Goal: Task Accomplishment & Management: Complete application form

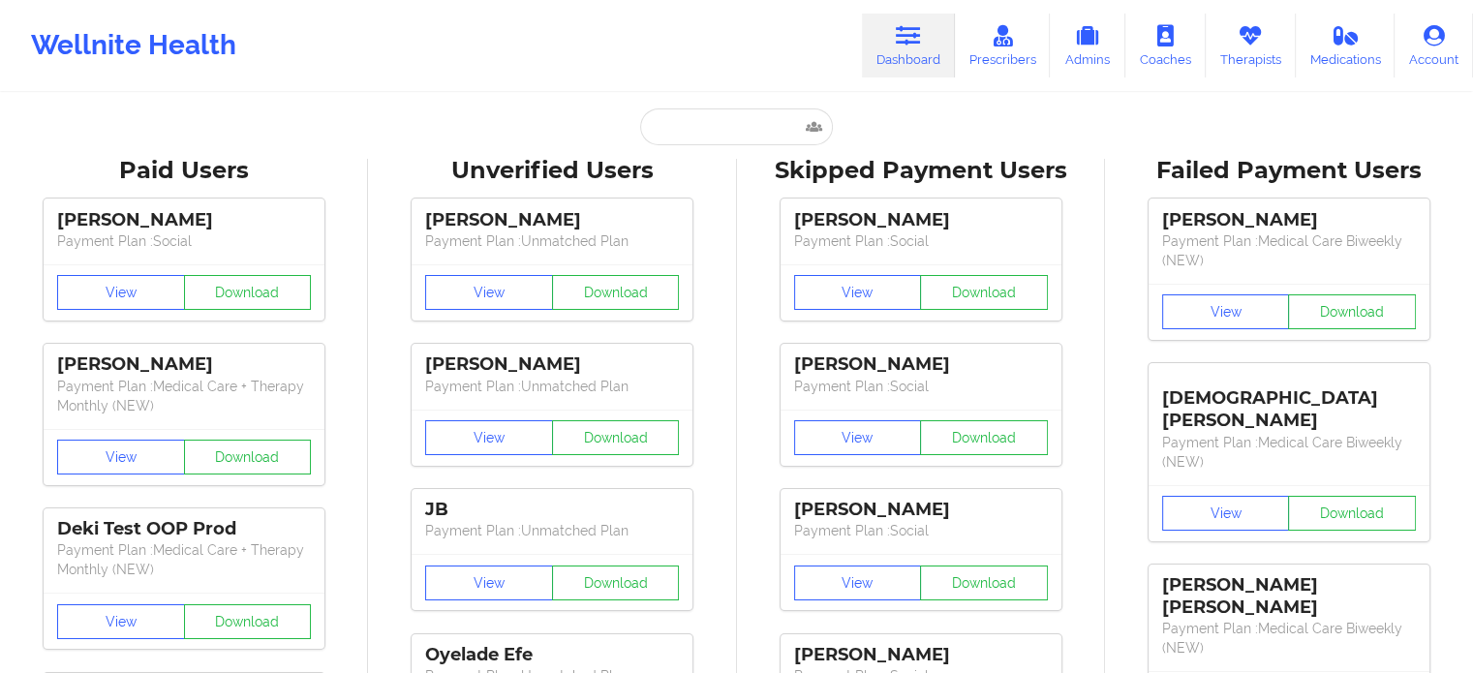
click at [763, 135] on input "text" at bounding box center [736, 126] width 192 height 37
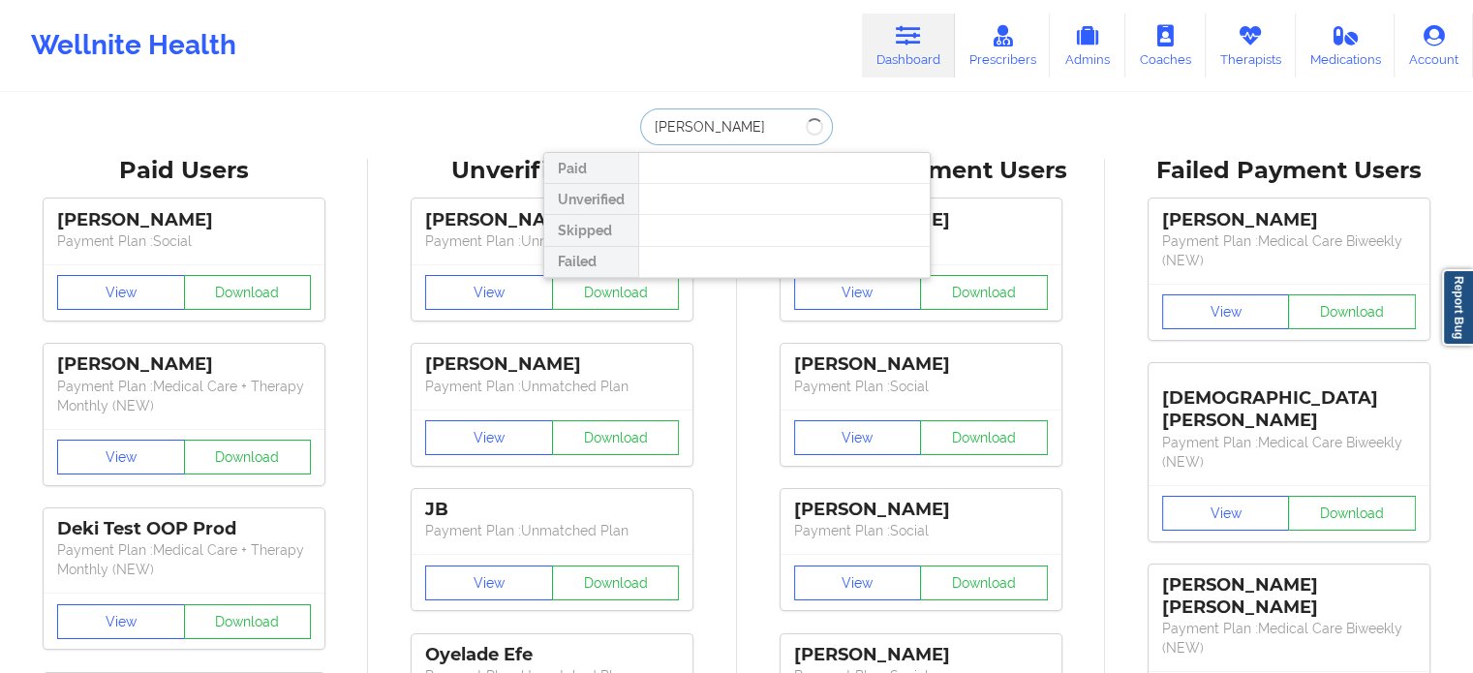
type input "rose reaves"
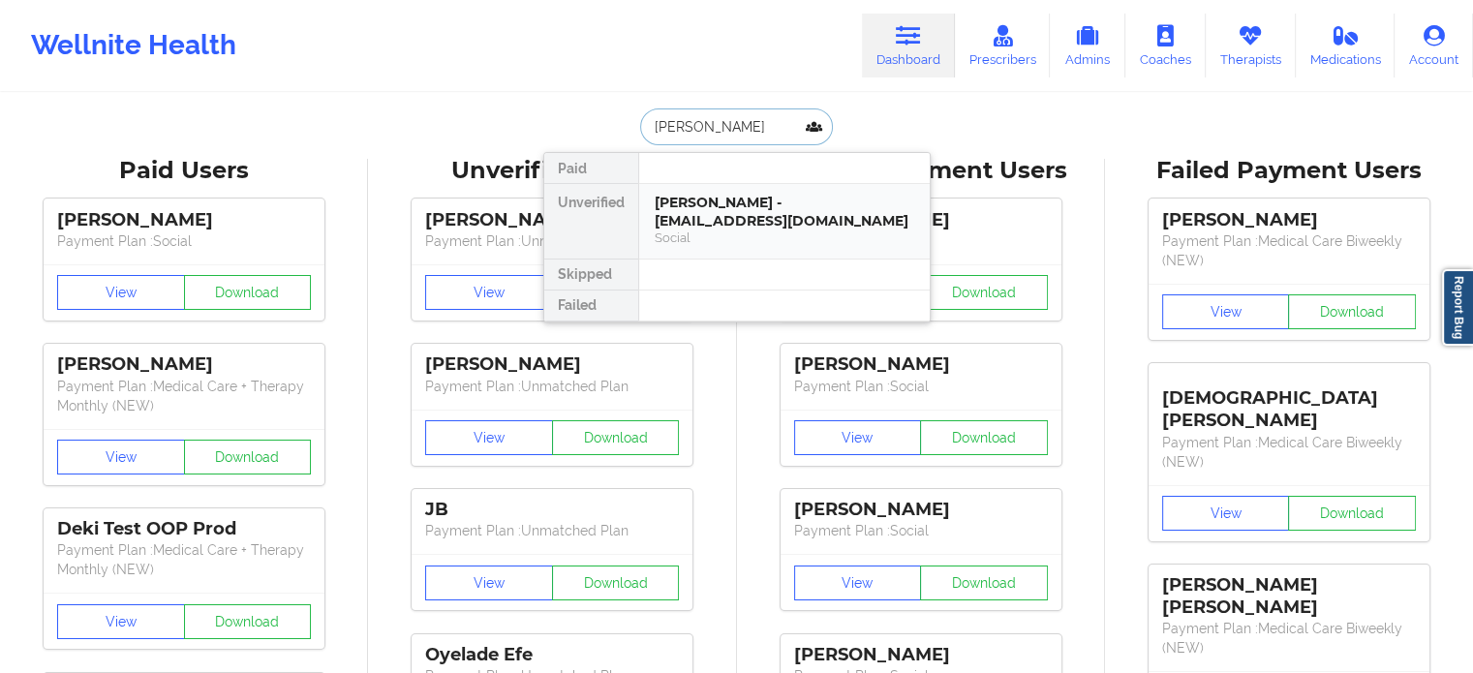
click at [717, 210] on div "Rose Reaves - zanzy26@gmail.com" at bounding box center [784, 212] width 259 height 36
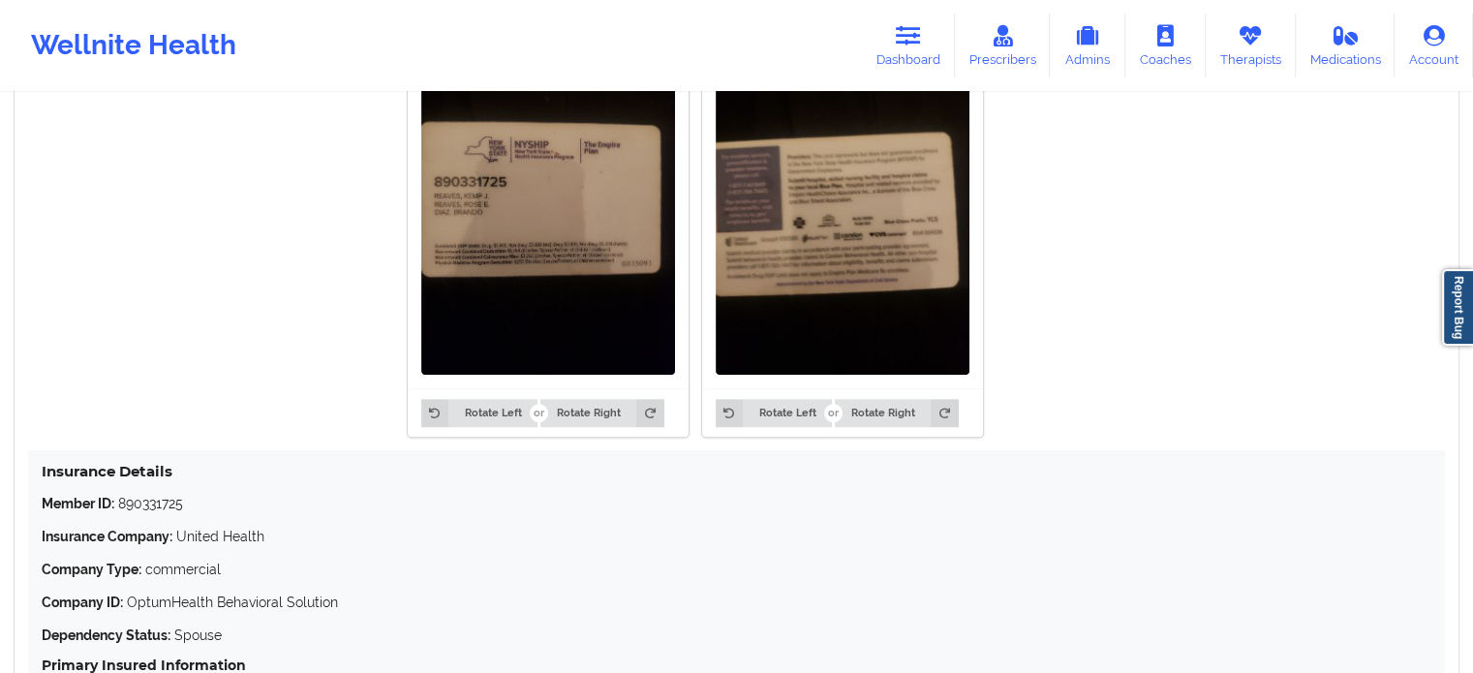
scroll to position [1528, 0]
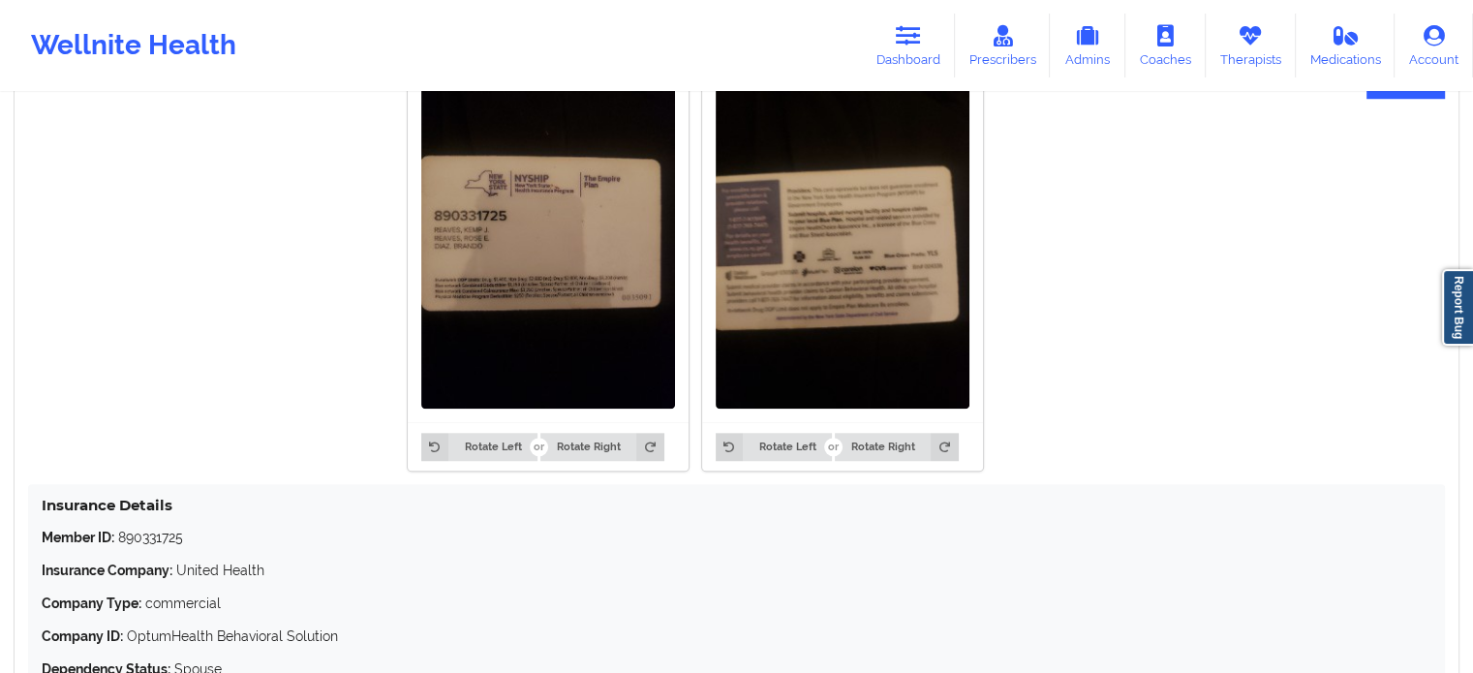
click at [481, 297] on img at bounding box center [548, 240] width 254 height 338
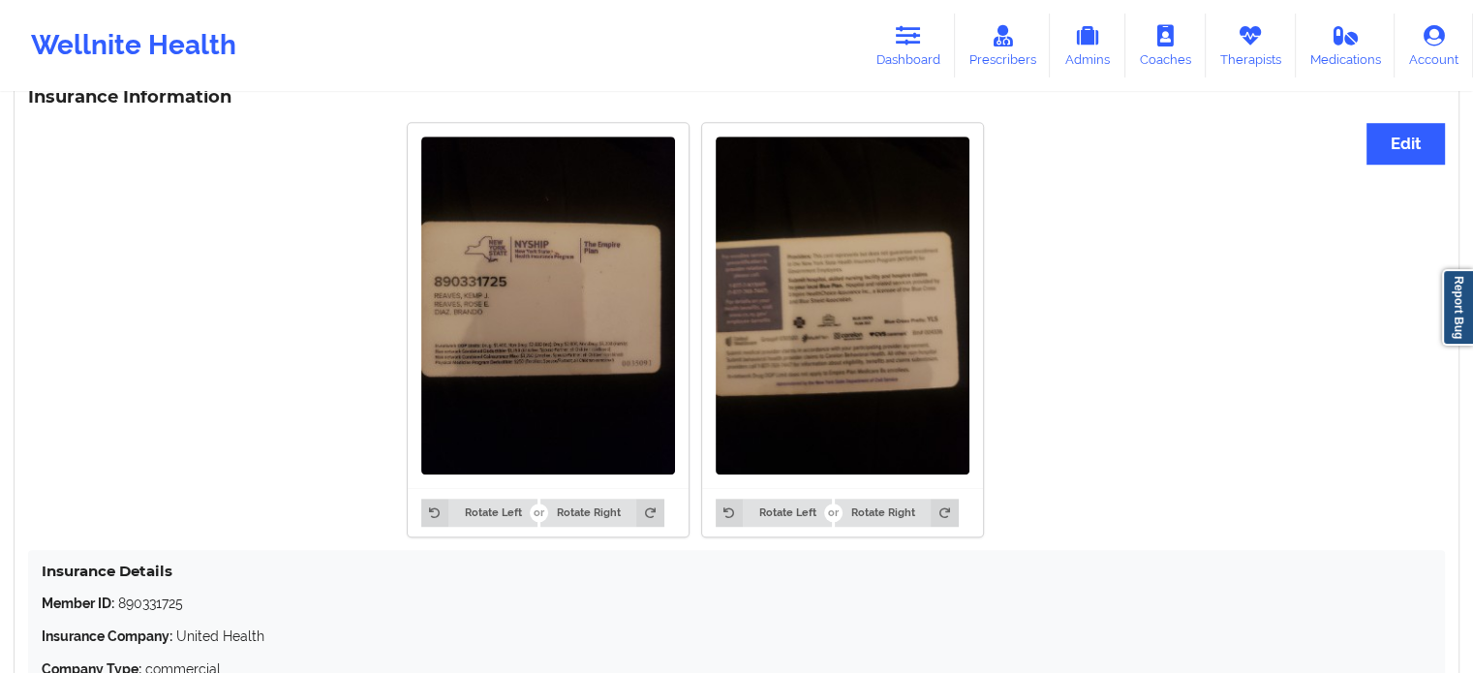
scroll to position [1334, 0]
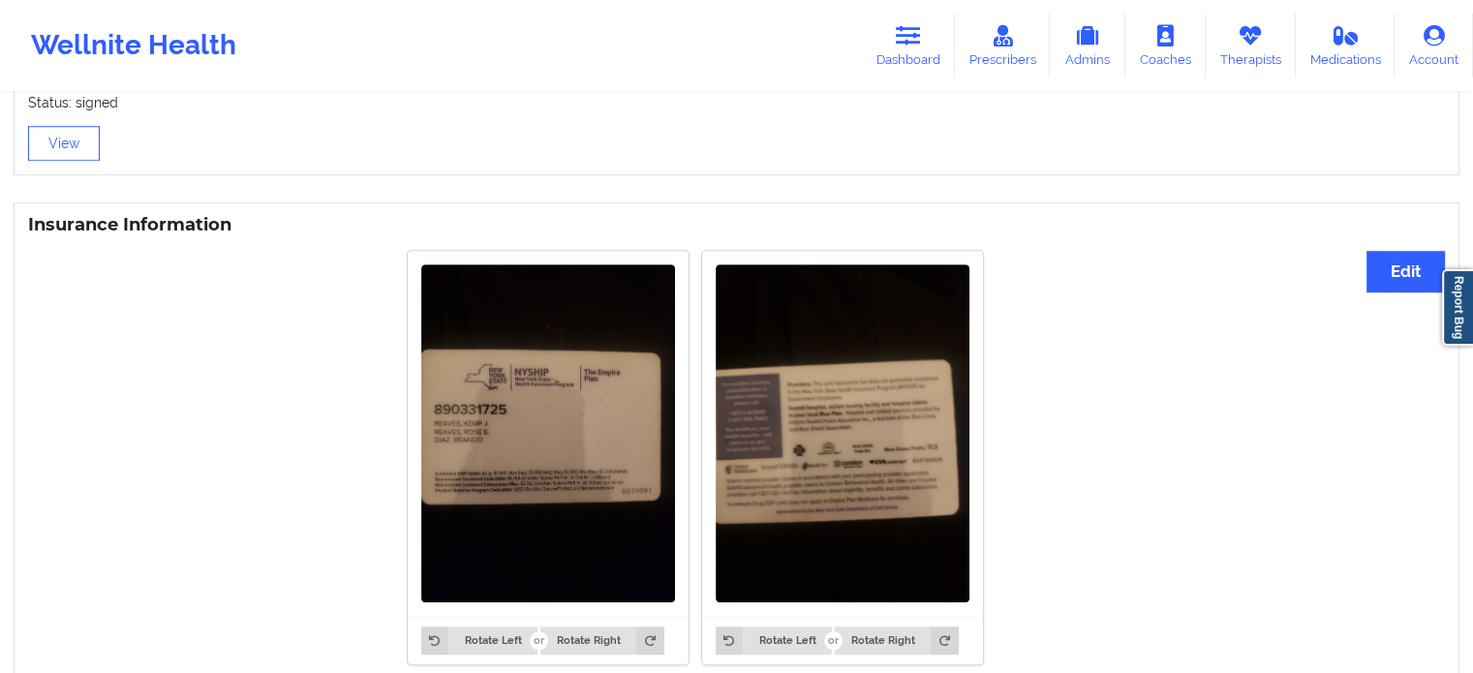
click at [536, 403] on img at bounding box center [548, 433] width 254 height 338
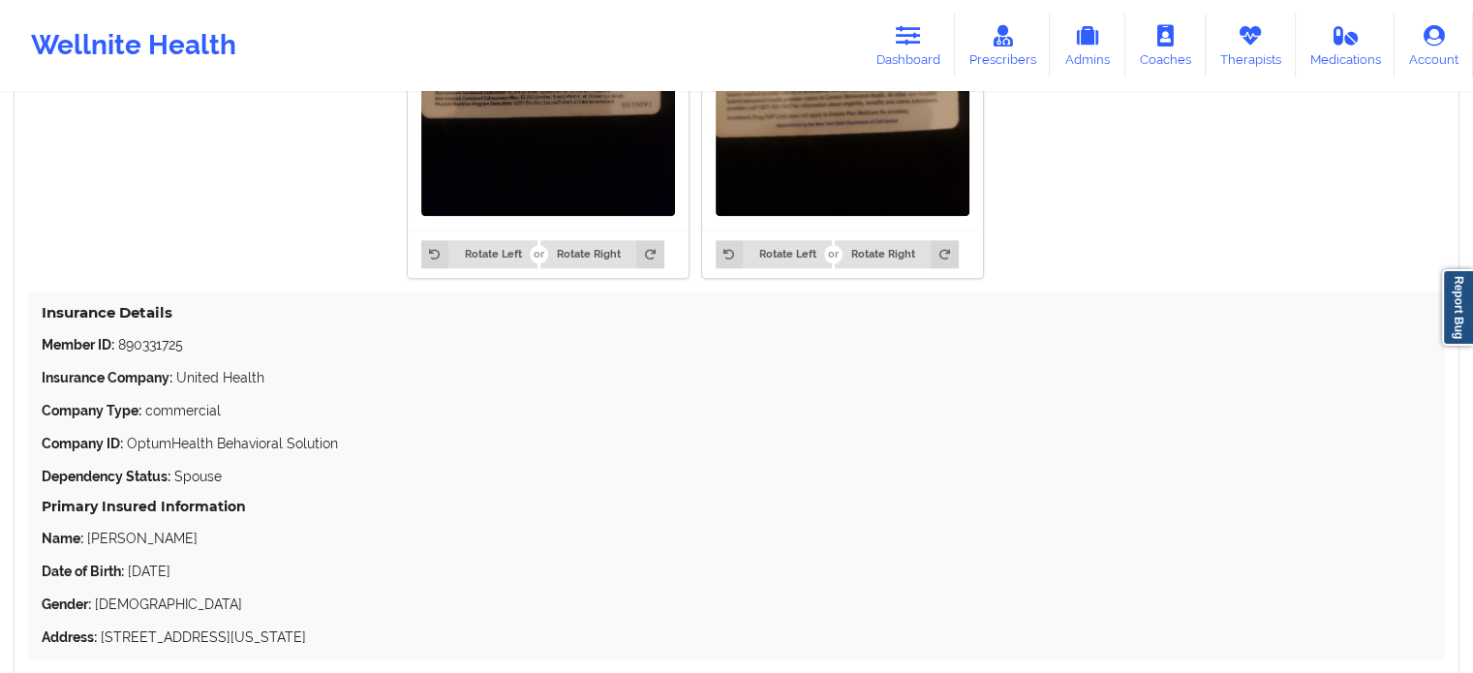
scroll to position [1722, 0]
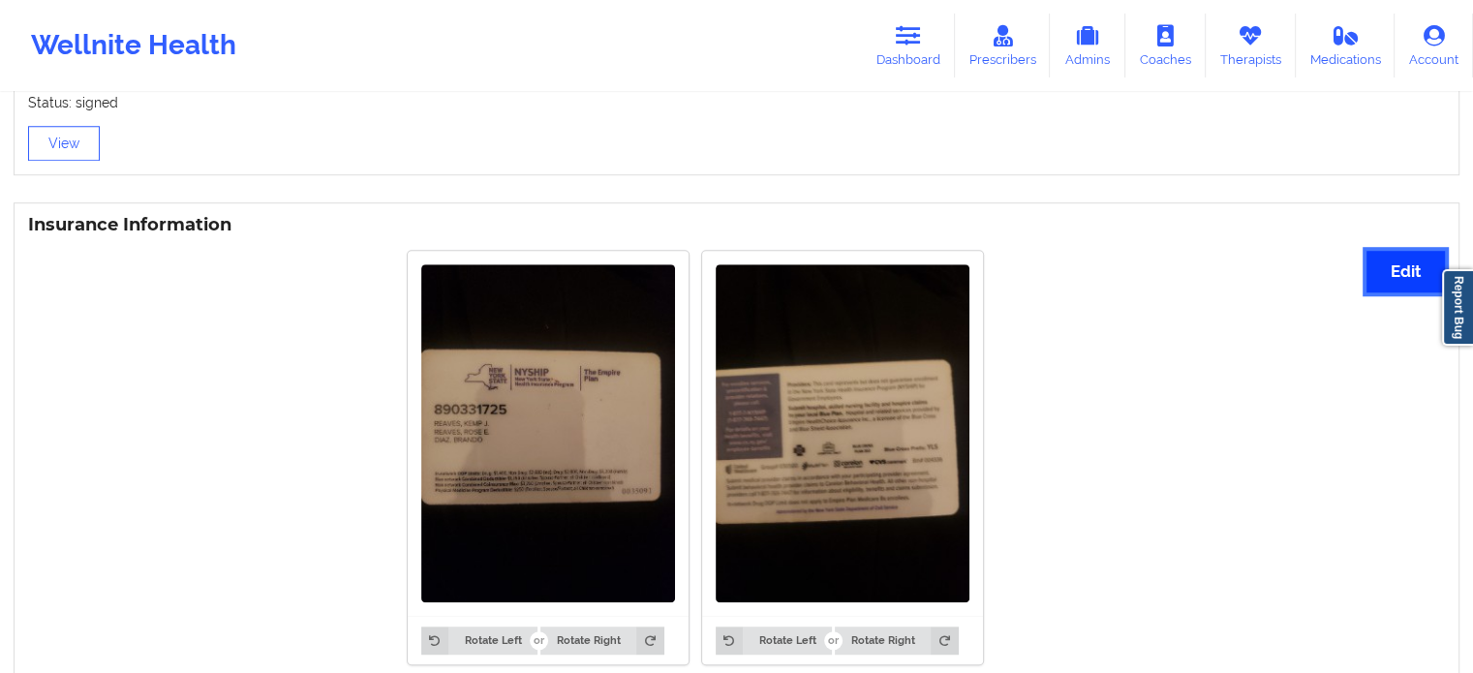
click at [1386, 279] on button "Edit" at bounding box center [1405, 272] width 78 height 42
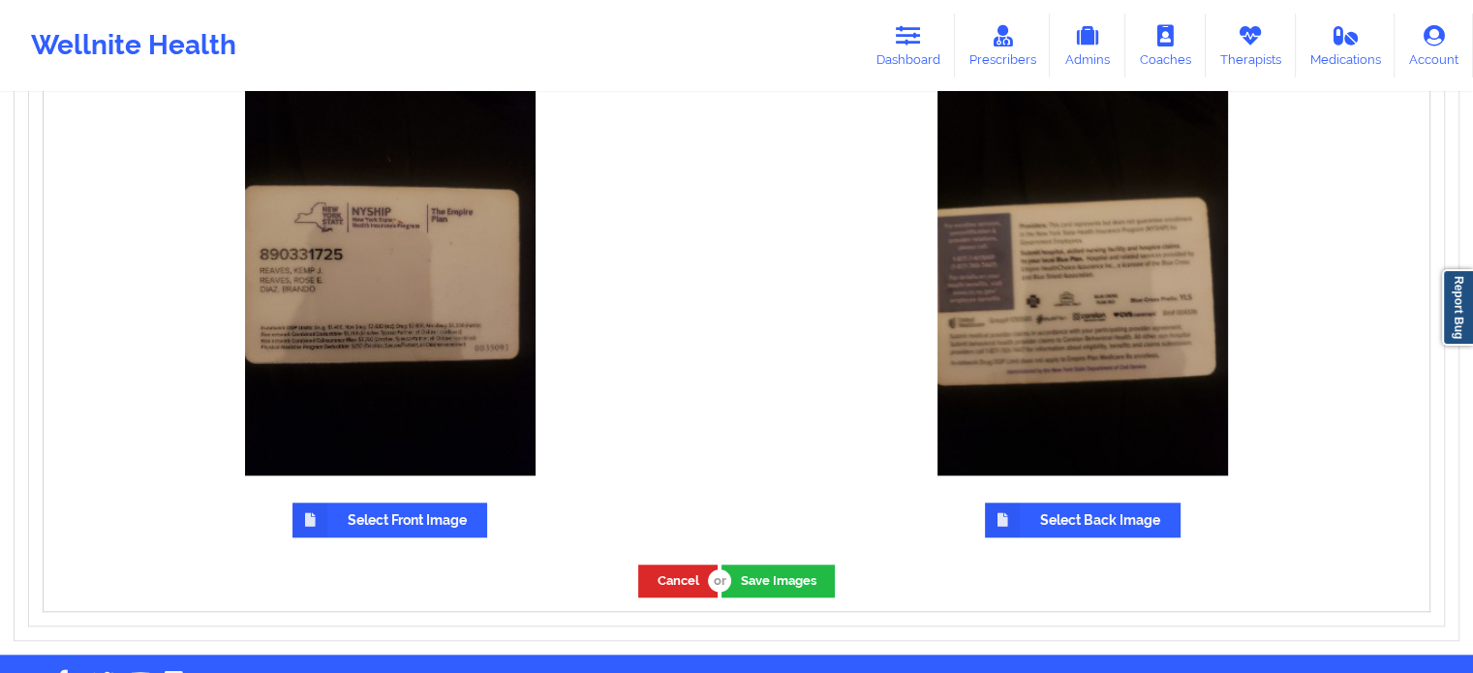
scroll to position [1468, 0]
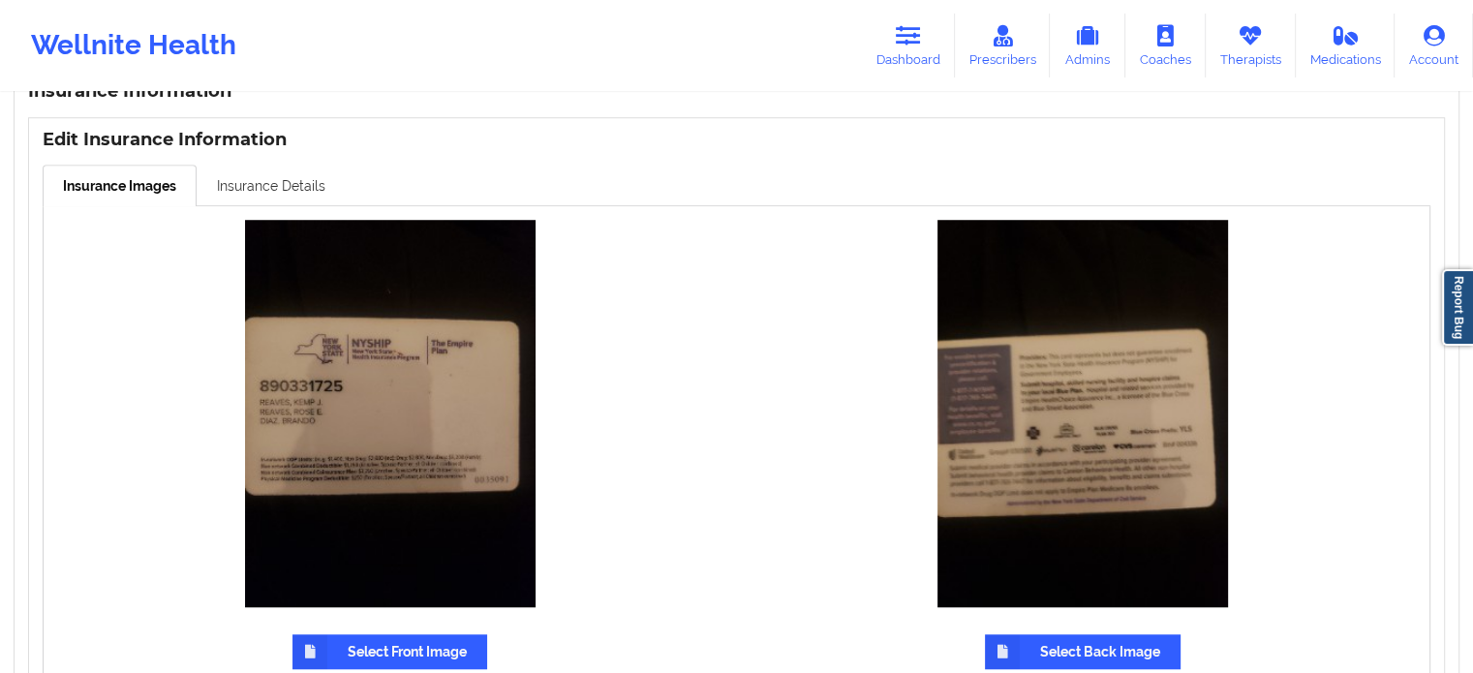
click at [274, 178] on link "Insurance Details" at bounding box center [271, 185] width 149 height 41
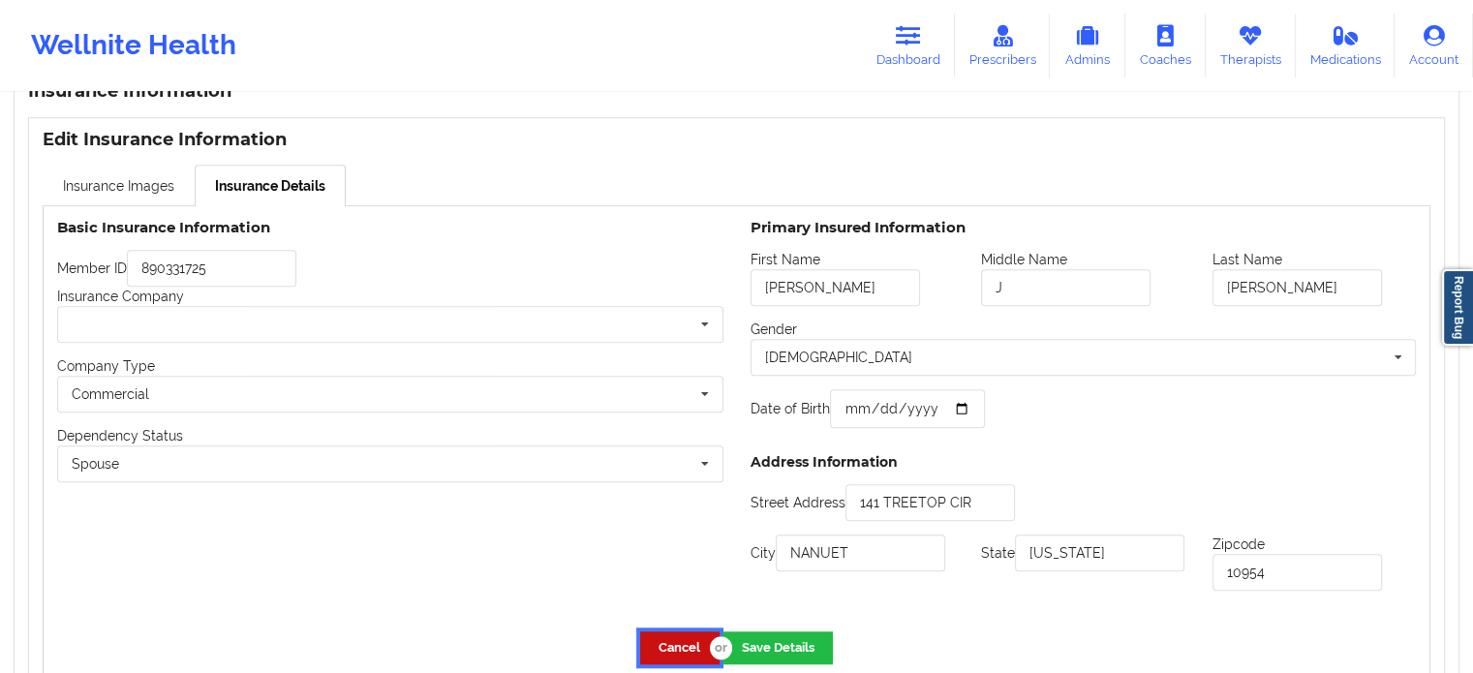
click at [647, 646] on button "Cancel" at bounding box center [679, 647] width 79 height 32
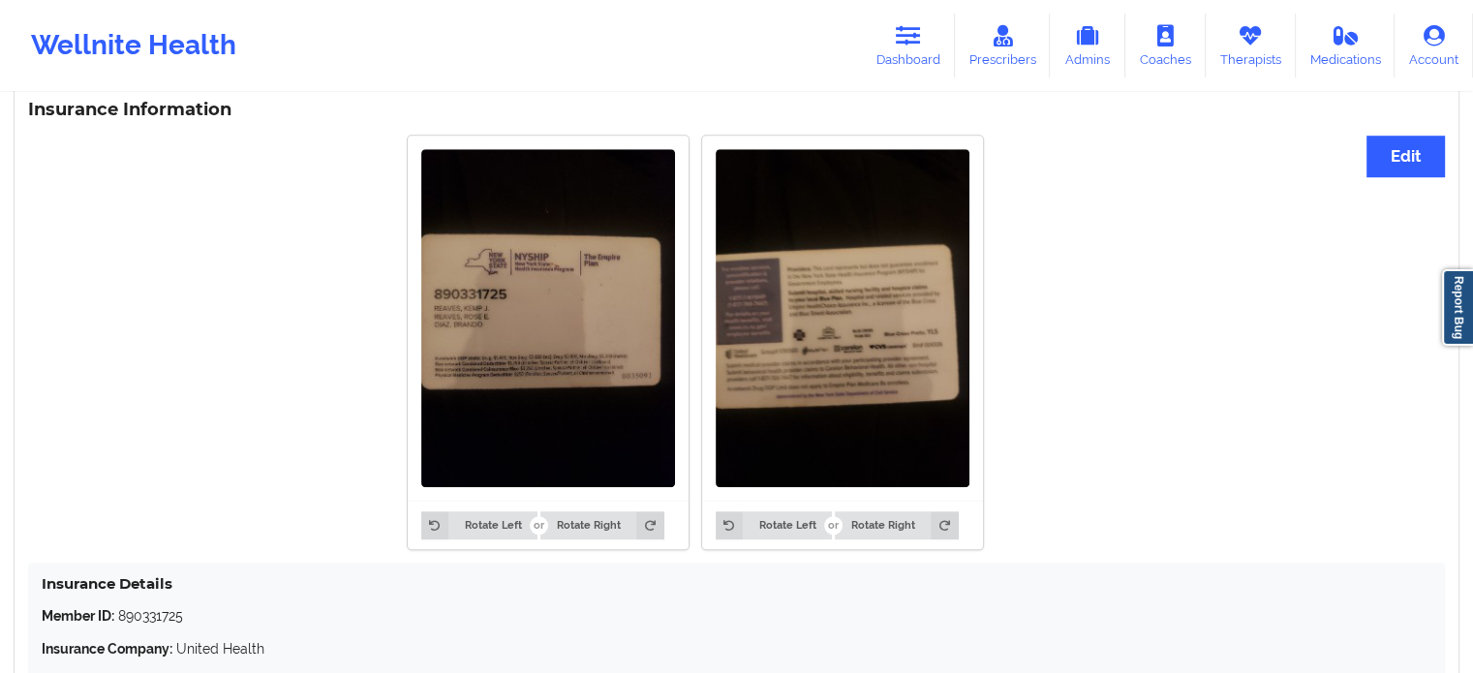
scroll to position [1431, 0]
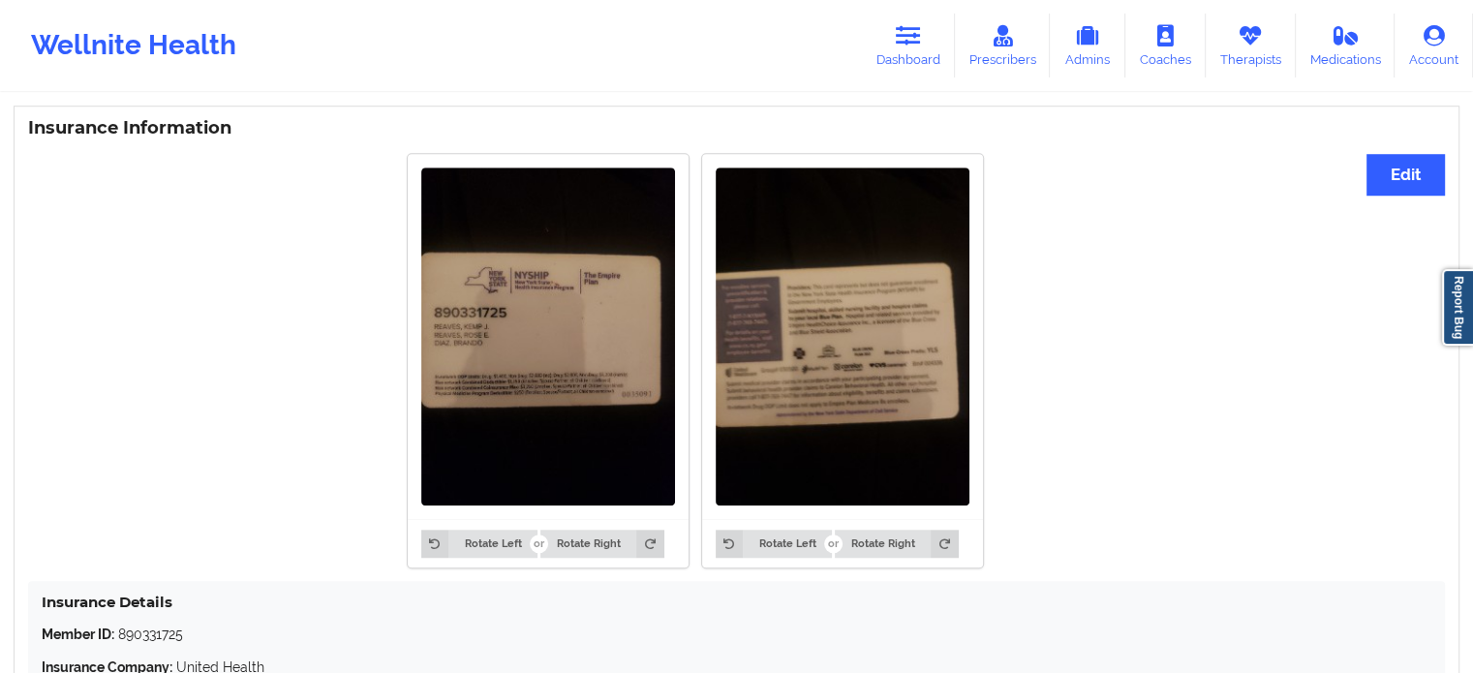
click at [1389, 154] on div "Insurance Information Edit Rotate Left Rotate Right Rotate Left Rotate Right In…" at bounding box center [737, 535] width 1446 height 859
click at [1388, 177] on button "Edit" at bounding box center [1405, 175] width 78 height 42
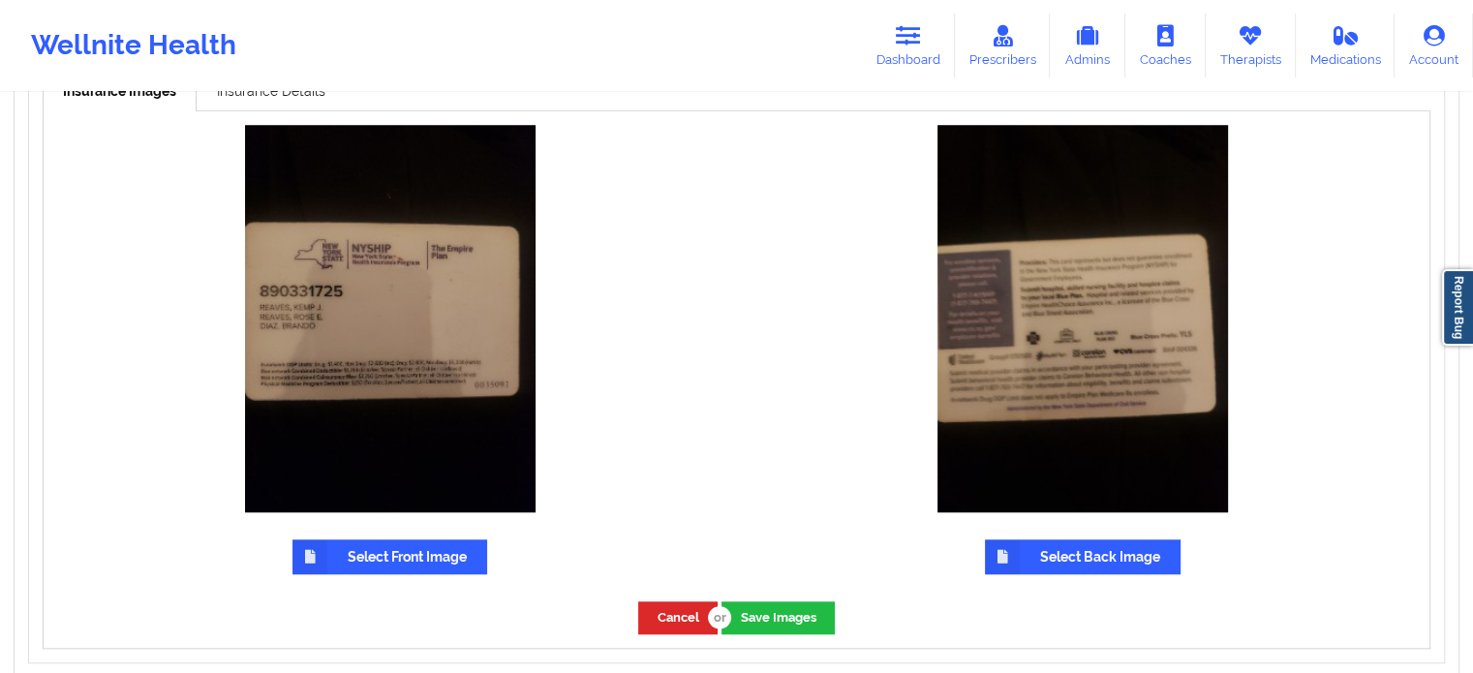
scroll to position [1371, 0]
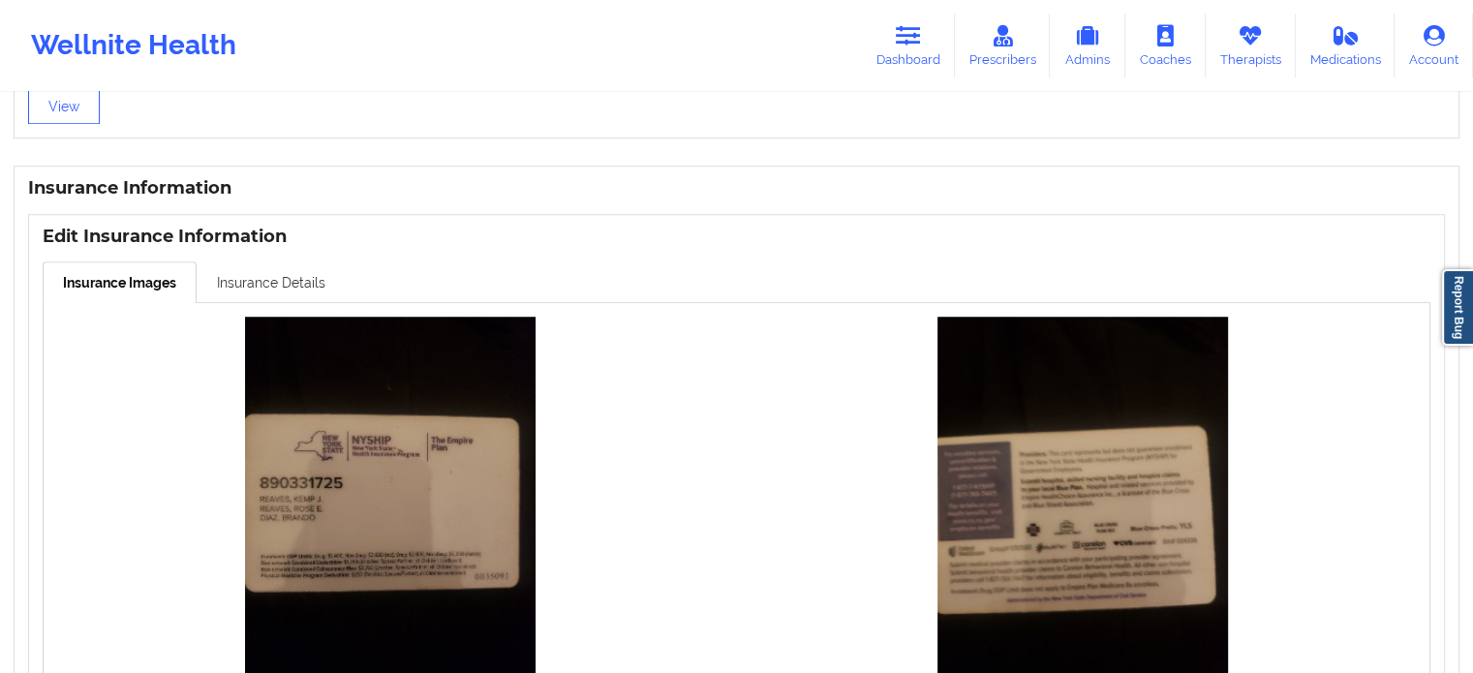
click at [245, 285] on link "Insurance Details" at bounding box center [271, 281] width 149 height 41
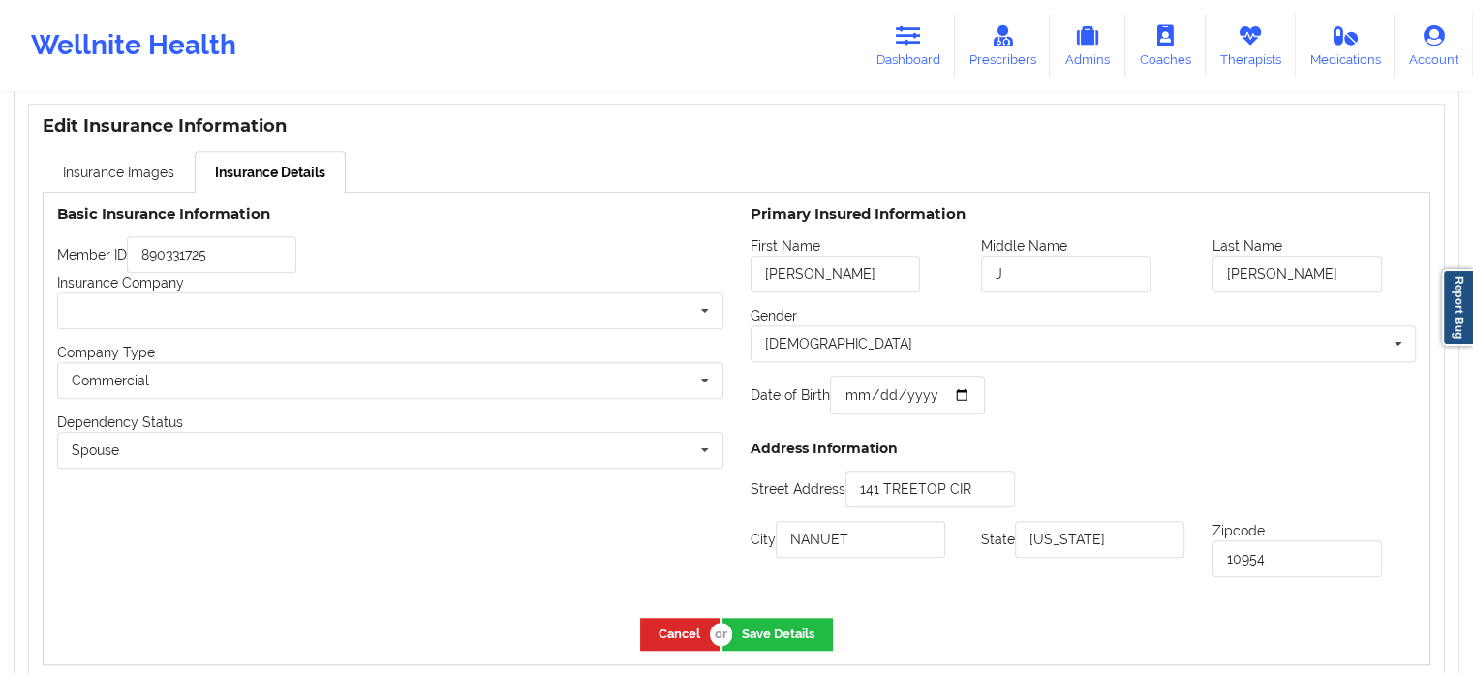
scroll to position [1565, 0]
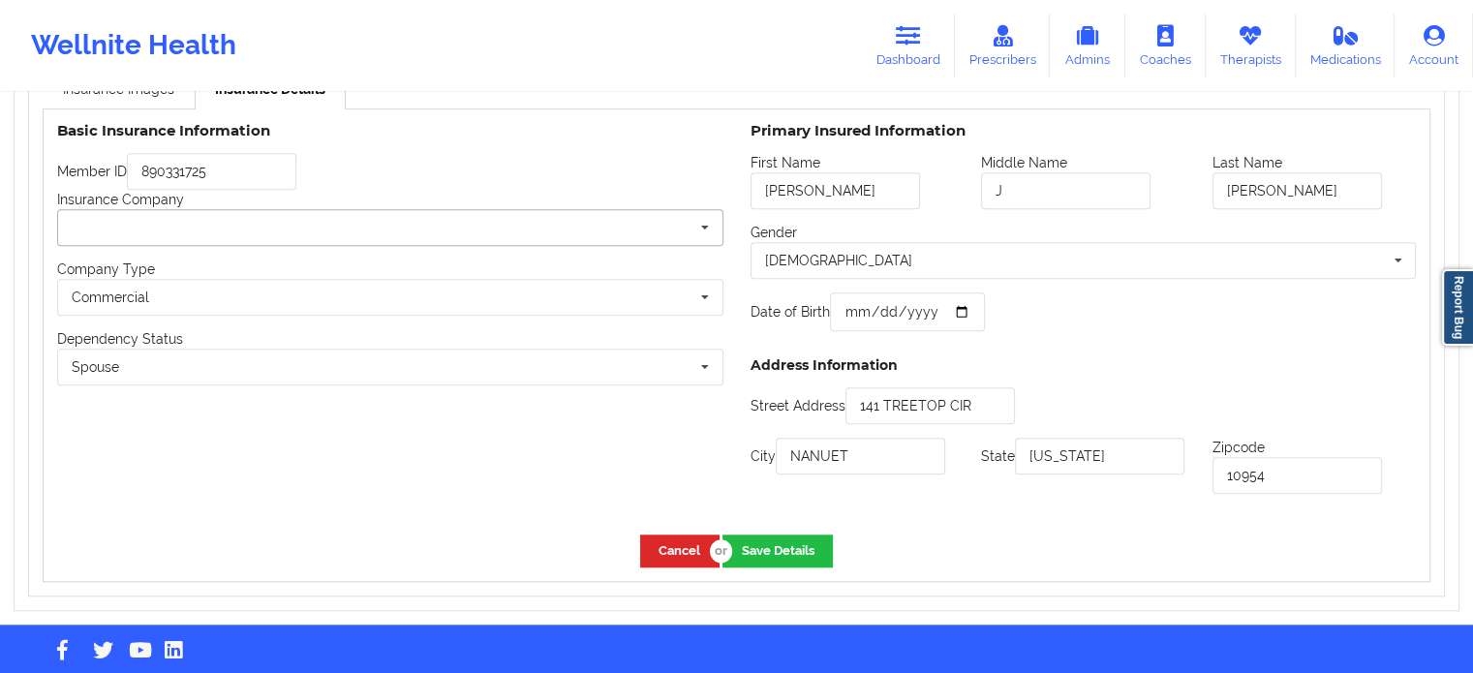
click at [705, 229] on icon at bounding box center [704, 228] width 29 height 36
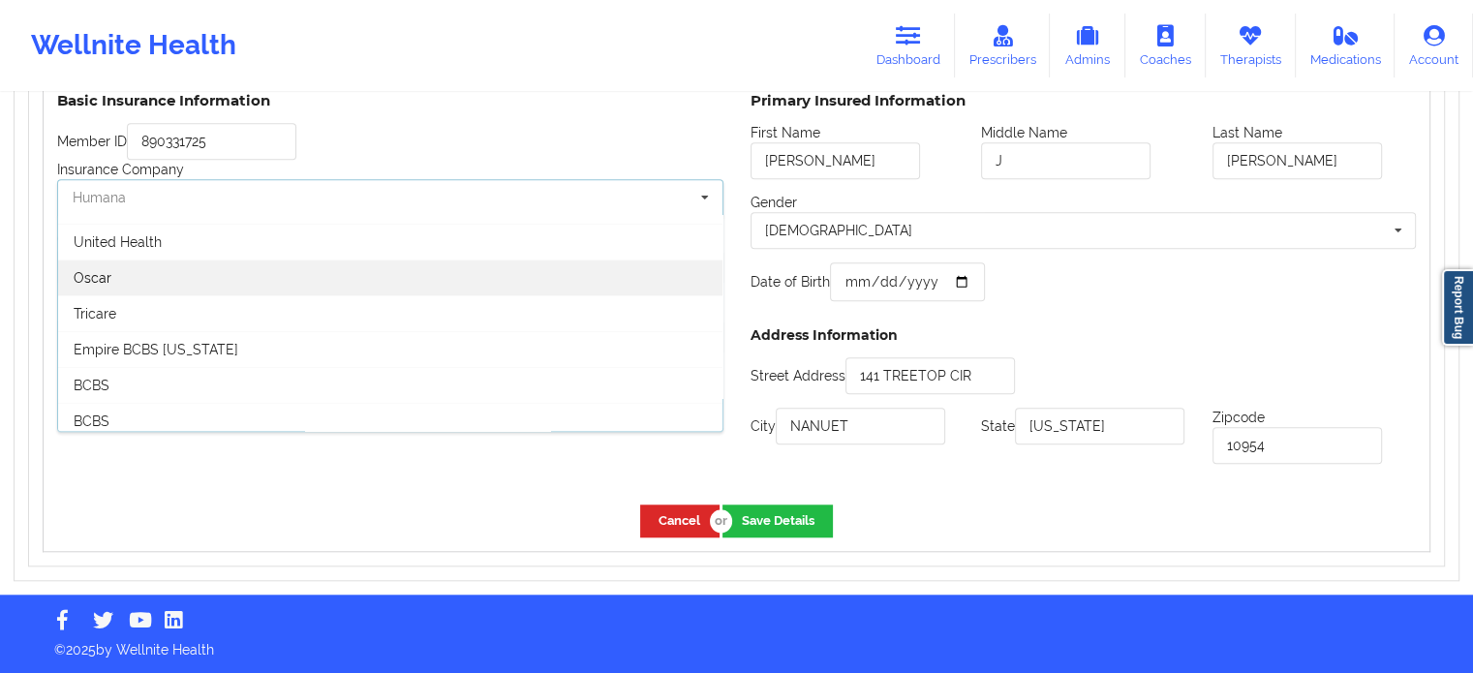
scroll to position [97, 0]
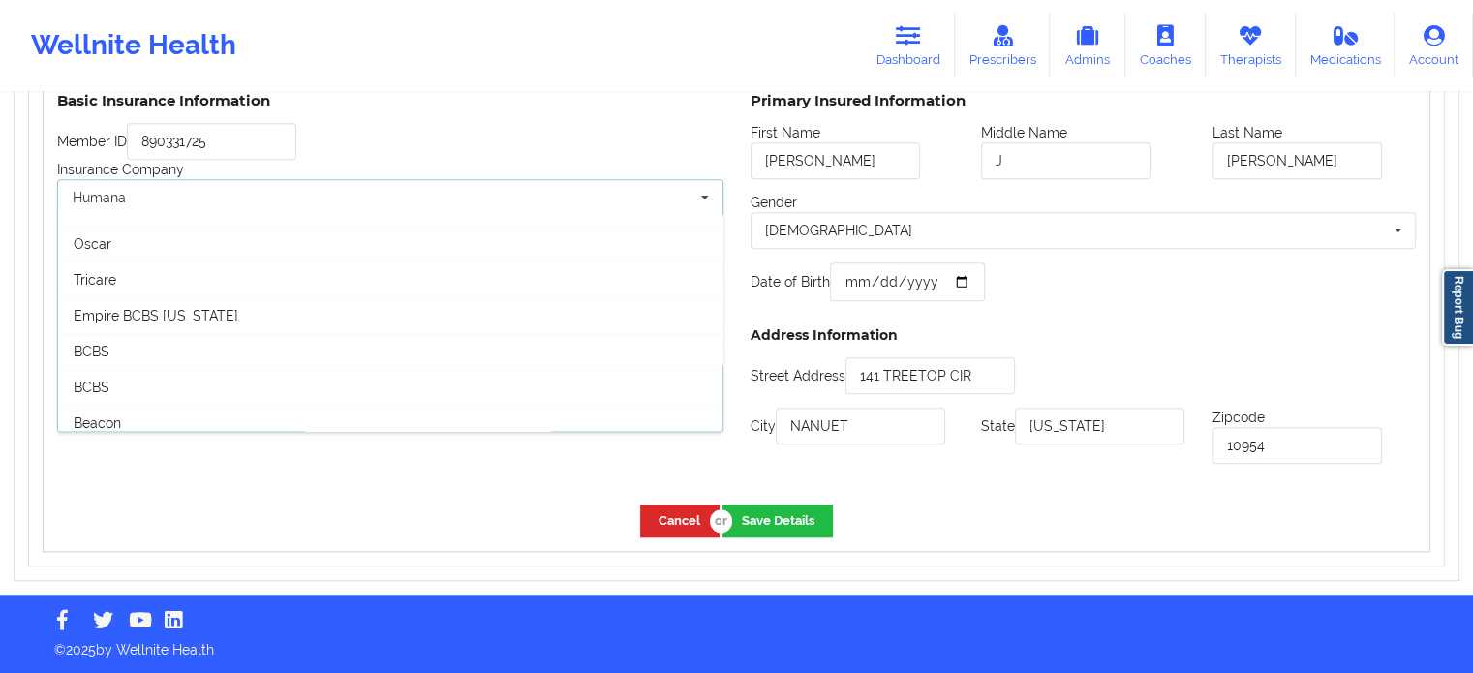
click at [295, 527] on div "Cancel Save Details" at bounding box center [737, 520] width 1386 height 59
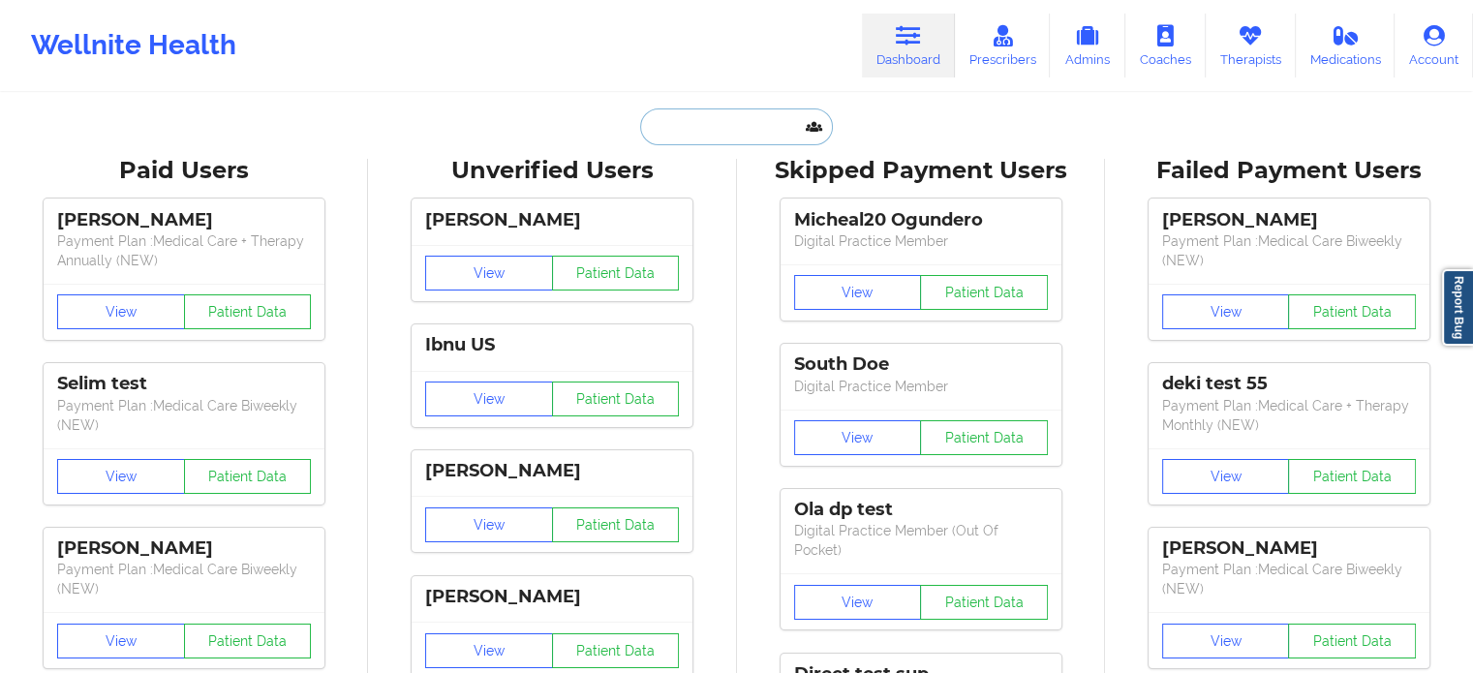
click at [759, 128] on input "text" at bounding box center [736, 126] width 192 height 37
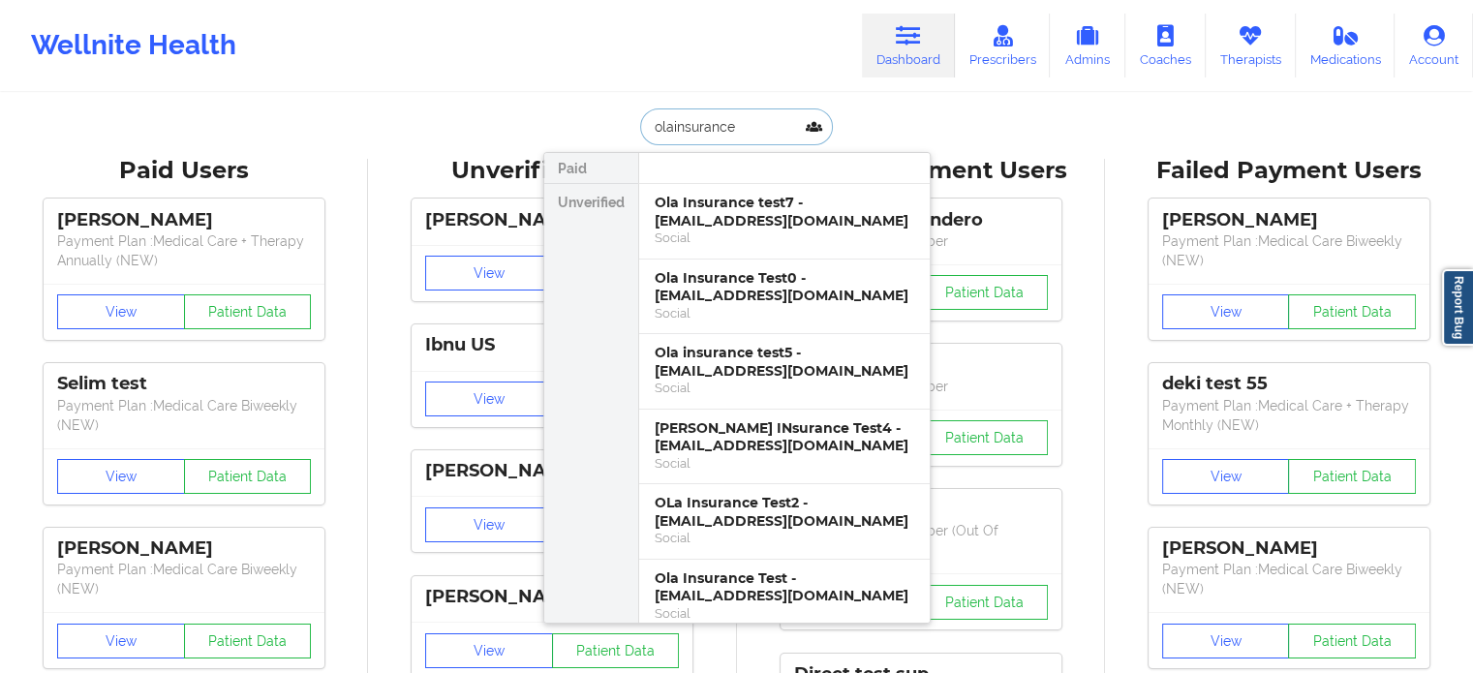
type input "ola insurance"
click at [800, 206] on div "Ola Insurance test7 - olainsurancetest7@well.co" at bounding box center [784, 212] width 259 height 36
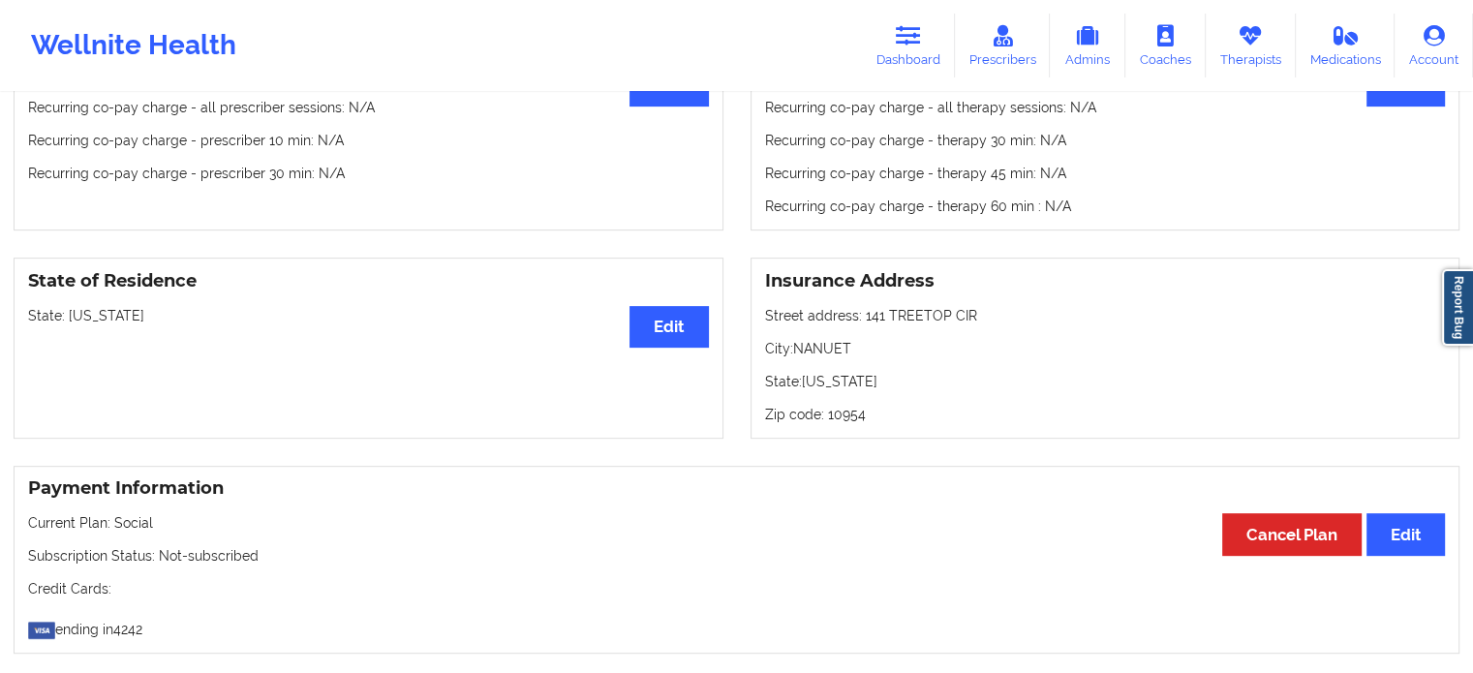
scroll to position [678, 0]
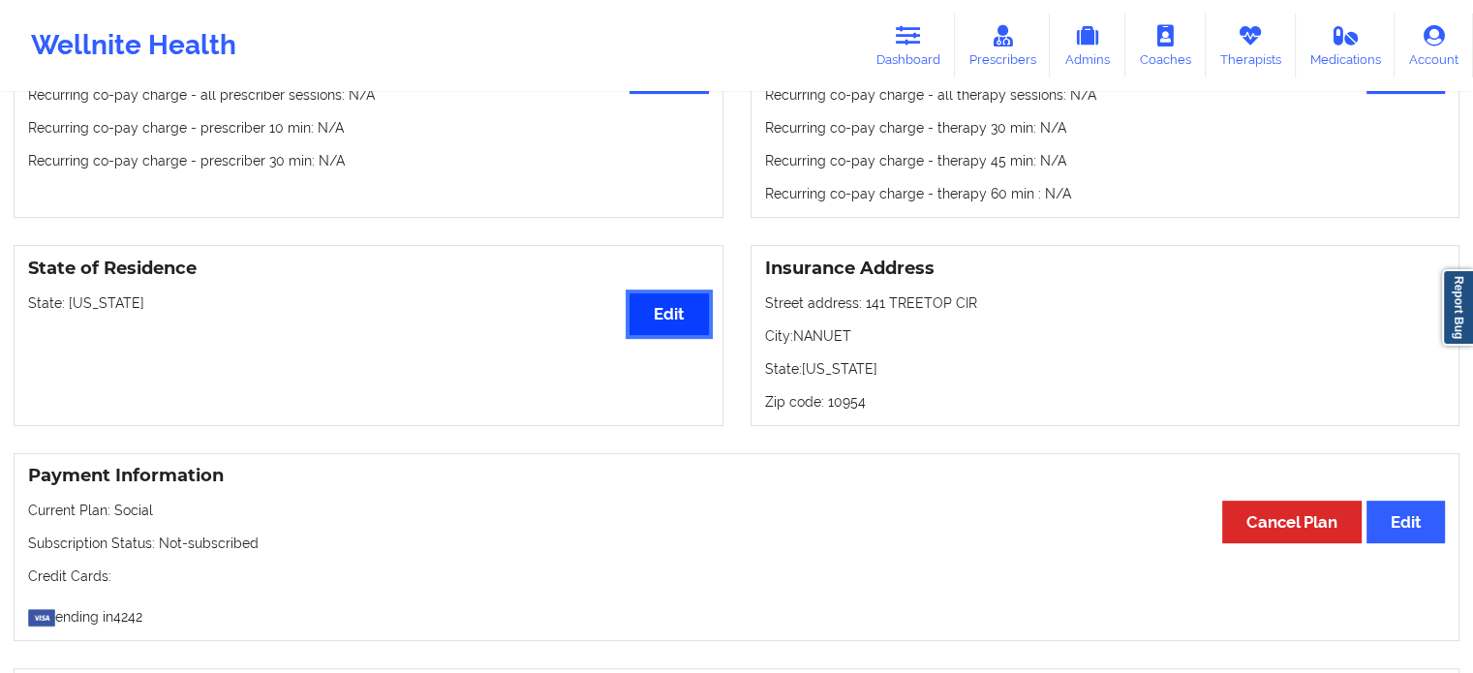
click at [670, 320] on button "Edit" at bounding box center [668, 314] width 78 height 42
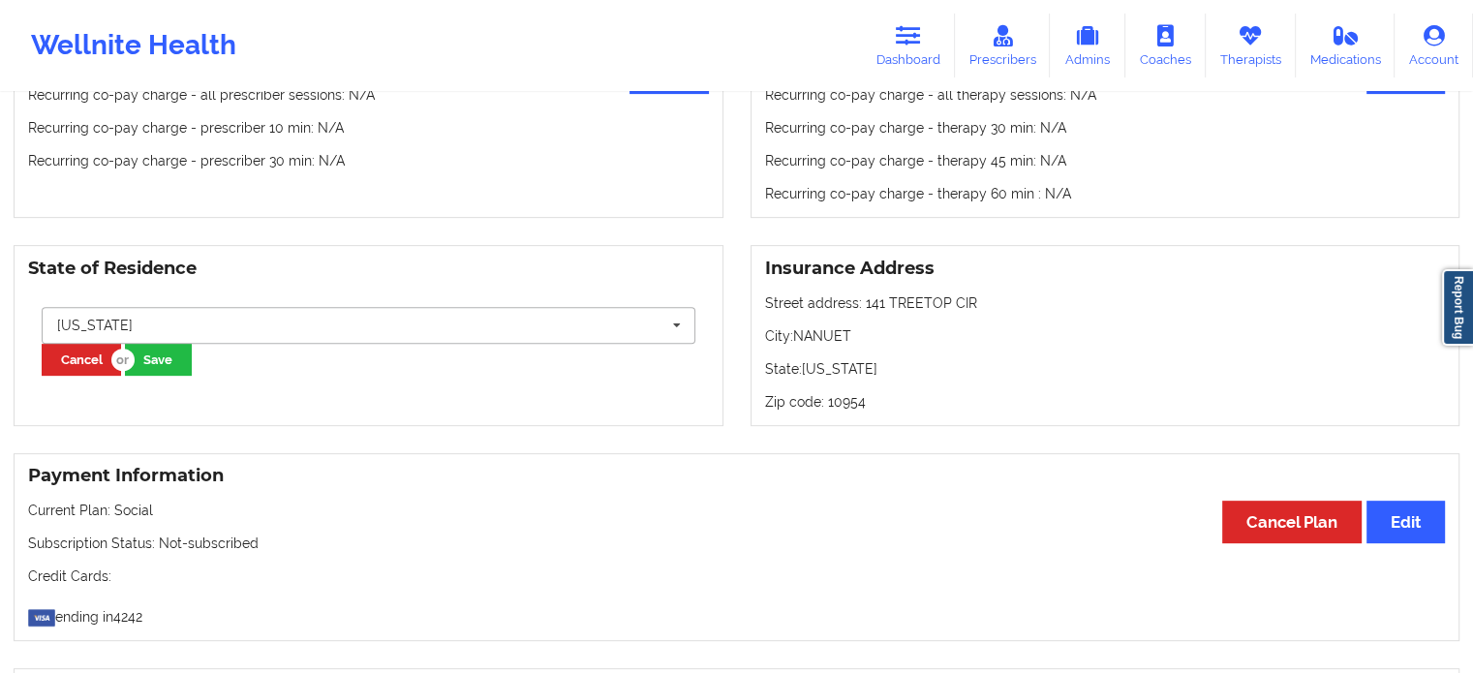
click at [585, 317] on input "text" at bounding box center [370, 325] width 652 height 35
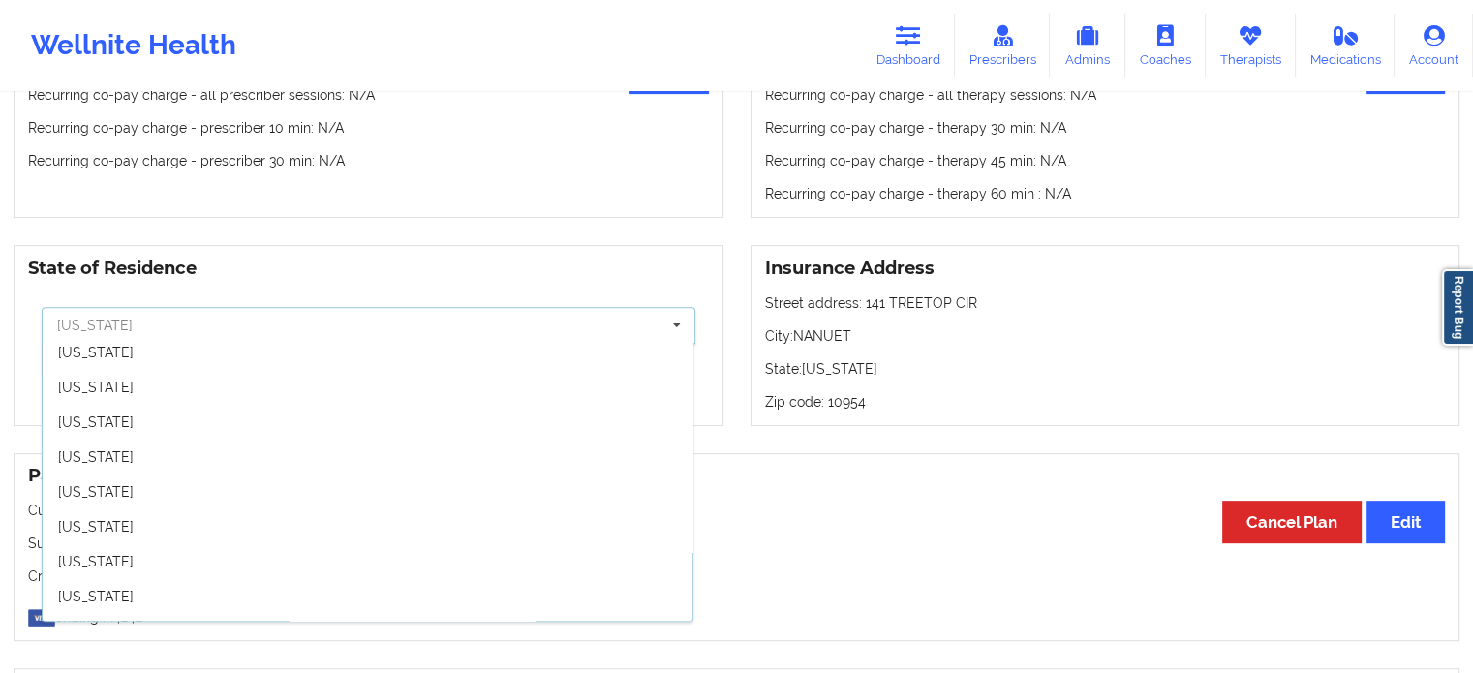
scroll to position [968, 0]
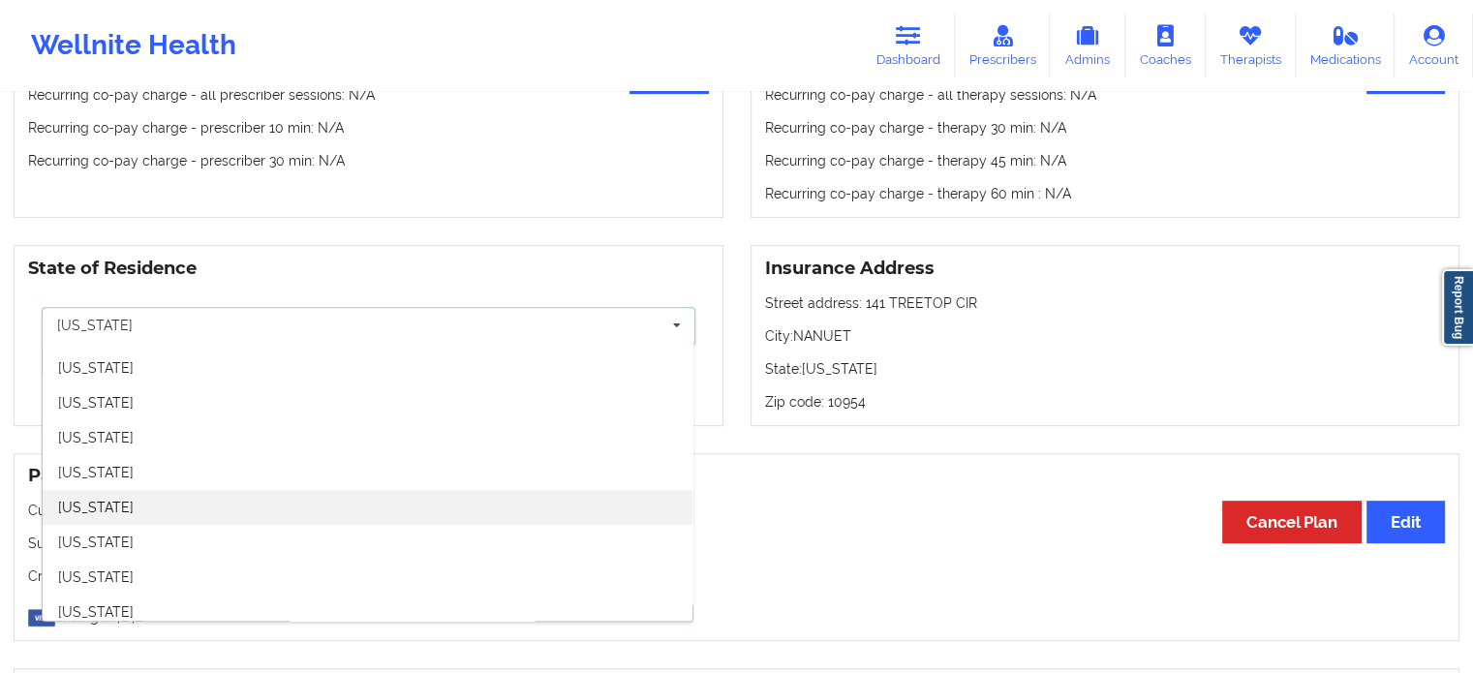
click at [158, 503] on div "[US_STATE]" at bounding box center [368, 507] width 650 height 35
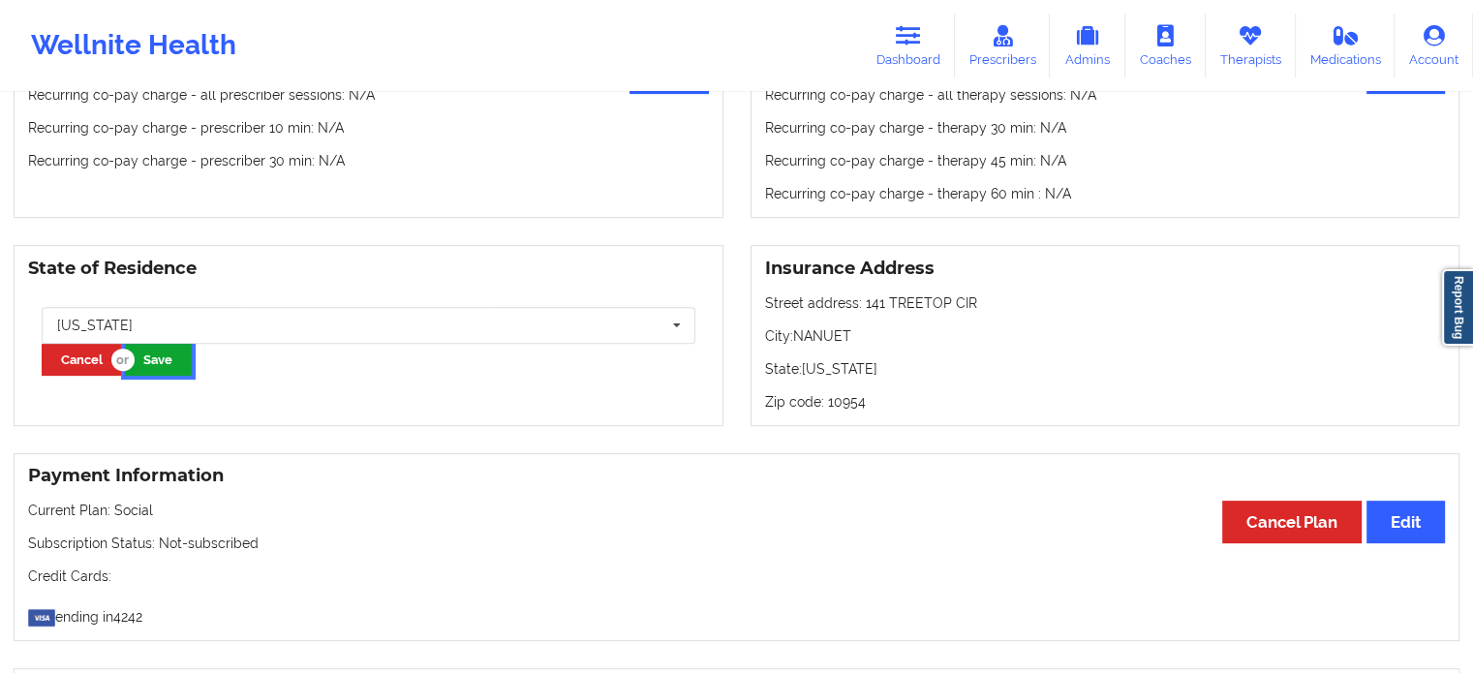
click at [163, 366] on button "Save" at bounding box center [158, 360] width 67 height 32
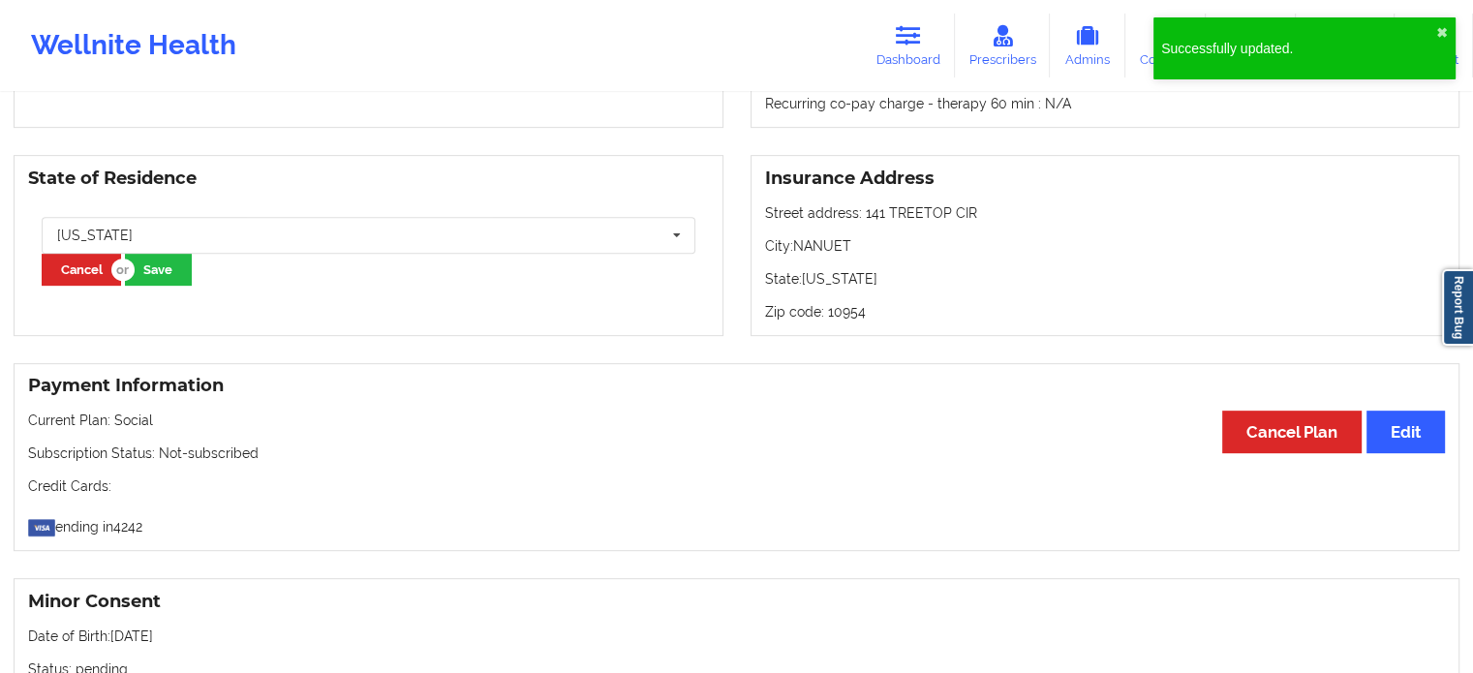
scroll to position [775, 0]
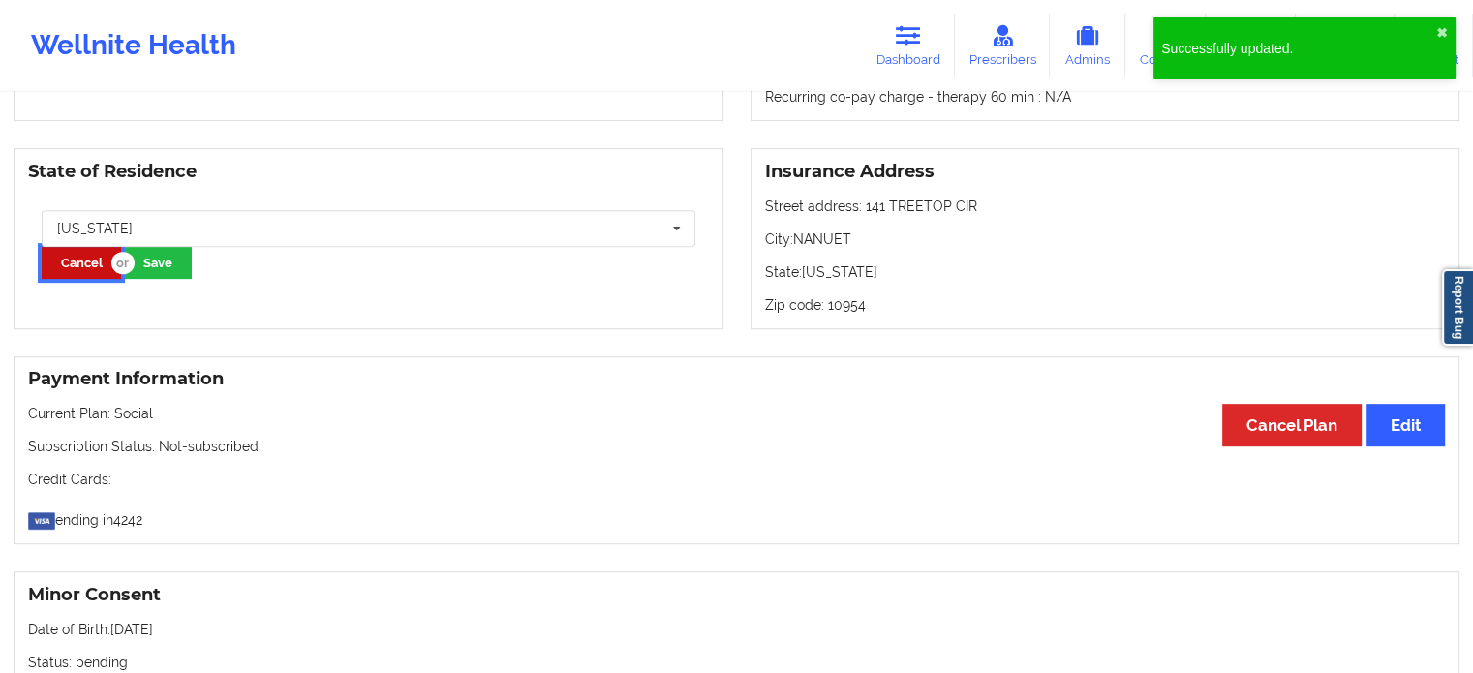
click at [74, 274] on button "Cancel" at bounding box center [81, 263] width 79 height 32
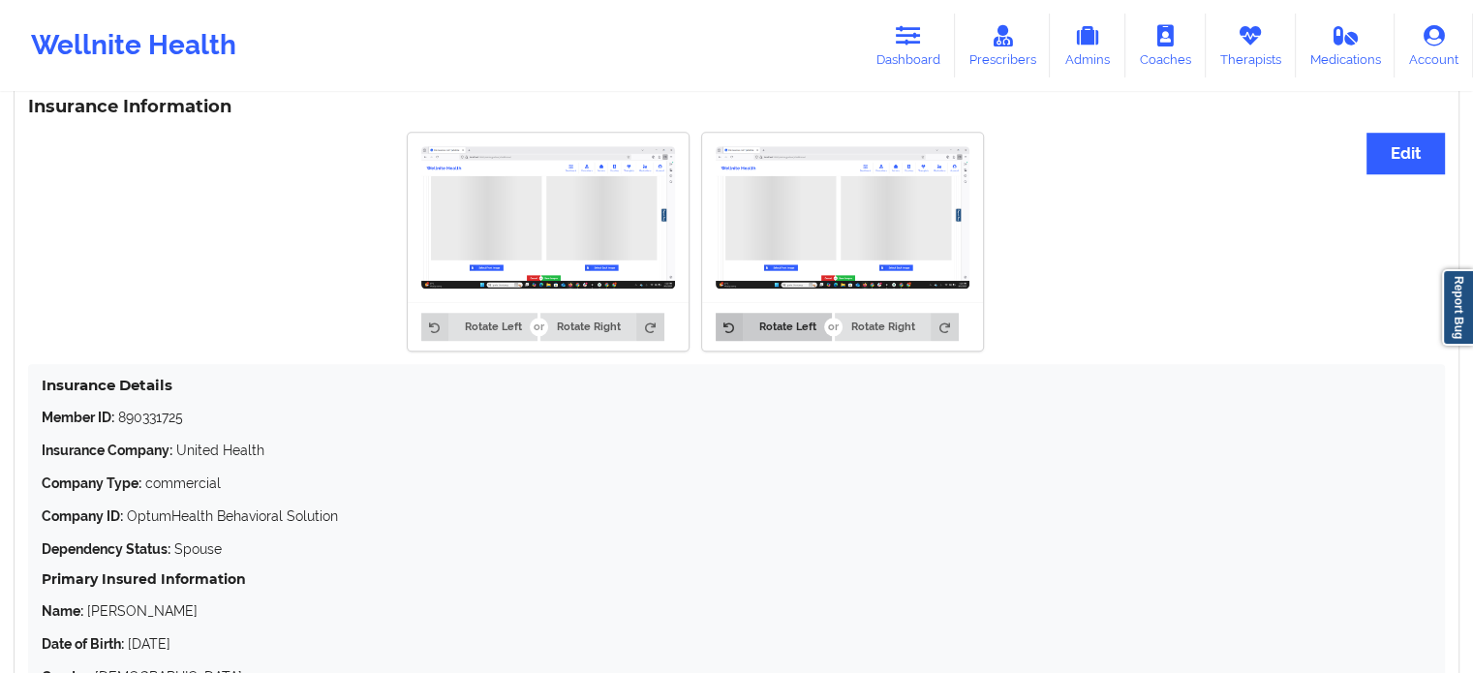
scroll to position [1549, 0]
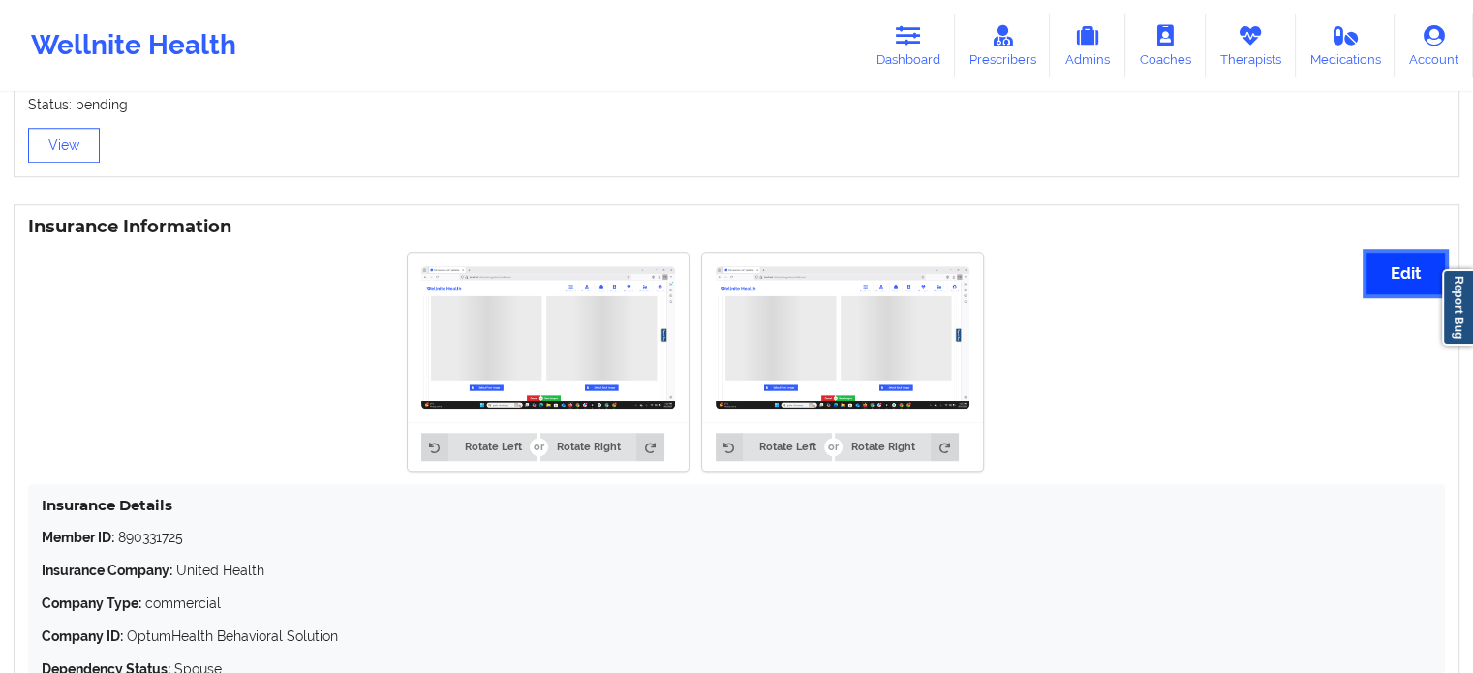
click at [1376, 275] on button "Edit" at bounding box center [1405, 274] width 78 height 42
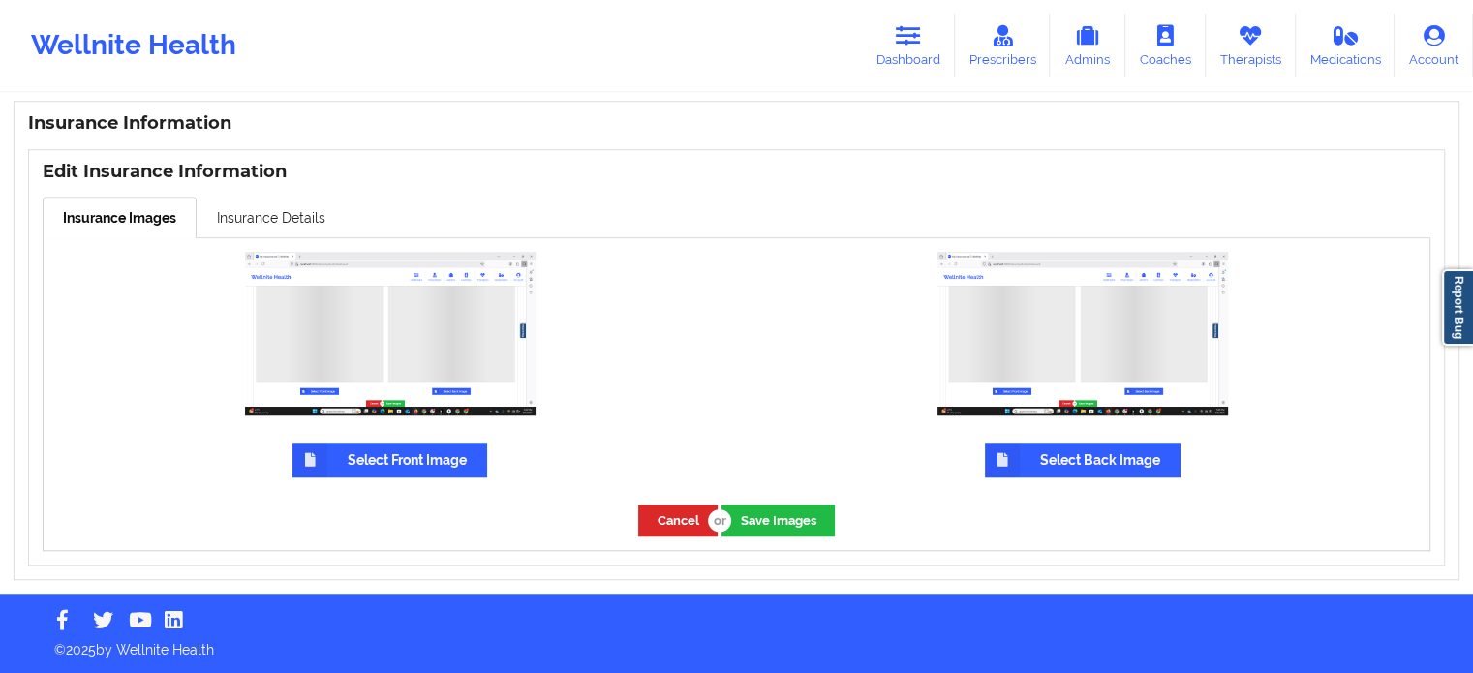
scroll to position [1437, 0]
click at [266, 223] on link "Insurance Details" at bounding box center [271, 217] width 149 height 41
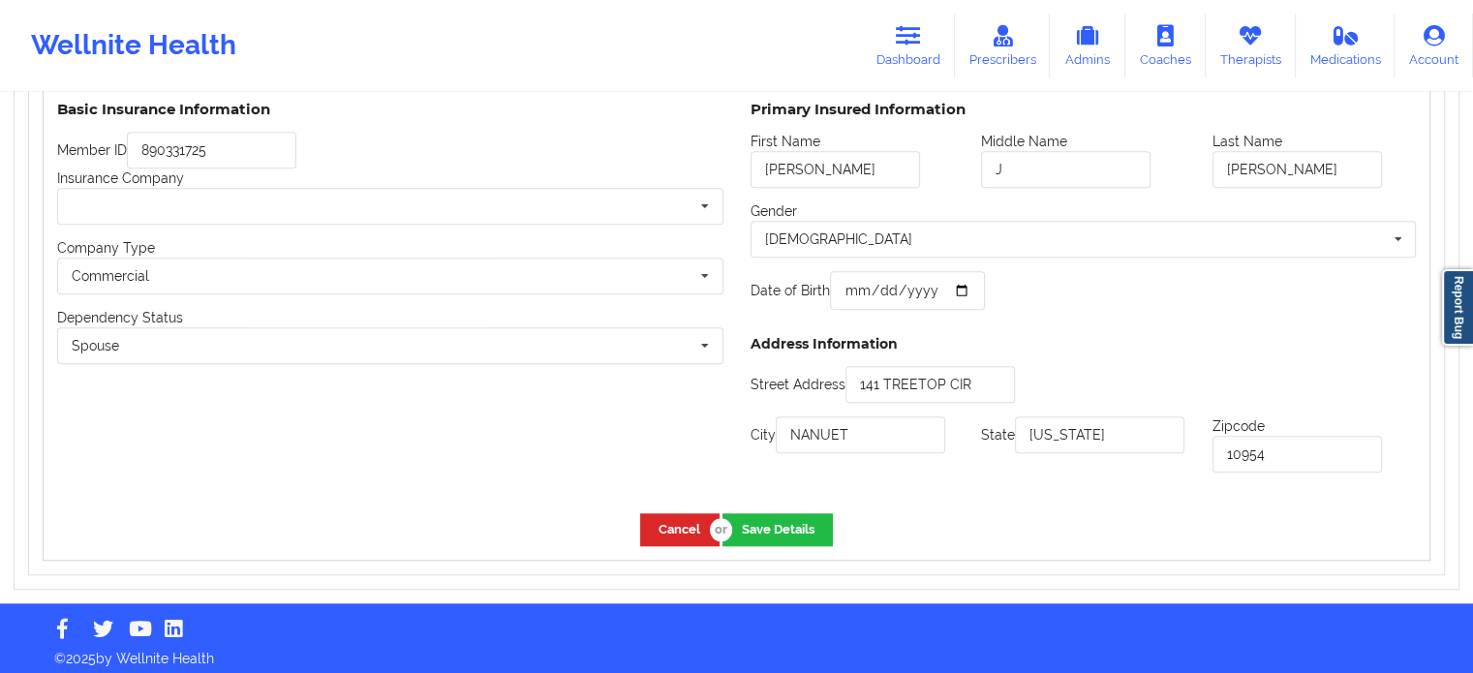
scroll to position [1596, 0]
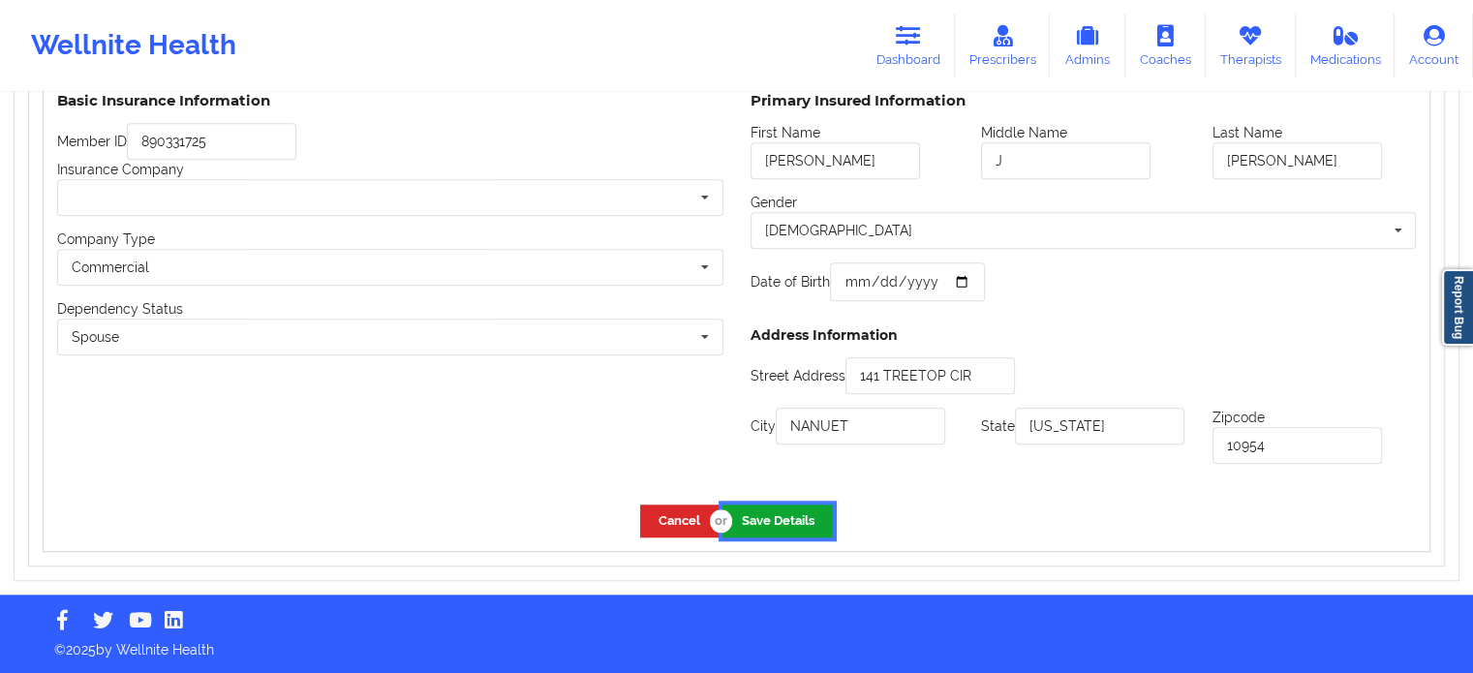
click at [769, 523] on button "Save Details" at bounding box center [777, 520] width 110 height 32
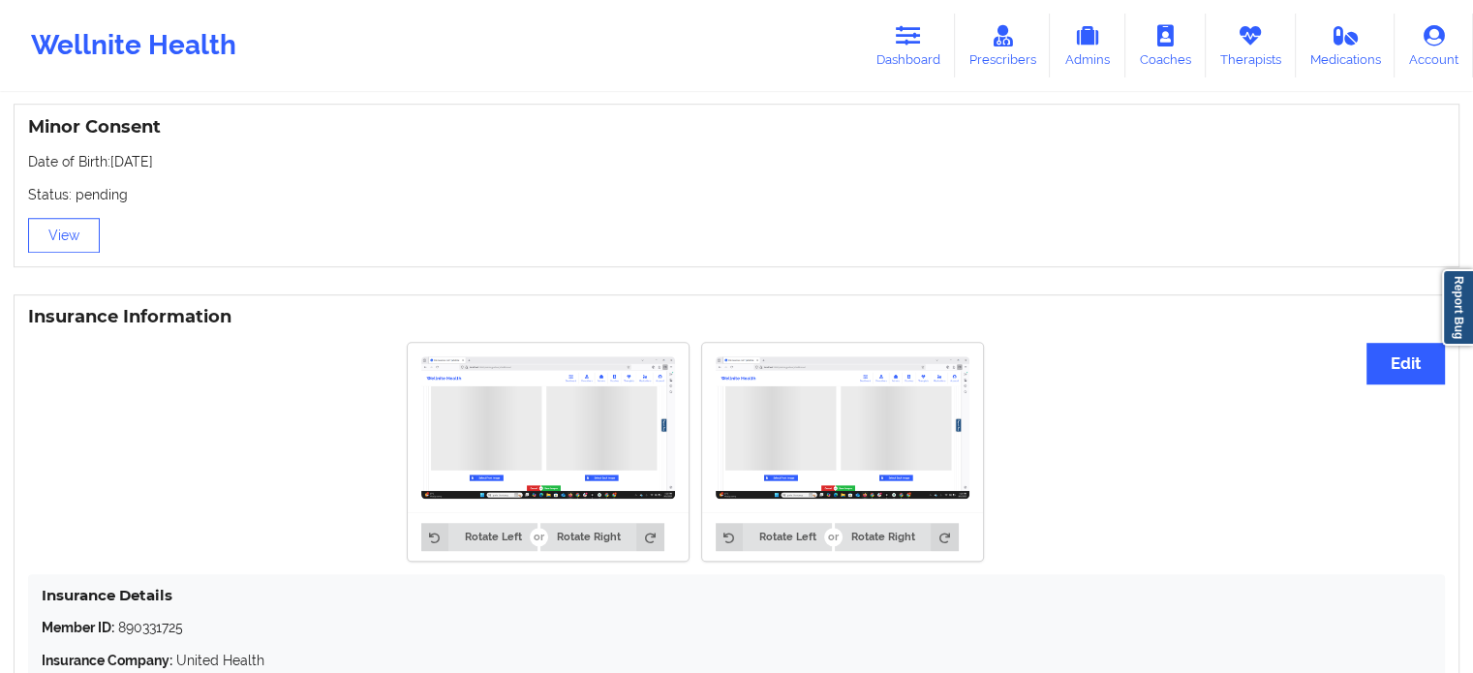
scroll to position [1208, 0]
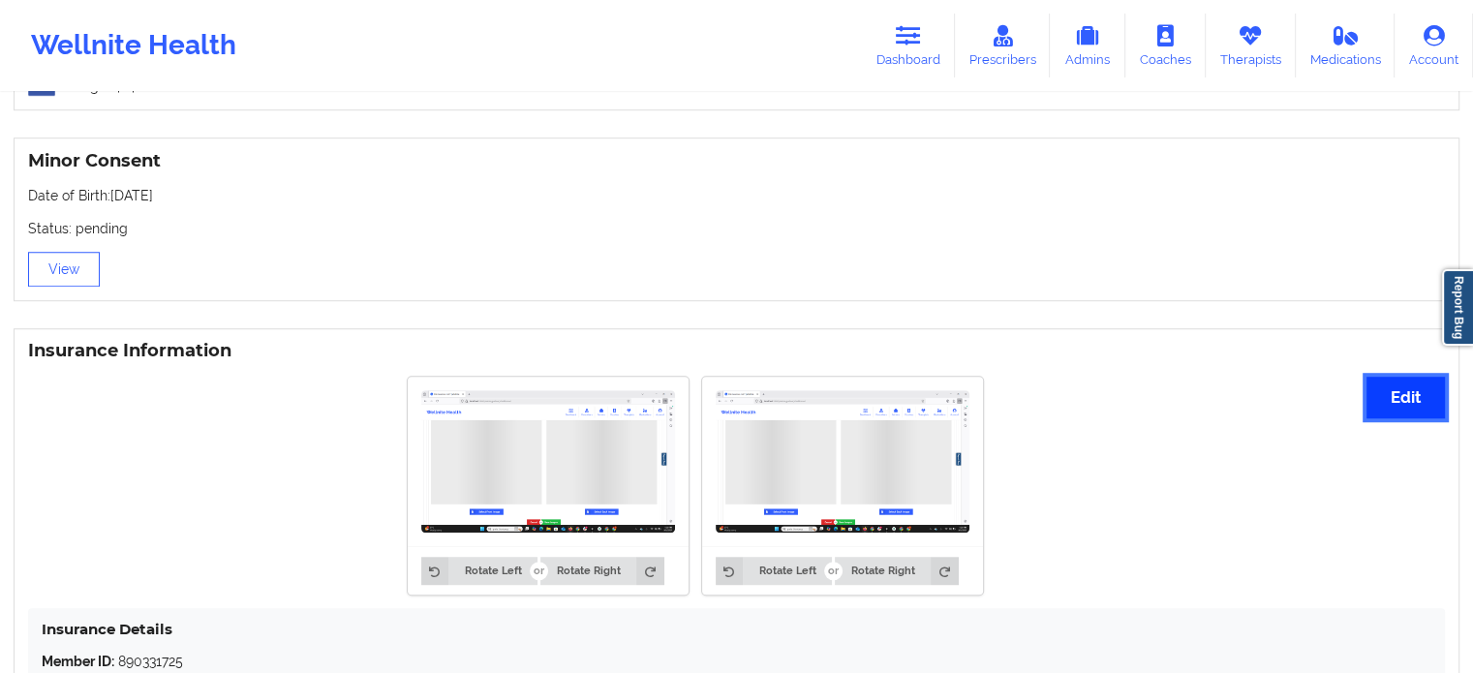
click at [1382, 400] on button "Edit" at bounding box center [1405, 398] width 78 height 42
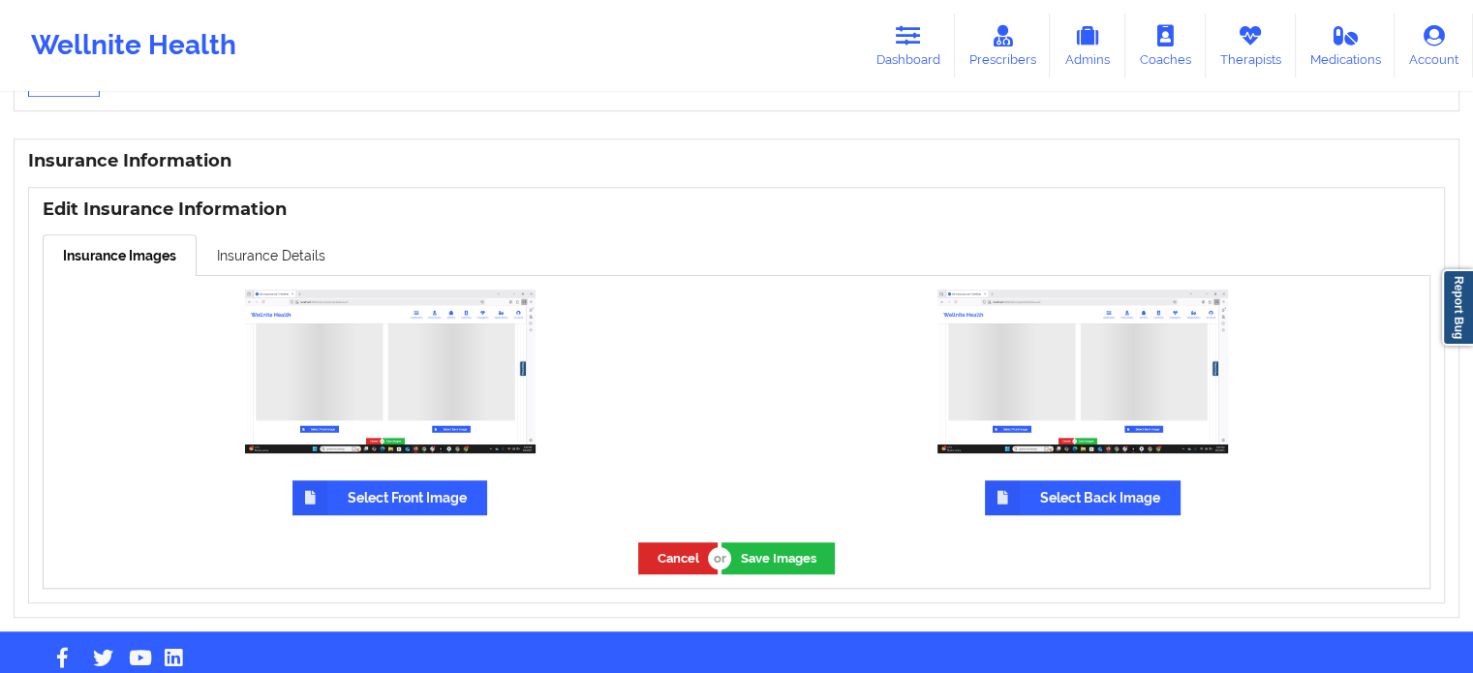
scroll to position [1402, 0]
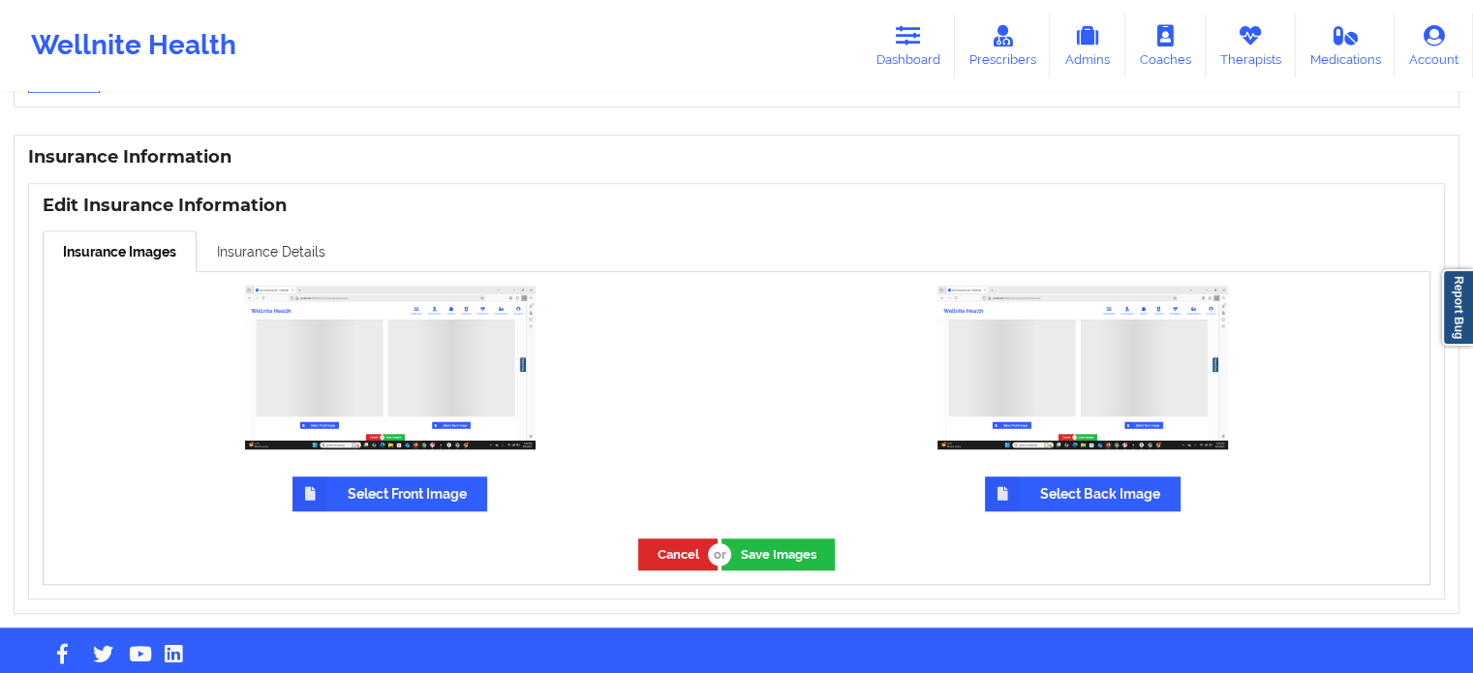
click at [263, 255] on link "Insurance Details" at bounding box center [271, 250] width 149 height 41
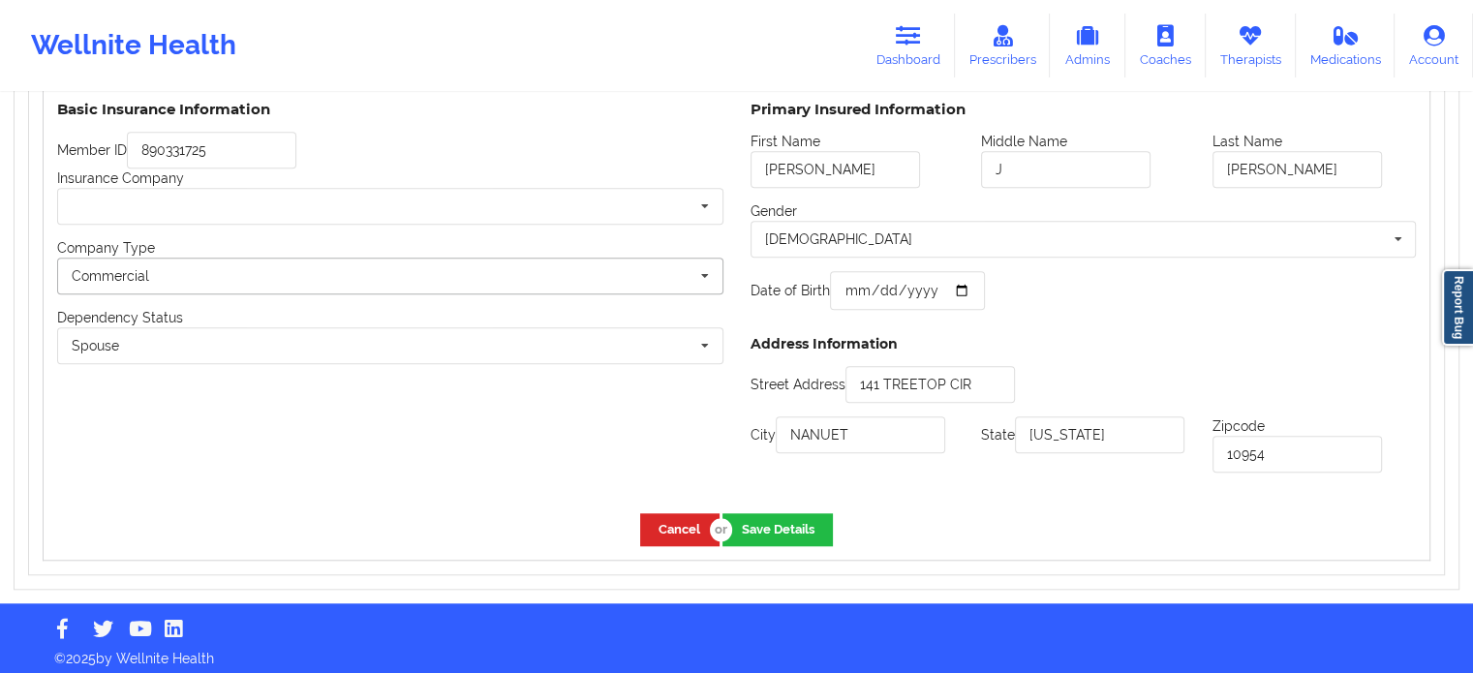
scroll to position [1596, 0]
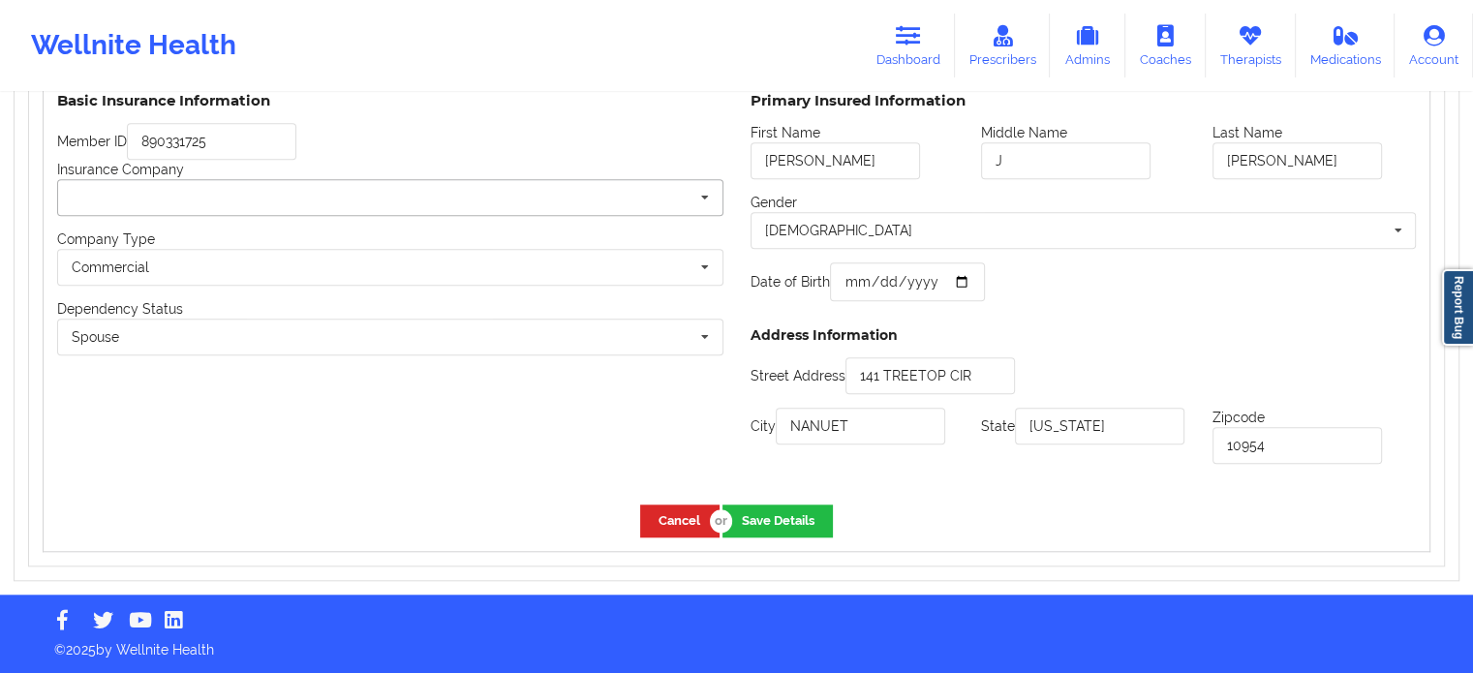
click at [703, 194] on icon at bounding box center [704, 198] width 29 height 36
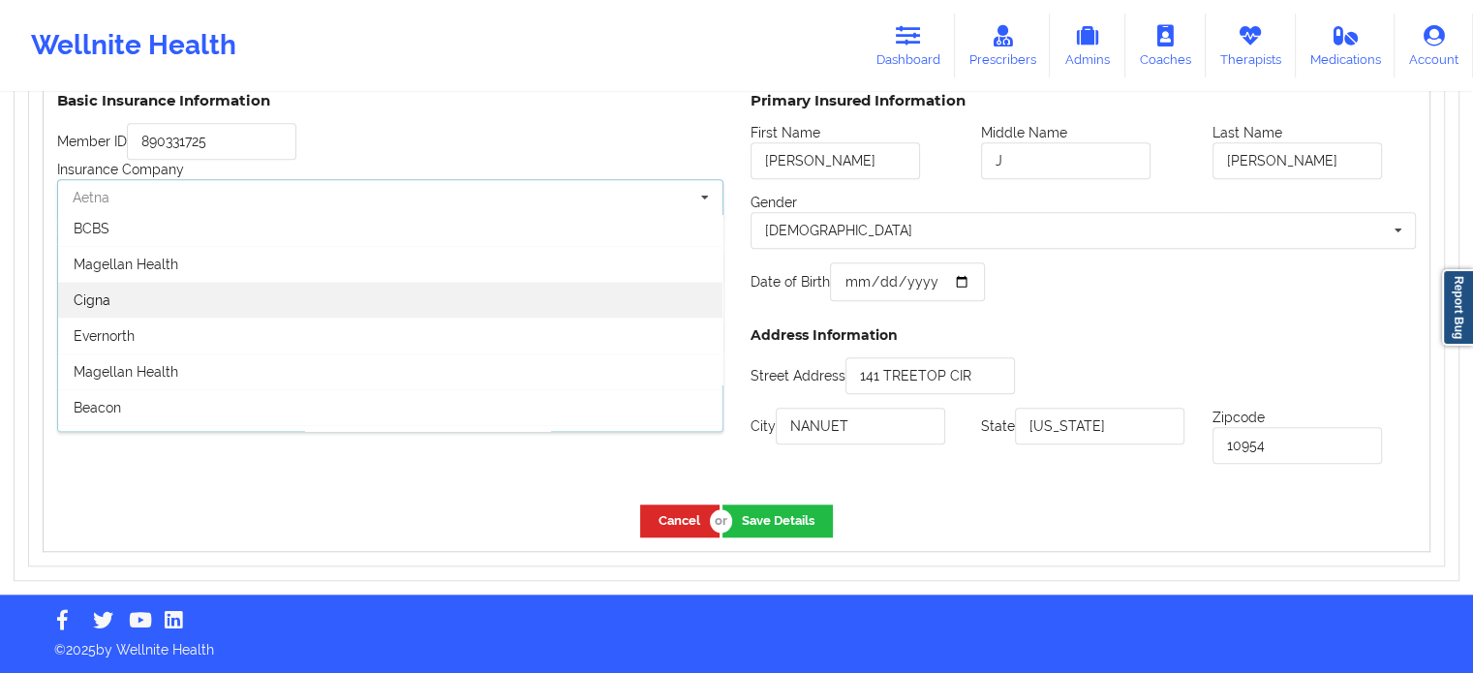
scroll to position [0, 0]
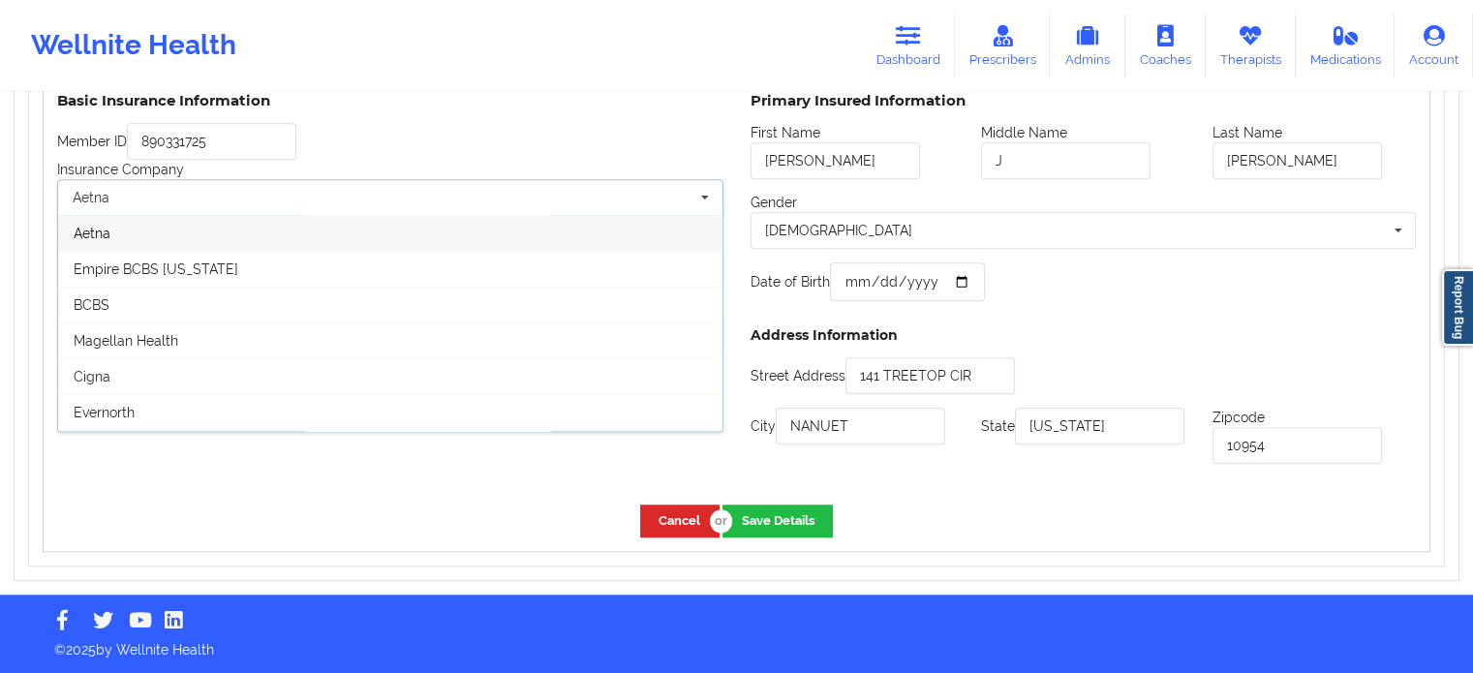
click at [490, 472] on div "Basic Insurance Information Member ID 890331725 Insurance Company Aetna Aetna E…" at bounding box center [390, 285] width 693 height 412
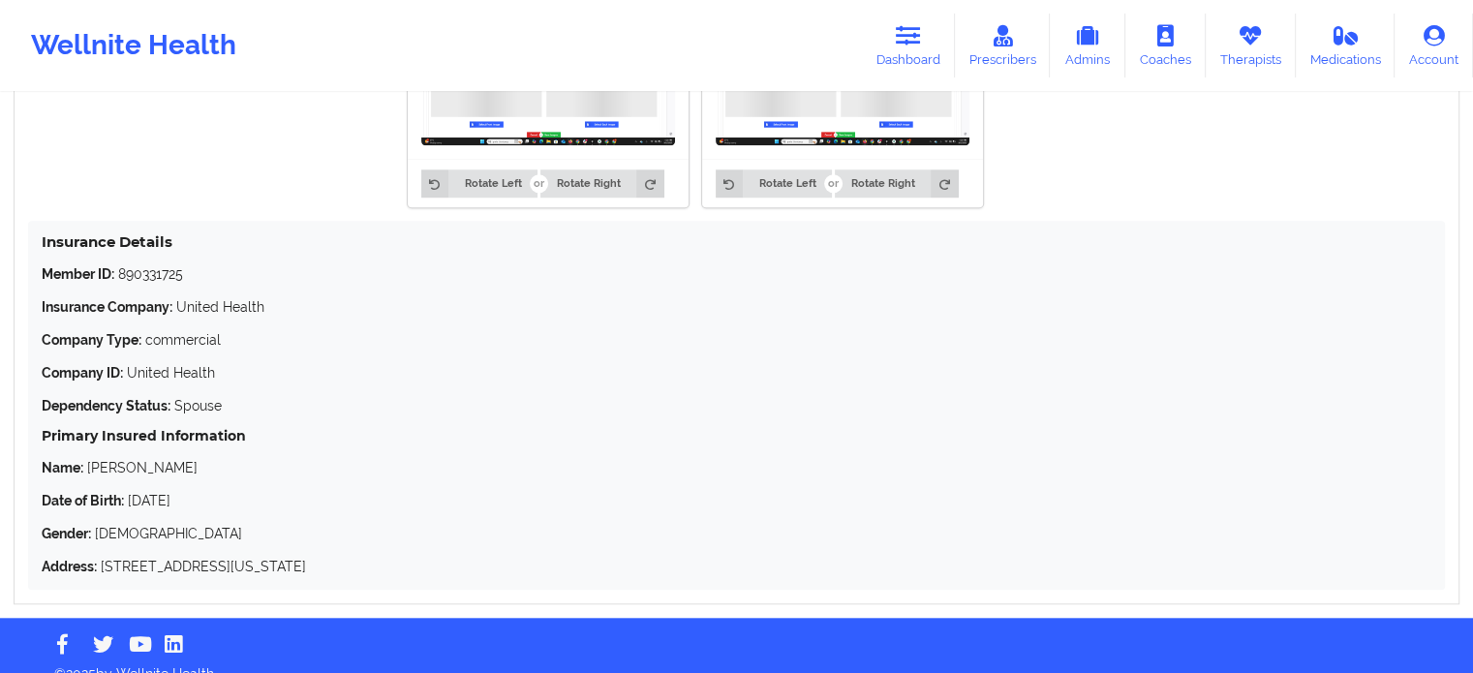
scroll to position [1623, 0]
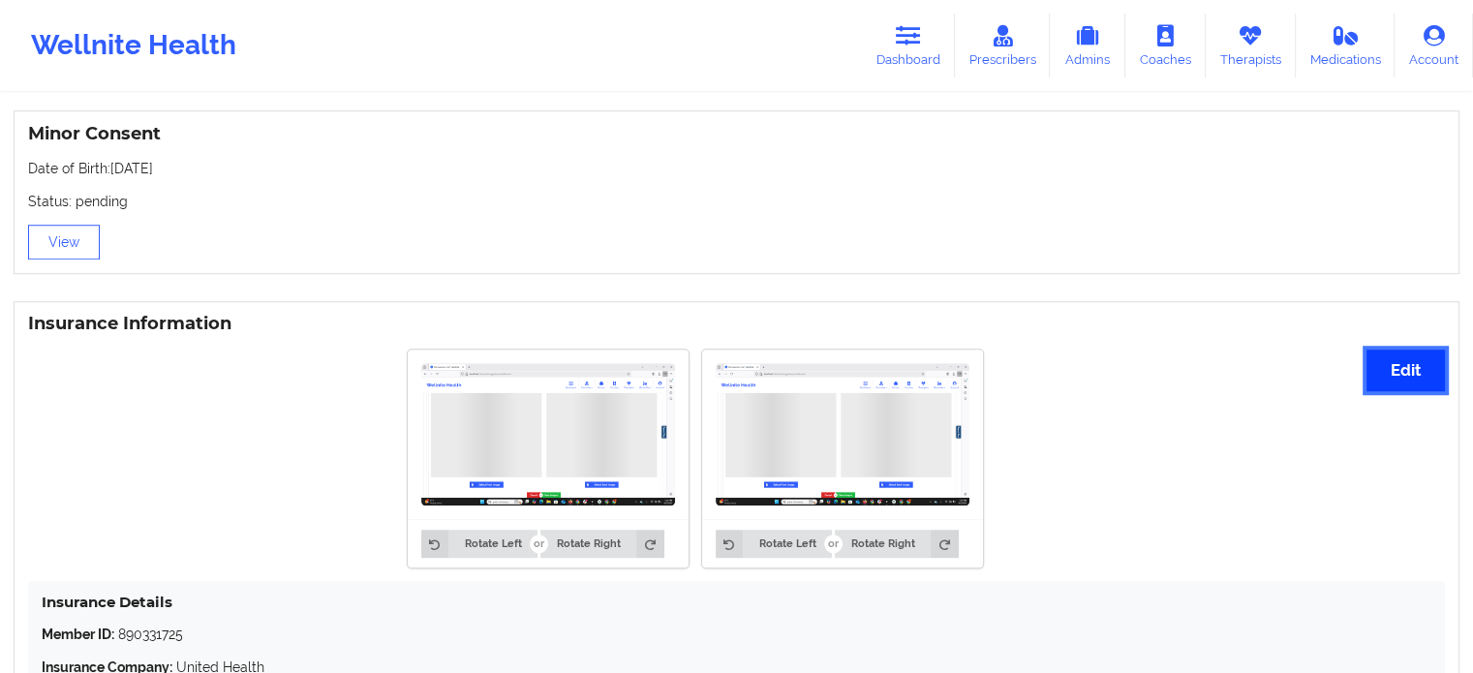
click at [1386, 362] on button "Edit" at bounding box center [1405, 371] width 78 height 42
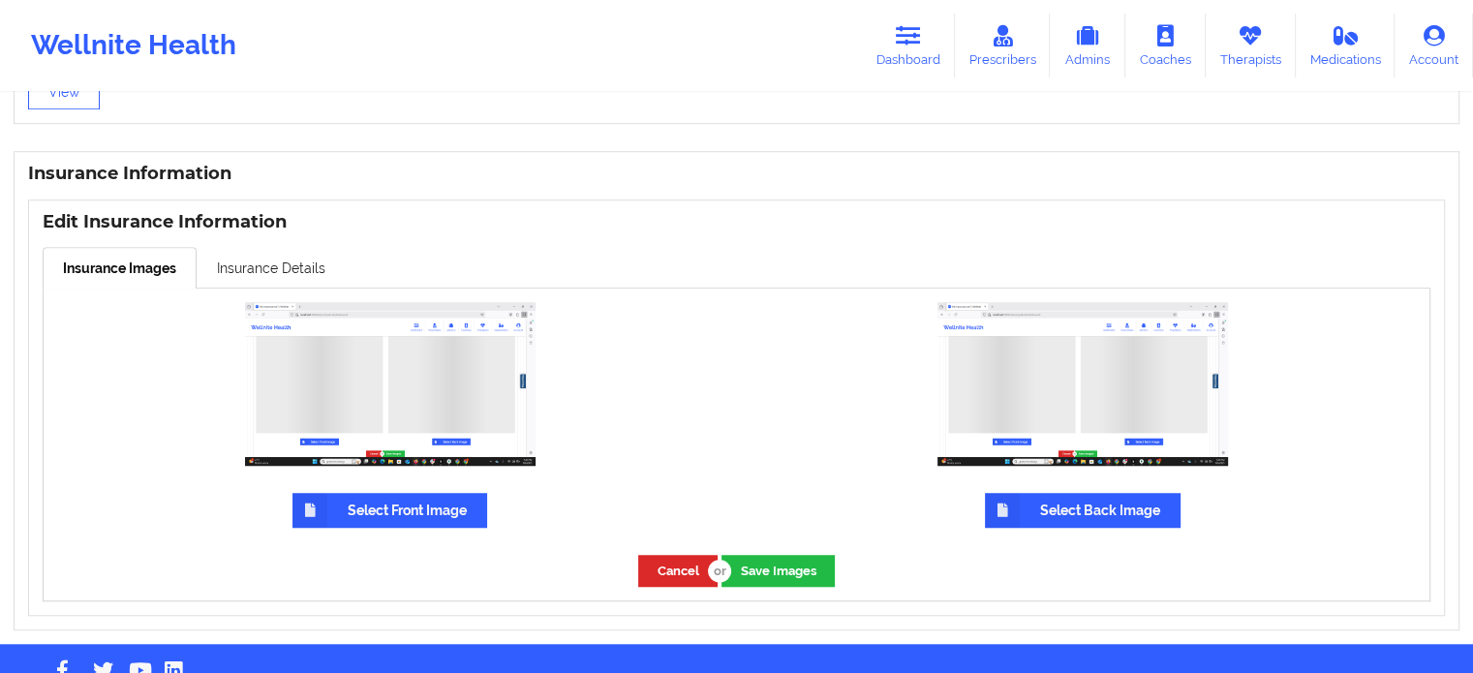
scroll to position [1437, 0]
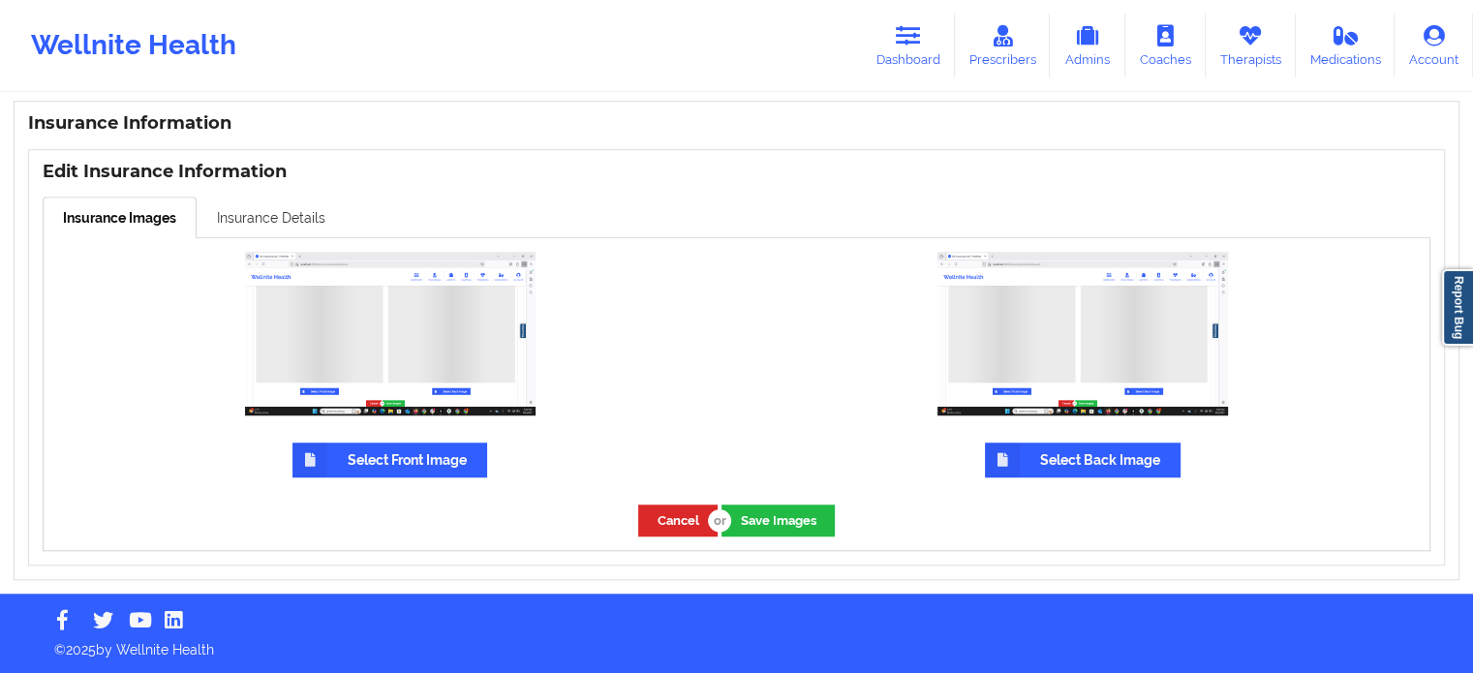
click at [254, 212] on link "Insurance Details" at bounding box center [271, 217] width 149 height 41
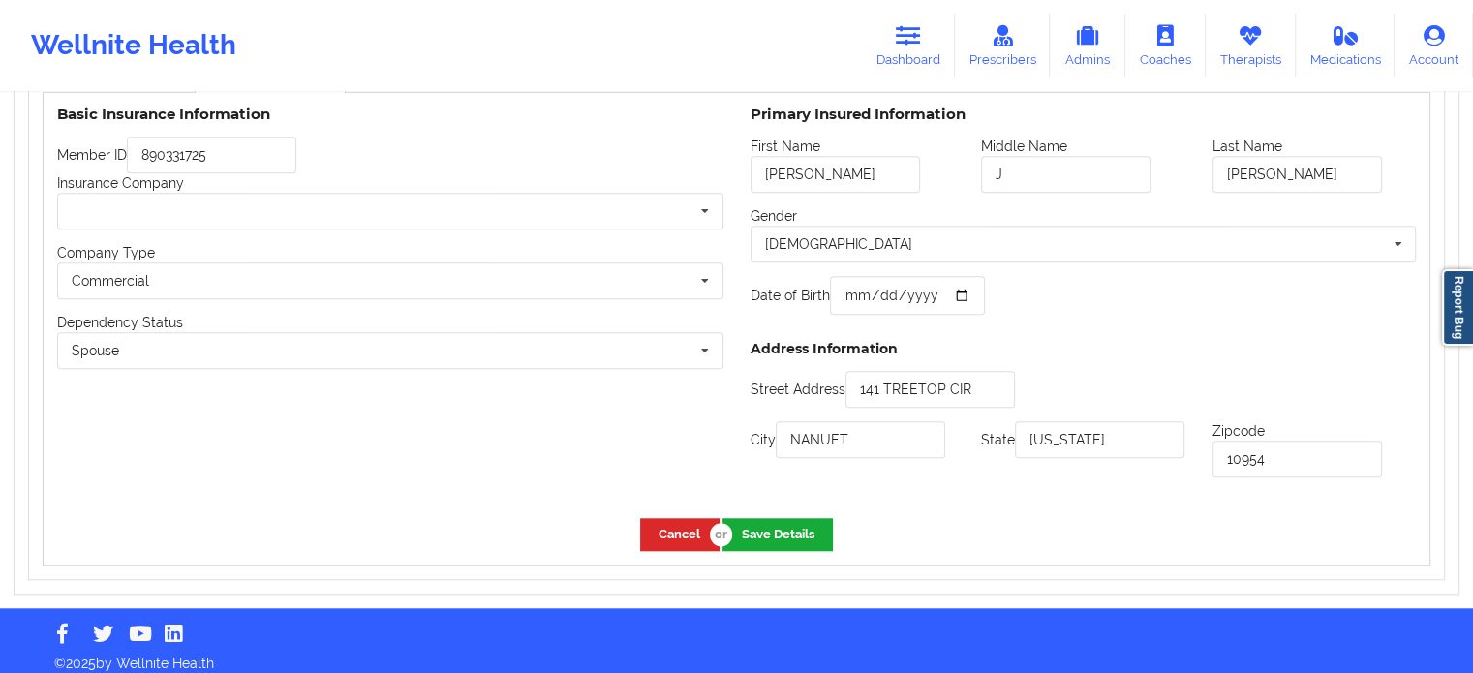
scroll to position [1596, 0]
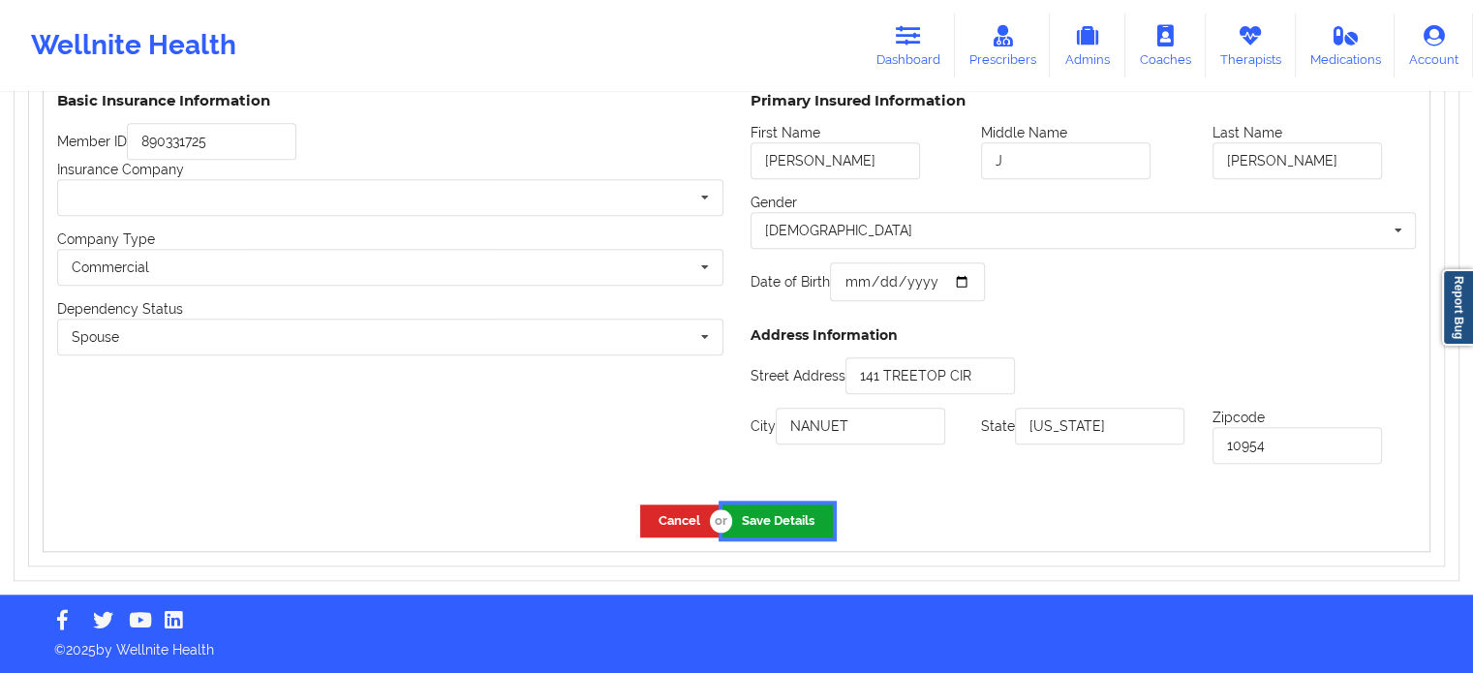
click at [759, 521] on button "Save Details" at bounding box center [777, 520] width 110 height 32
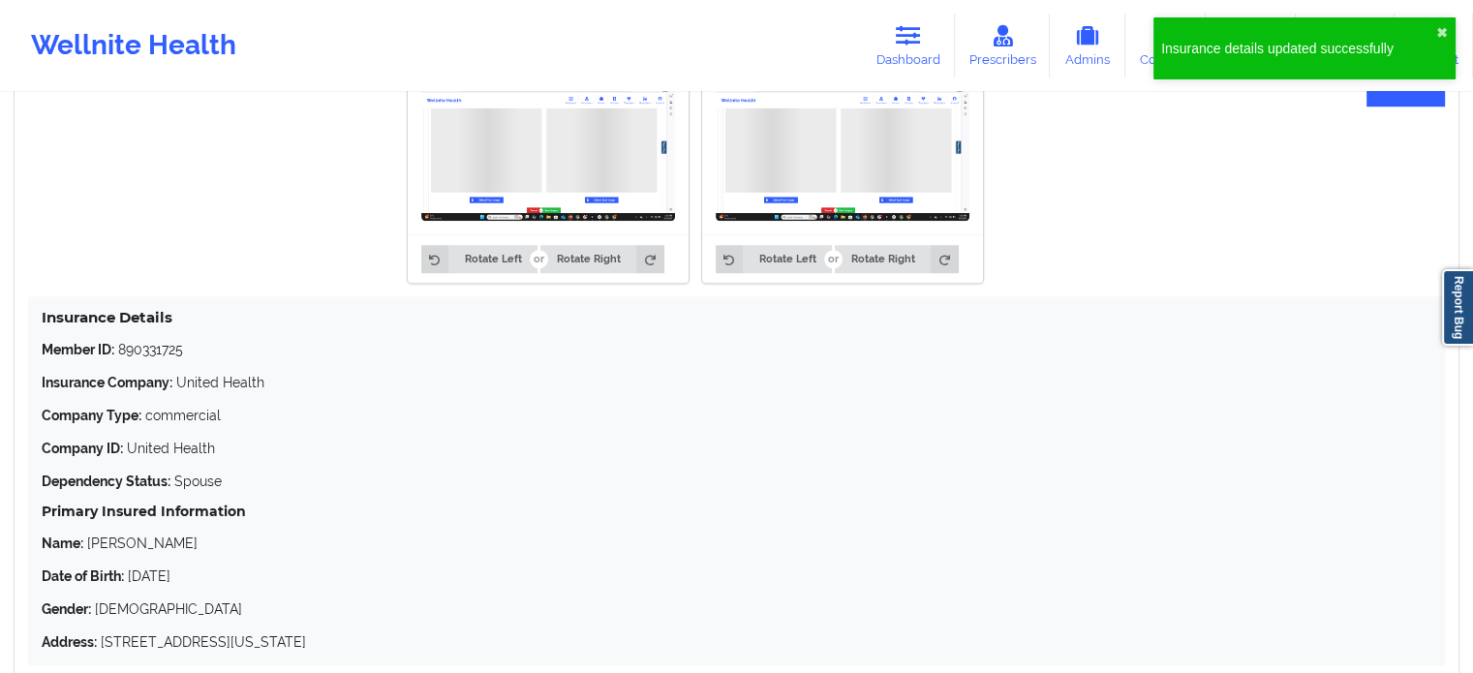
scroll to position [1402, 0]
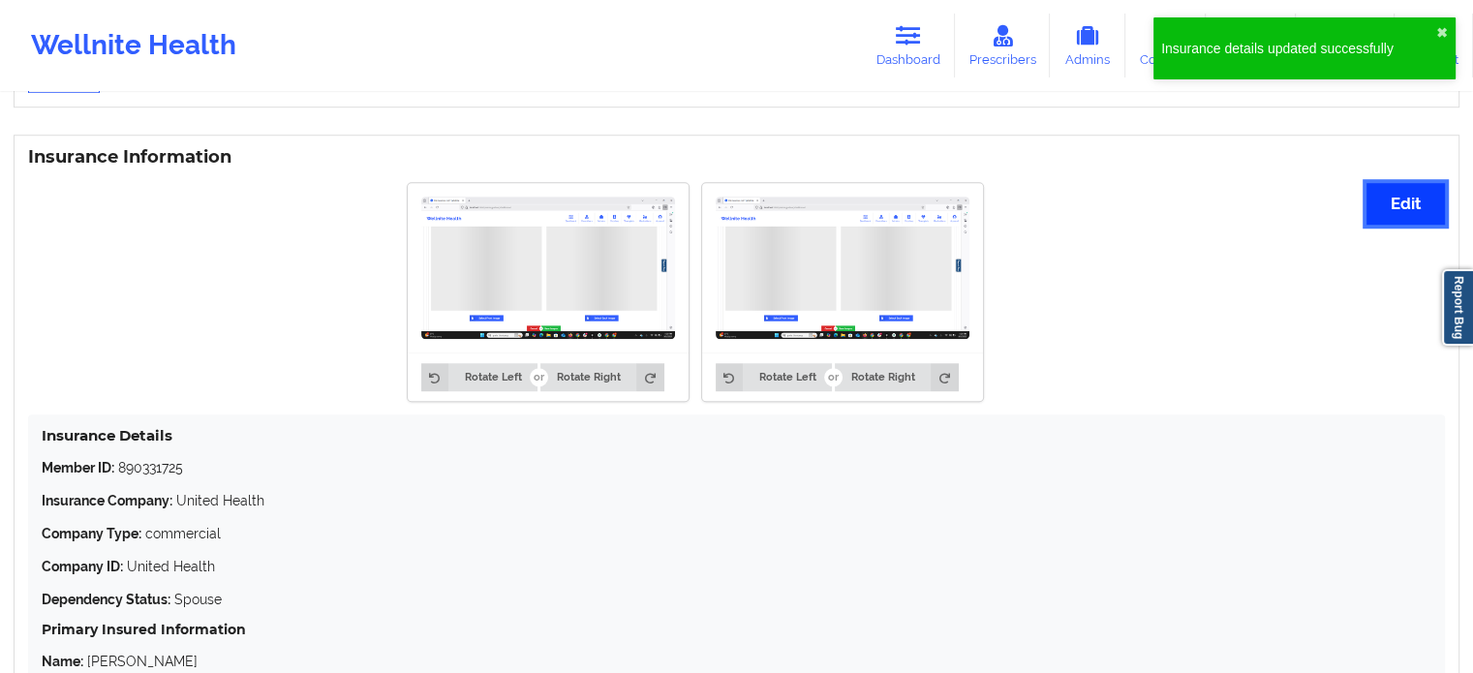
click at [1389, 218] on button "Edit" at bounding box center [1405, 204] width 78 height 42
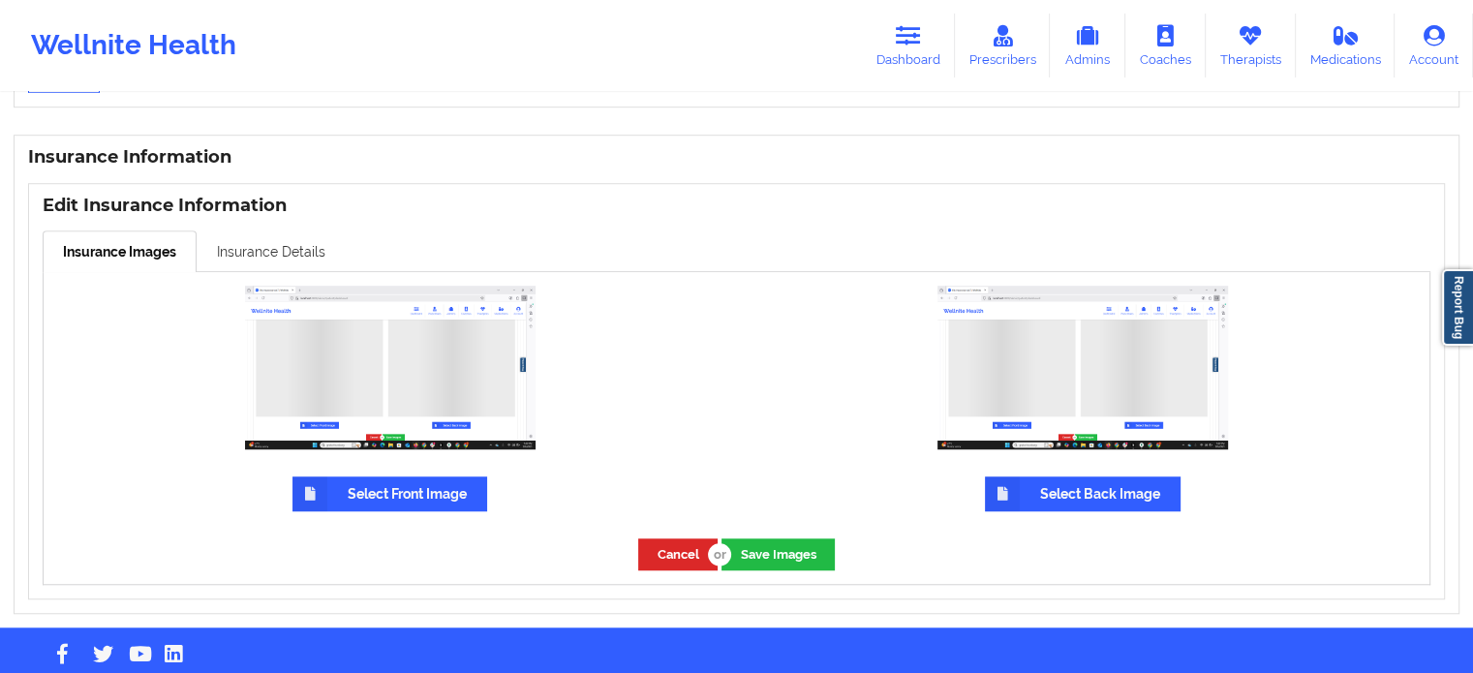
click at [259, 255] on link "Insurance Details" at bounding box center [271, 250] width 149 height 41
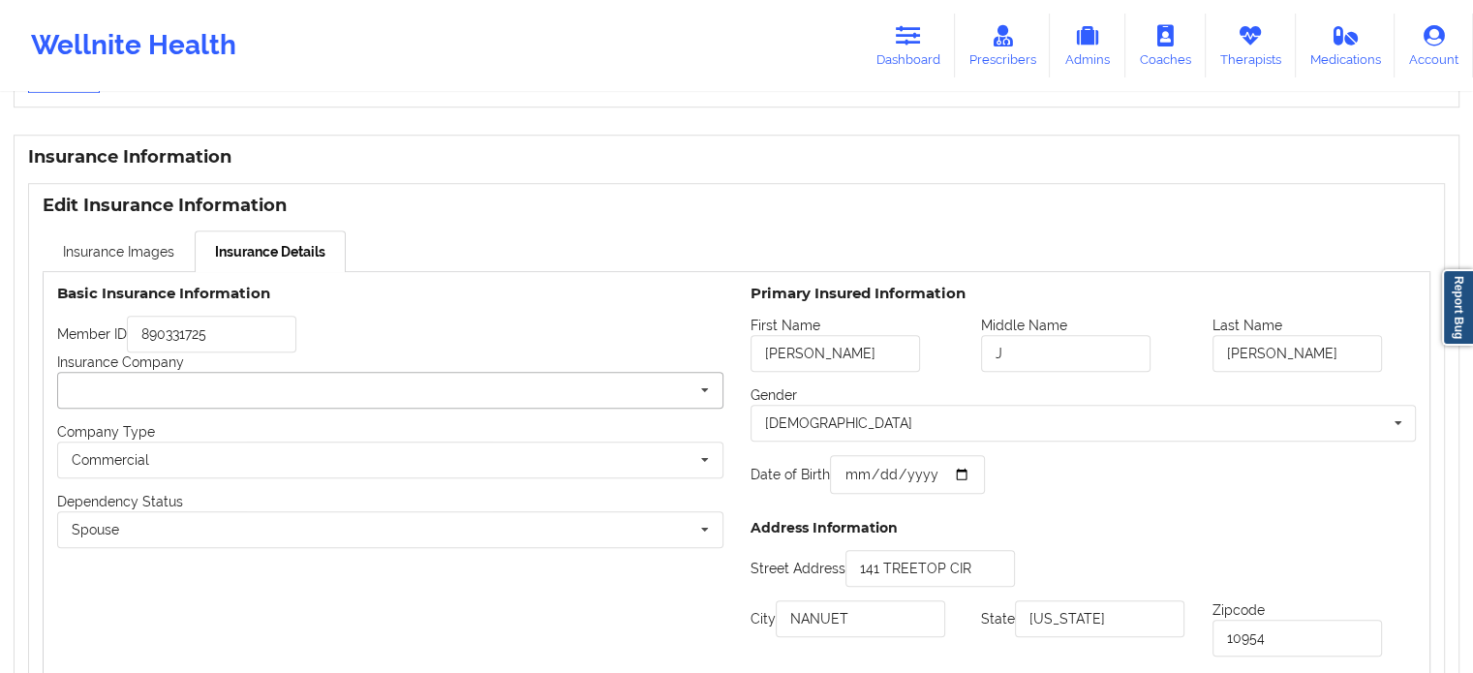
click at [170, 391] on input "text" at bounding box center [391, 390] width 664 height 35
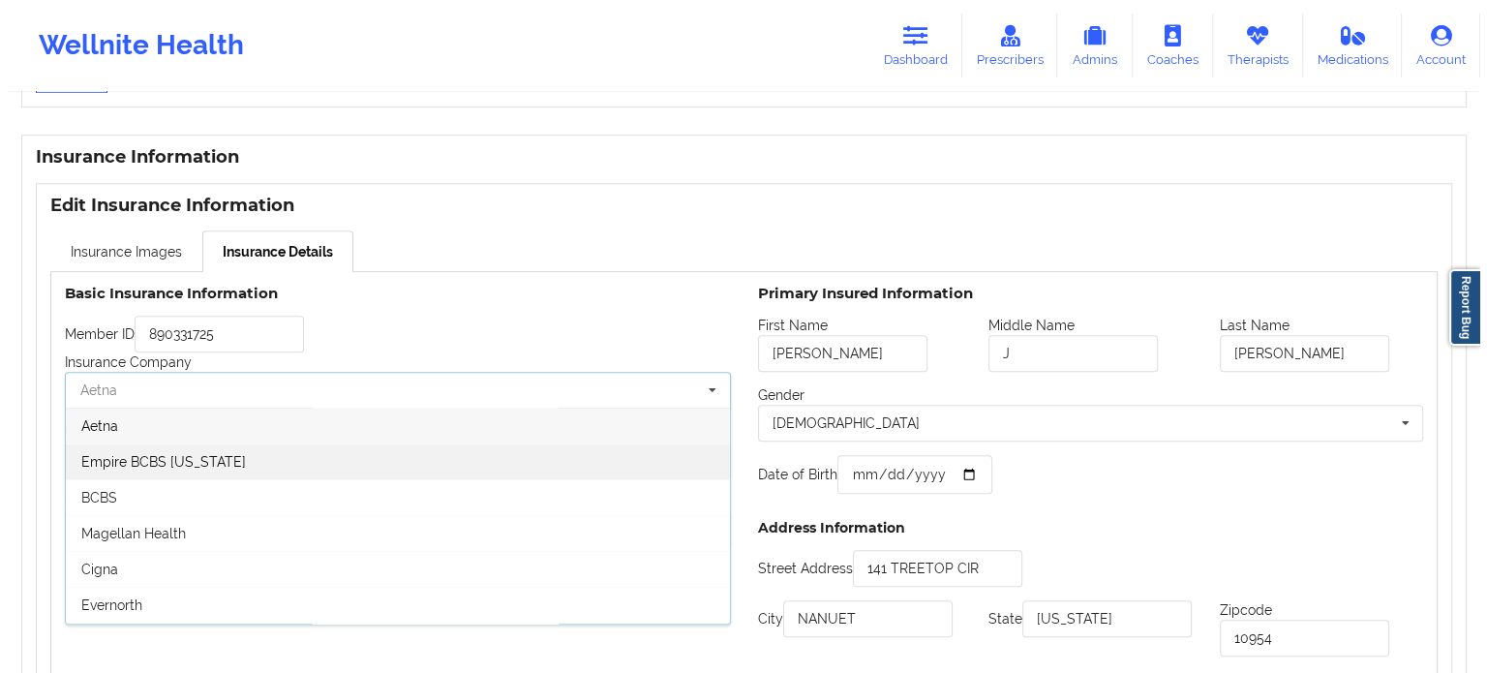
scroll to position [1499, 0]
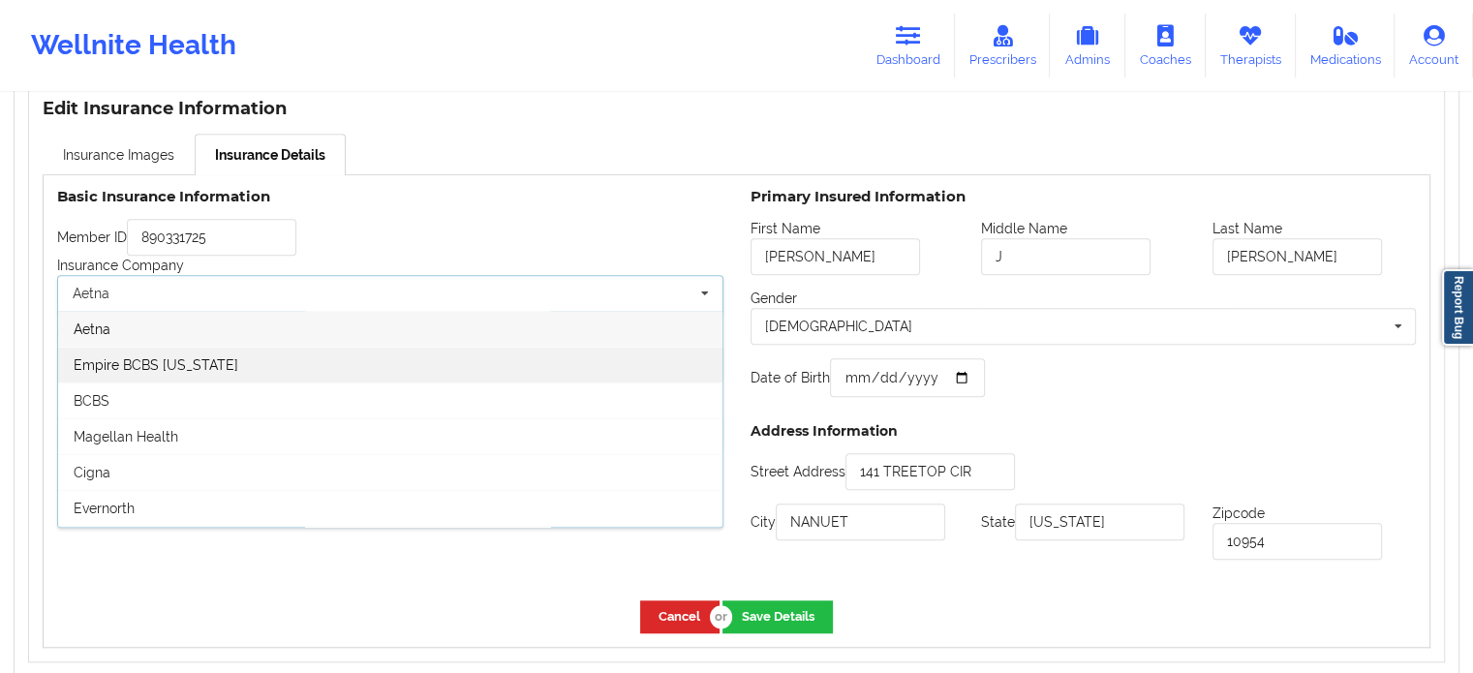
click at [174, 373] on span "Empire BCBS [US_STATE]" at bounding box center [156, 364] width 165 height 15
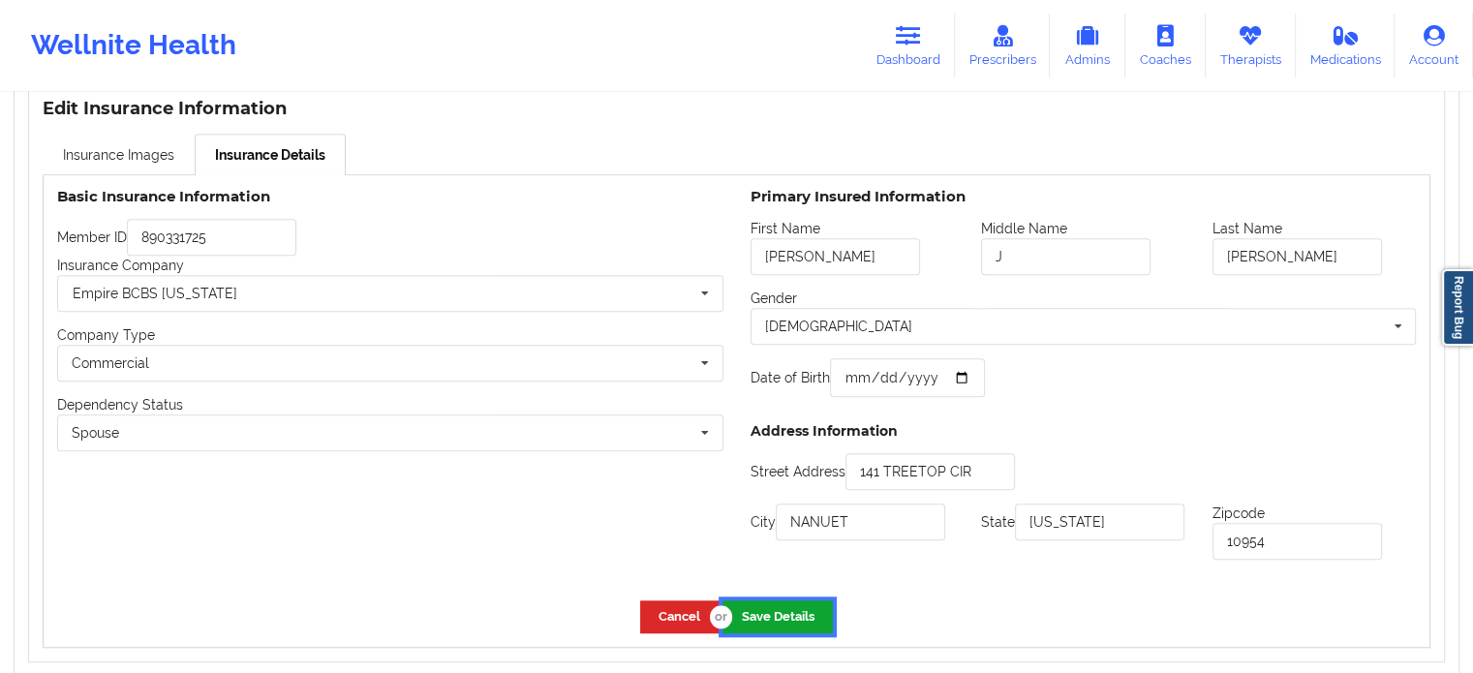
click at [801, 617] on button "Save Details" at bounding box center [777, 616] width 110 height 32
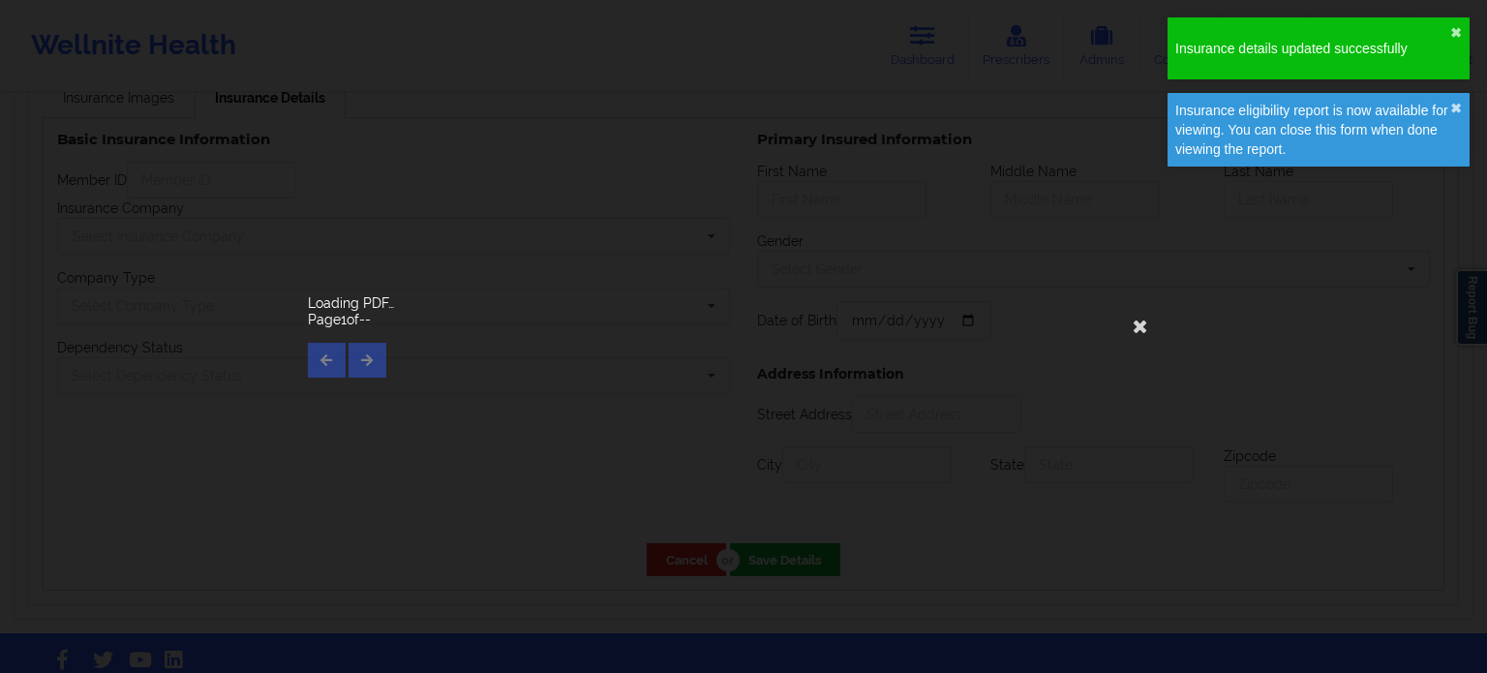
type input "[PERSON_NAME]"
type input "J"
type input "[PERSON_NAME]"
type input "[DATE]"
type input "141 TREETOP CIR"
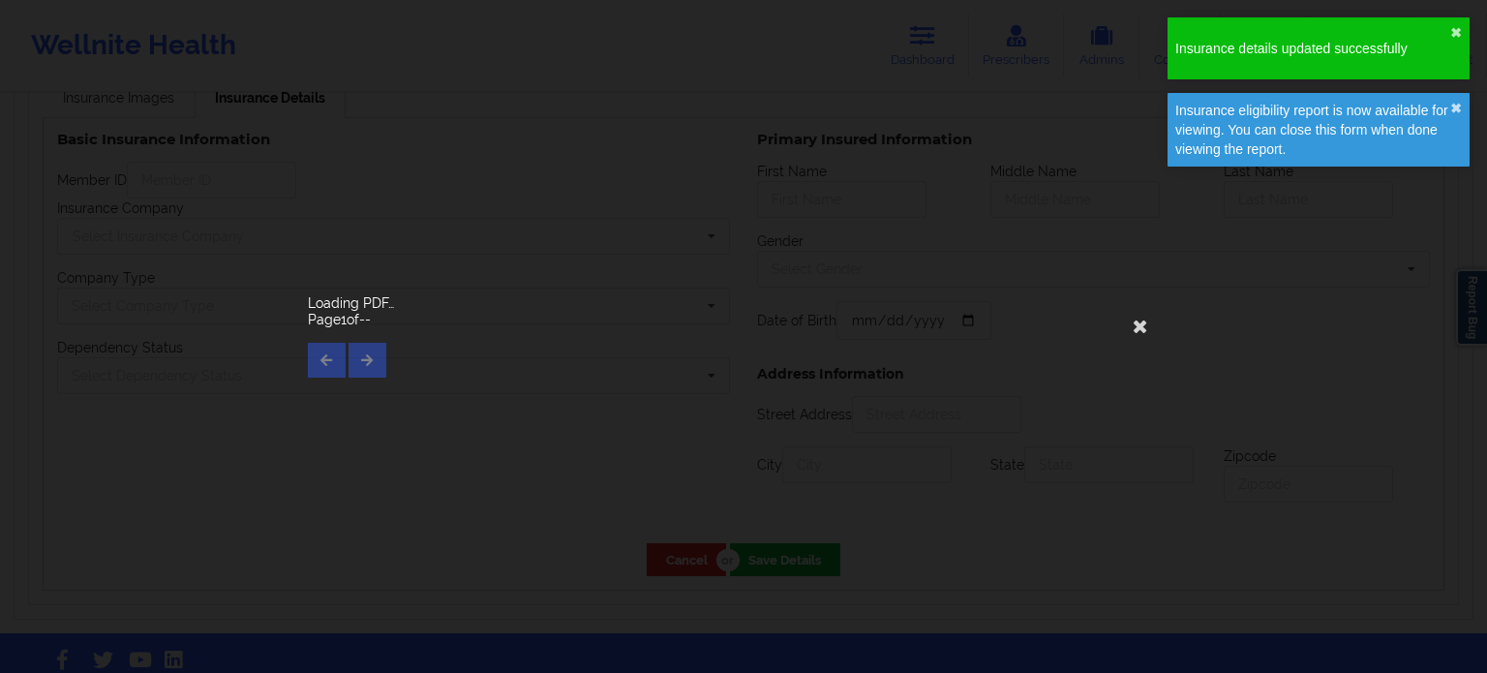
type input "NANUET"
type input "[US_STATE]"
type input "10954"
type input "890331725"
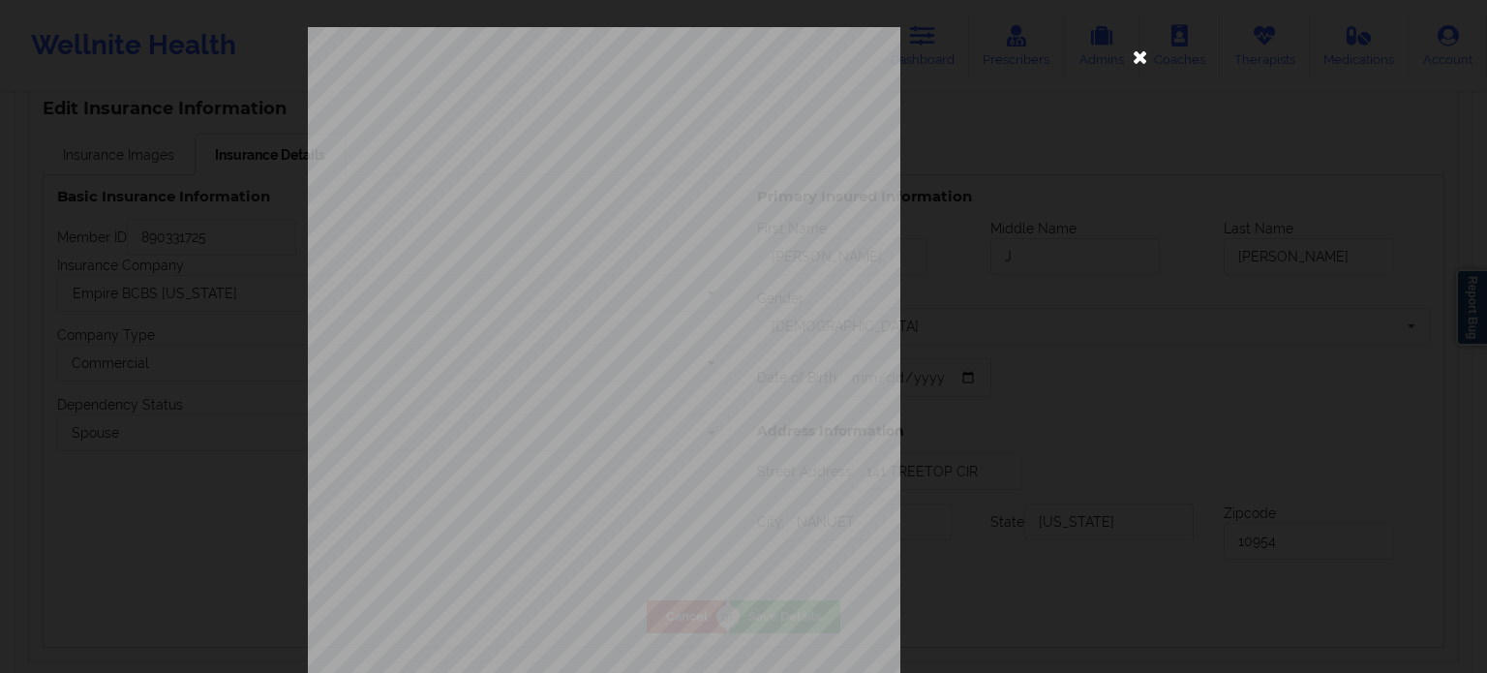
click at [1136, 57] on icon at bounding box center [1140, 56] width 31 height 31
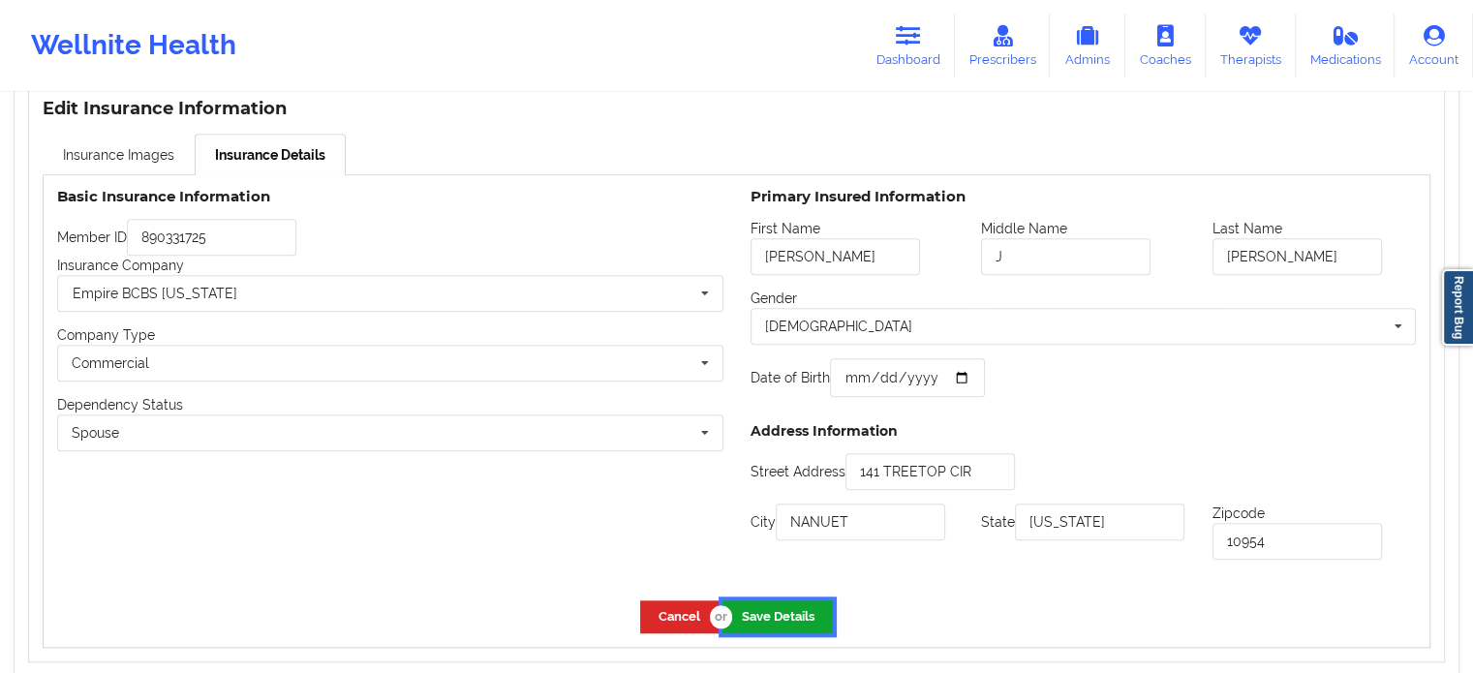
click at [765, 618] on button "Save Details" at bounding box center [777, 616] width 110 height 32
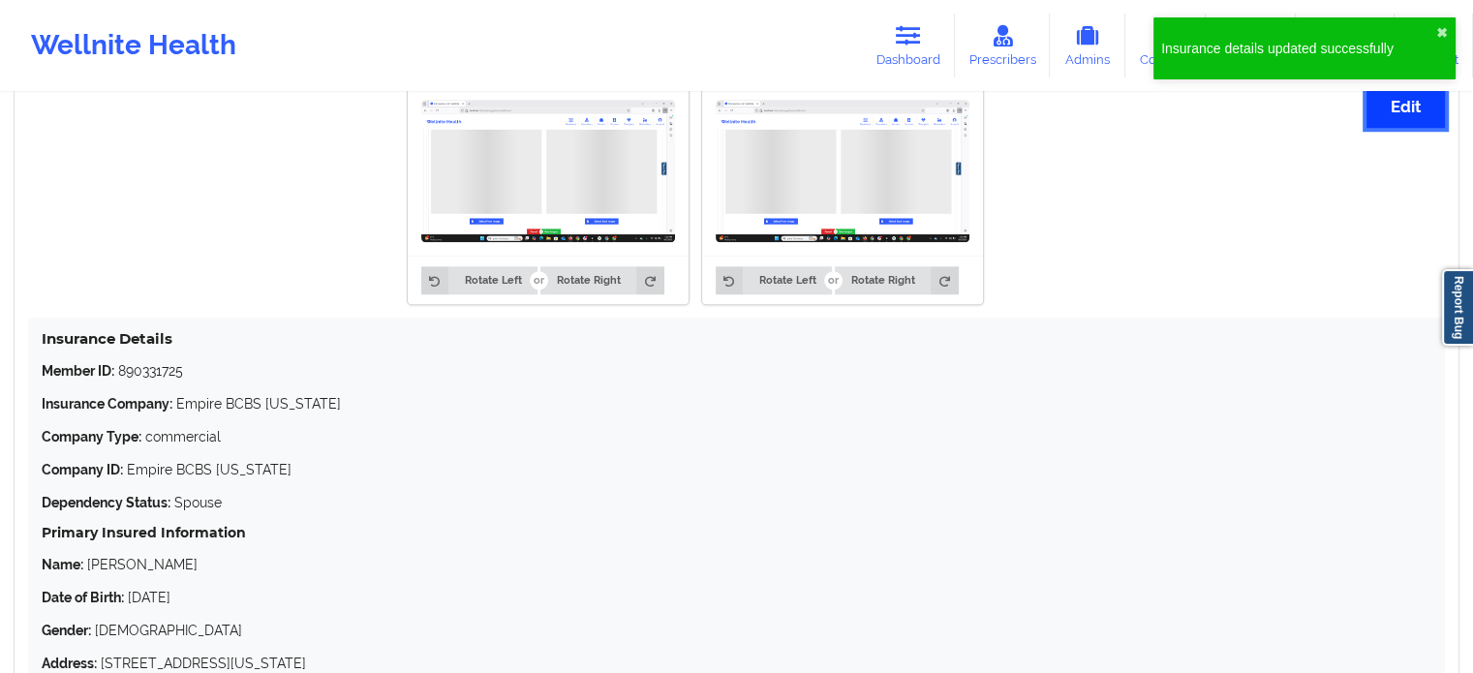
click at [1385, 115] on button "Edit" at bounding box center [1405, 107] width 78 height 42
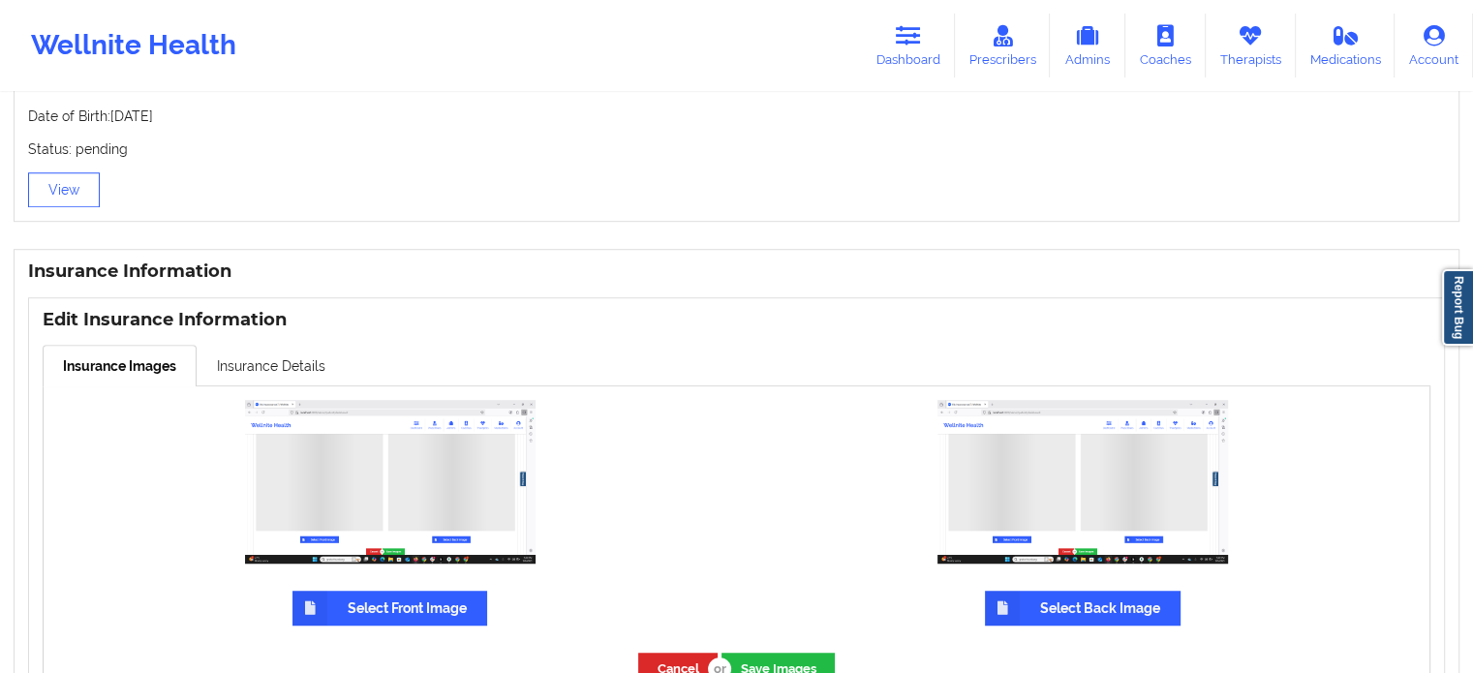
scroll to position [1437, 0]
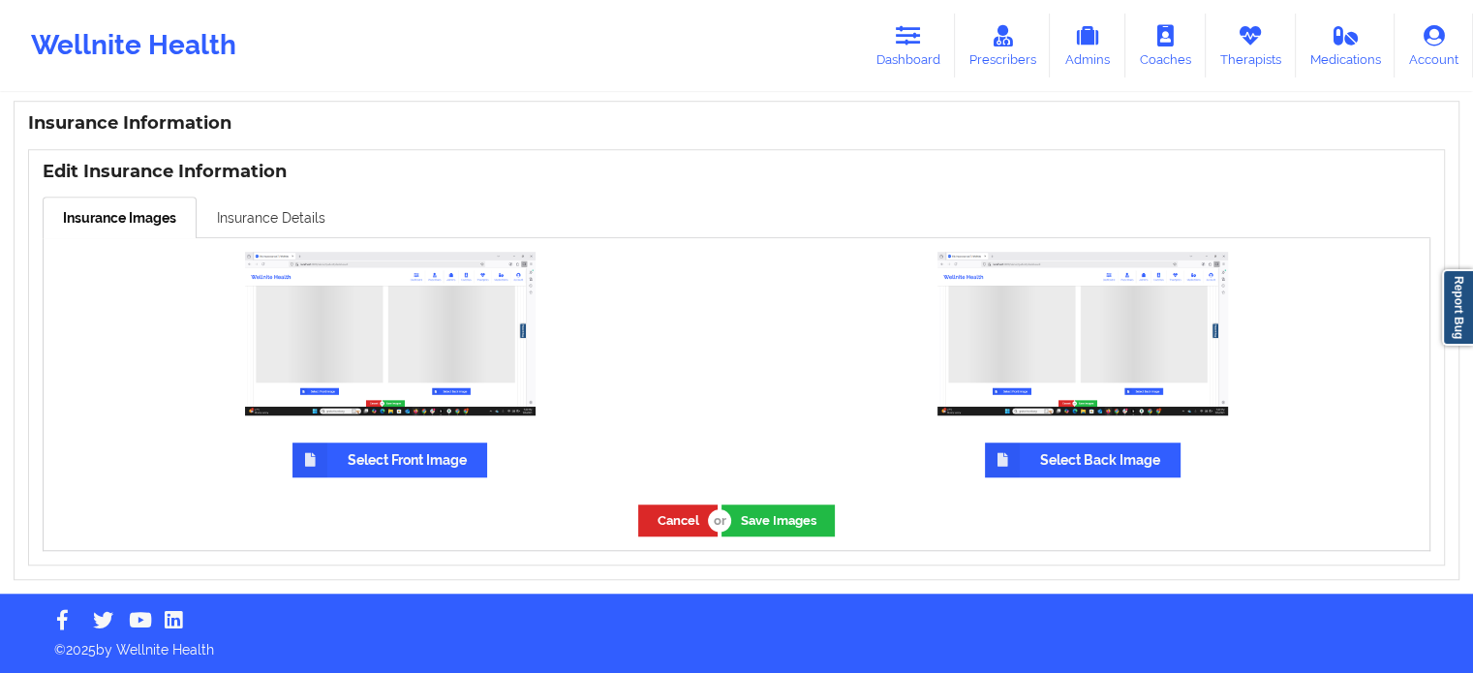
click at [241, 217] on link "Insurance Details" at bounding box center [271, 217] width 149 height 41
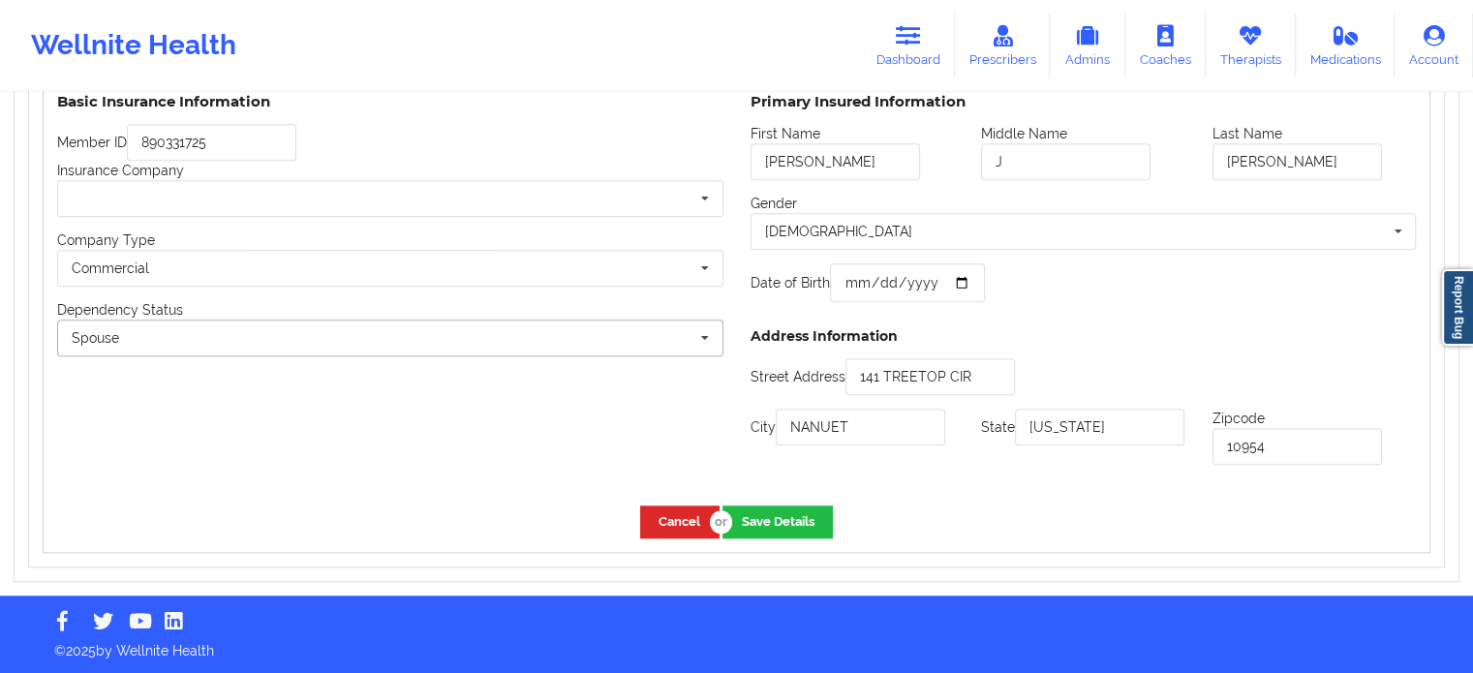
scroll to position [1596, 0]
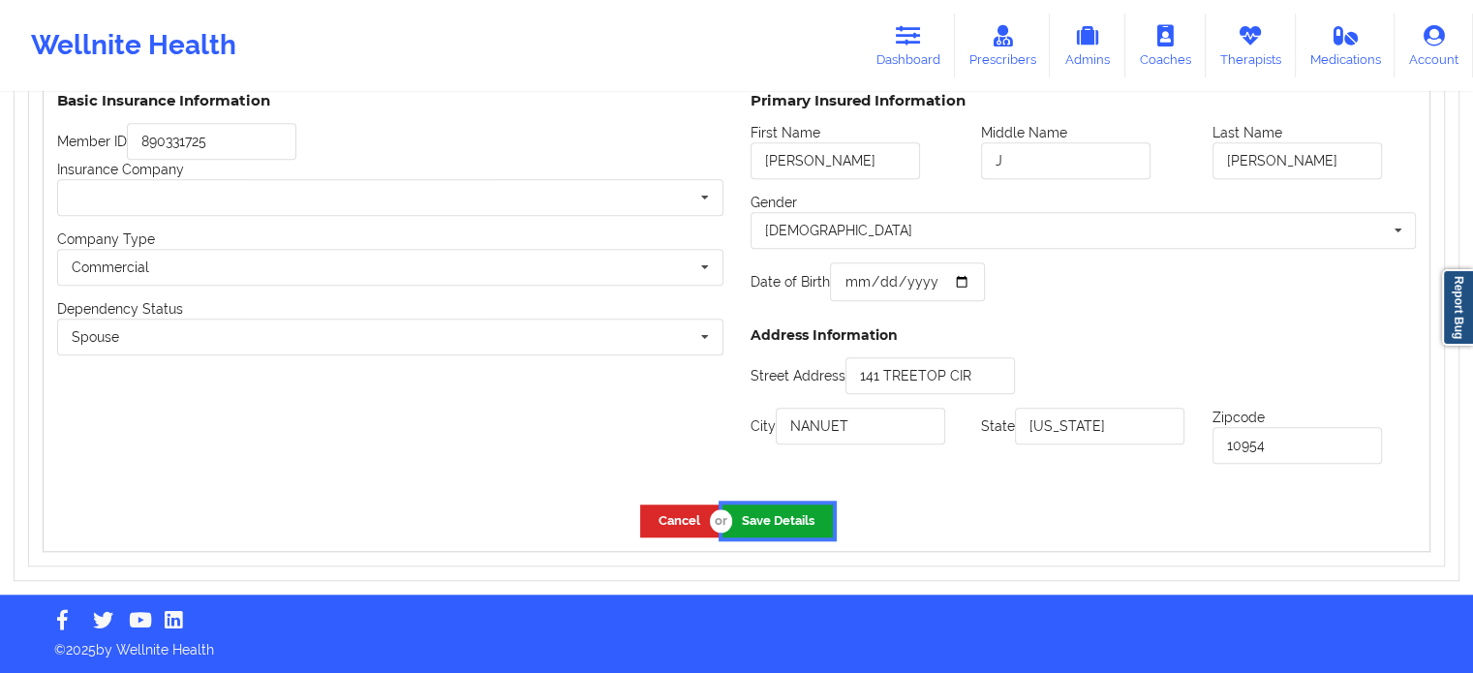
click at [748, 517] on button "Save Details" at bounding box center [777, 520] width 110 height 32
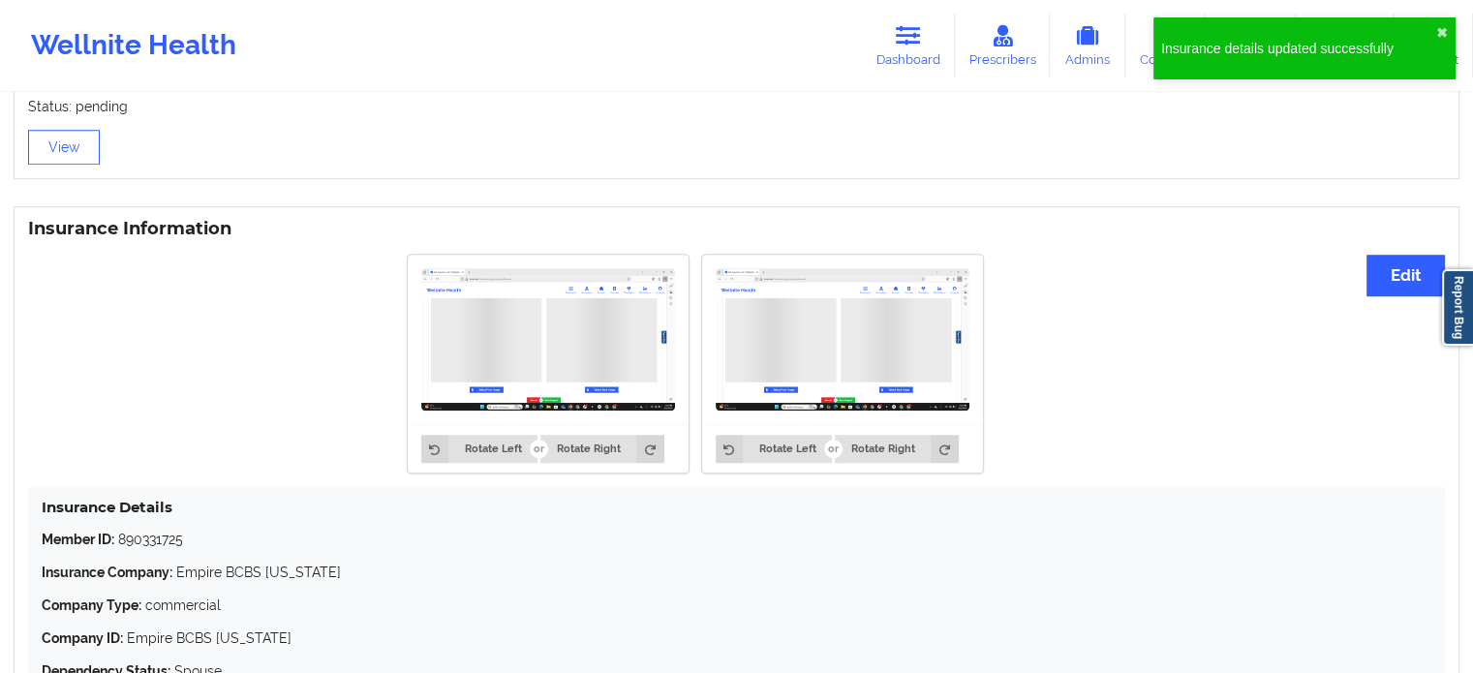
scroll to position [1305, 0]
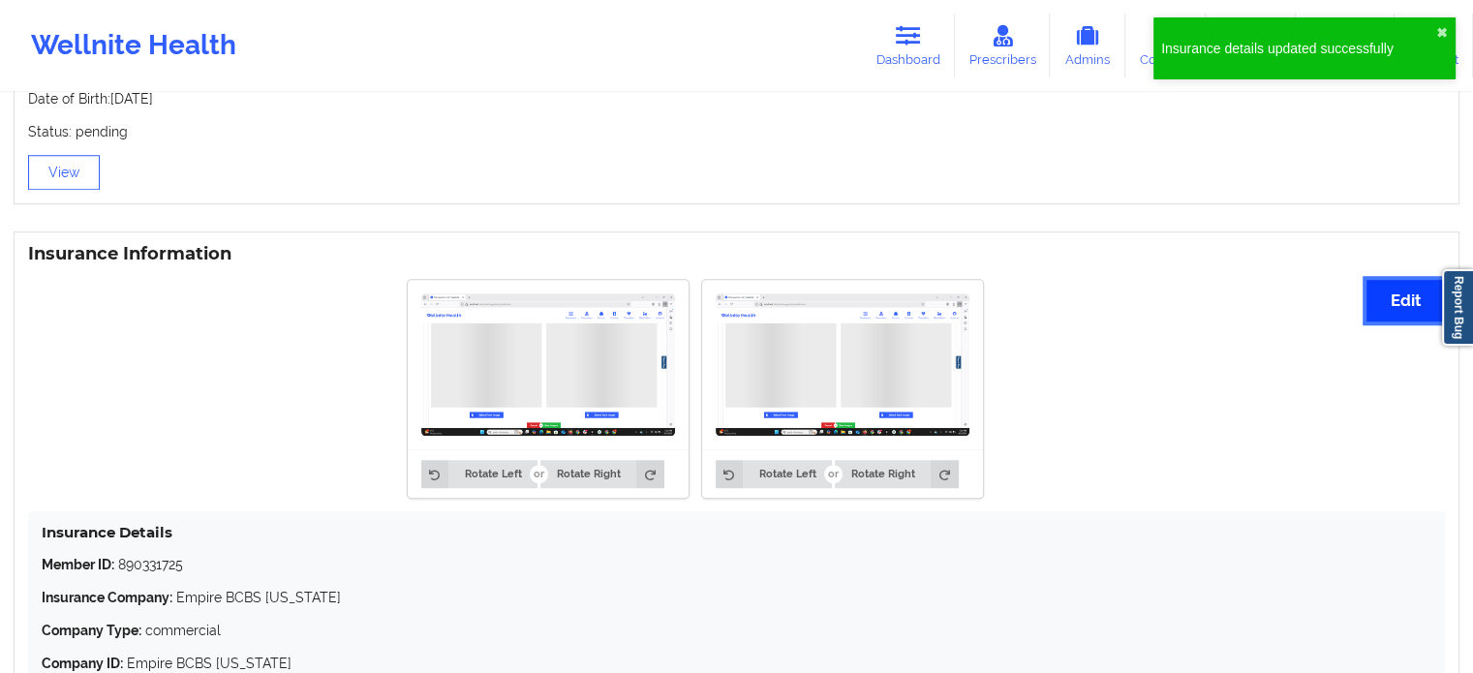
click at [1375, 306] on button "Edit" at bounding box center [1405, 301] width 78 height 42
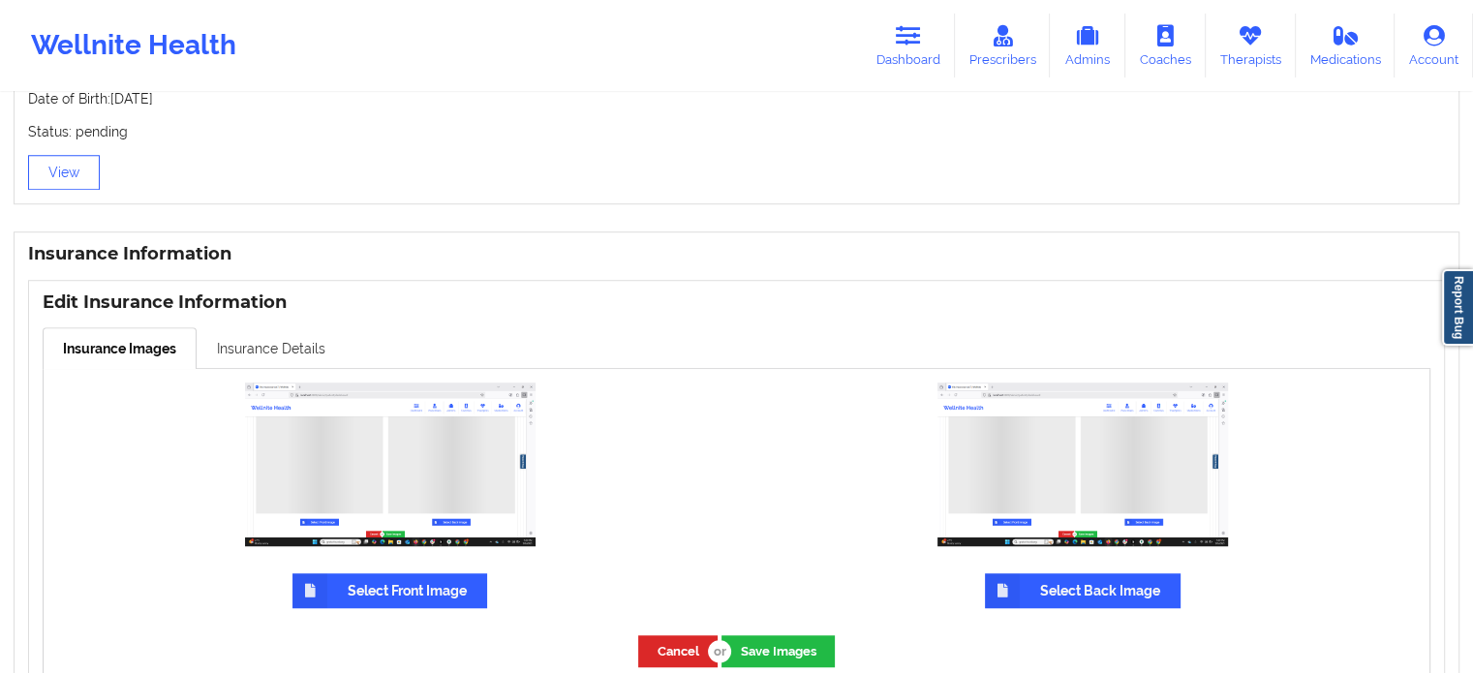
click at [280, 340] on link "Insurance Details" at bounding box center [271, 347] width 149 height 41
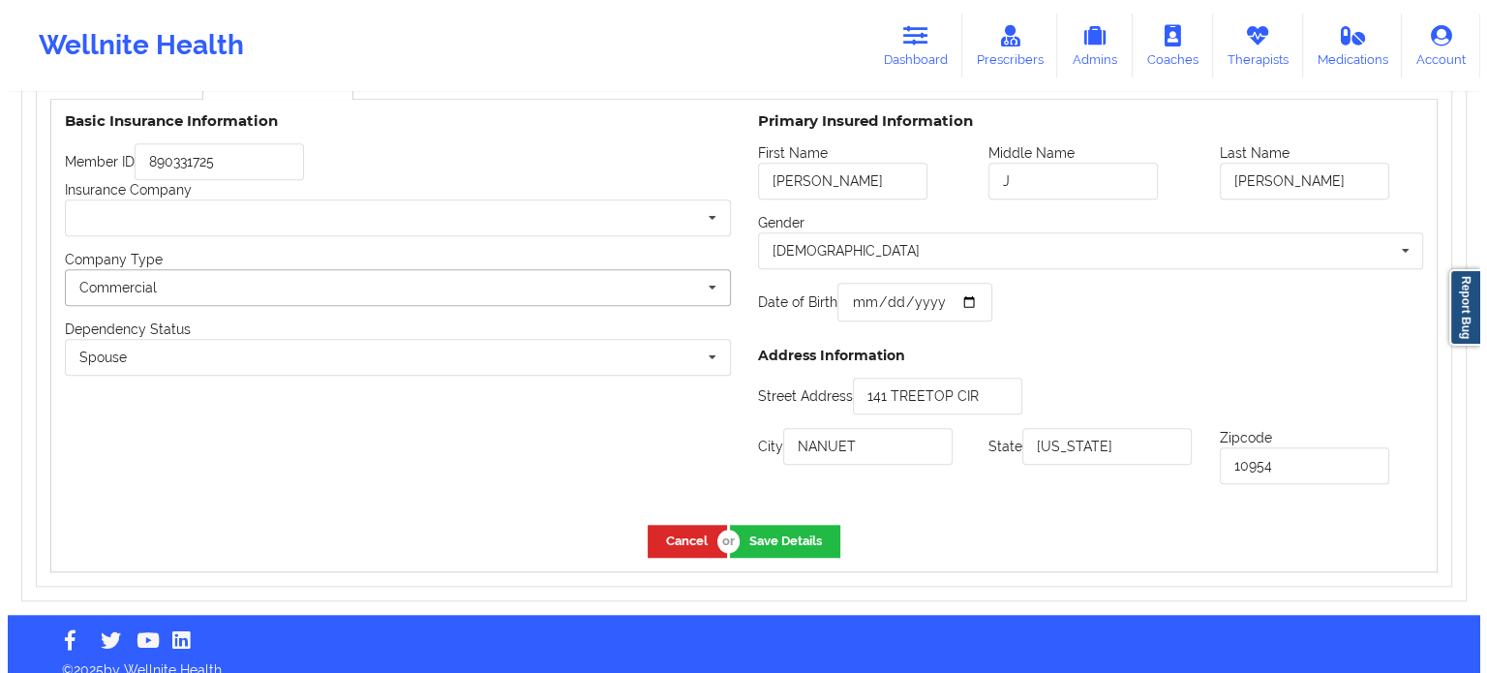
scroll to position [1596, 0]
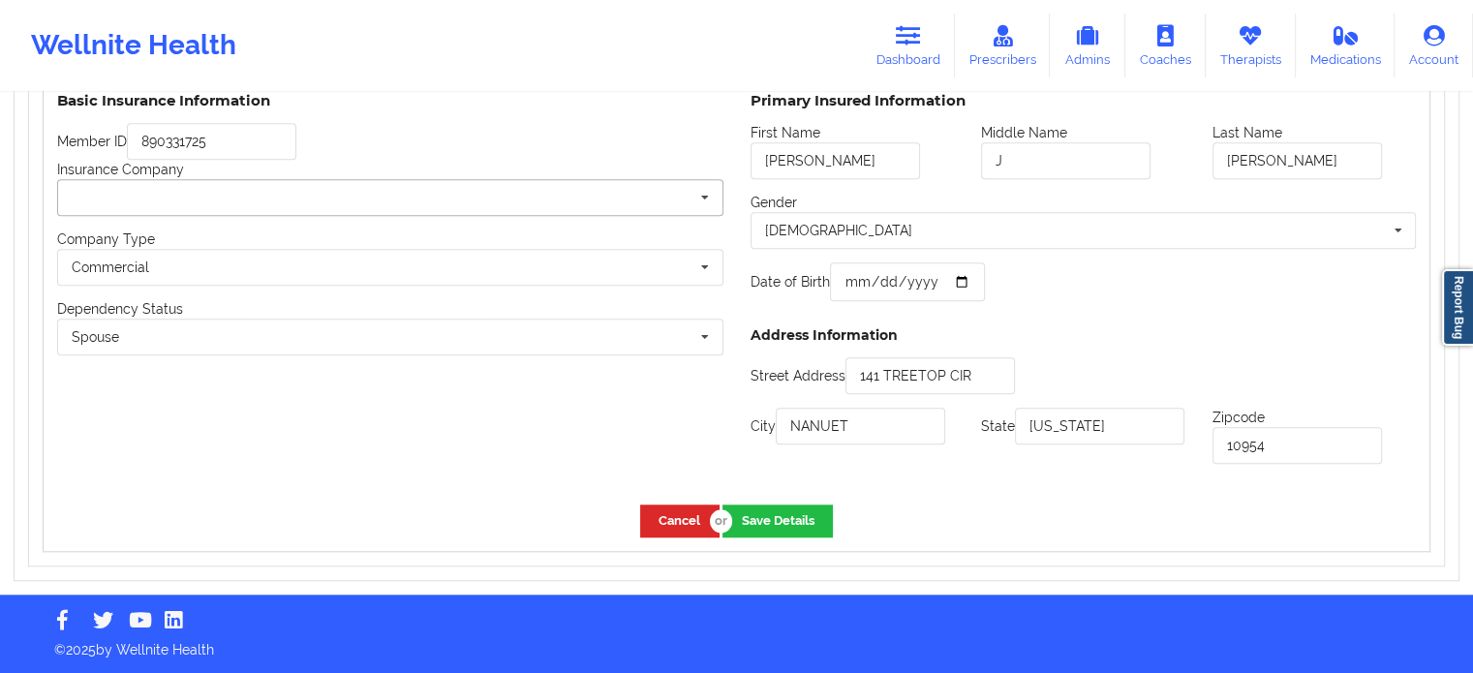
click at [308, 197] on input "text" at bounding box center [391, 197] width 664 height 35
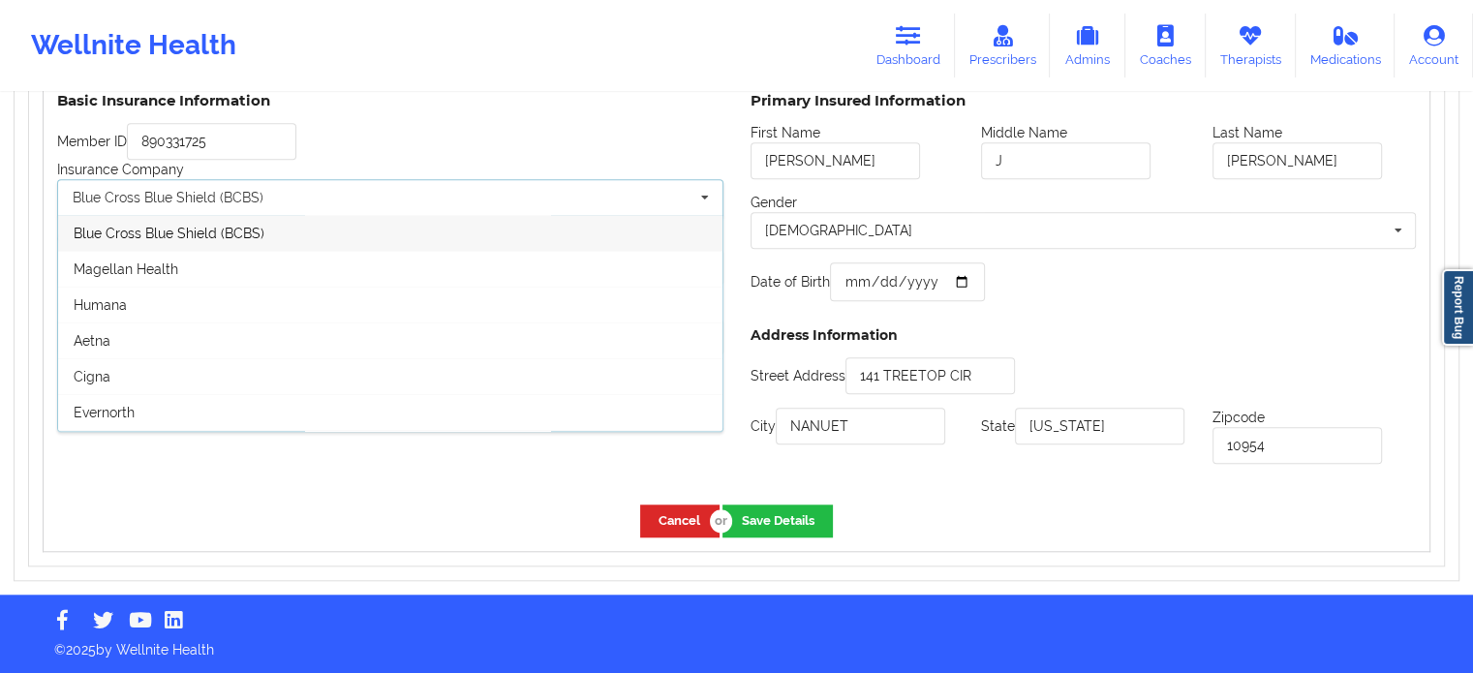
click at [238, 239] on span "Blue Cross Blue Shield (BCBS)" at bounding box center [169, 233] width 191 height 15
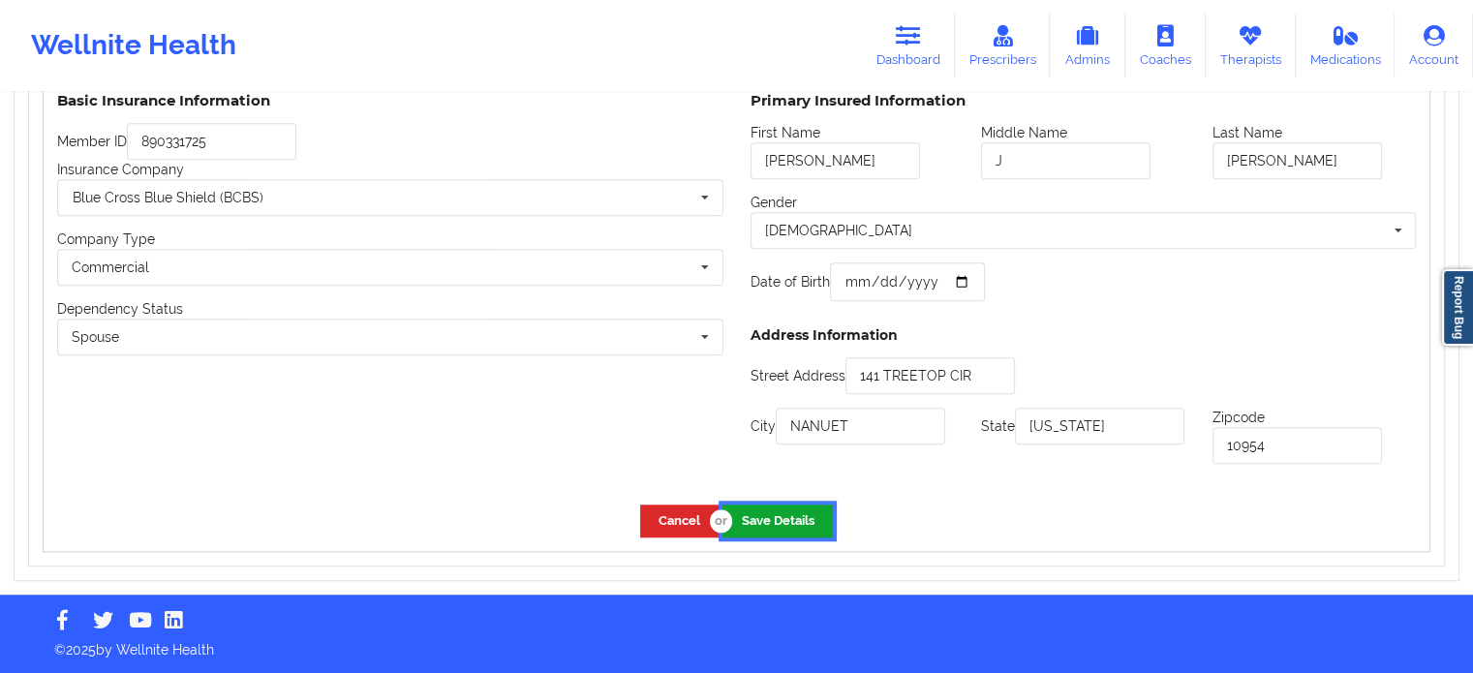
click at [749, 512] on button "Save Details" at bounding box center [777, 520] width 110 height 32
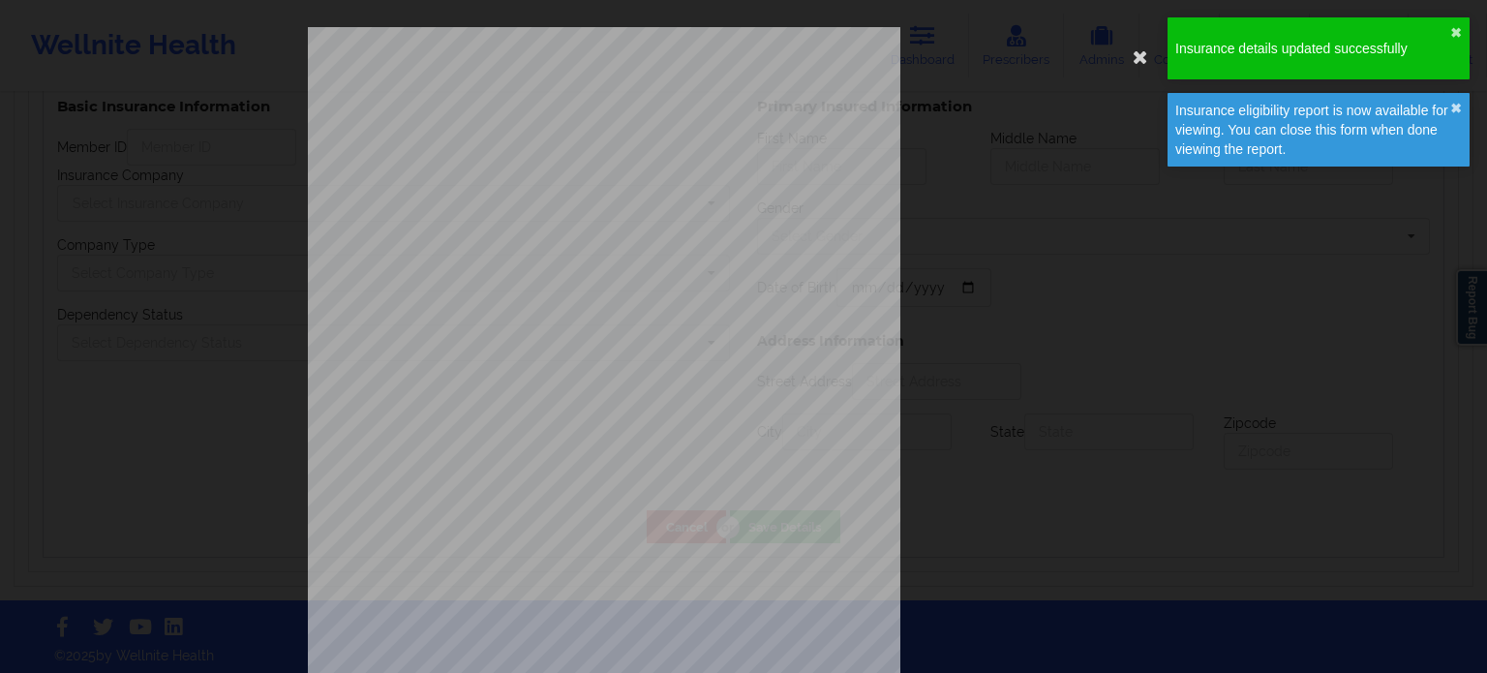
type input "[PERSON_NAME]"
type input "J"
type input "[PERSON_NAME]"
type input "[DATE]"
type input "141 TREETOP CIR"
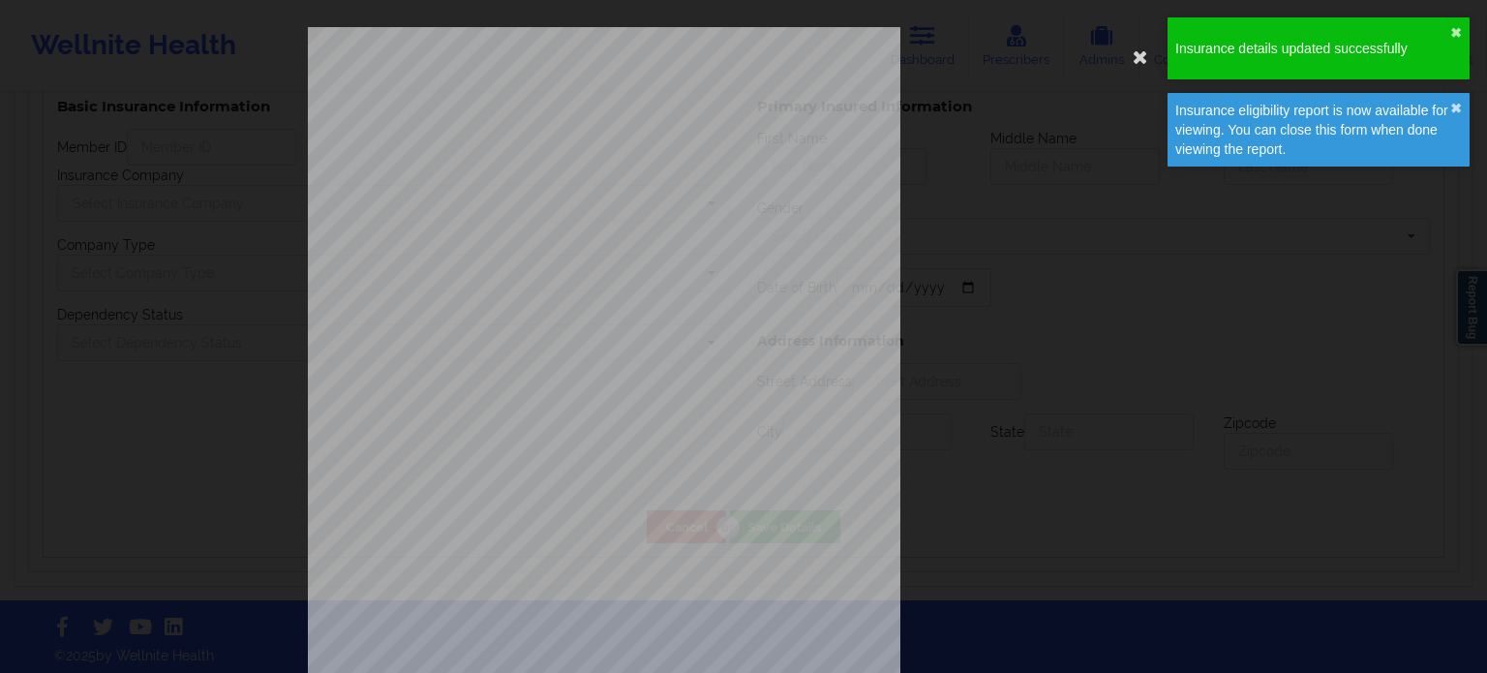
type input "NANUET"
type input "[US_STATE]"
type input "10954"
type input "890331725"
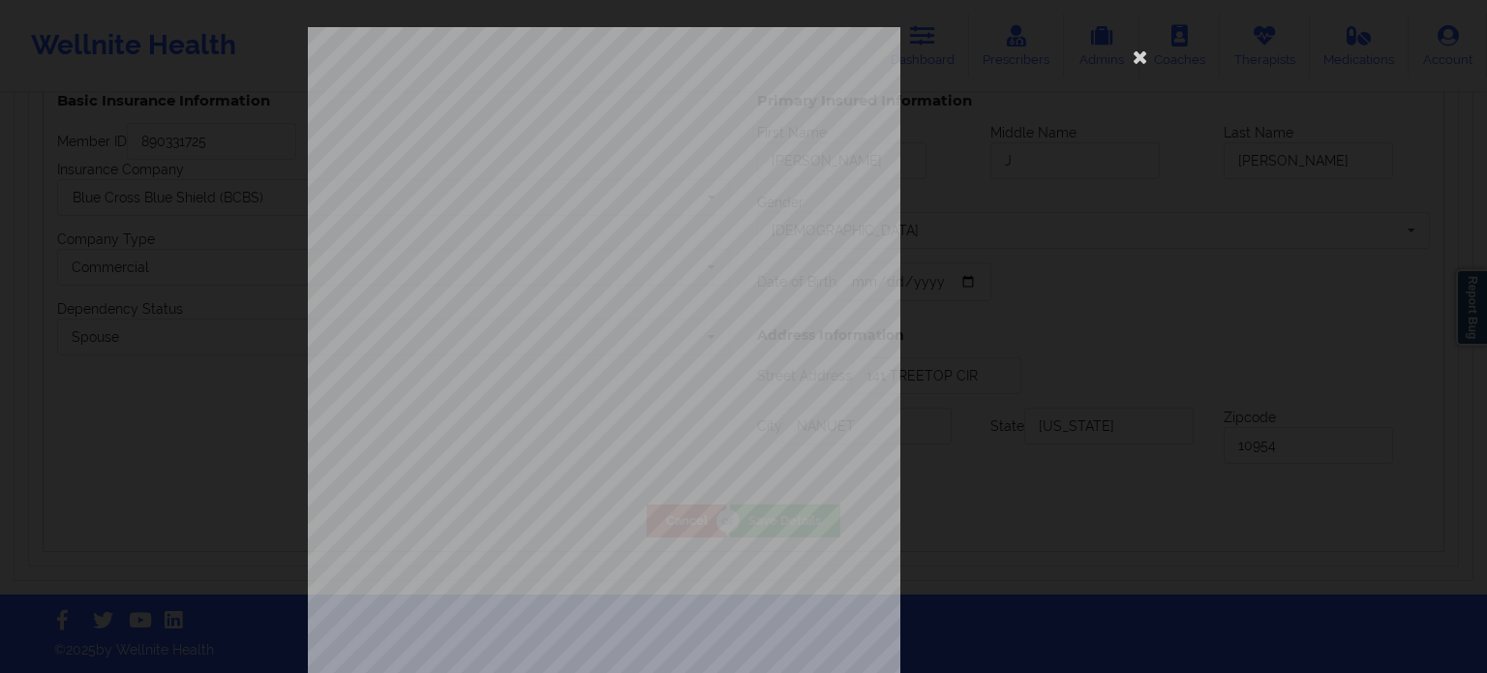
click at [1023, 413] on div "ELIGIBILITY INQUIRY REPORT 9/12/2025 QUERY CRITERIA PAYER : DOS : Batch : PROVI…" at bounding box center [743, 410] width 871 height 767
click at [1001, 334] on div "ELIGIBILITY INQUIRY REPORT 9/12/2025 QUERY CRITERIA PAYER : DOS : Batch : PROVI…" at bounding box center [743, 410] width 871 height 767
click at [1140, 53] on icon at bounding box center [1140, 56] width 31 height 31
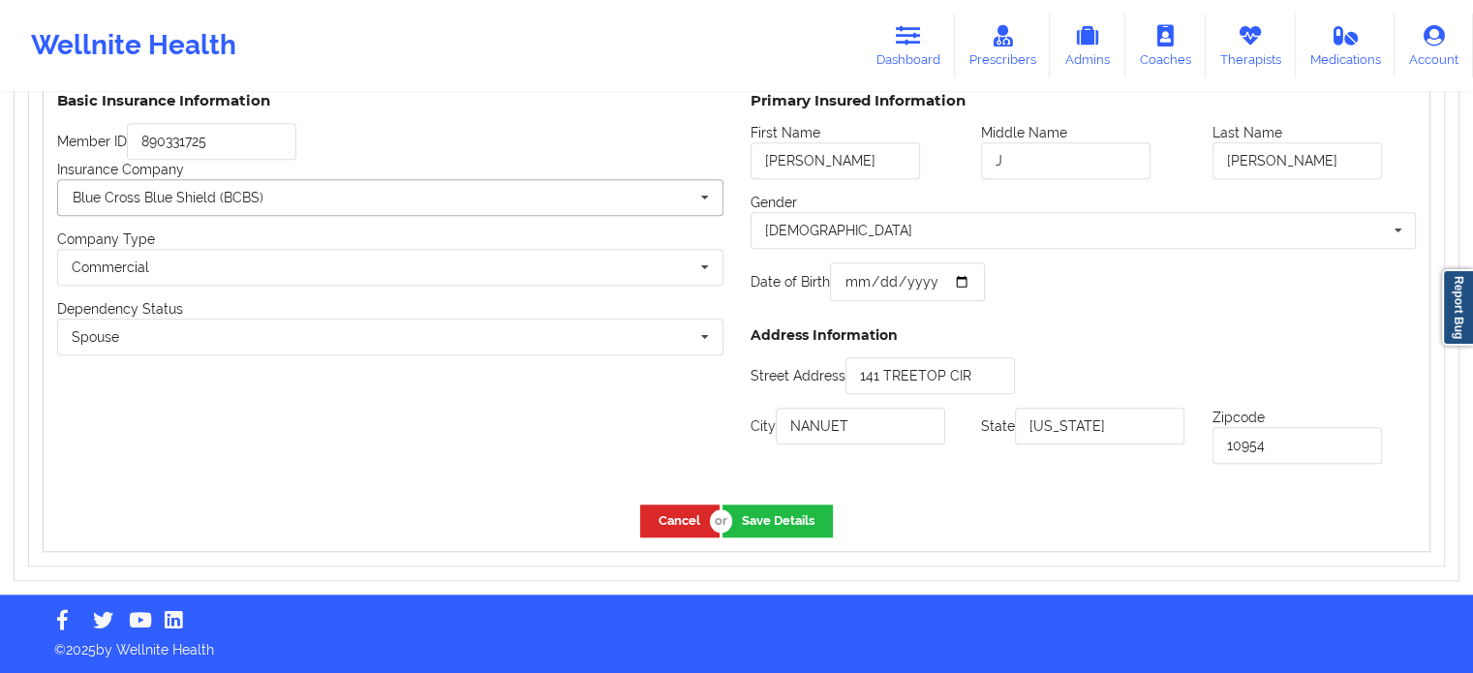
click at [698, 200] on icon at bounding box center [704, 198] width 29 height 36
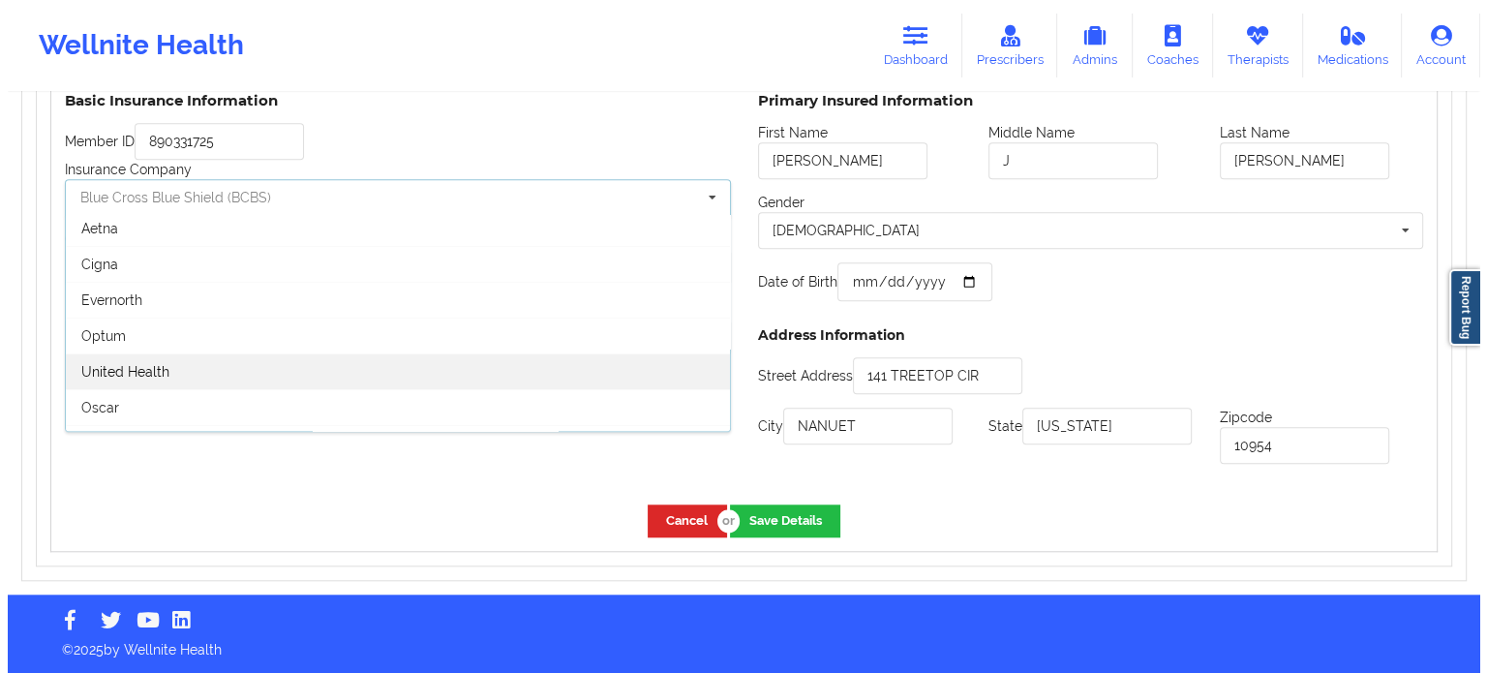
scroll to position [174, 0]
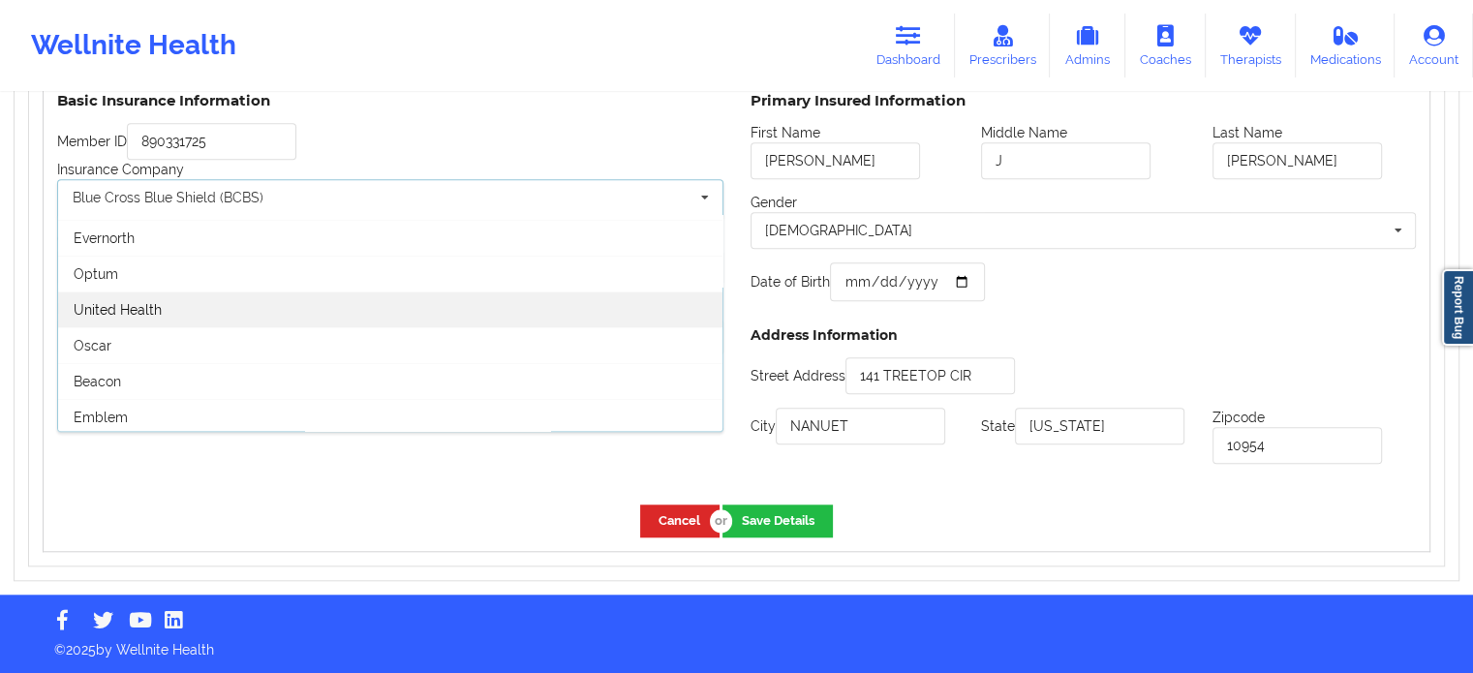
click at [131, 314] on span "United Health" at bounding box center [118, 309] width 88 height 15
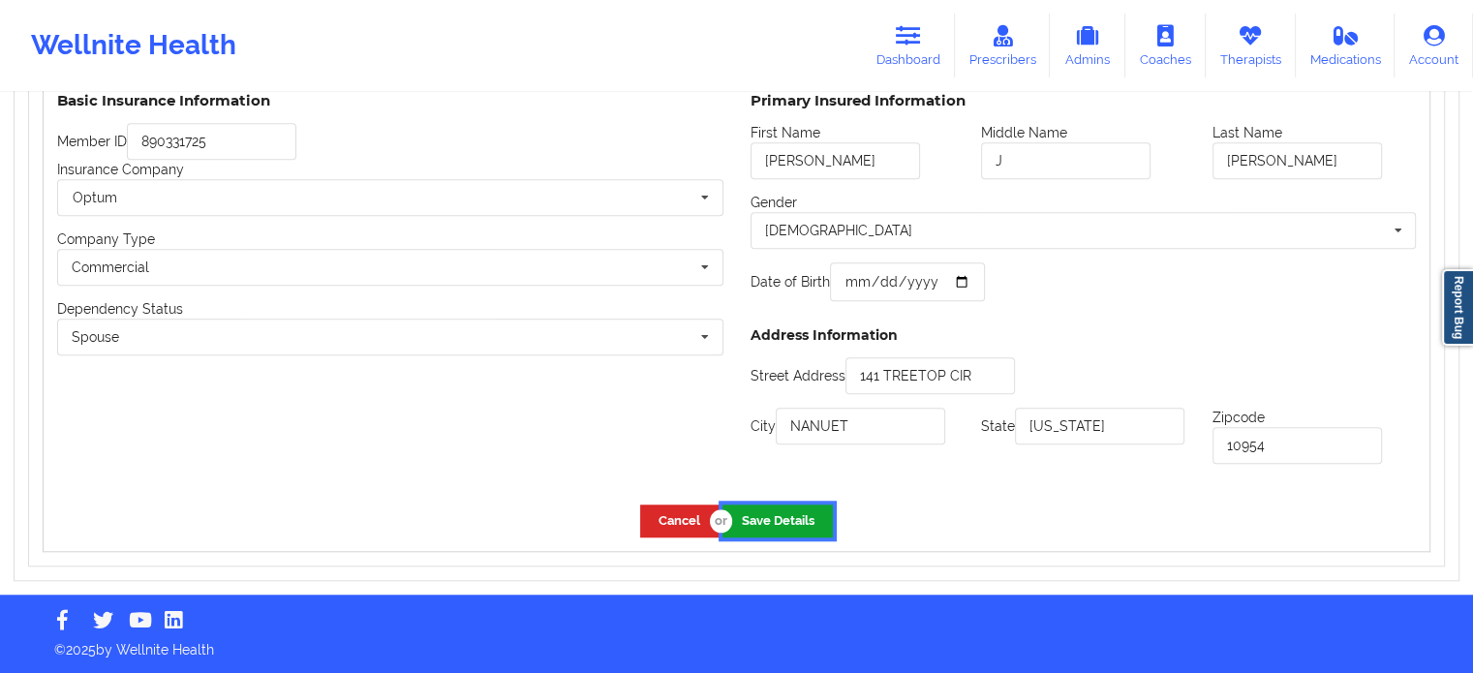
click at [775, 523] on button "Save Details" at bounding box center [777, 520] width 110 height 32
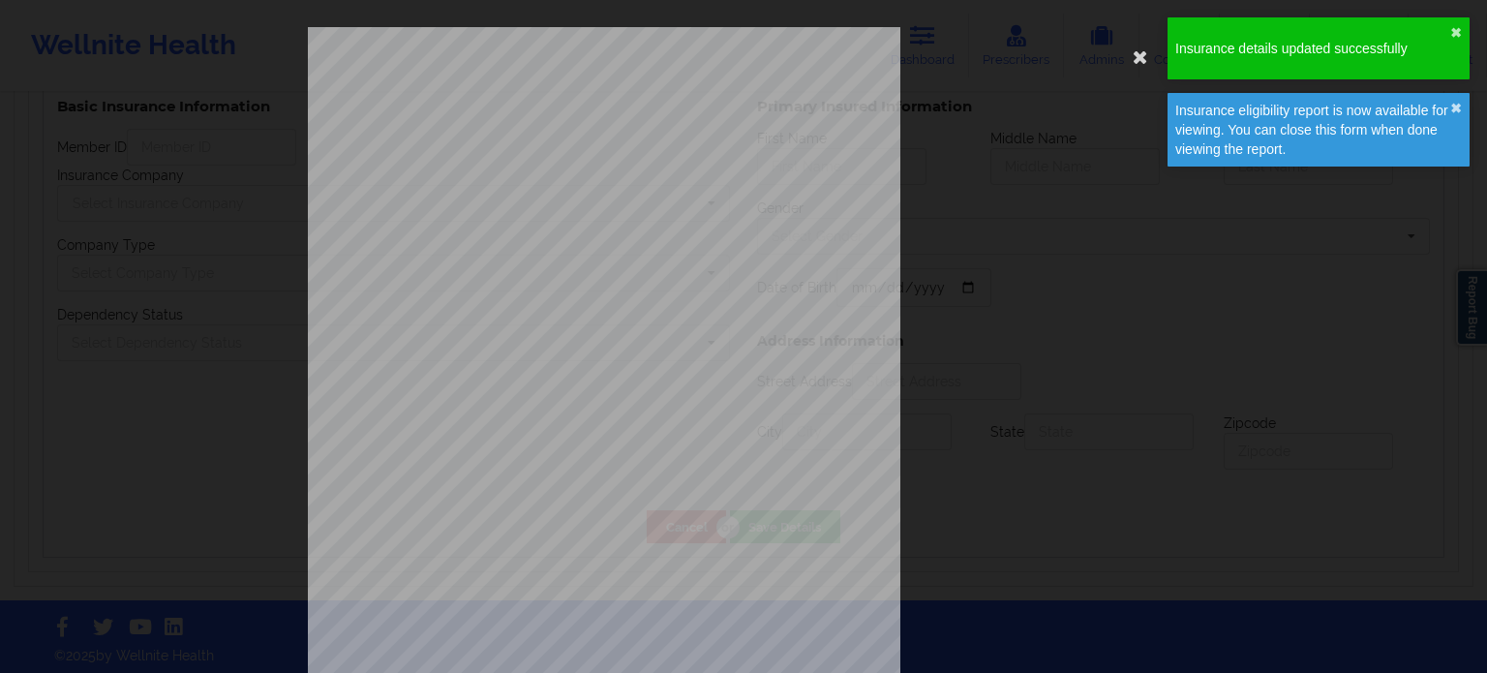
type input "[PERSON_NAME]"
type input "J"
type input "[PERSON_NAME]"
type input "[DATE]"
type input "141 TREETOP CIR"
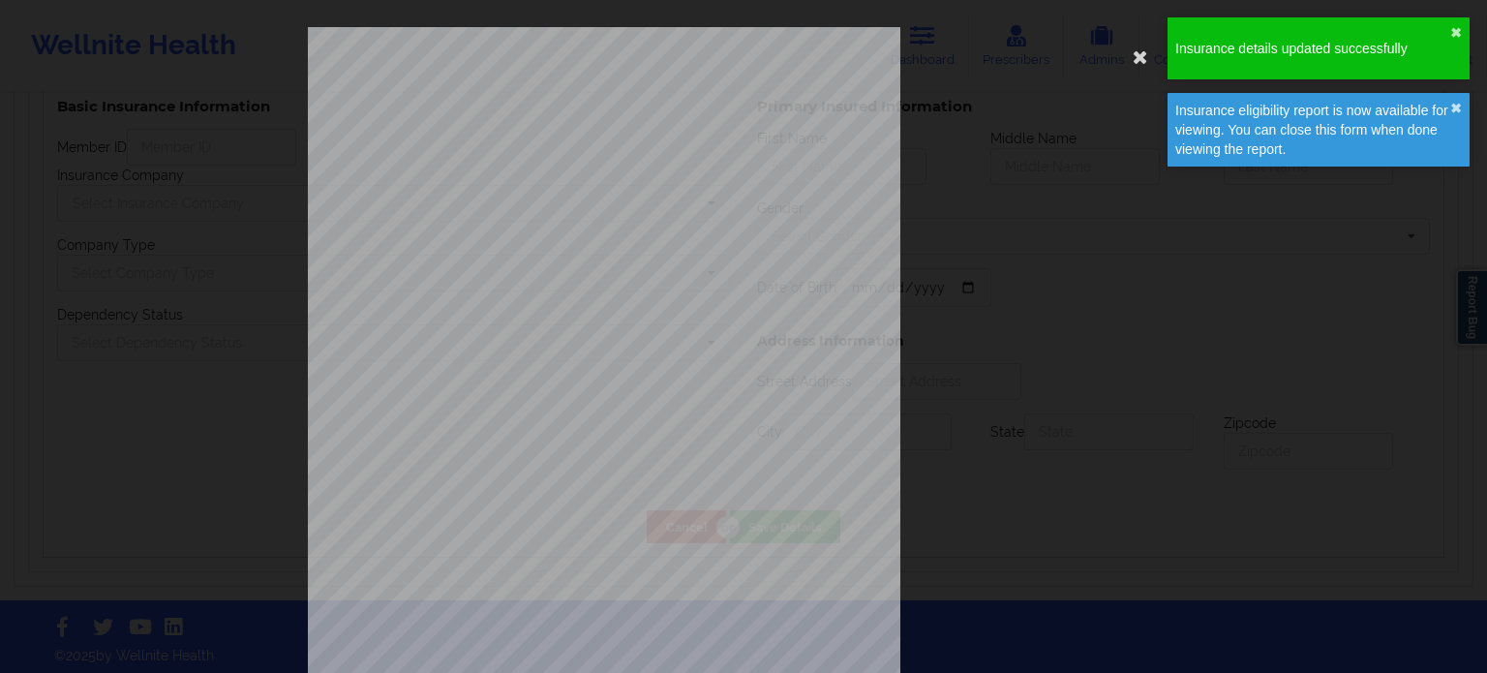
type input "NANUET"
type input "[US_STATE]"
type input "10954"
type input "890331725"
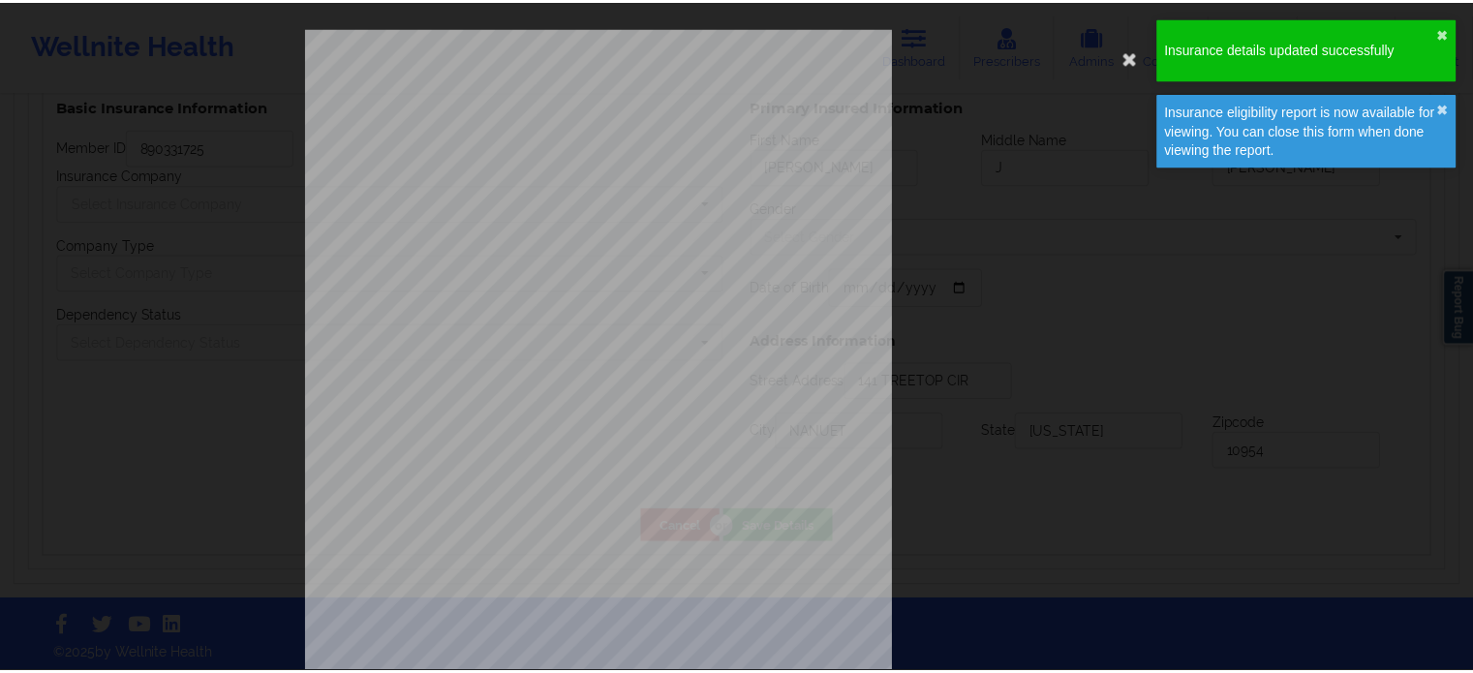
scroll to position [1596, 0]
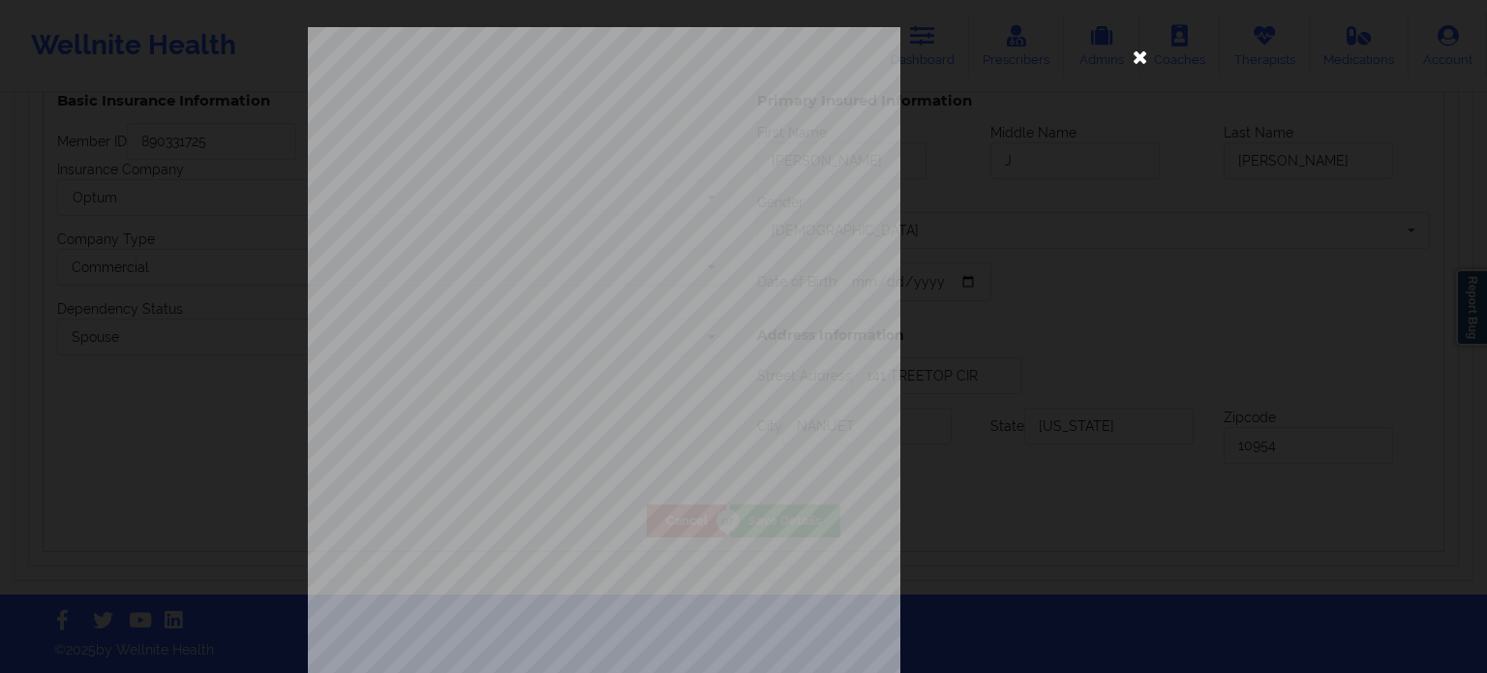
click at [1131, 57] on icon at bounding box center [1140, 56] width 31 height 31
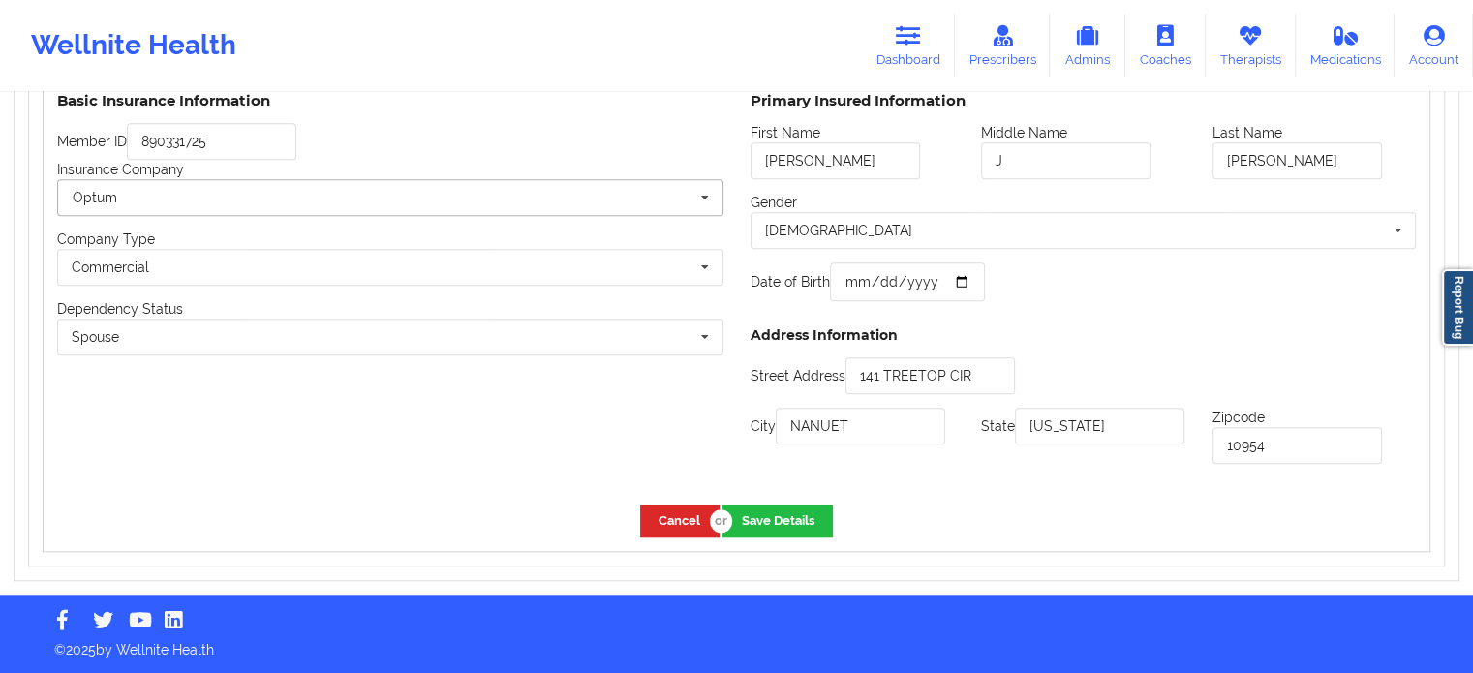
click at [663, 204] on input "text" at bounding box center [391, 197] width 664 height 35
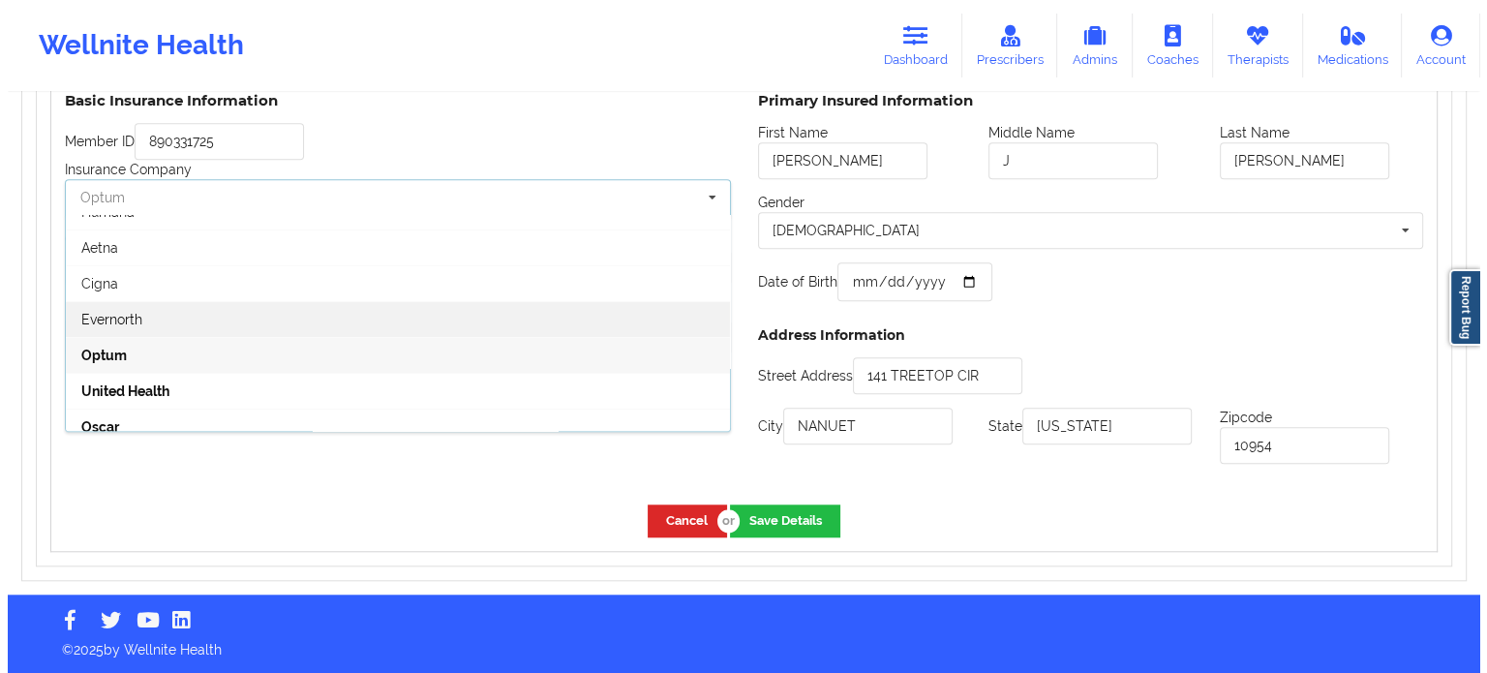
scroll to position [0, 0]
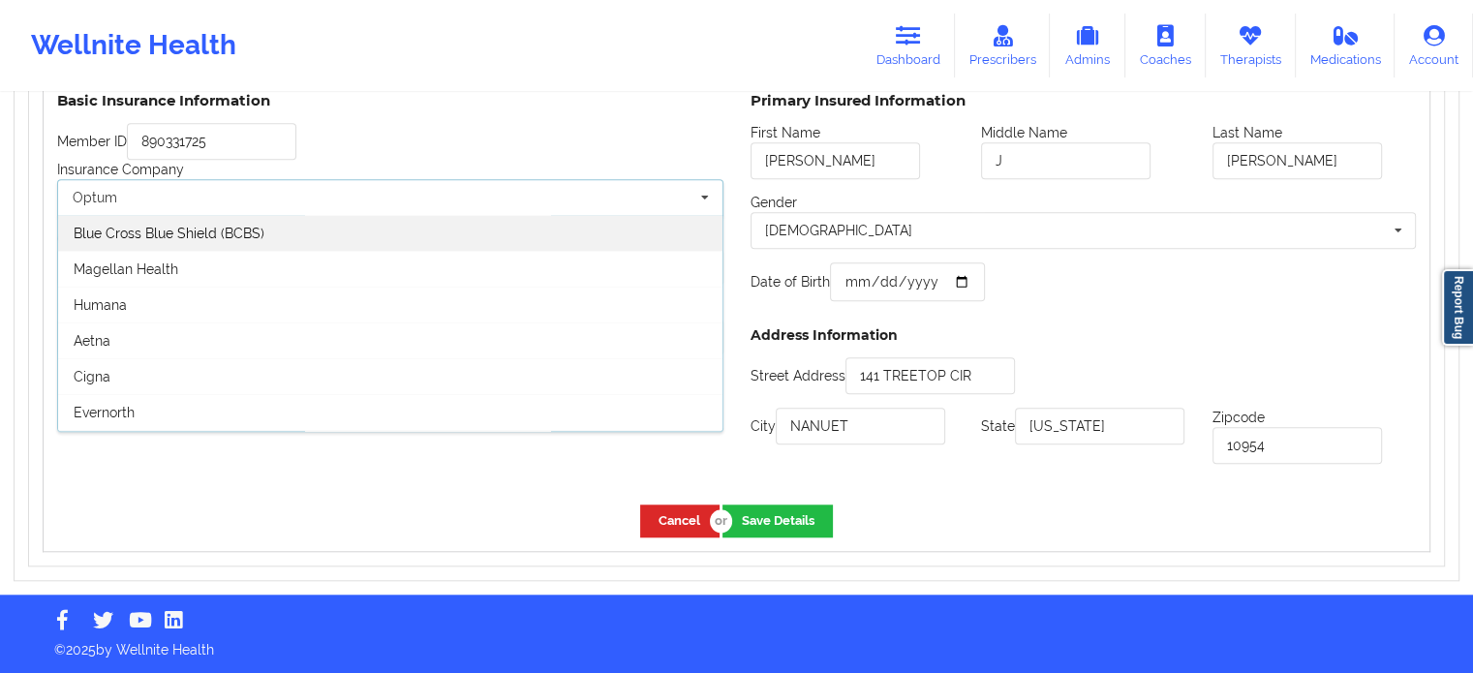
click at [345, 235] on div "Blue Cross Blue Shield (BCBS)" at bounding box center [390, 233] width 664 height 36
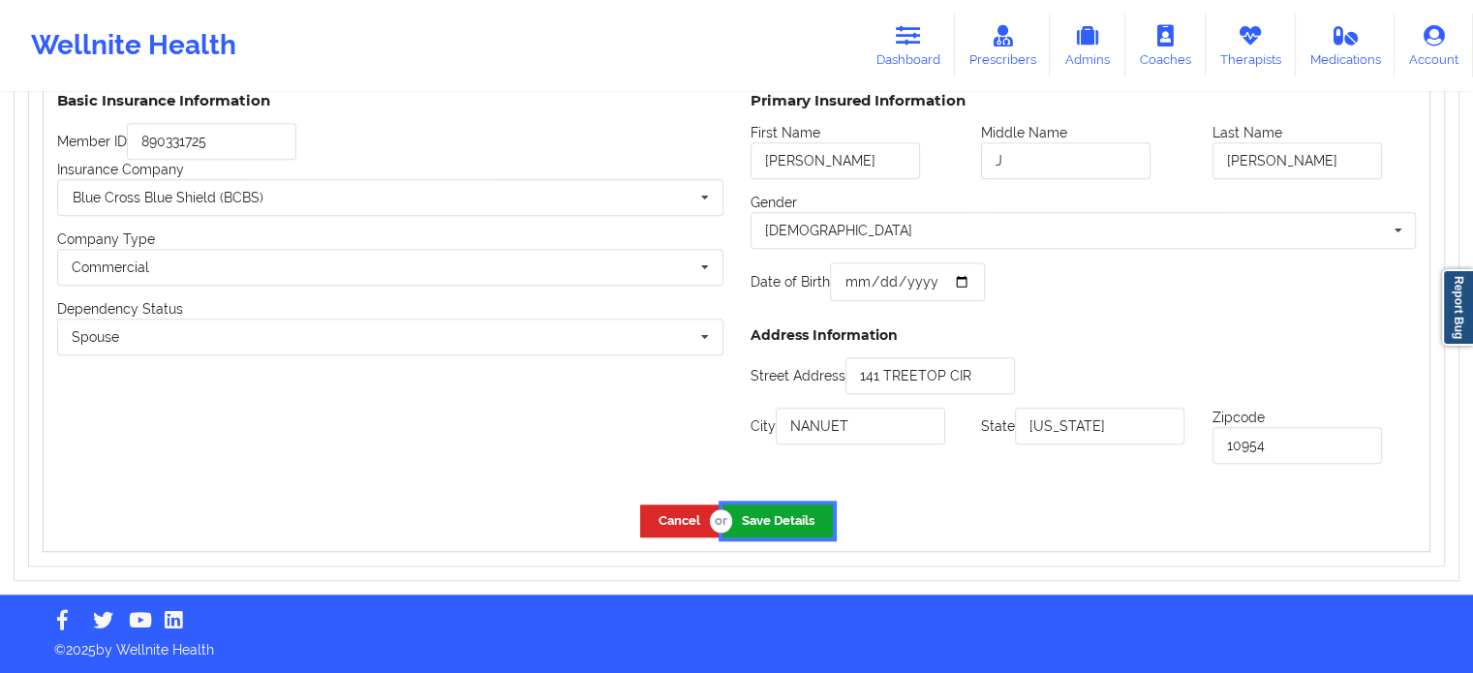
click at [759, 514] on button "Save Details" at bounding box center [777, 520] width 110 height 32
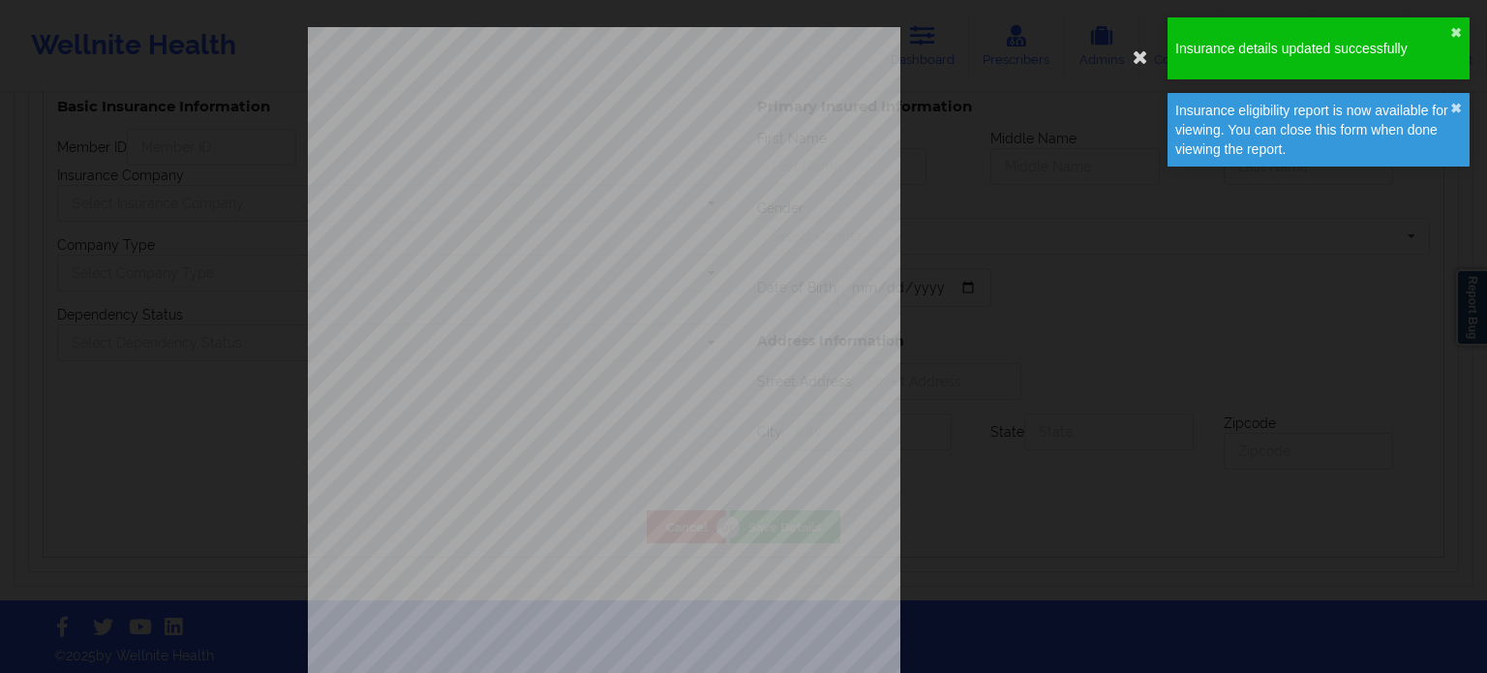
type input "[PERSON_NAME]"
type input "J"
type input "[PERSON_NAME]"
type input "[DATE]"
type input "141 TREETOP CIR"
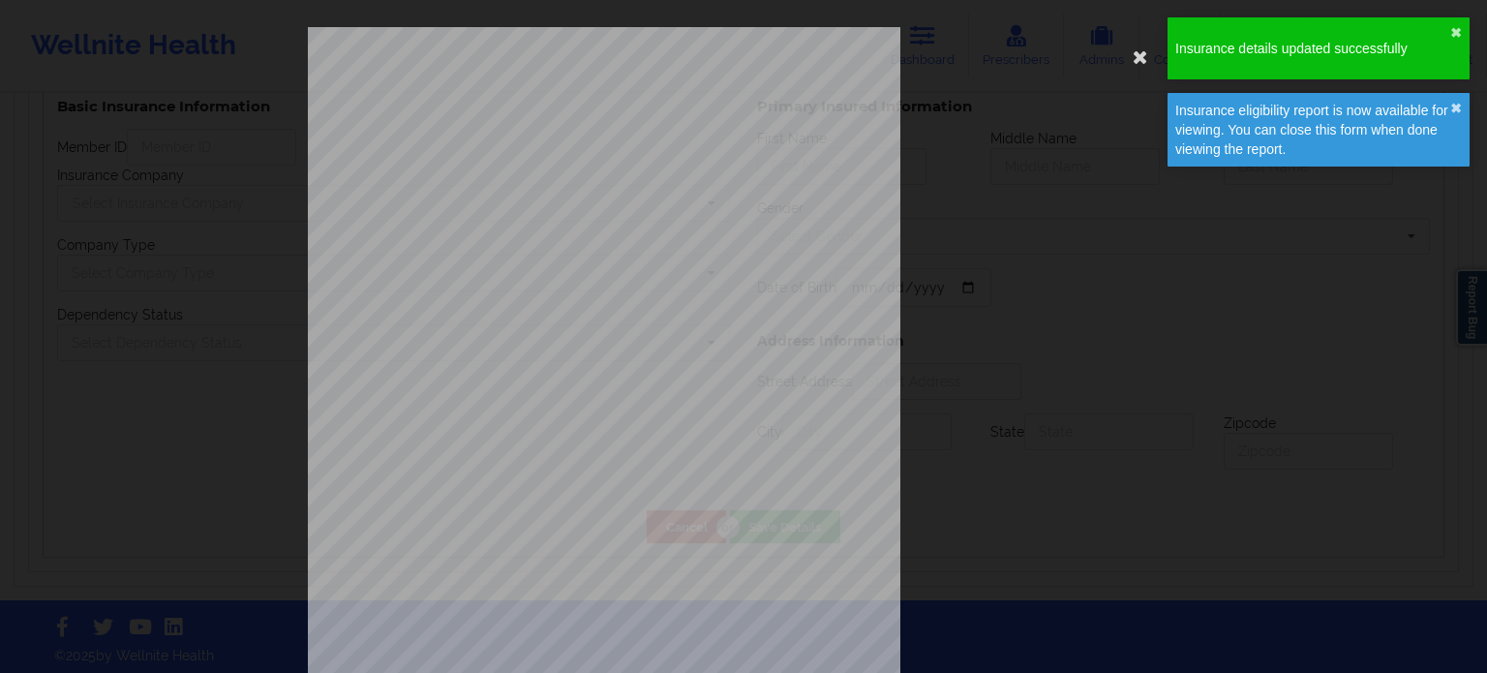
type input "NANUET"
type input "[US_STATE]"
type input "10954"
type input "890331725"
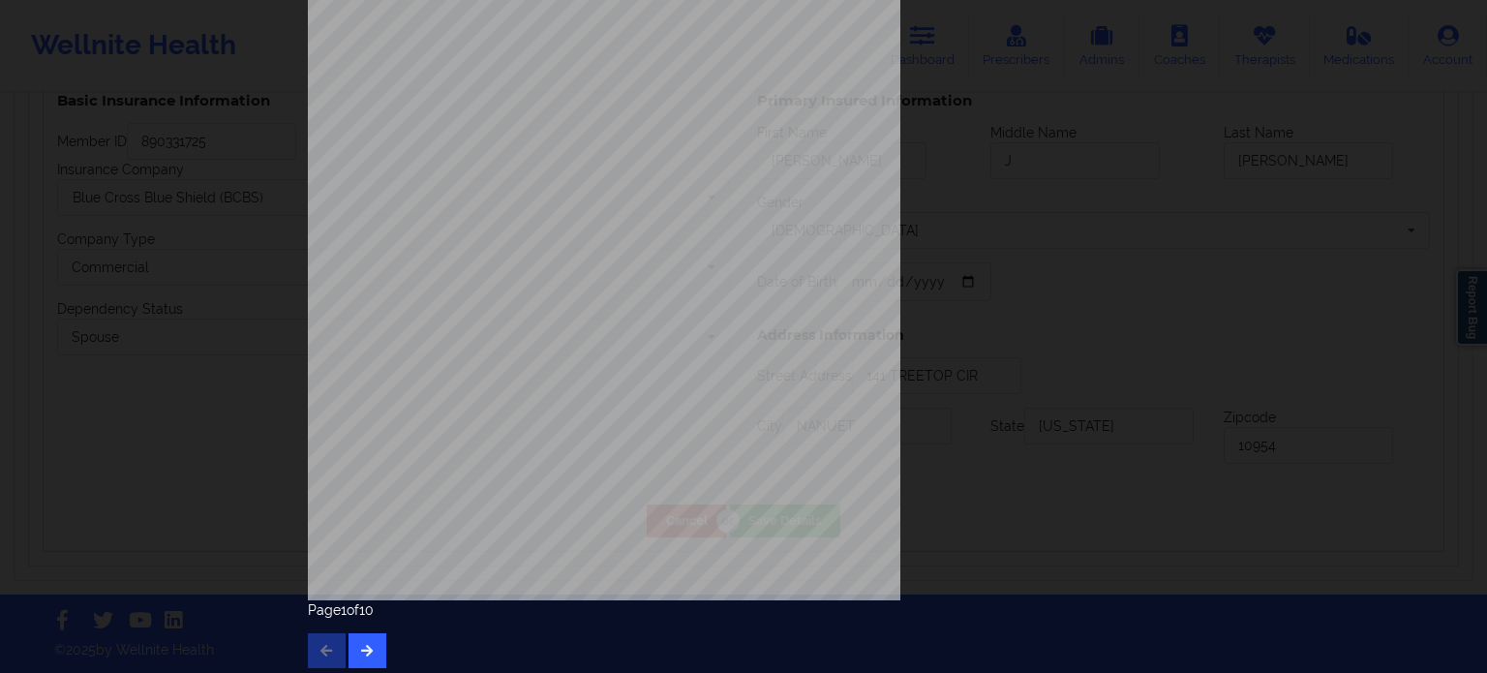
scroll to position [201, 0]
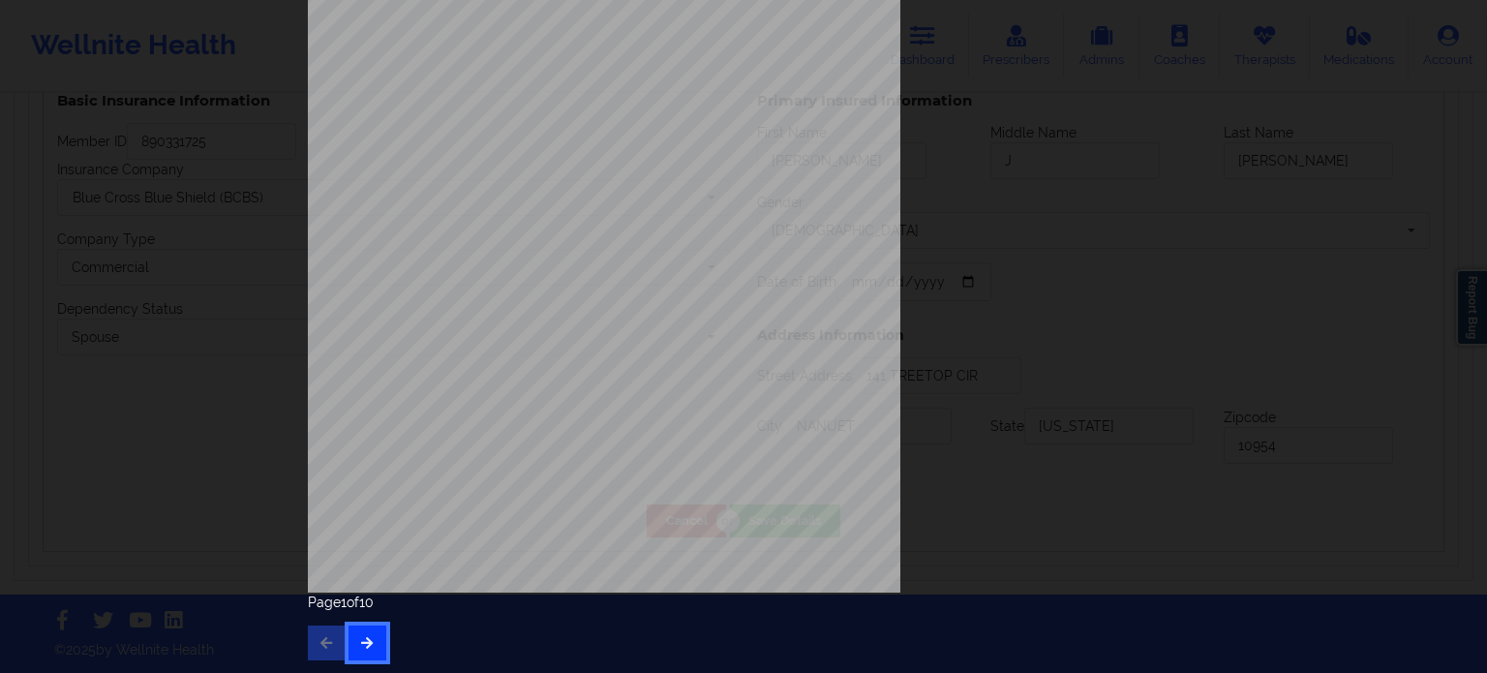
click at [361, 649] on button "button" at bounding box center [368, 642] width 38 height 35
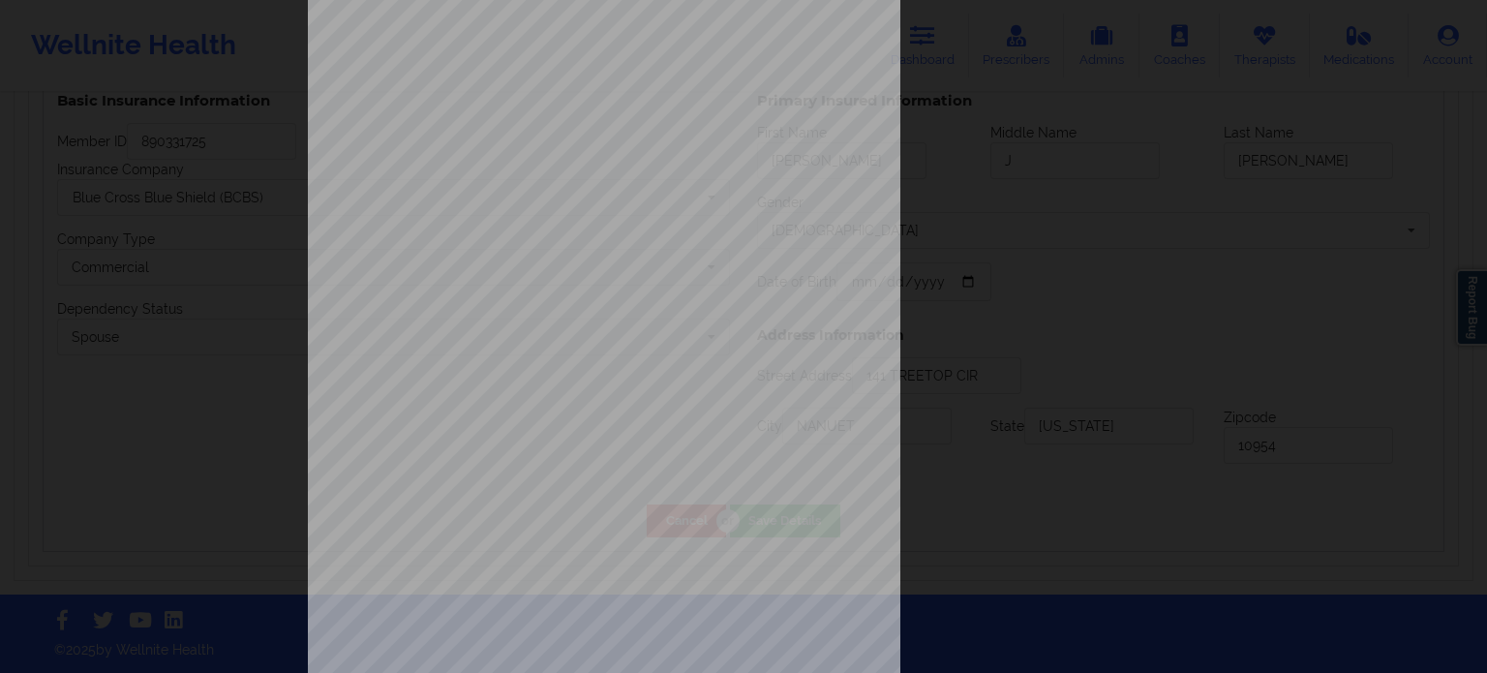
scroll to position [194, 0]
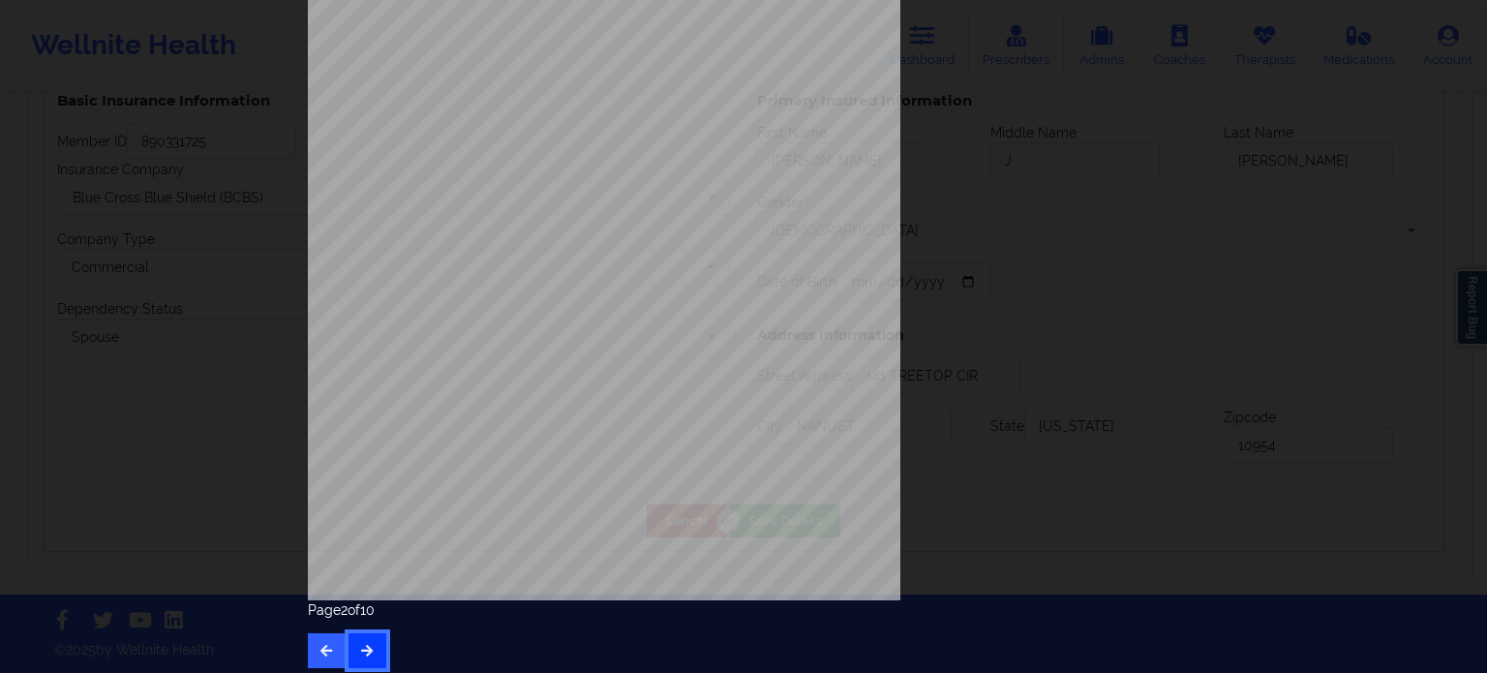
click at [373, 642] on button "button" at bounding box center [368, 650] width 38 height 35
click at [361, 654] on icon "button" at bounding box center [367, 650] width 16 height 12
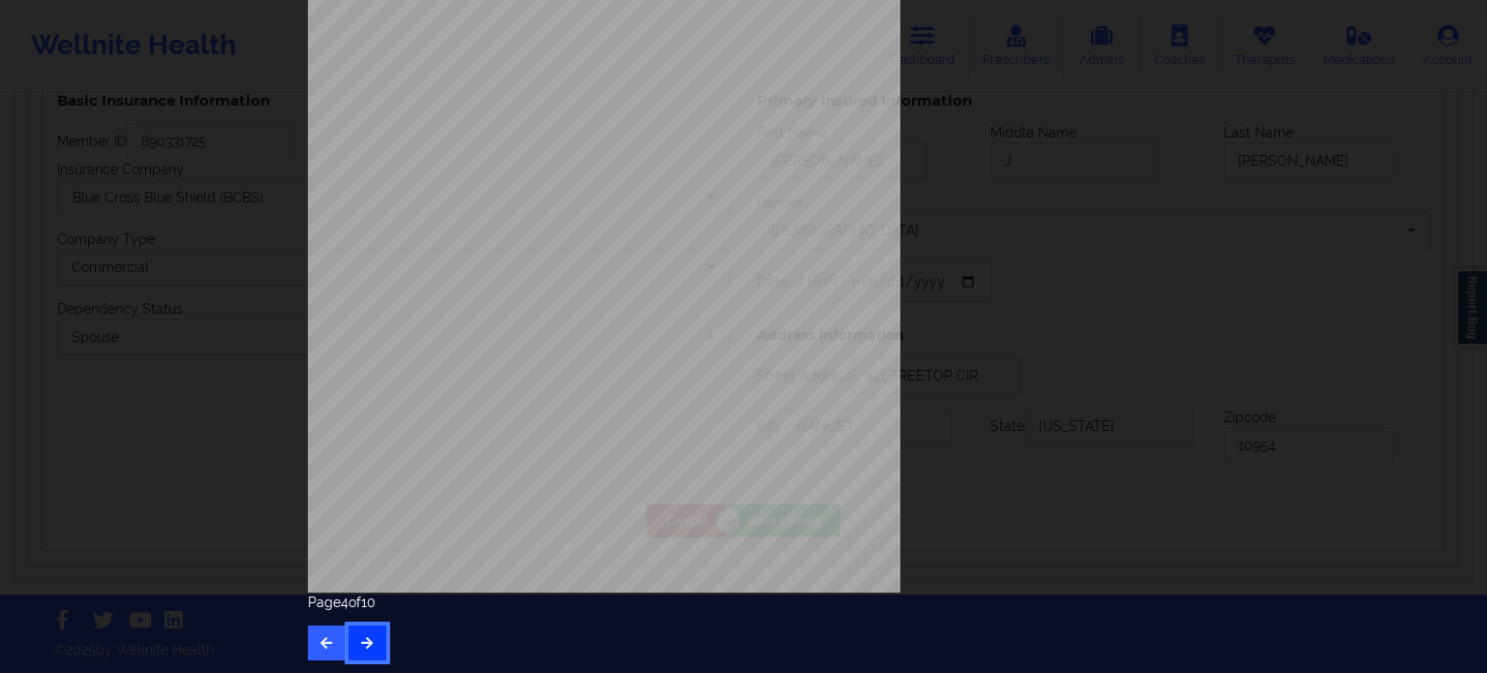
click at [371, 630] on button "button" at bounding box center [368, 642] width 38 height 35
click at [372, 644] on button "button" at bounding box center [368, 642] width 38 height 35
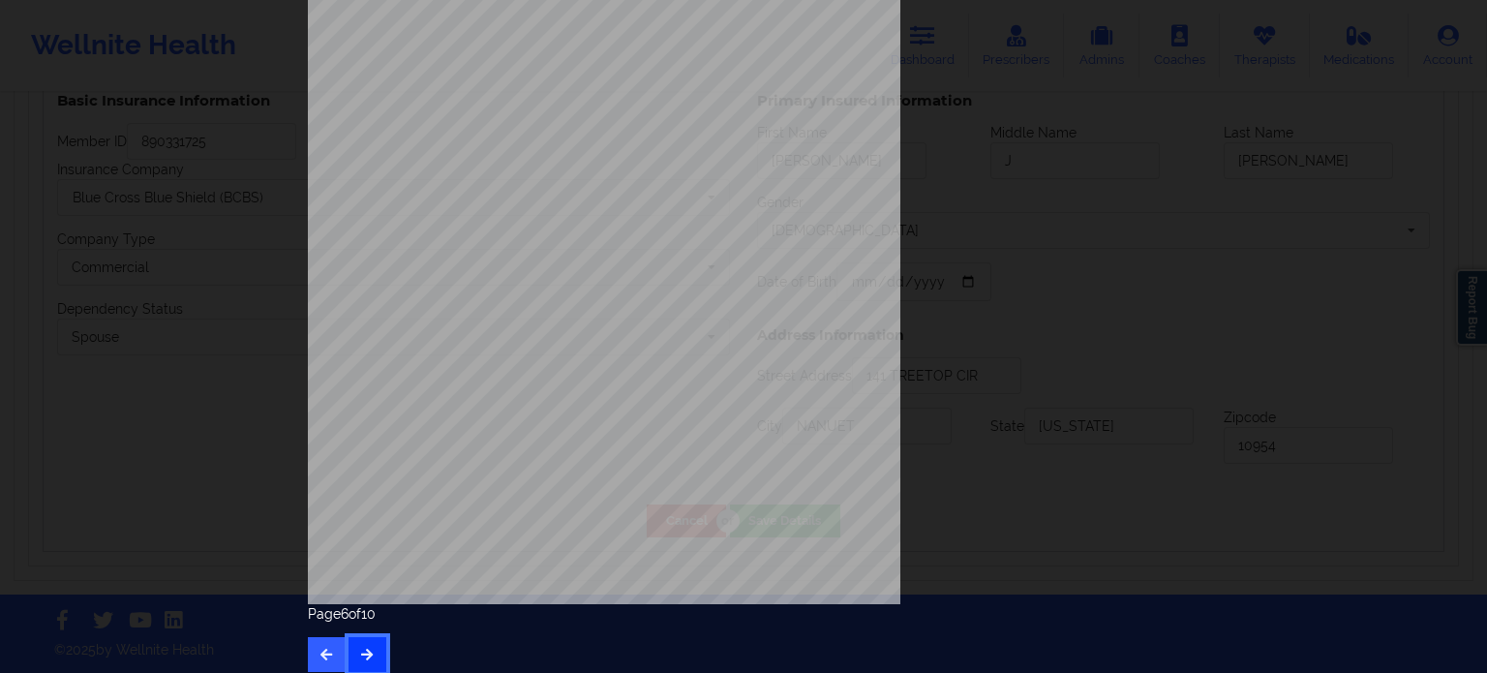
scroll to position [194, 0]
click at [363, 644] on icon "button" at bounding box center [367, 650] width 16 height 12
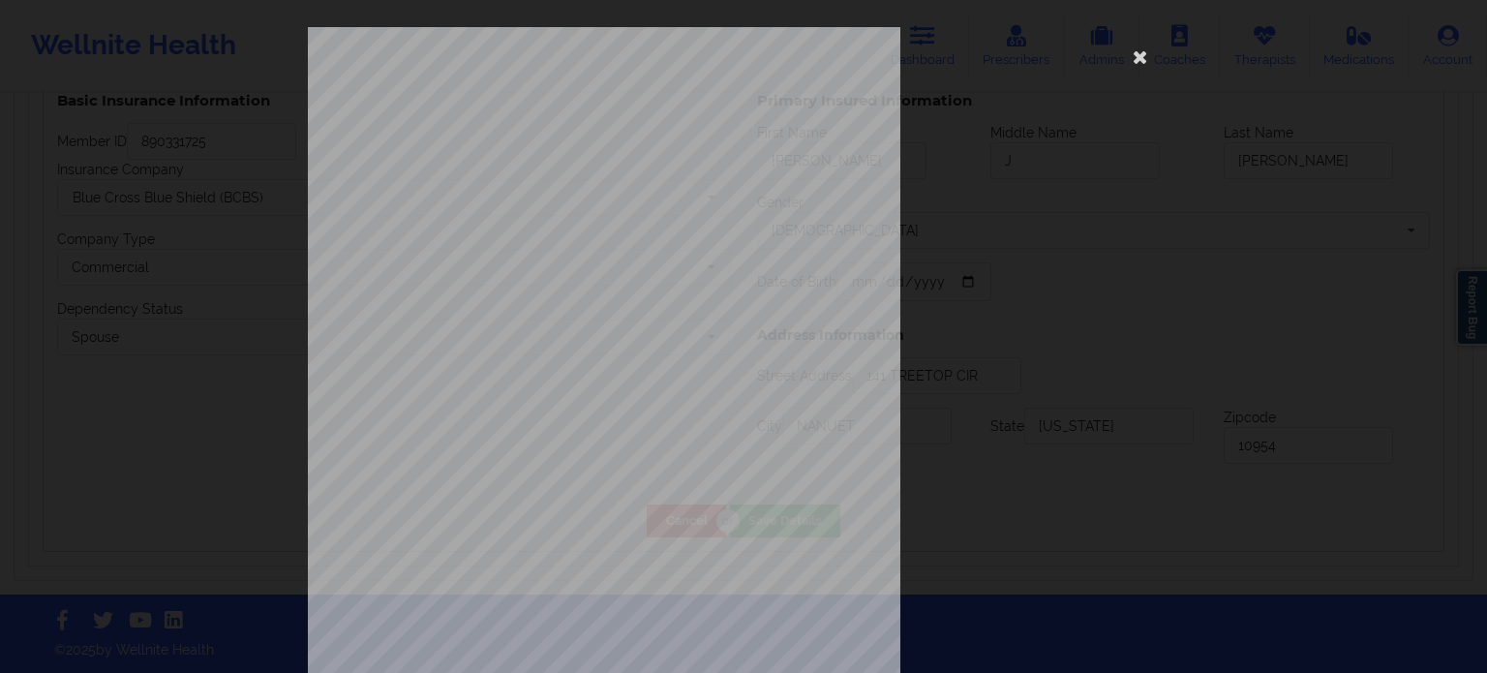
scroll to position [201, 0]
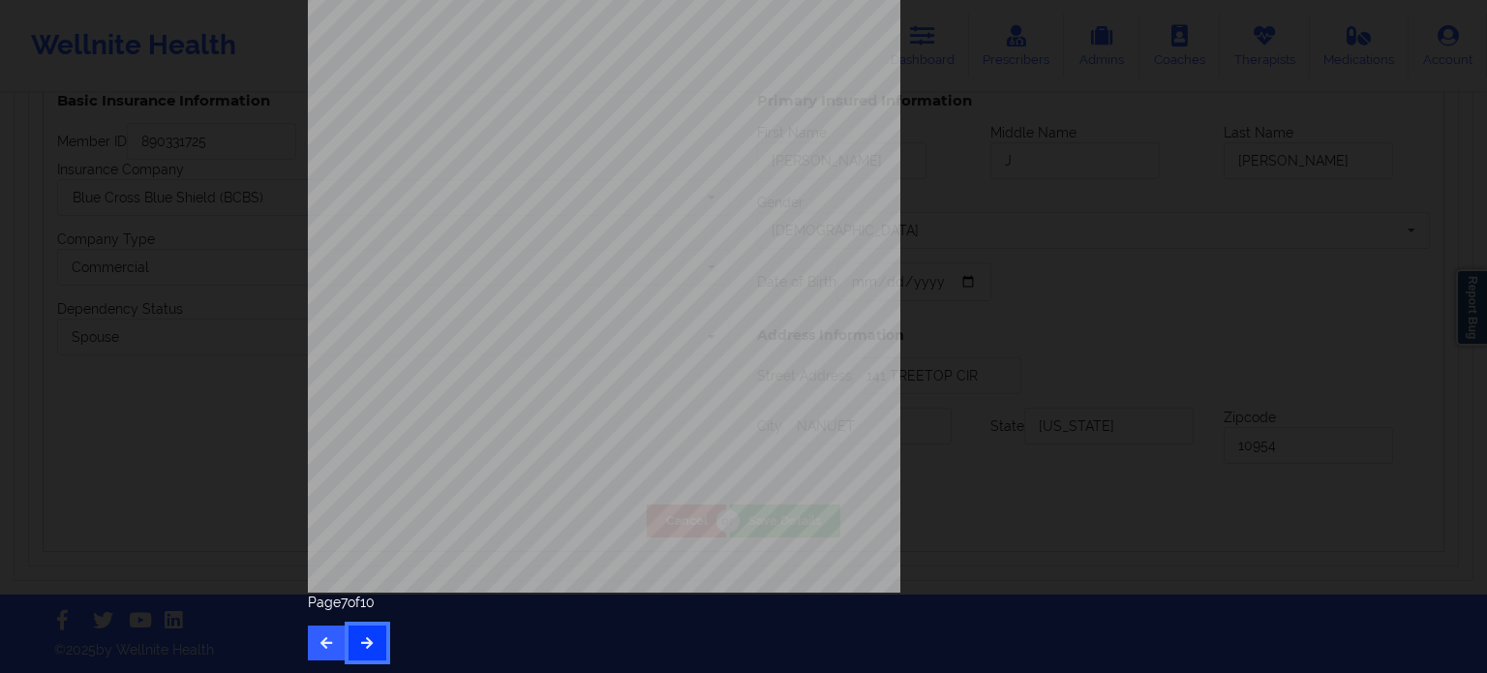
click at [374, 638] on button "button" at bounding box center [368, 642] width 38 height 35
click at [319, 641] on icon "button" at bounding box center [327, 642] width 16 height 12
click at [320, 641] on icon "button" at bounding box center [327, 642] width 16 height 12
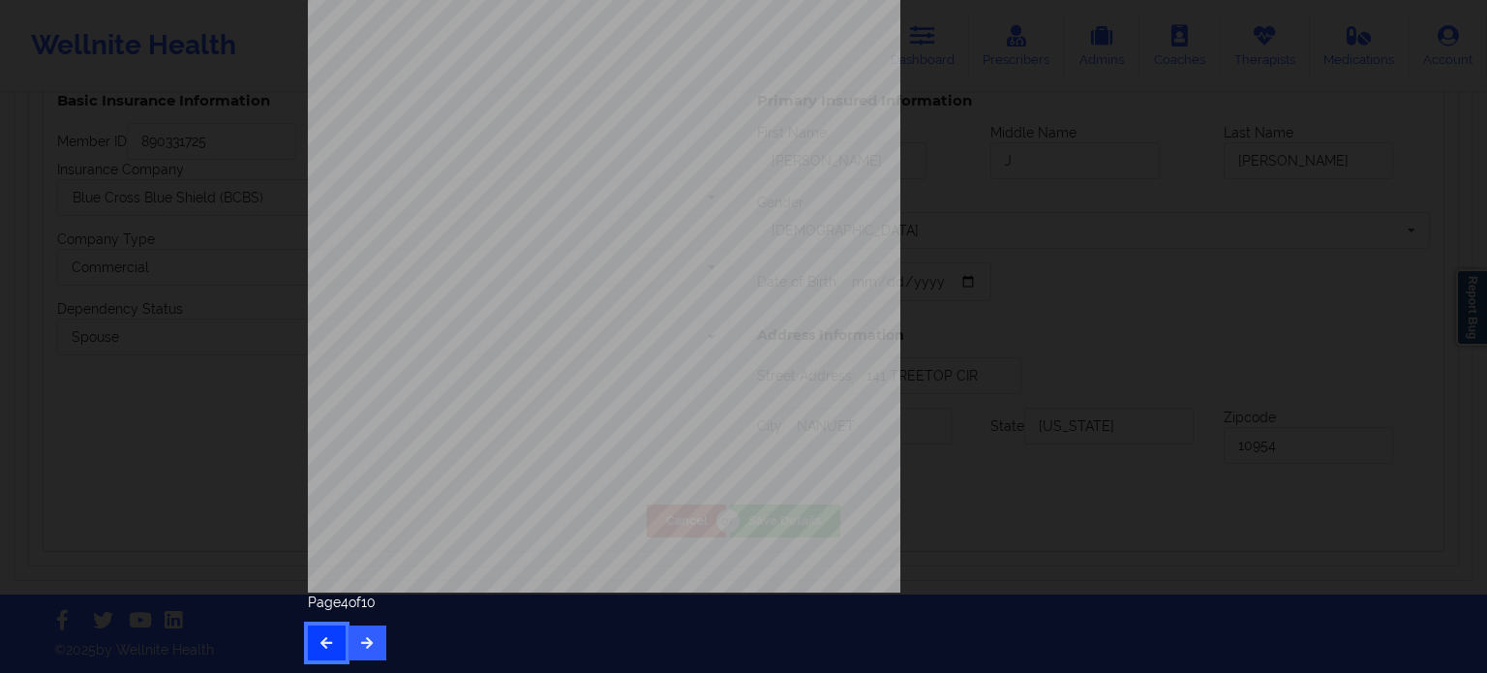
click at [320, 641] on icon "button" at bounding box center [327, 642] width 16 height 12
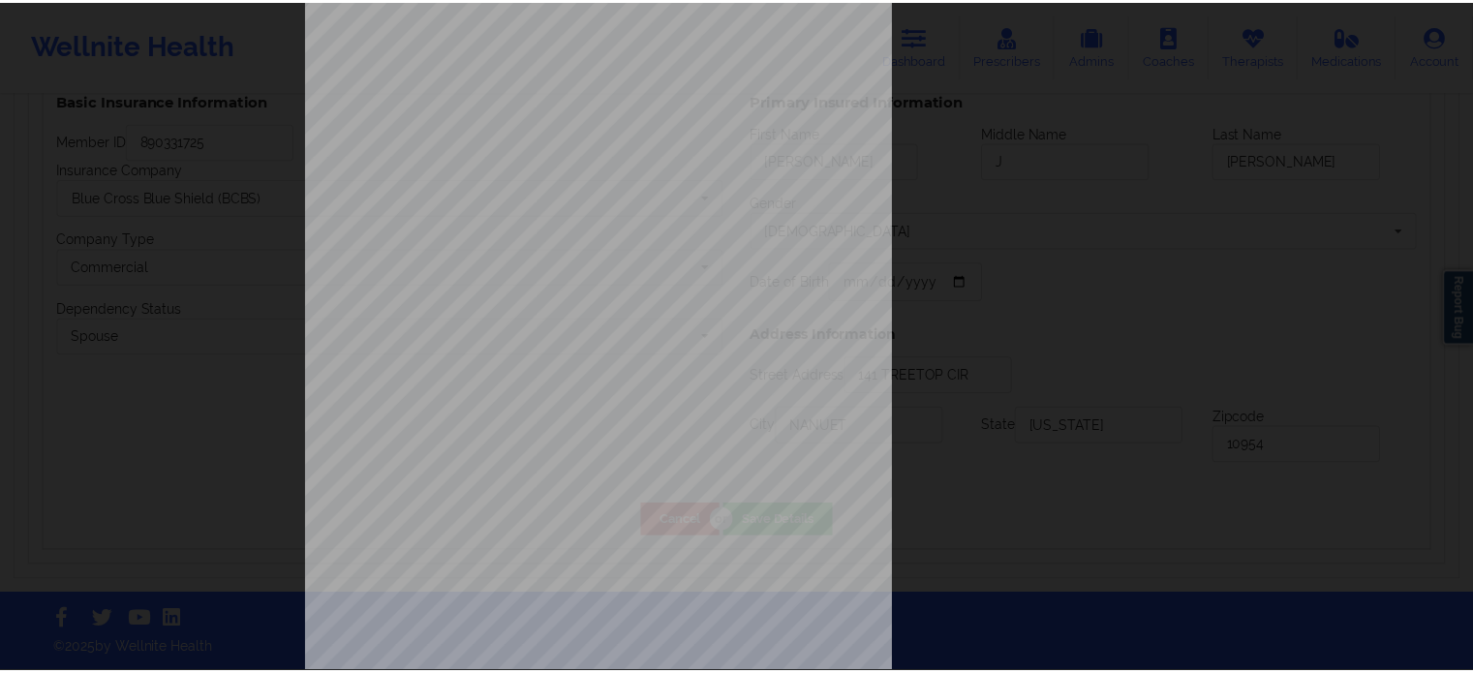
scroll to position [0, 0]
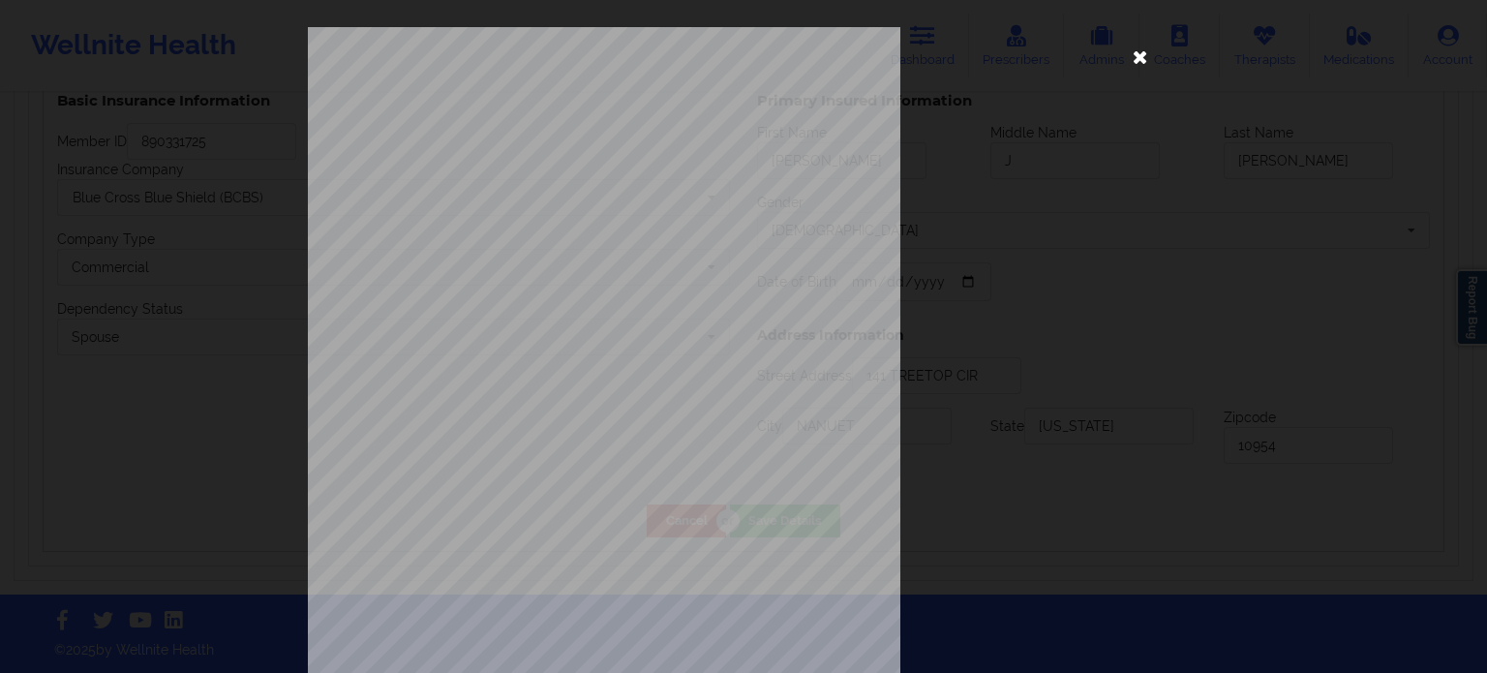
click at [1131, 59] on icon at bounding box center [1140, 56] width 31 height 31
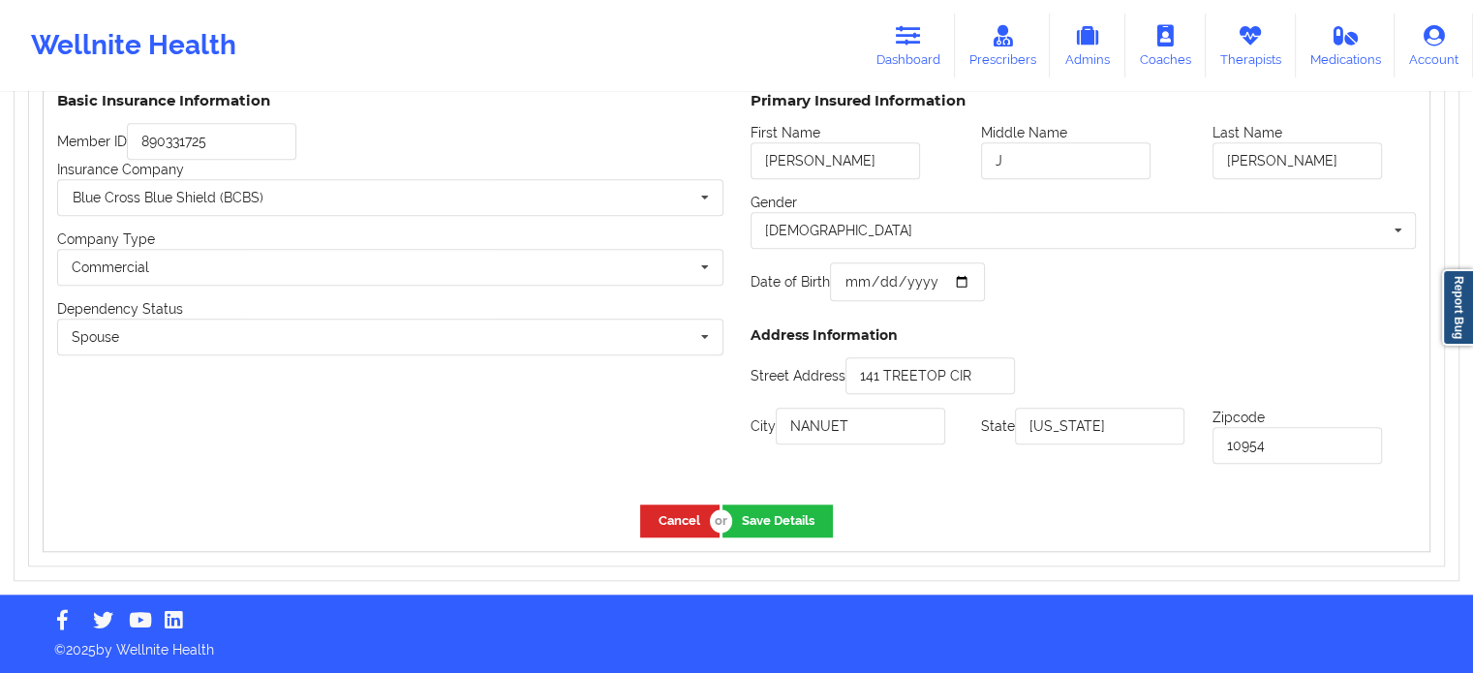
scroll to position [1499, 0]
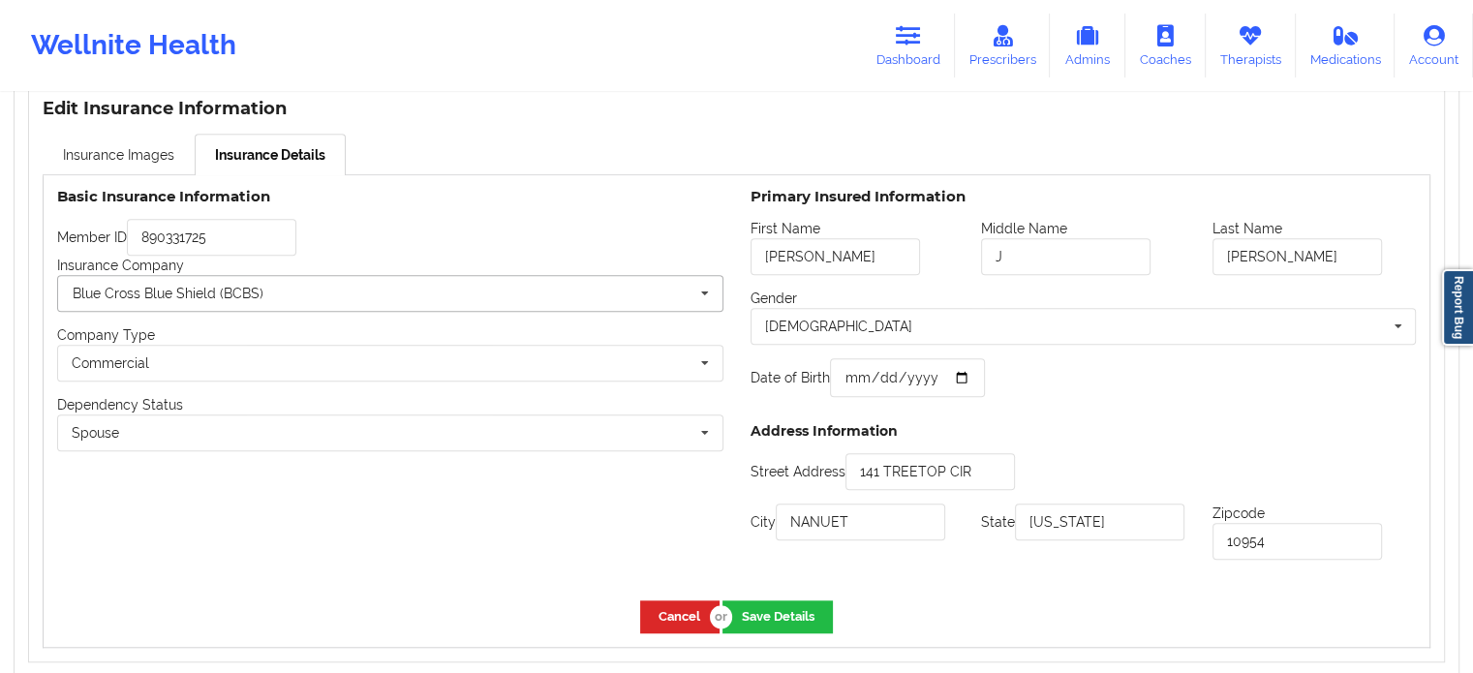
click at [674, 311] on input "text" at bounding box center [391, 293] width 664 height 35
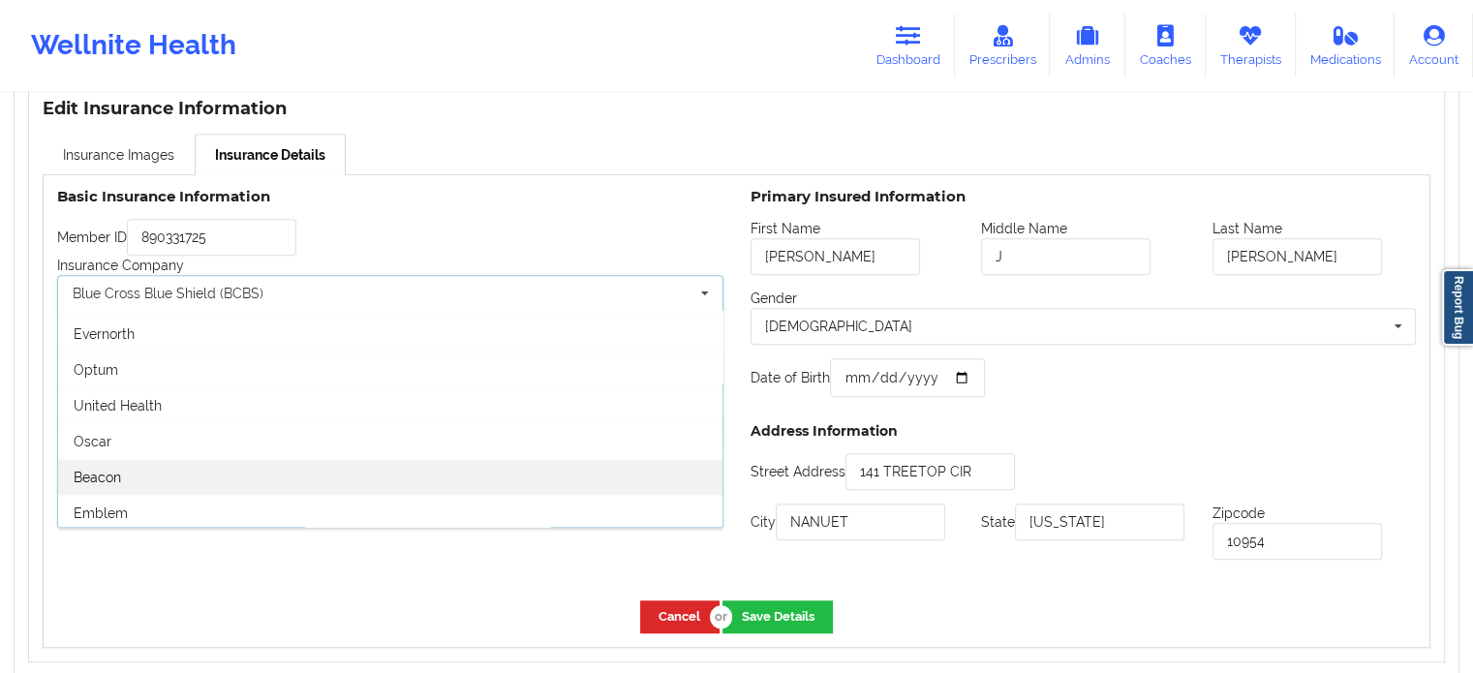
click at [175, 485] on div "Beacon" at bounding box center [390, 477] width 664 height 36
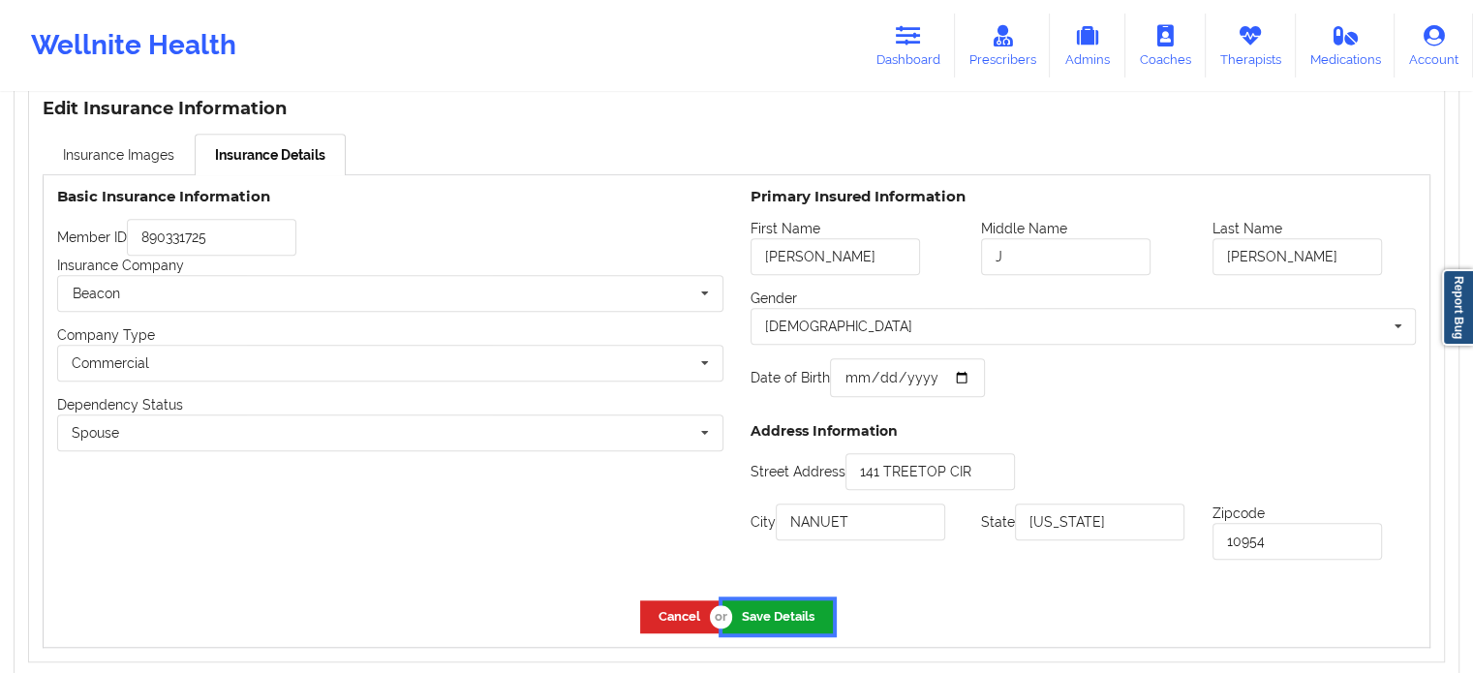
click at [777, 615] on button "Save Details" at bounding box center [777, 616] width 110 height 32
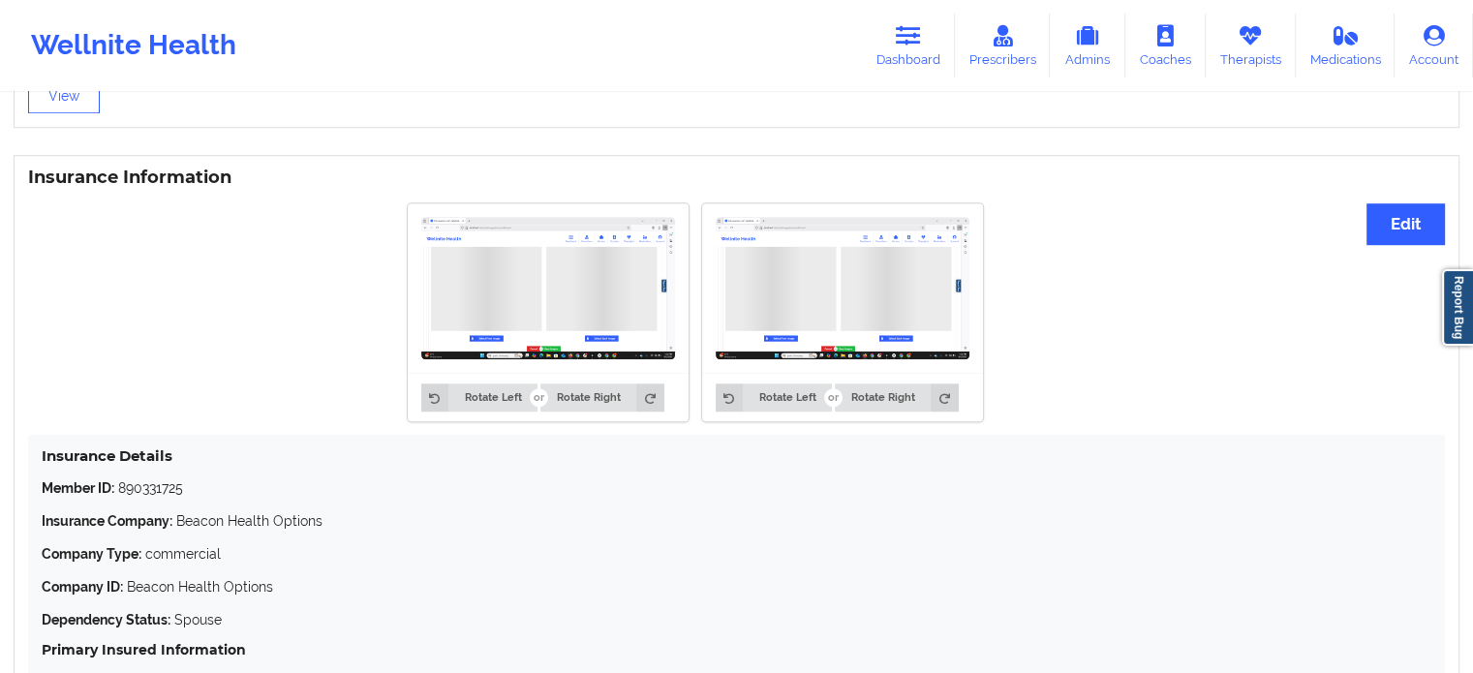
scroll to position [1332, 0]
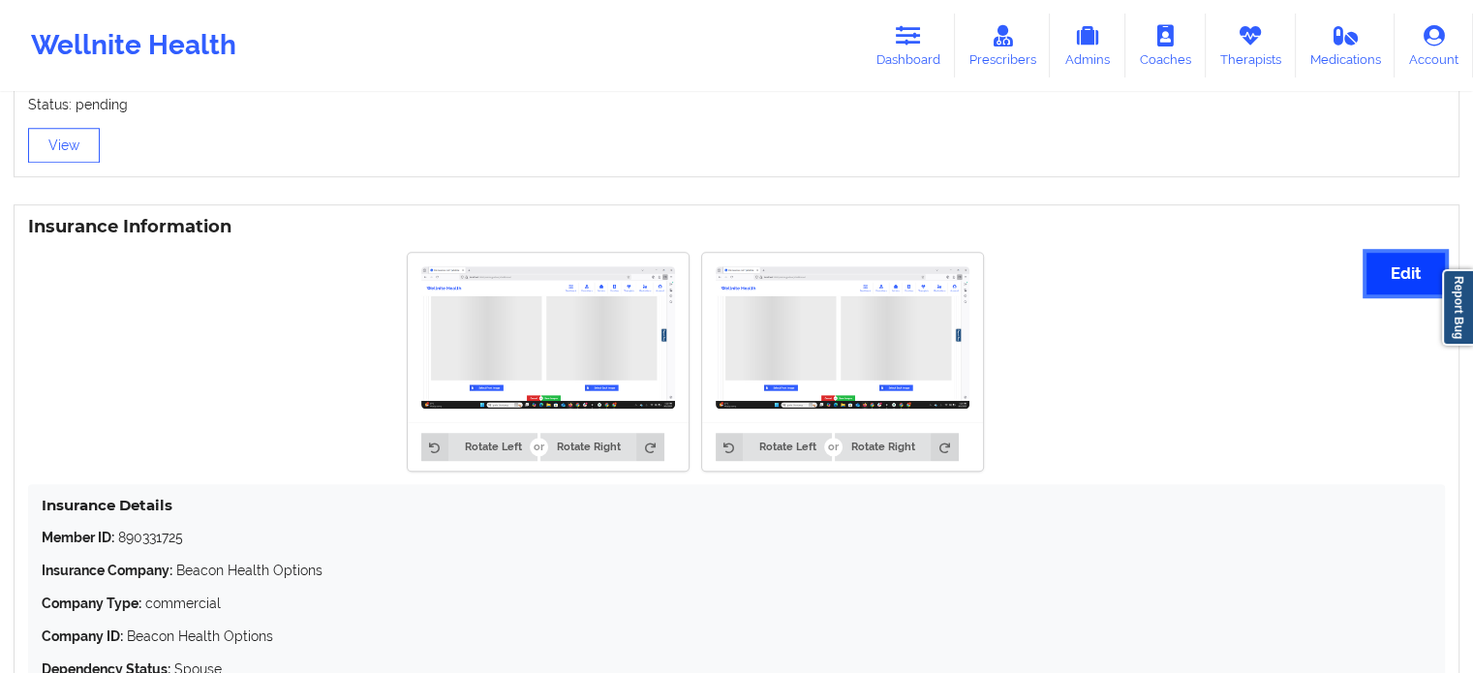
click at [1396, 271] on button "Edit" at bounding box center [1405, 274] width 78 height 42
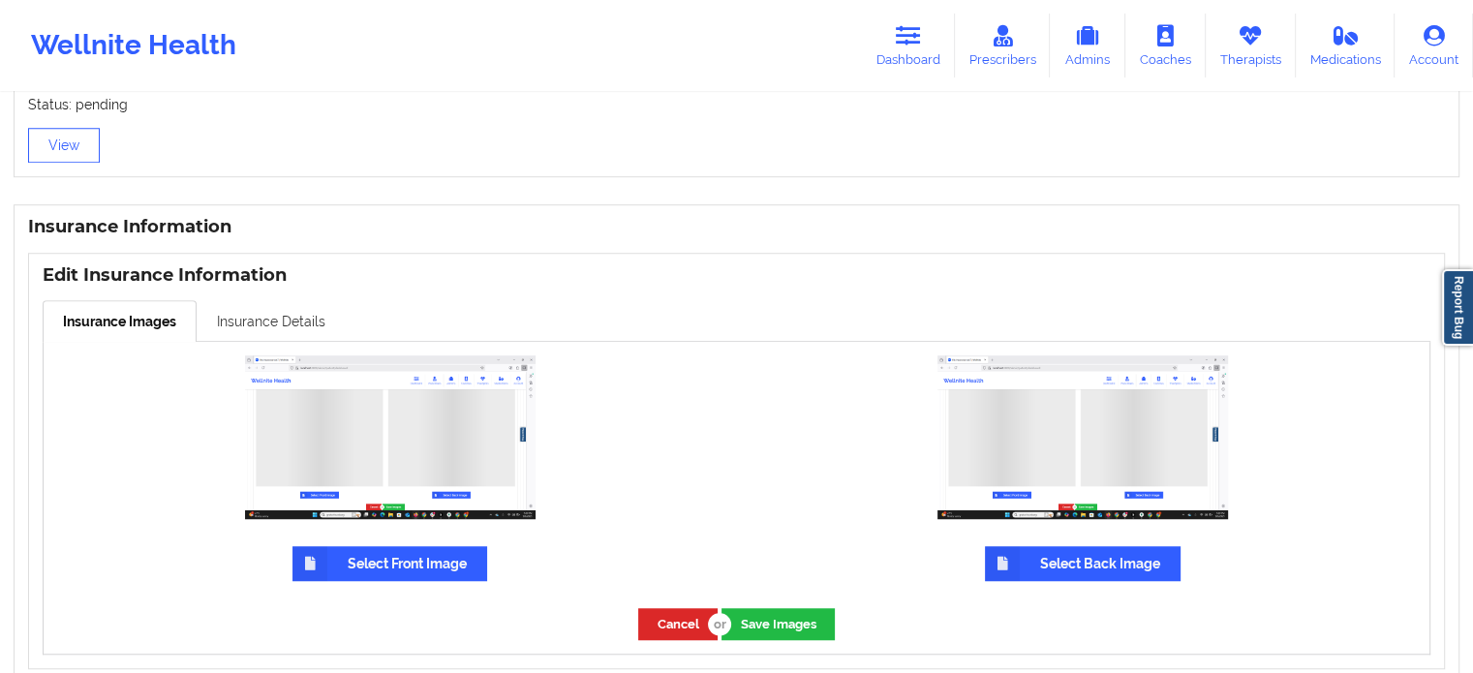
click at [297, 330] on link "Insurance Details" at bounding box center [271, 320] width 149 height 41
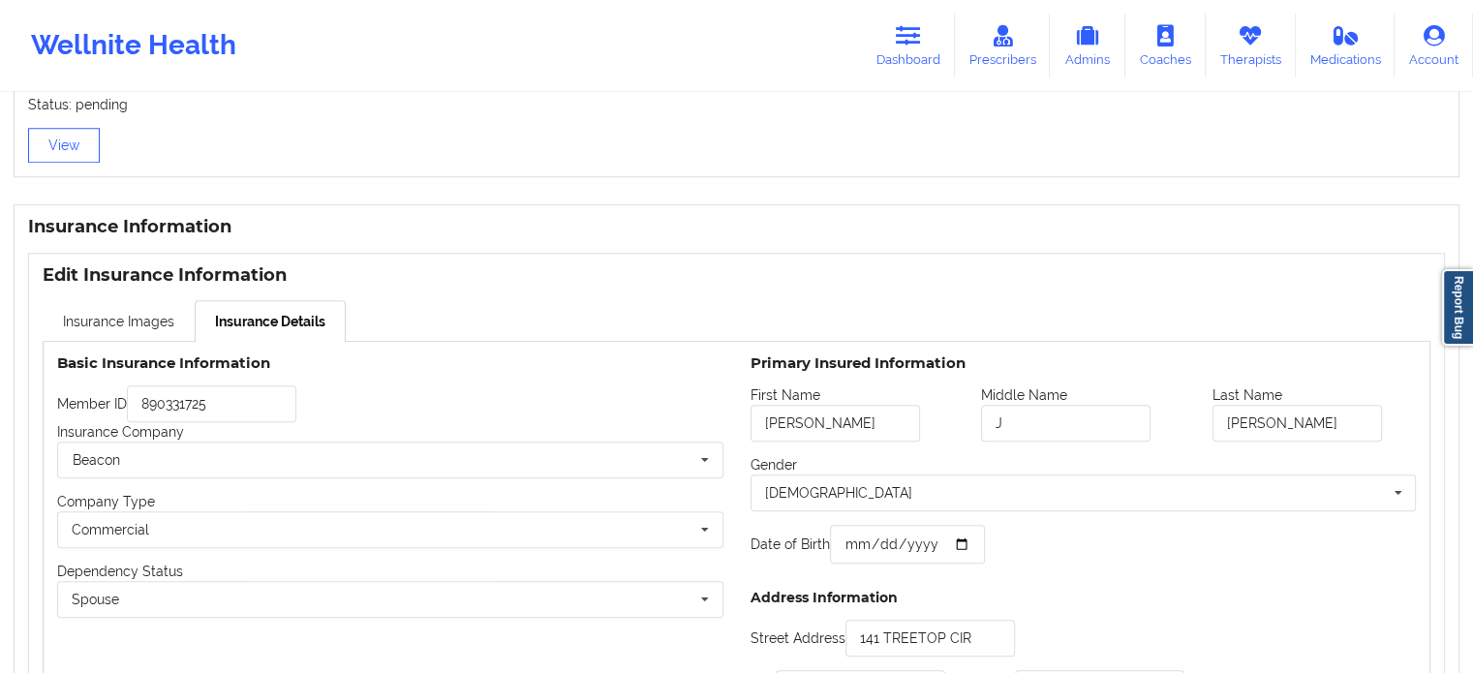
scroll to position [1526, 0]
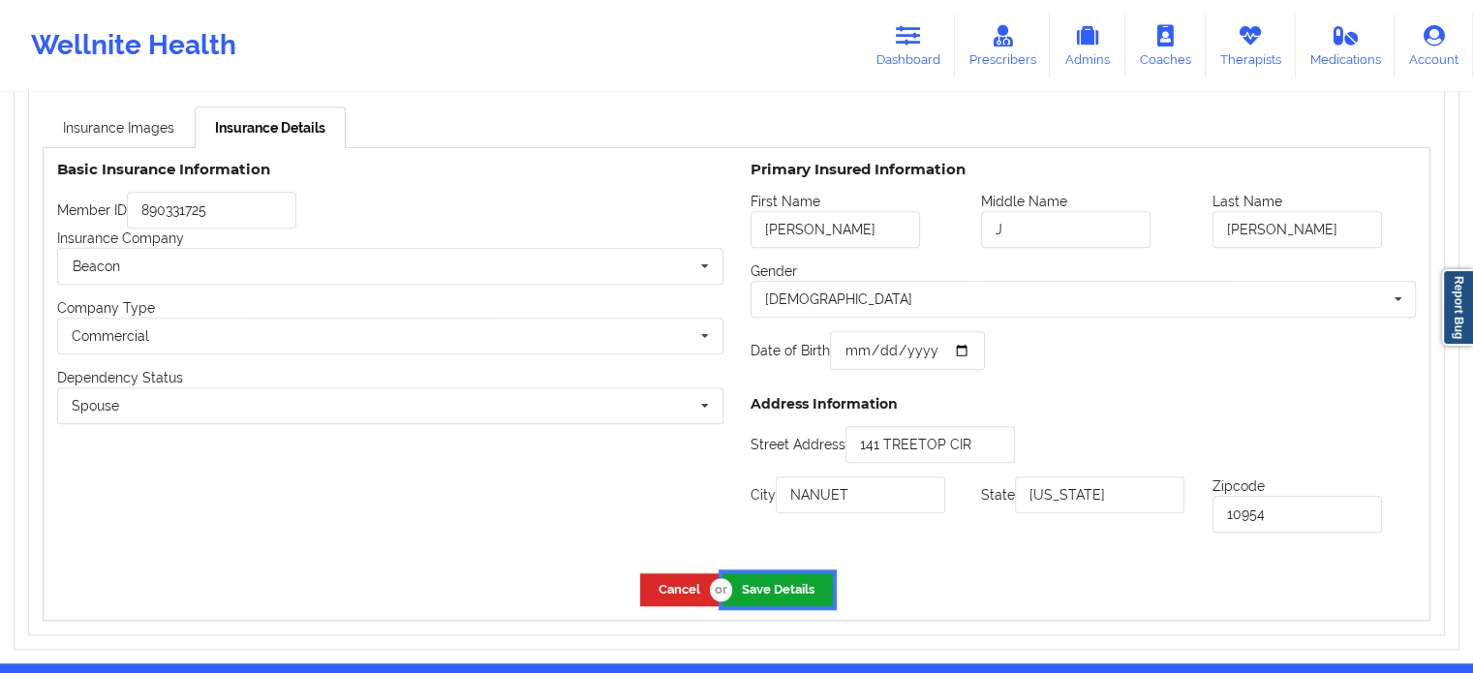
click at [765, 586] on button "Save Details" at bounding box center [777, 589] width 110 height 32
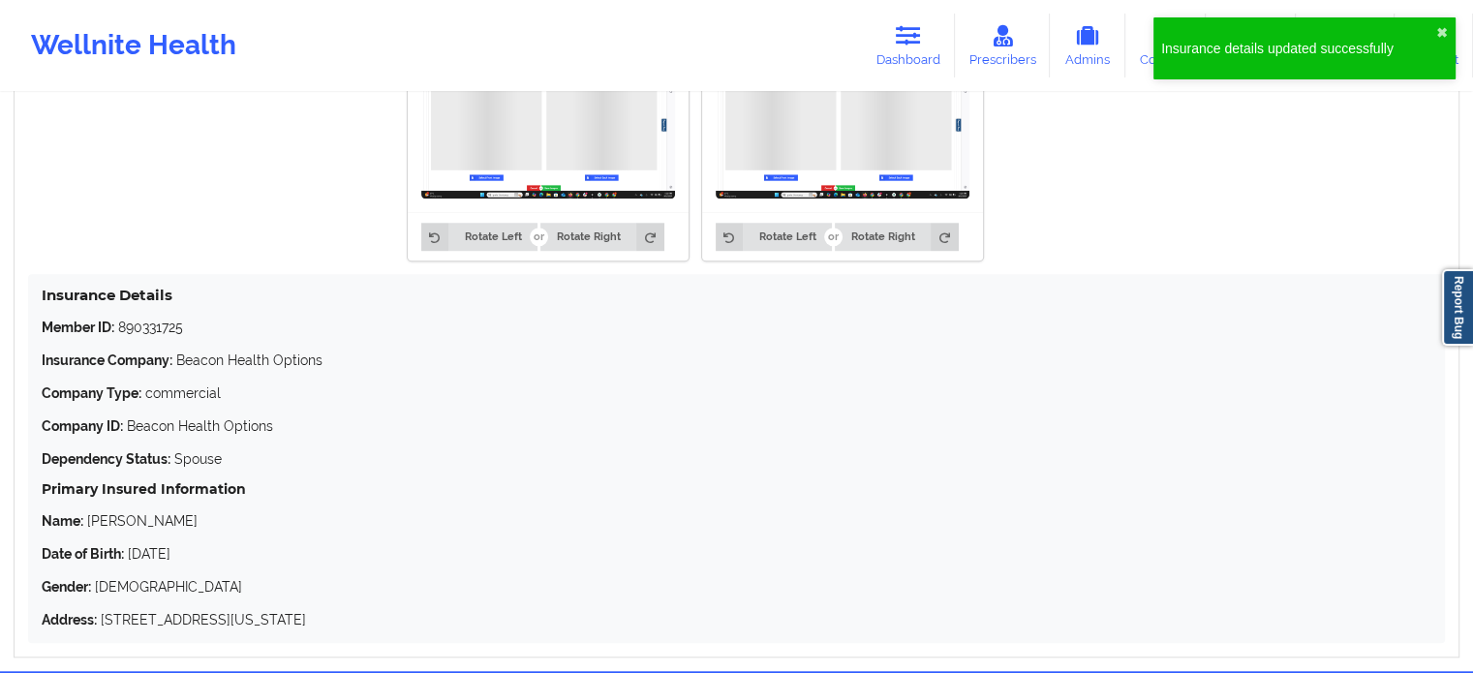
scroll to position [1429, 0]
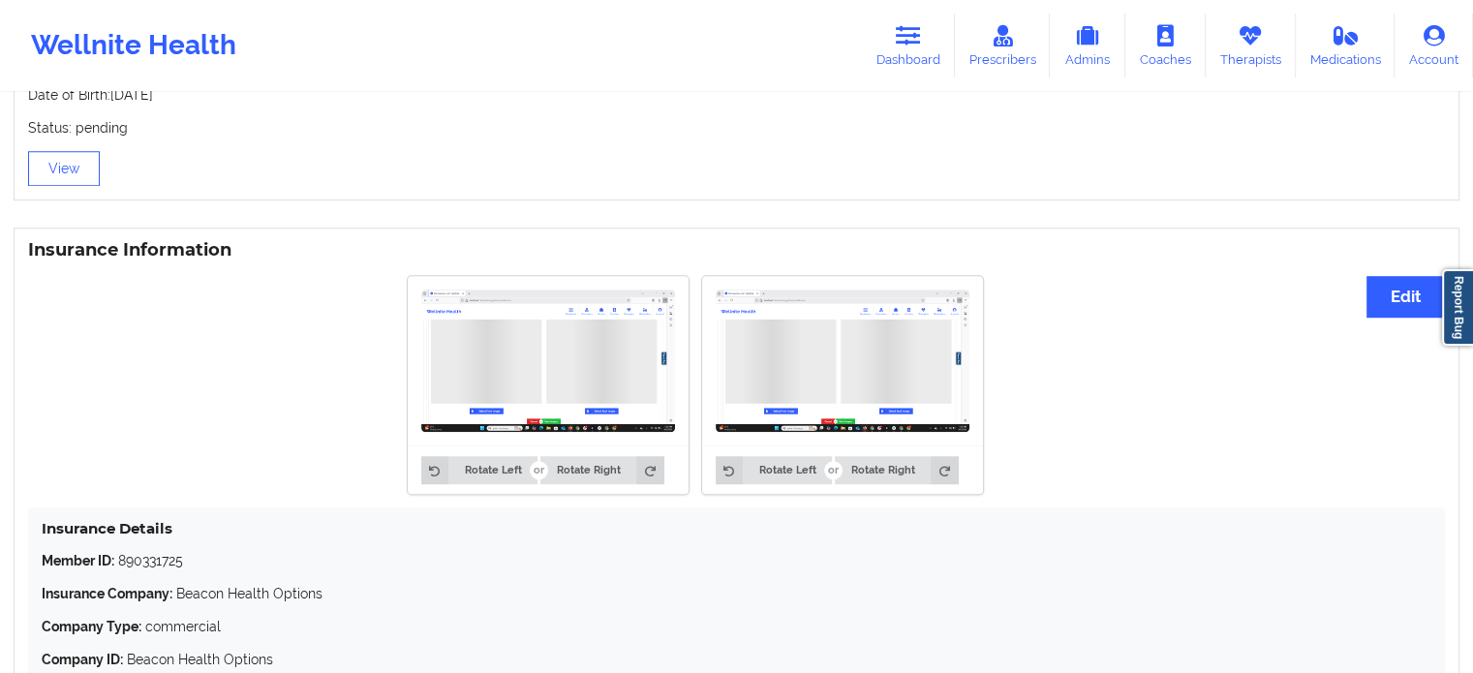
scroll to position [1316, 0]
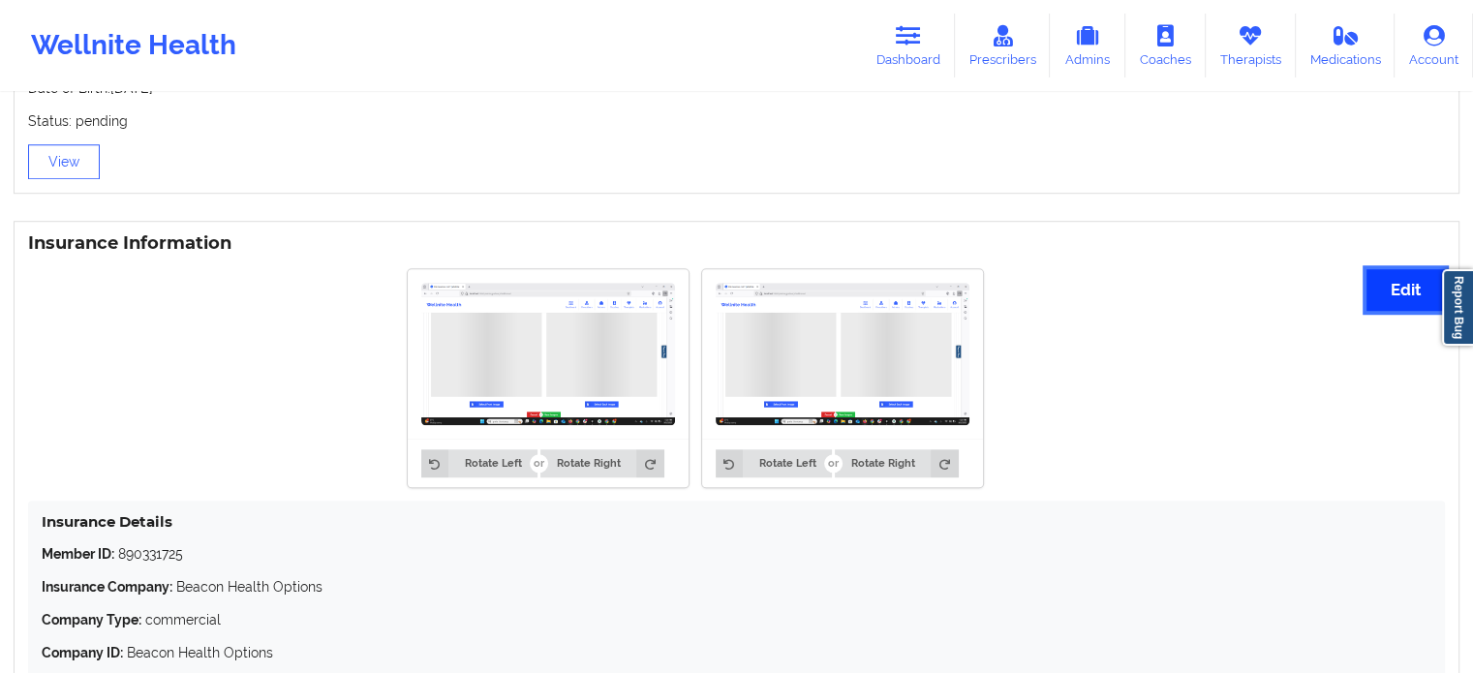
click at [1411, 293] on button "Edit" at bounding box center [1405, 290] width 78 height 42
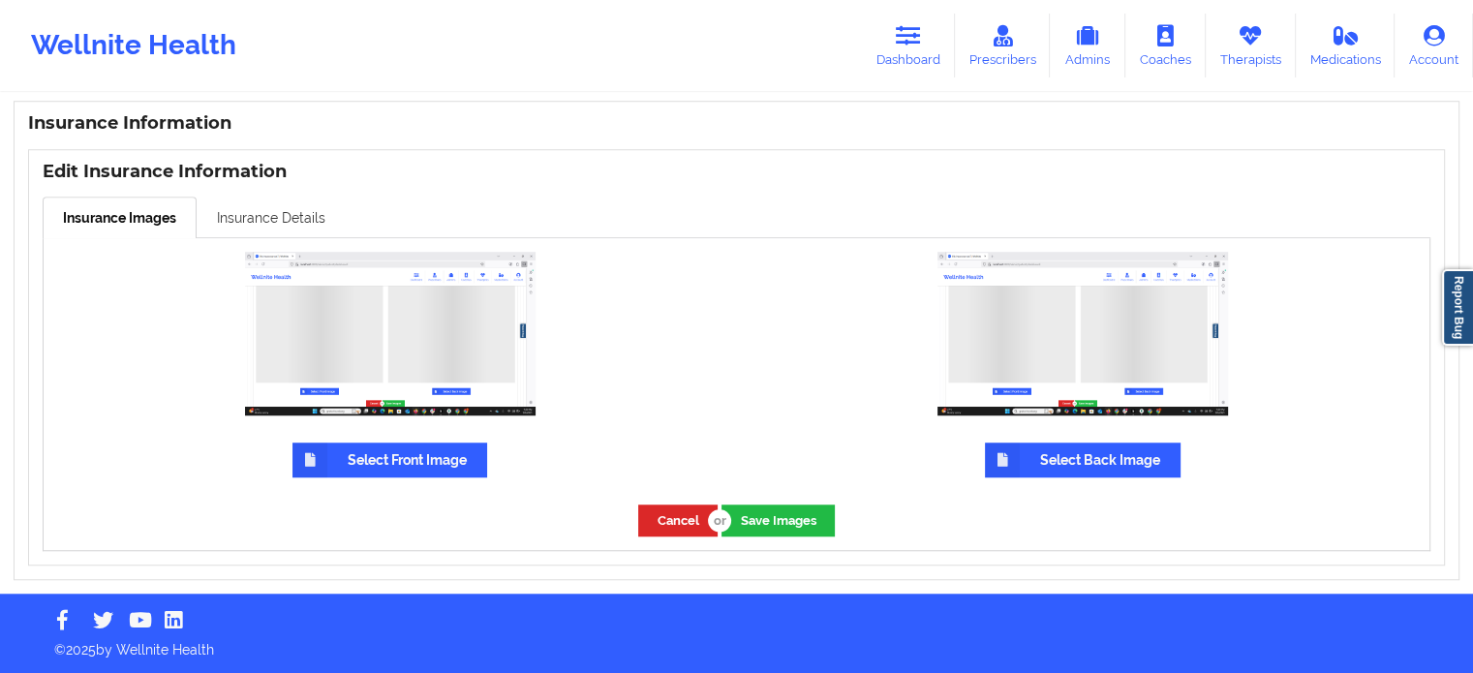
click at [267, 212] on link "Insurance Details" at bounding box center [271, 217] width 149 height 41
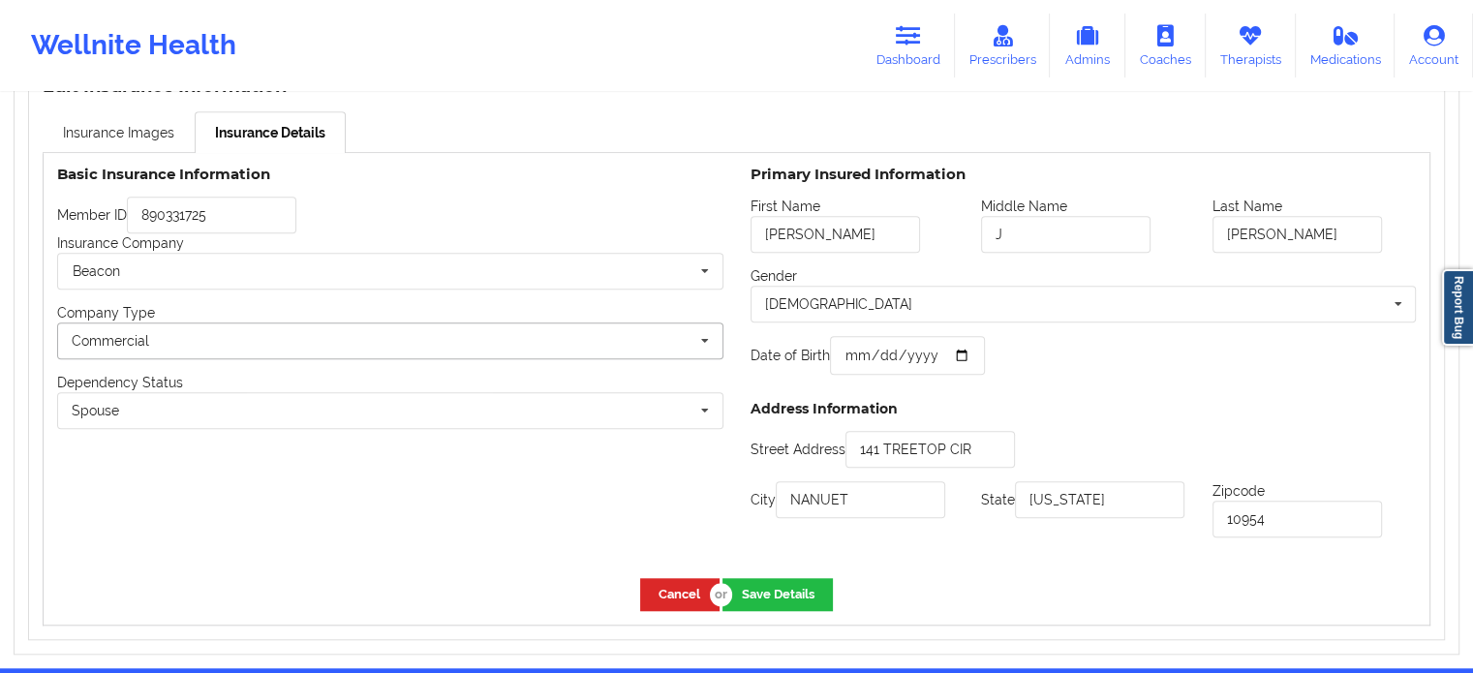
scroll to position [1596, 0]
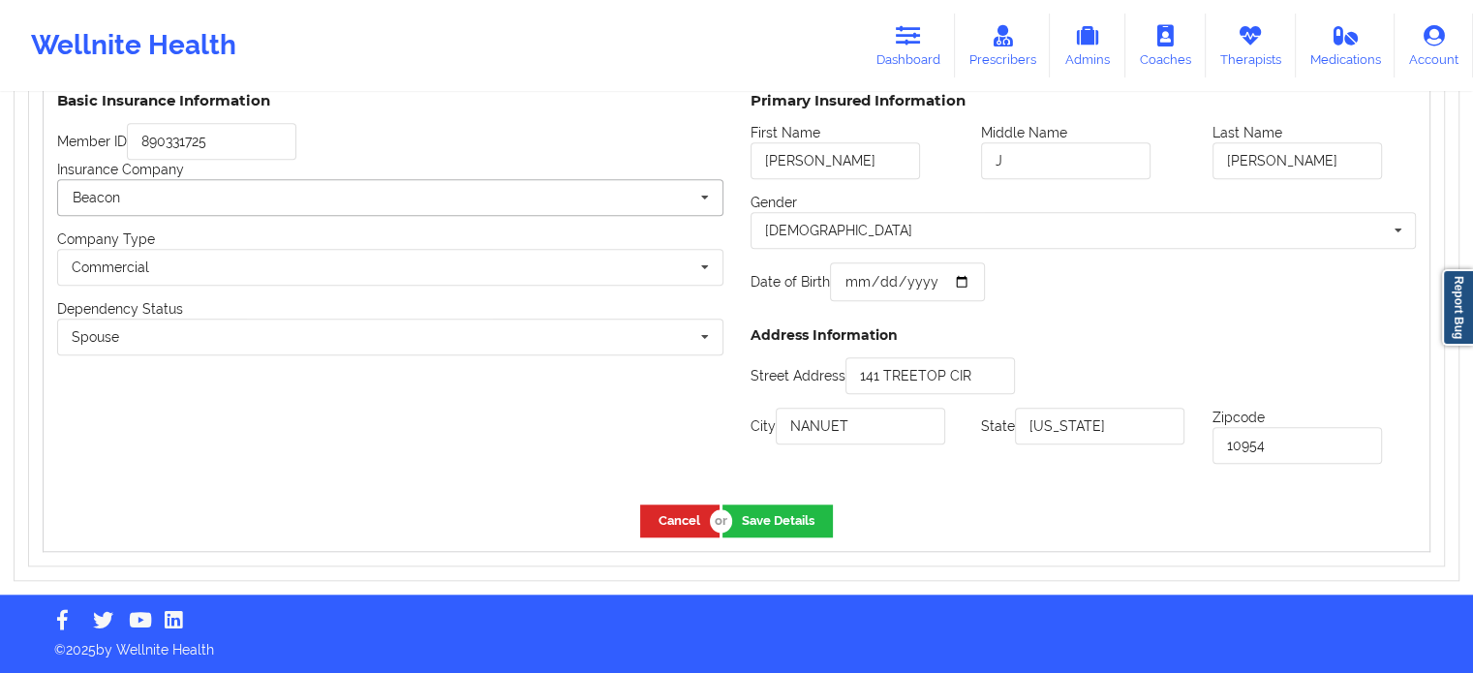
click at [534, 206] on input "text" at bounding box center [391, 197] width 664 height 35
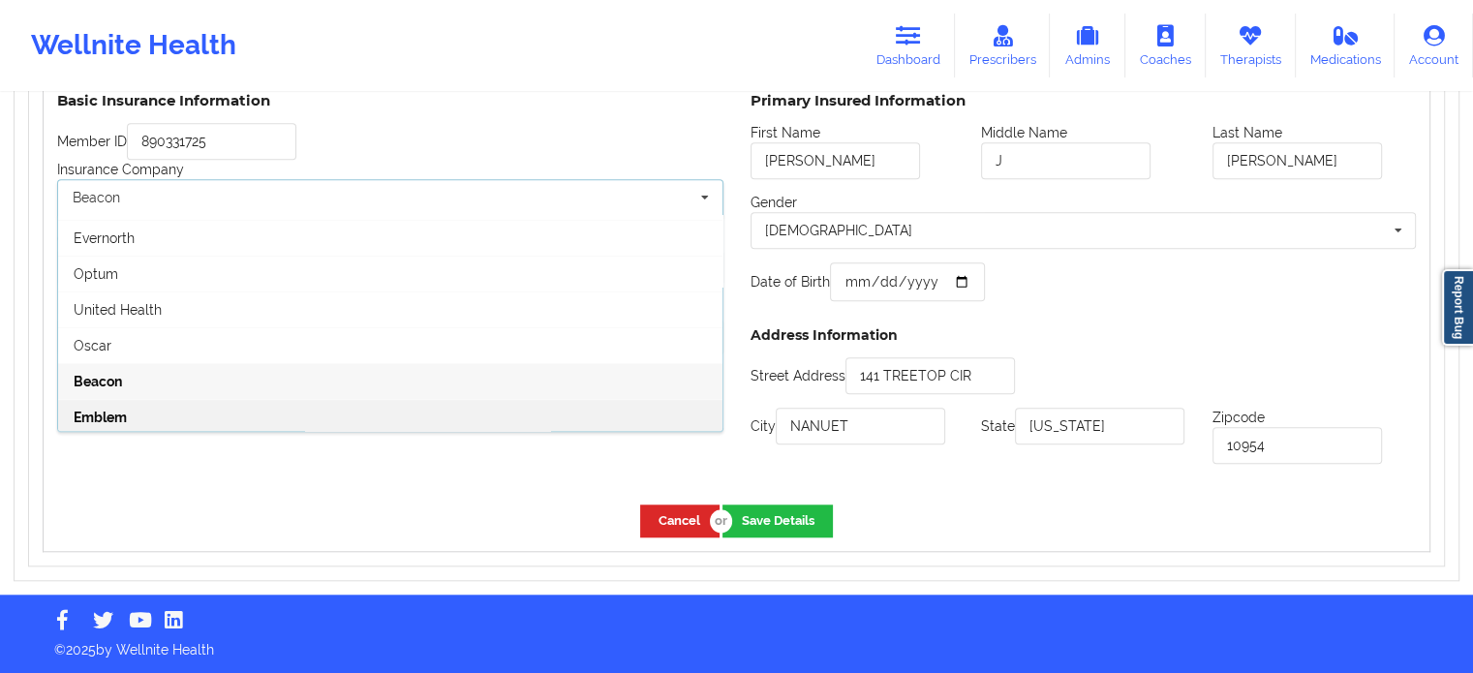
click at [178, 420] on div "Emblem" at bounding box center [390, 417] width 664 height 36
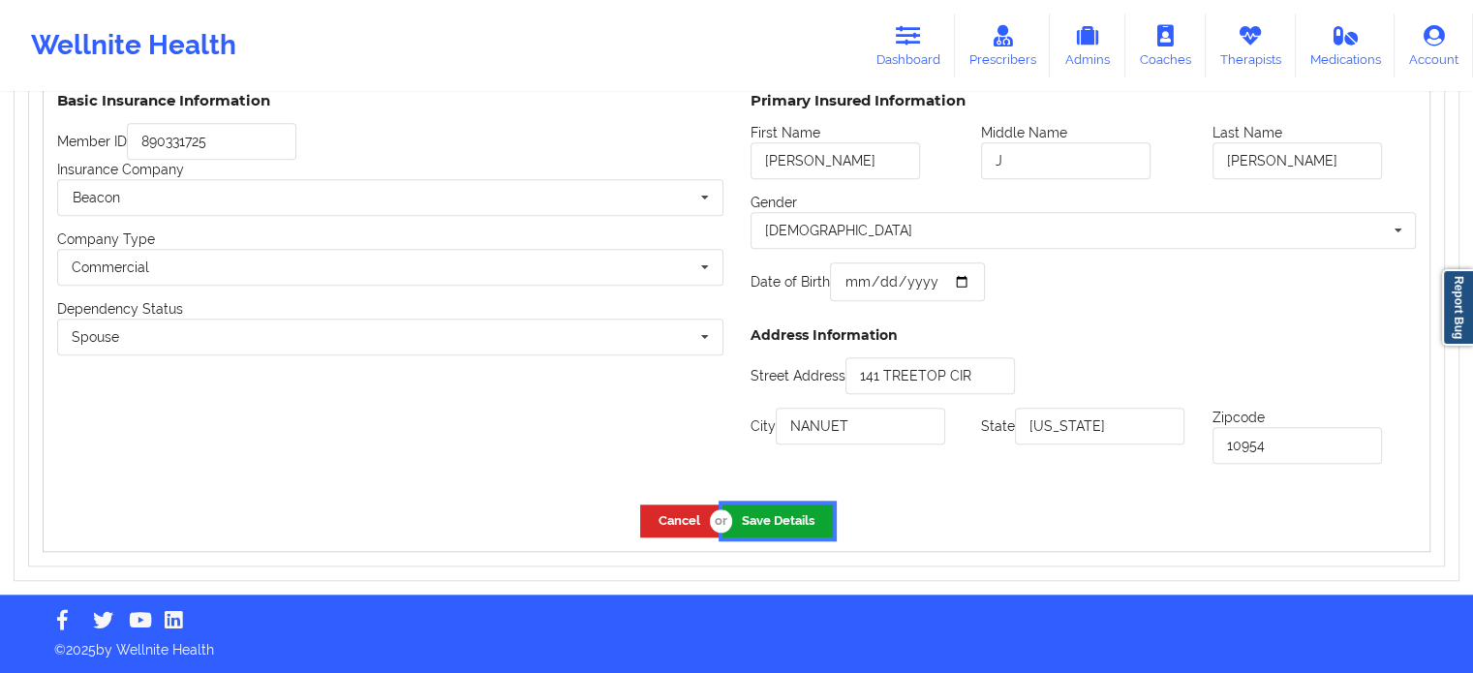
click at [765, 516] on button "Save Details" at bounding box center [777, 520] width 110 height 32
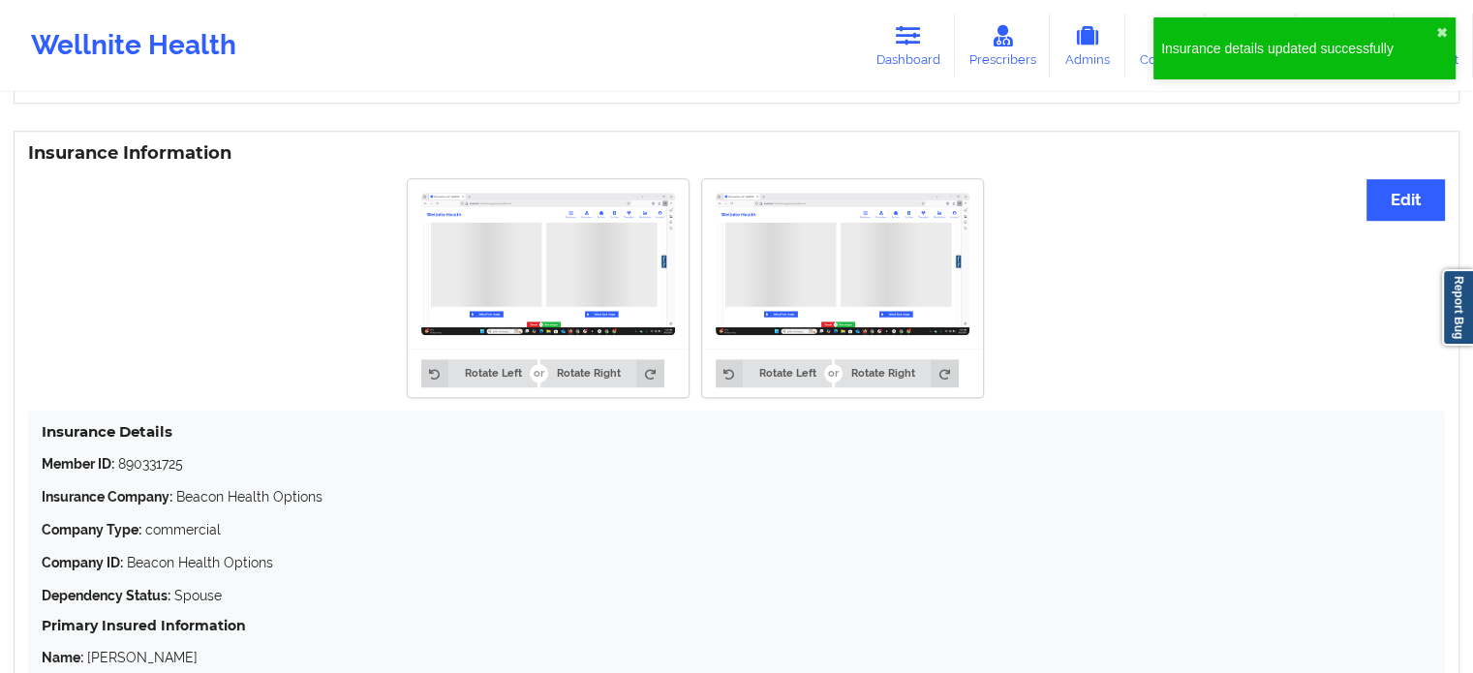
scroll to position [1402, 0]
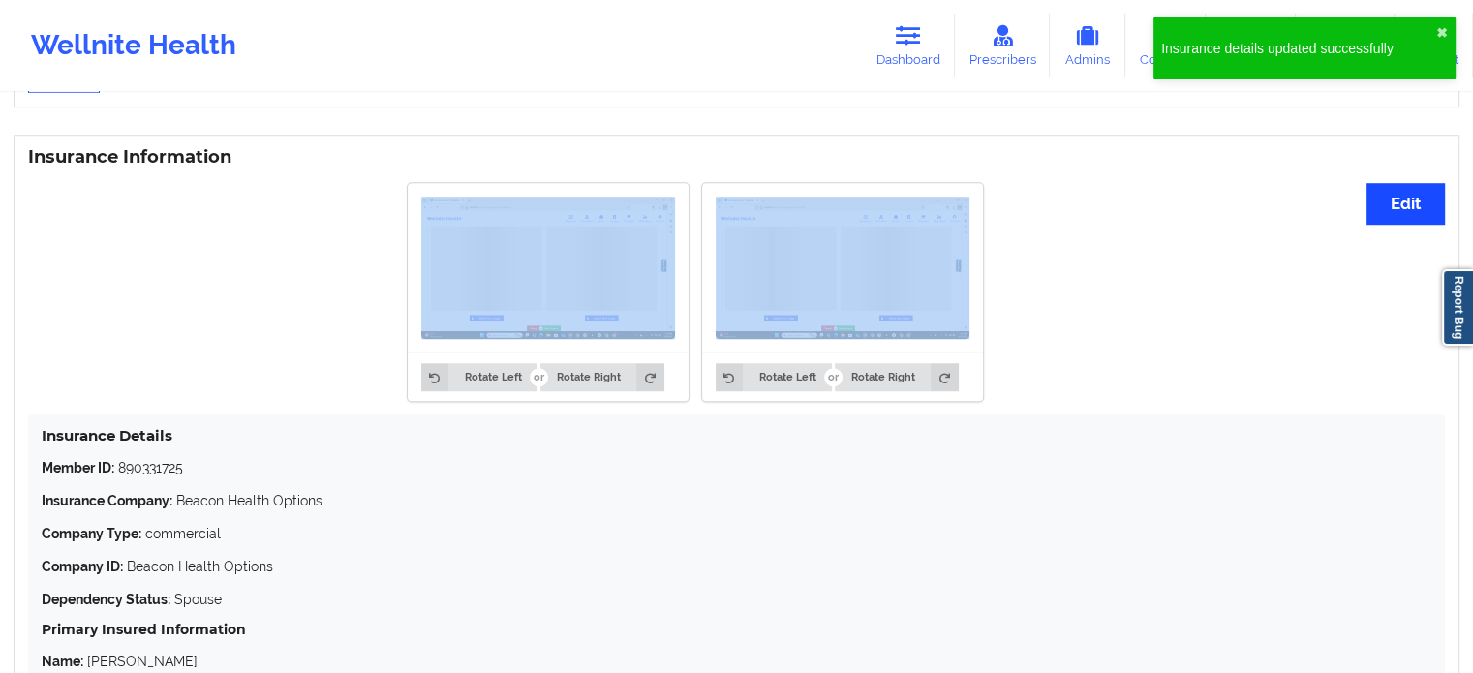
click at [1364, 212] on div "Insurance Information Edit Rotate Left Rotate Right Rotate Left Rotate Right In…" at bounding box center [737, 466] width 1446 height 663
click at [1375, 214] on button "Edit" at bounding box center [1405, 204] width 78 height 42
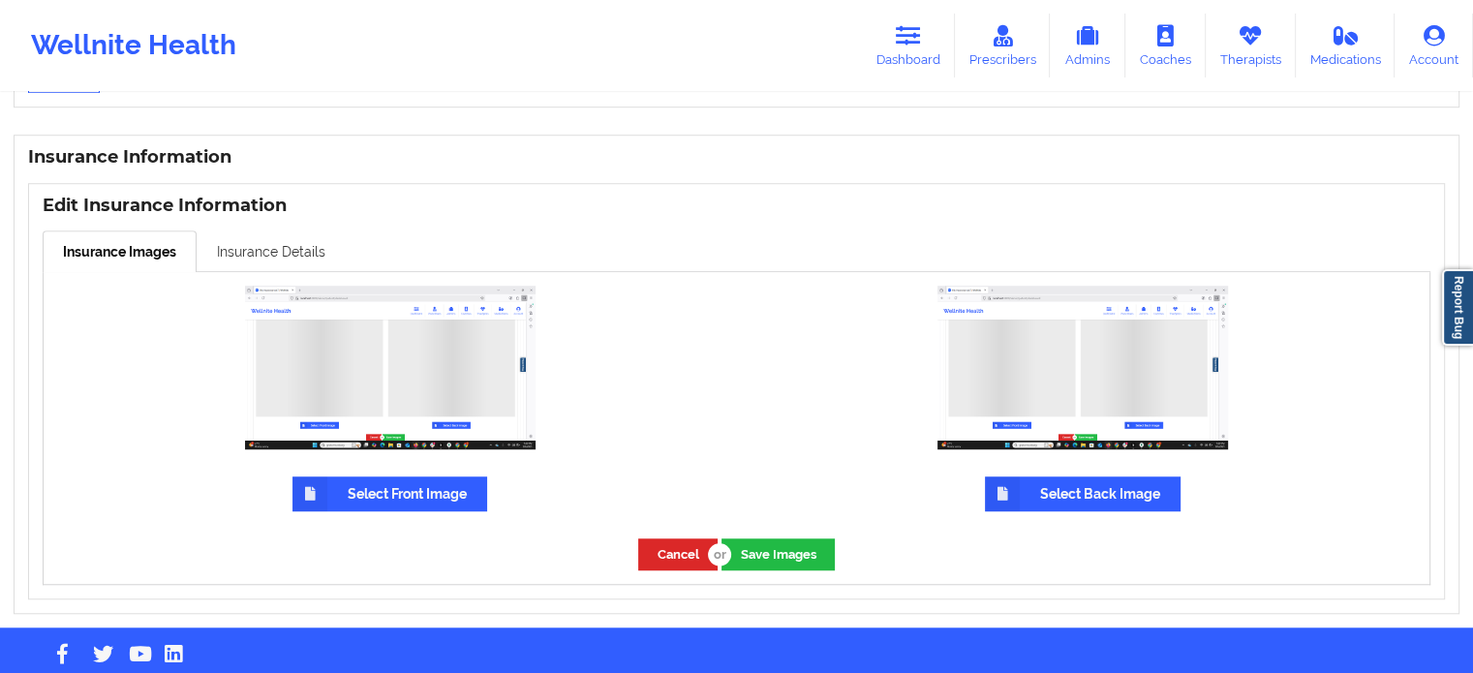
click at [232, 244] on link "Insurance Details" at bounding box center [271, 250] width 149 height 41
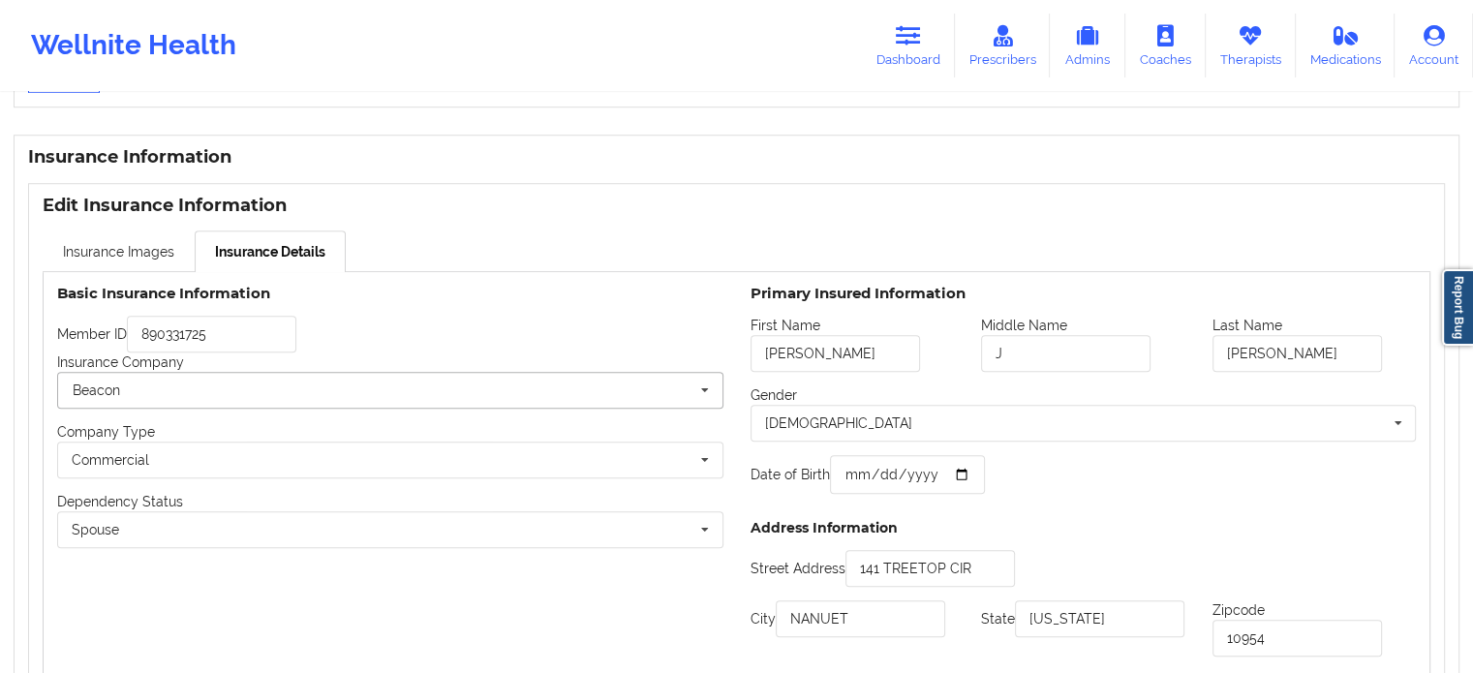
click at [208, 402] on input "text" at bounding box center [391, 390] width 664 height 35
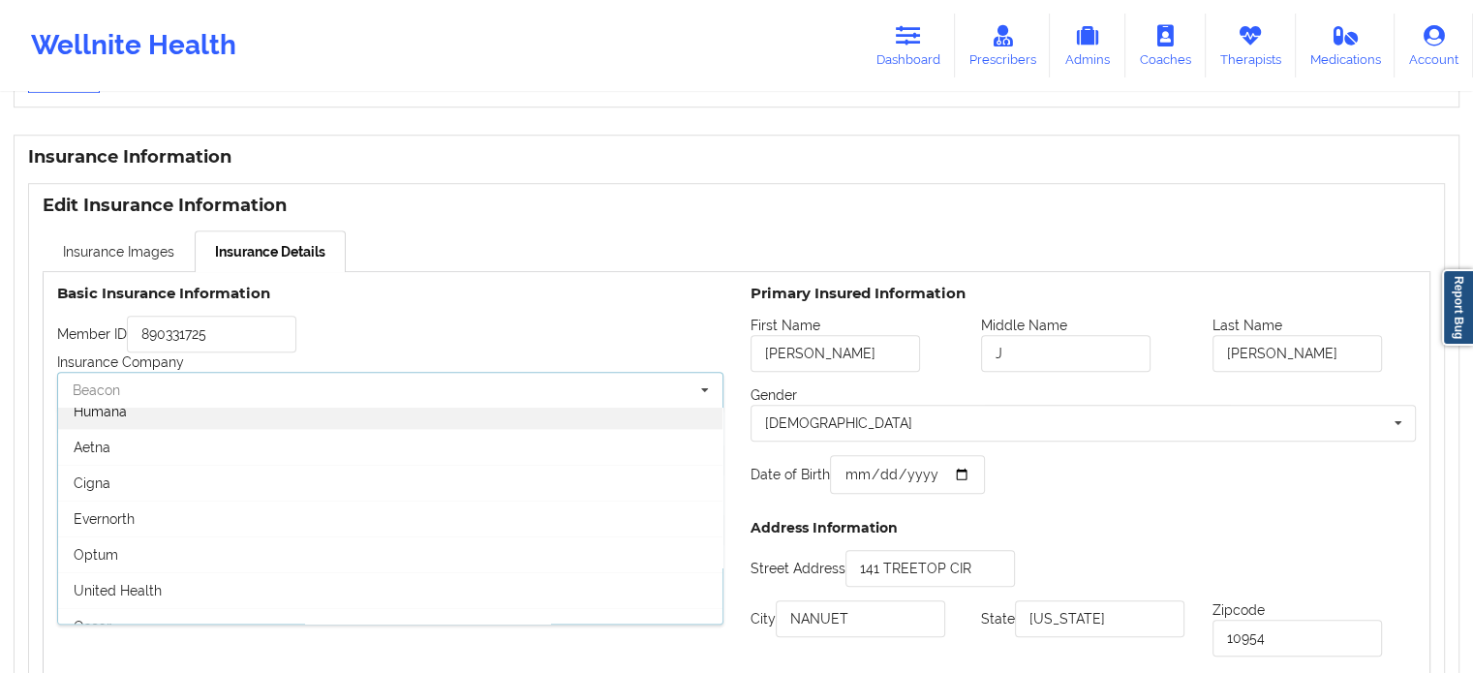
scroll to position [0, 0]
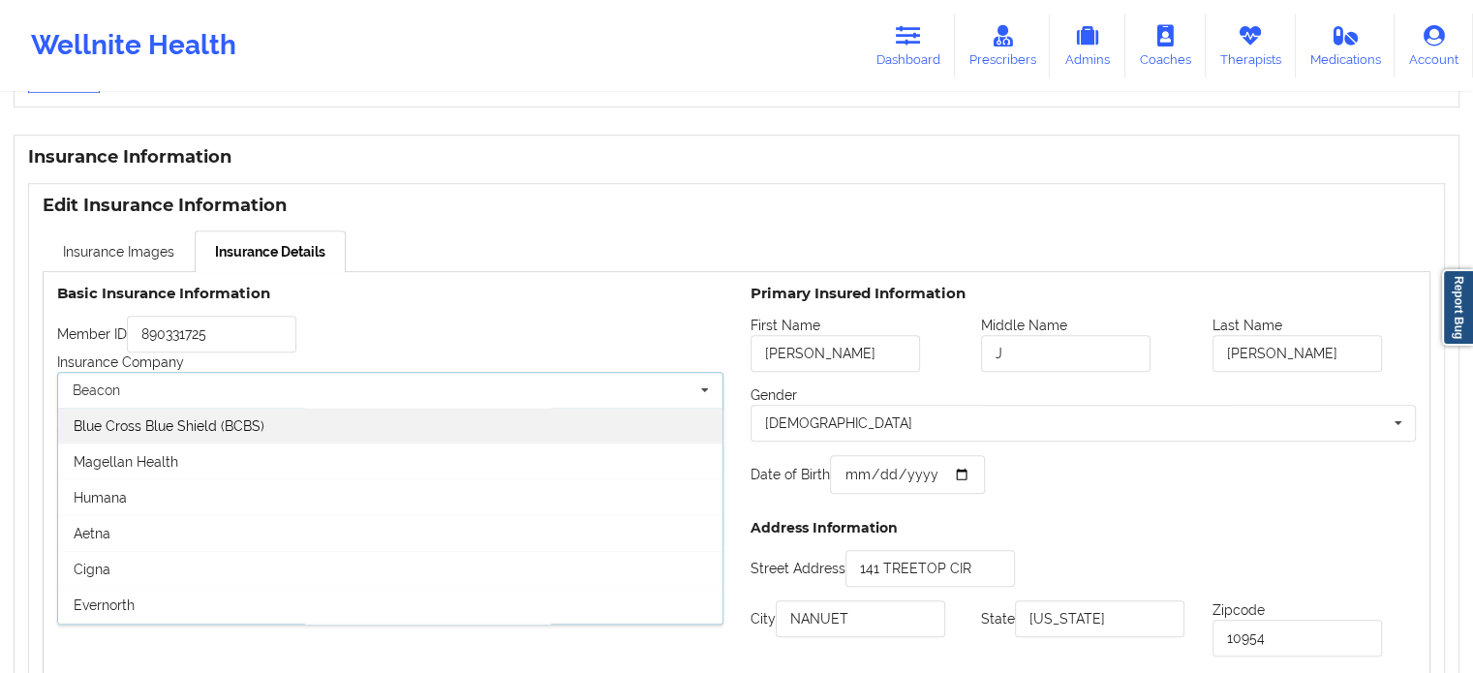
click at [130, 421] on span "Blue Cross Blue Shield (BCBS)" at bounding box center [169, 425] width 191 height 15
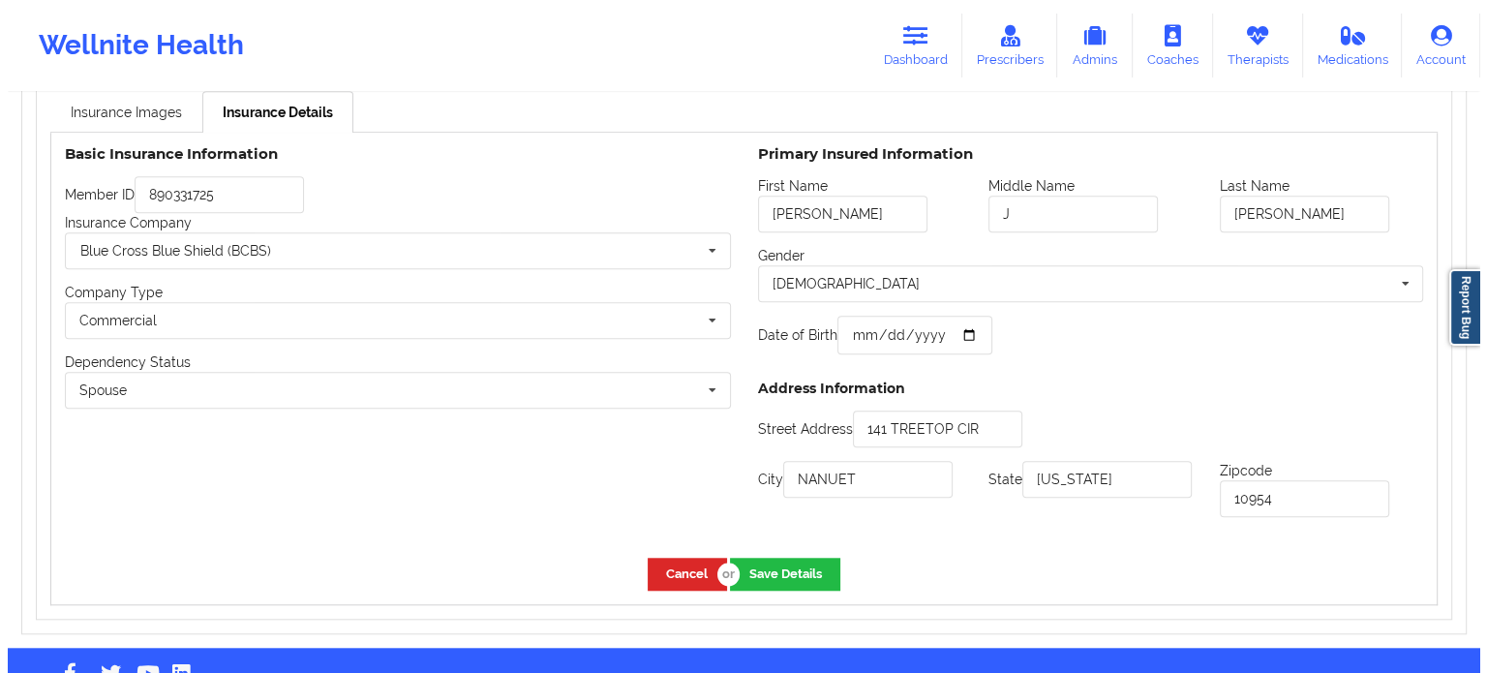
scroll to position [1596, 0]
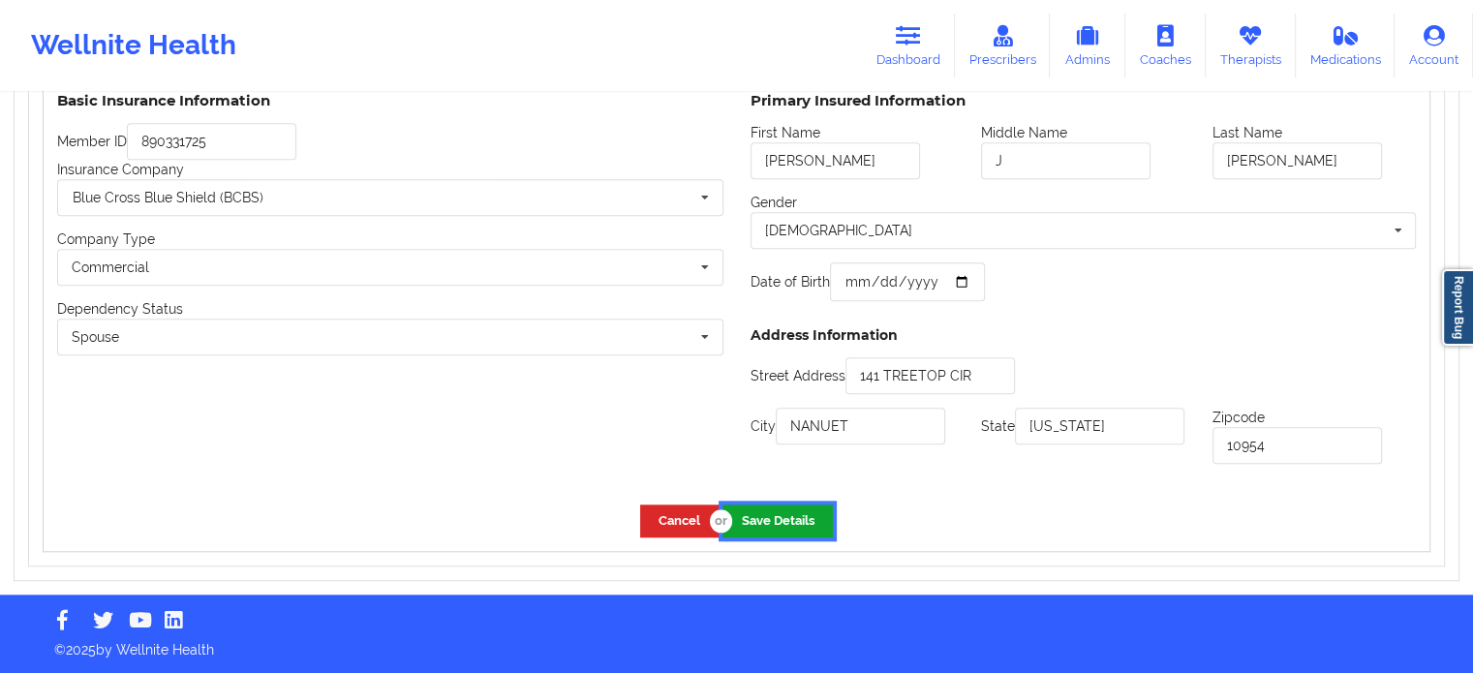
click at [790, 521] on button "Save Details" at bounding box center [777, 520] width 110 height 32
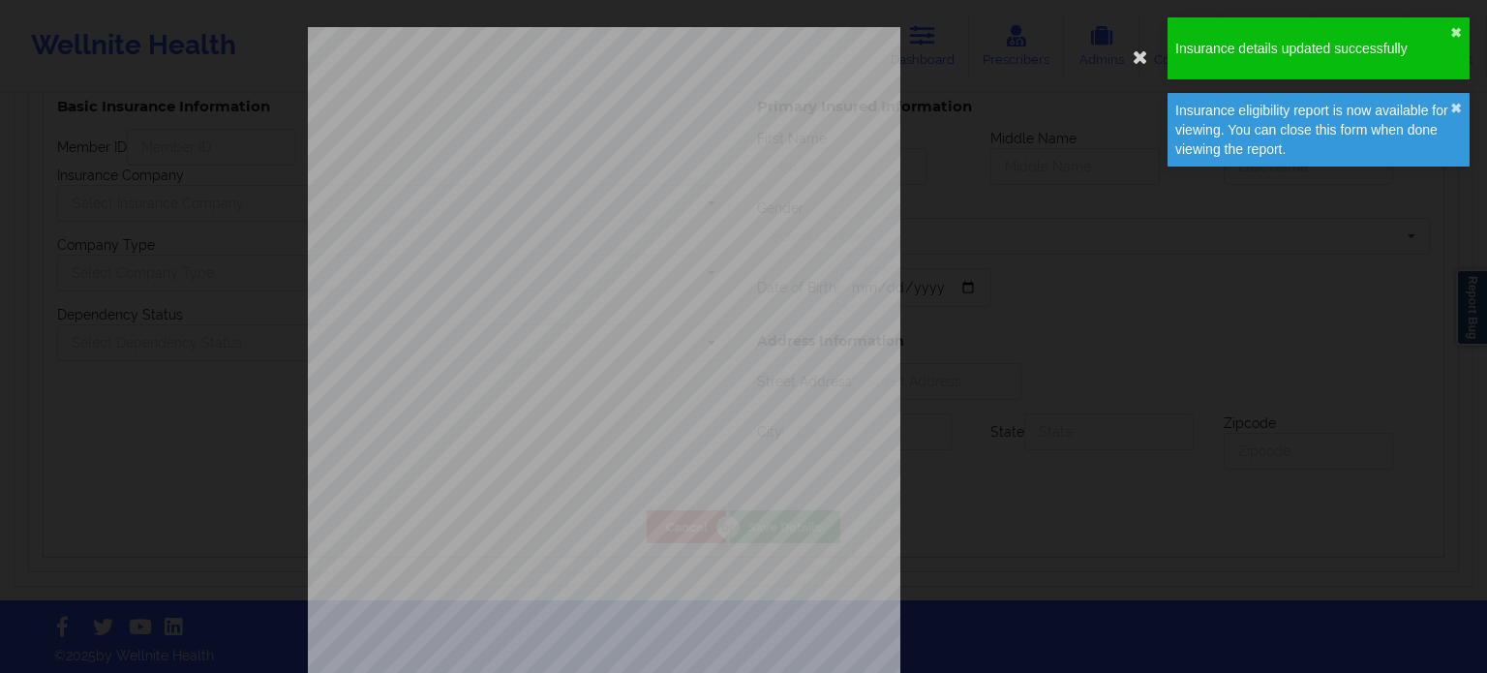
type input "[PERSON_NAME]"
type input "J"
type input "[PERSON_NAME]"
type input "[DATE]"
type input "141 TREETOP CIR"
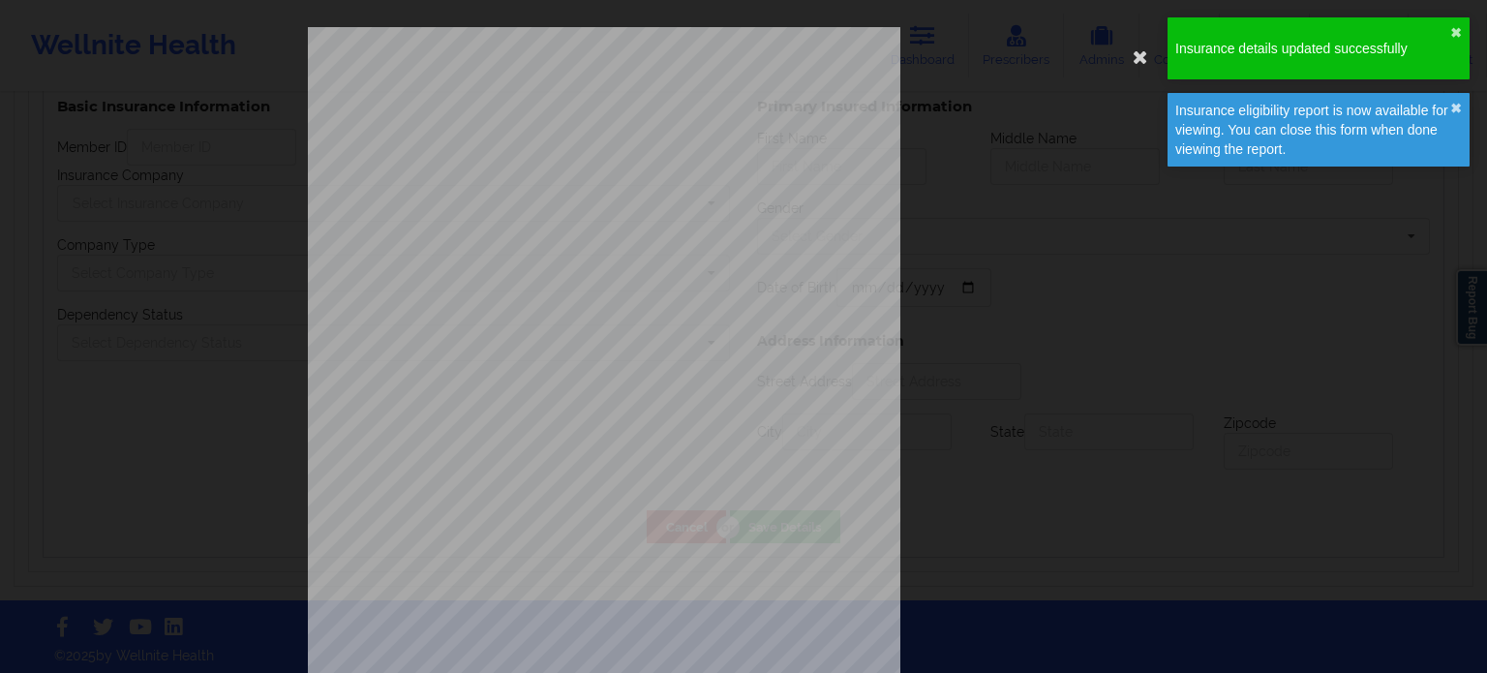
type input "NANUET"
type input "[US_STATE]"
type input "10954"
type input "890331725"
click at [1459, 31] on button "✖︎" at bounding box center [1456, 32] width 12 height 15
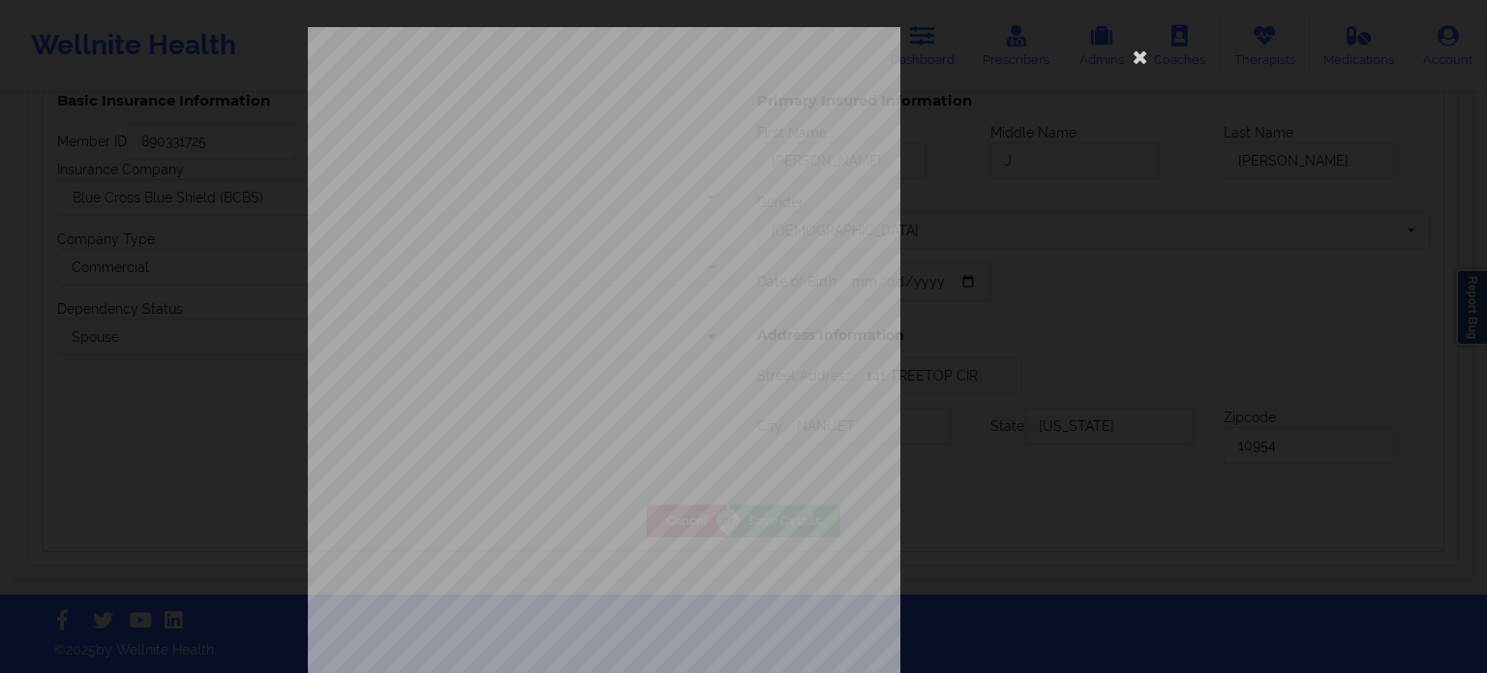
click at [166, 412] on div "ELIGIBILITY INQUIRY REPORT 9/12/2025 QUERY CRITERIA PAYER : DOS : Batch : PROVI…" at bounding box center [743, 336] width 1487 height 673
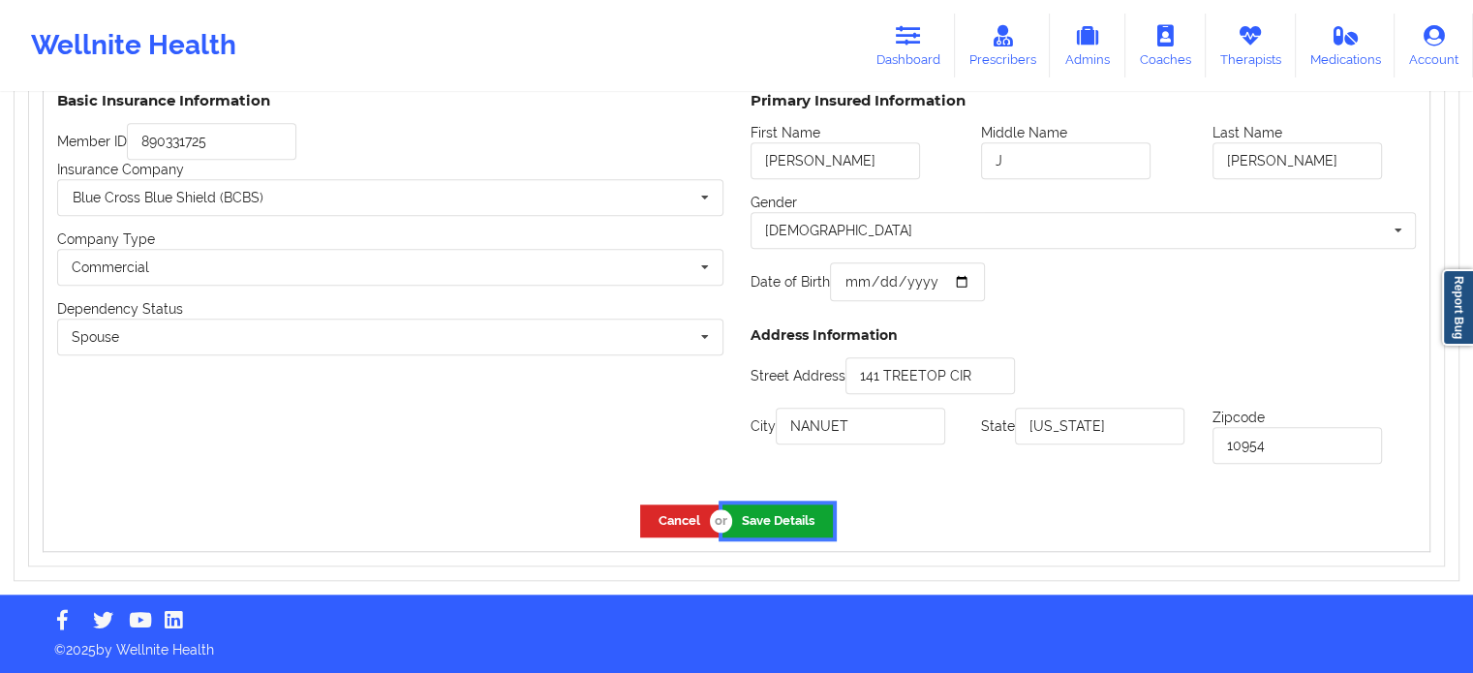
click at [763, 522] on button "Save Details" at bounding box center [777, 520] width 110 height 32
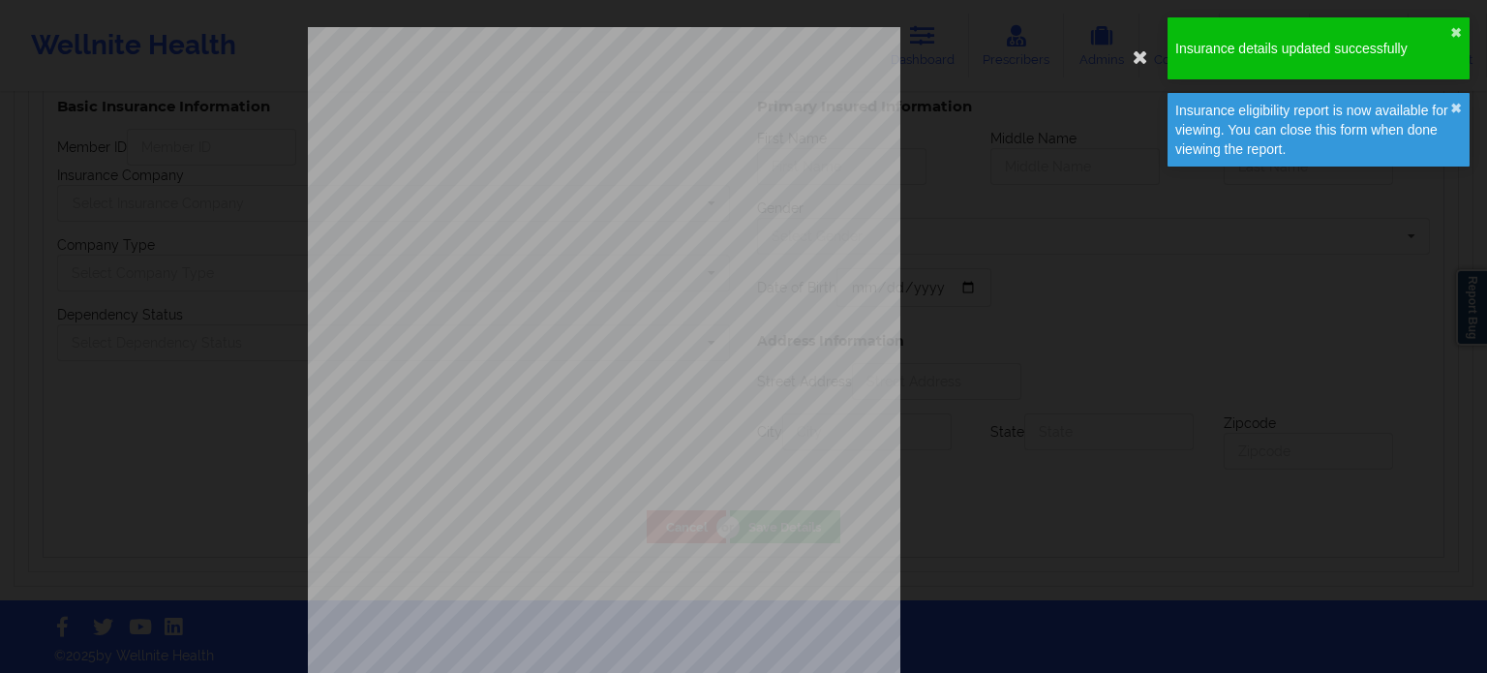
type input "[PERSON_NAME]"
type input "J"
type input "[PERSON_NAME]"
type input "[DATE]"
type input "141 TREETOP CIR"
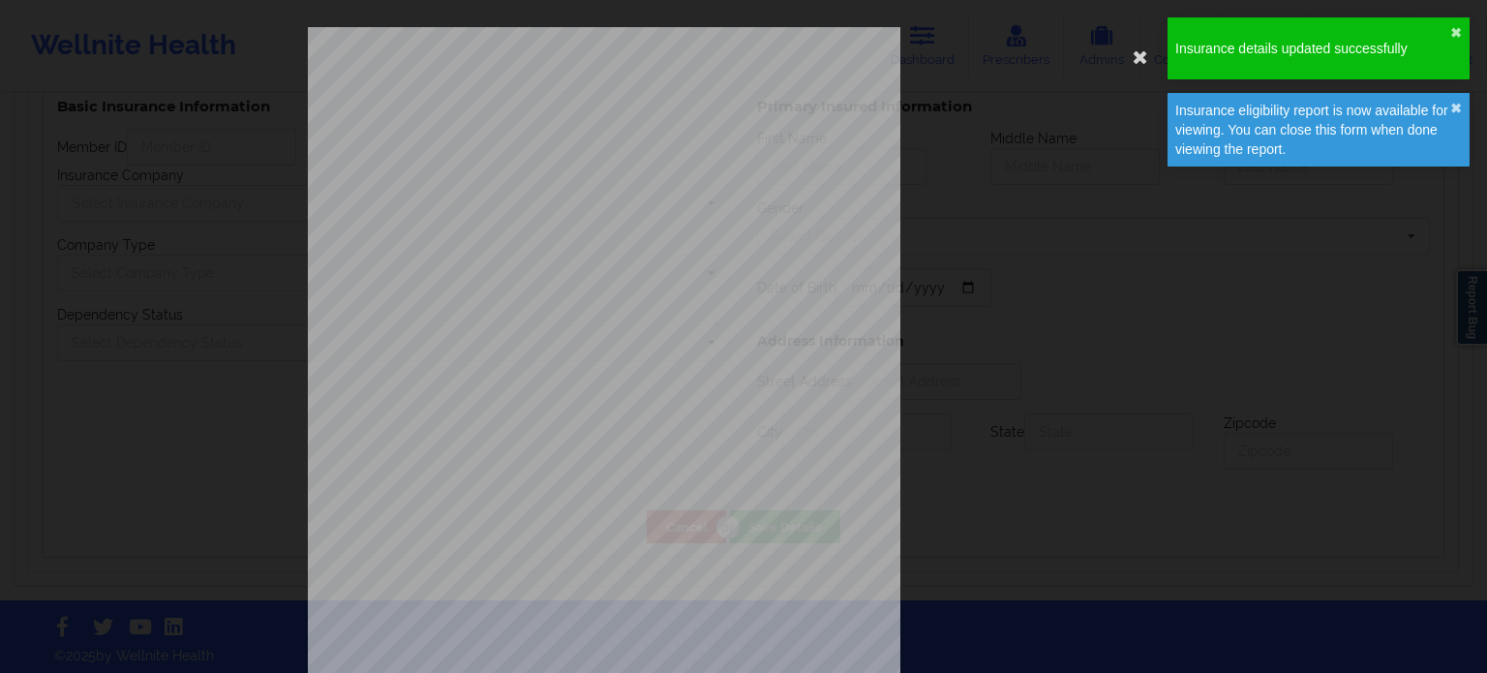
type input "NANUET"
type input "[US_STATE]"
type input "10954"
type input "890331725"
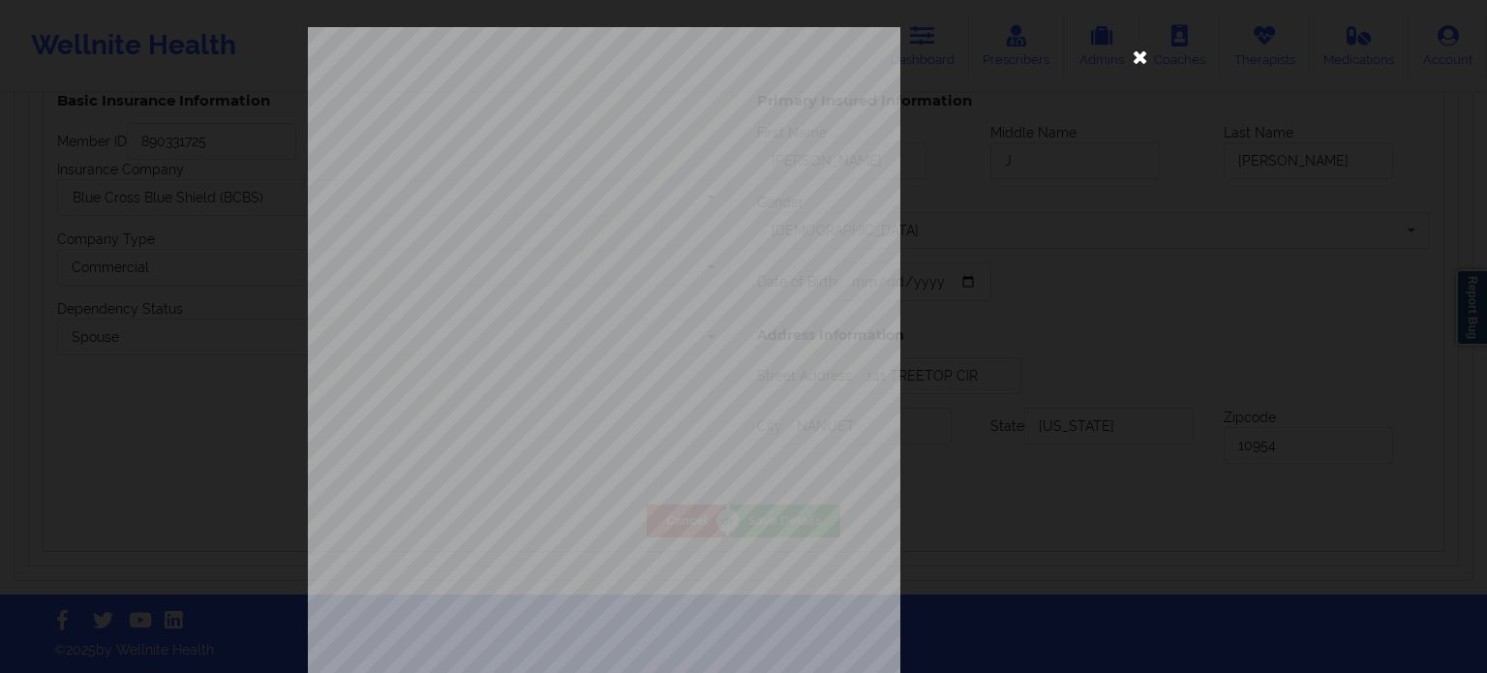
click at [1135, 63] on icon at bounding box center [1140, 56] width 31 height 31
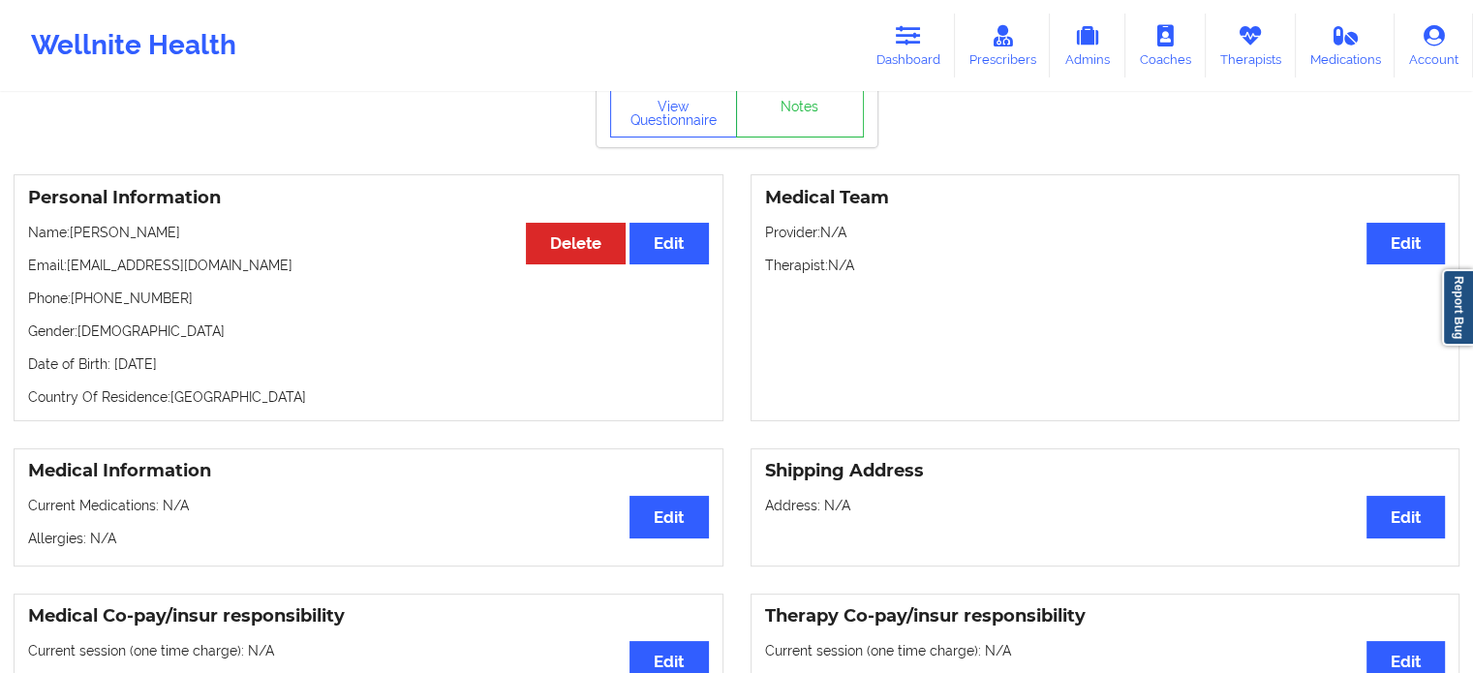
scroll to position [194, 0]
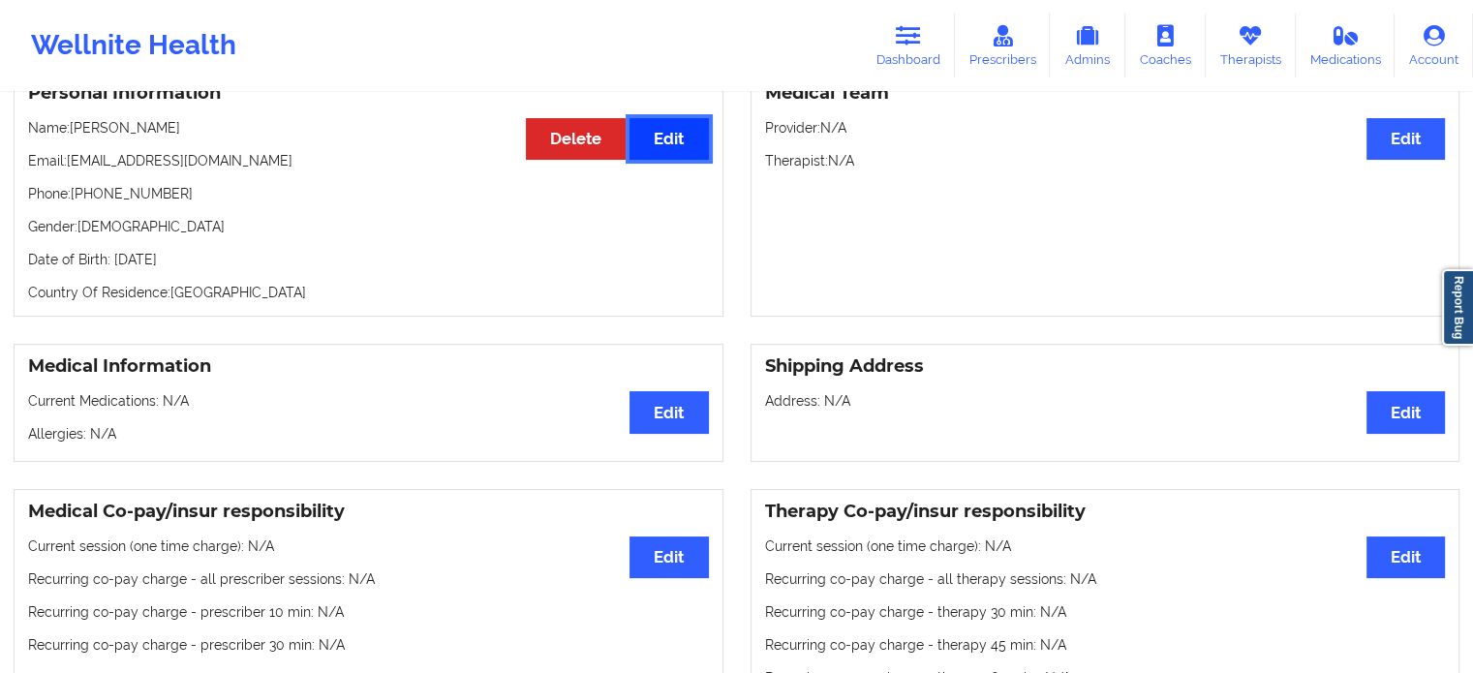
click at [667, 146] on button "Edit" at bounding box center [668, 139] width 78 height 42
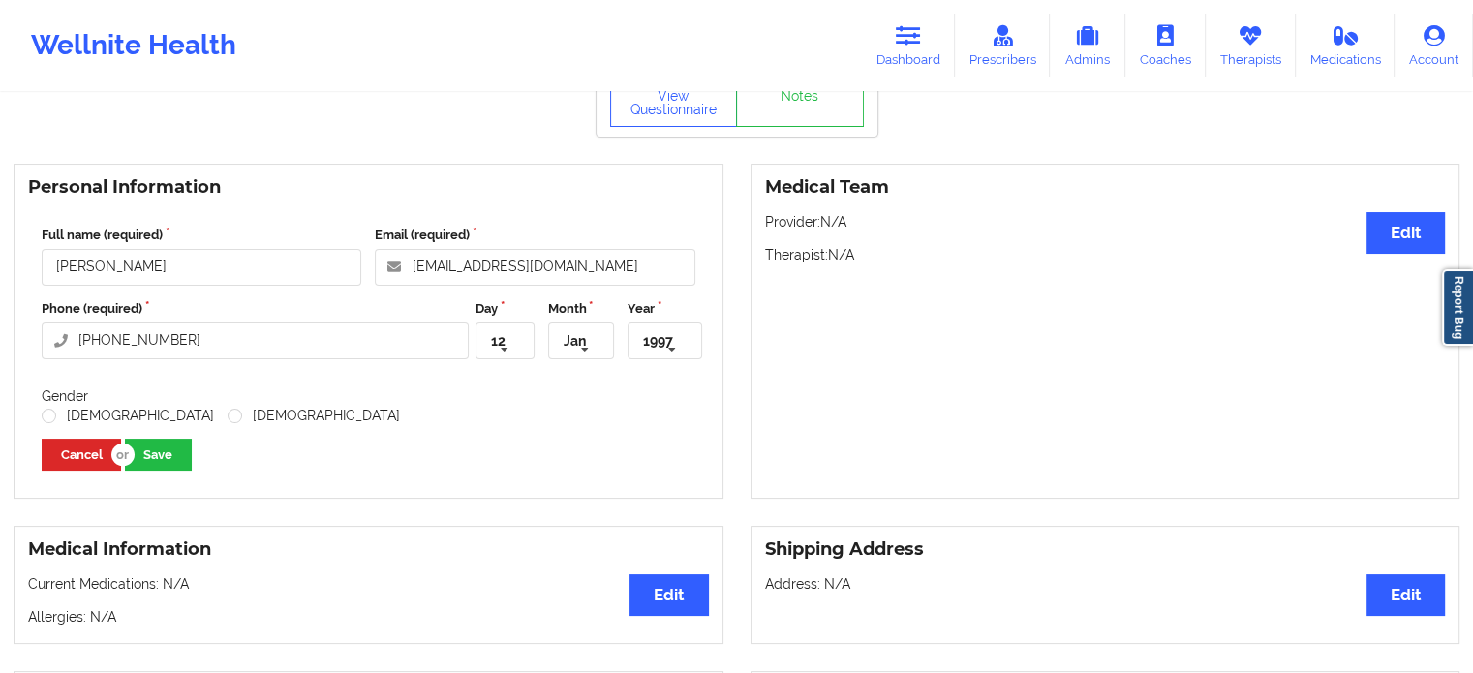
scroll to position [0, 0]
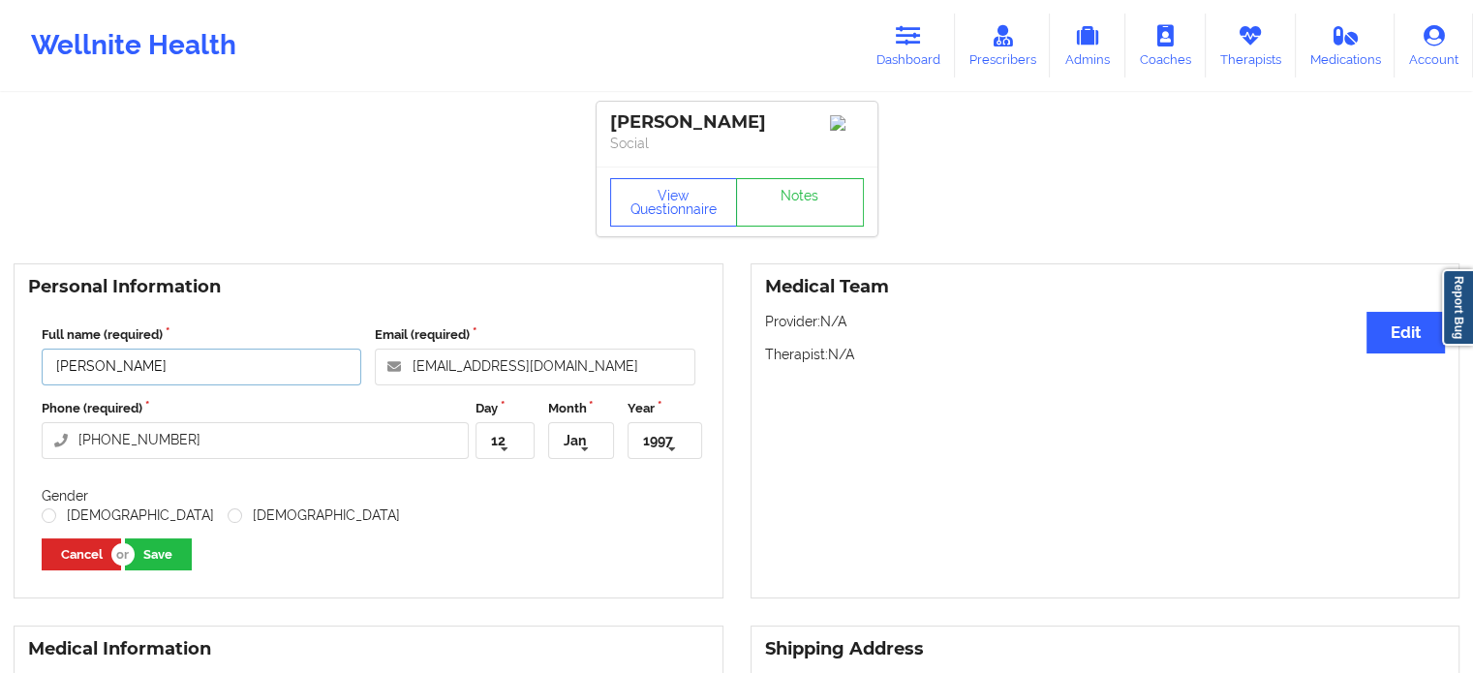
click at [223, 379] on input "[PERSON_NAME]" at bounding box center [202, 367] width 320 height 37
click at [221, 378] on input "[PERSON_NAME]" at bounding box center [202, 367] width 320 height 37
click at [149, 370] on input "Ola Insurance Test7" at bounding box center [202, 367] width 320 height 37
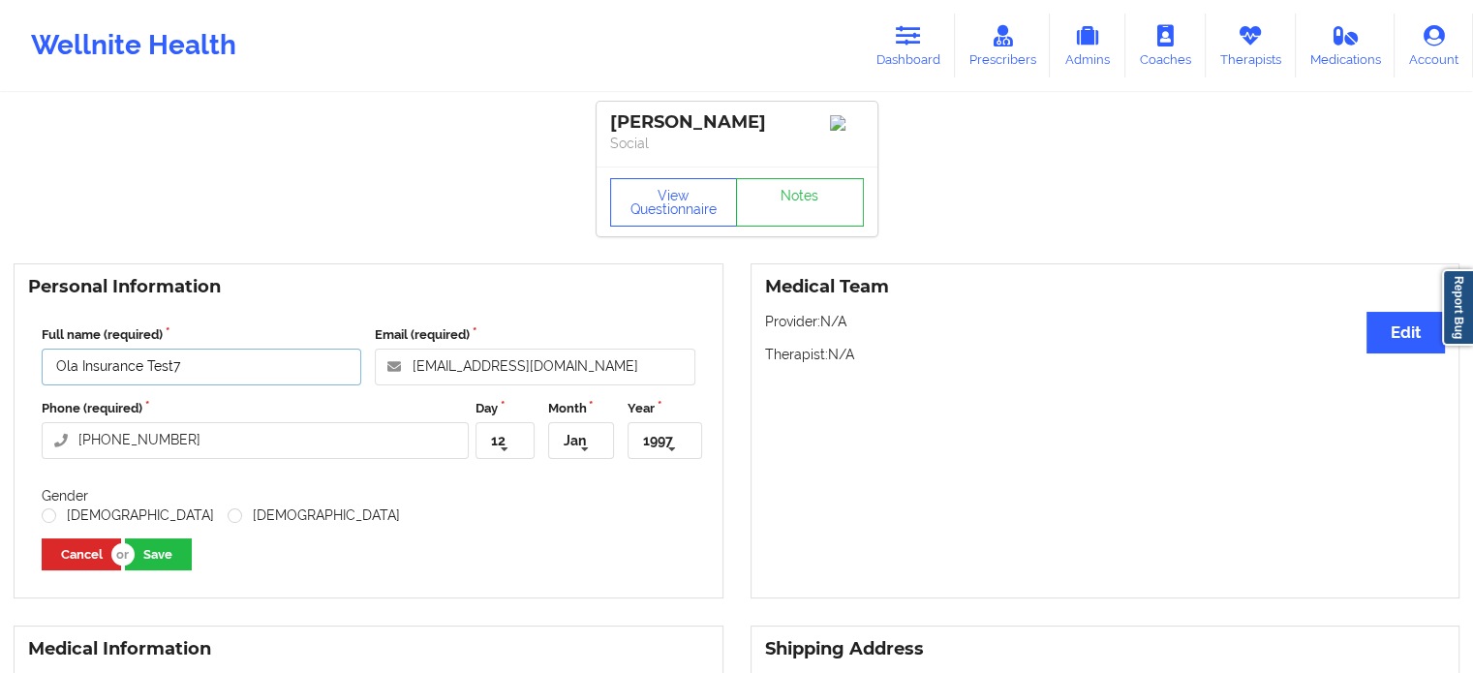
click at [147, 368] on input "Ola Insurance Test7" at bounding box center [202, 367] width 320 height 37
type input "Ola InsuranceTest 7"
click at [54, 524] on label "[DEMOGRAPHIC_DATA]" at bounding box center [128, 515] width 172 height 16
click at [54, 524] on input "[DEMOGRAPHIC_DATA]" at bounding box center [50, 515] width 16 height 16
radio input "true"
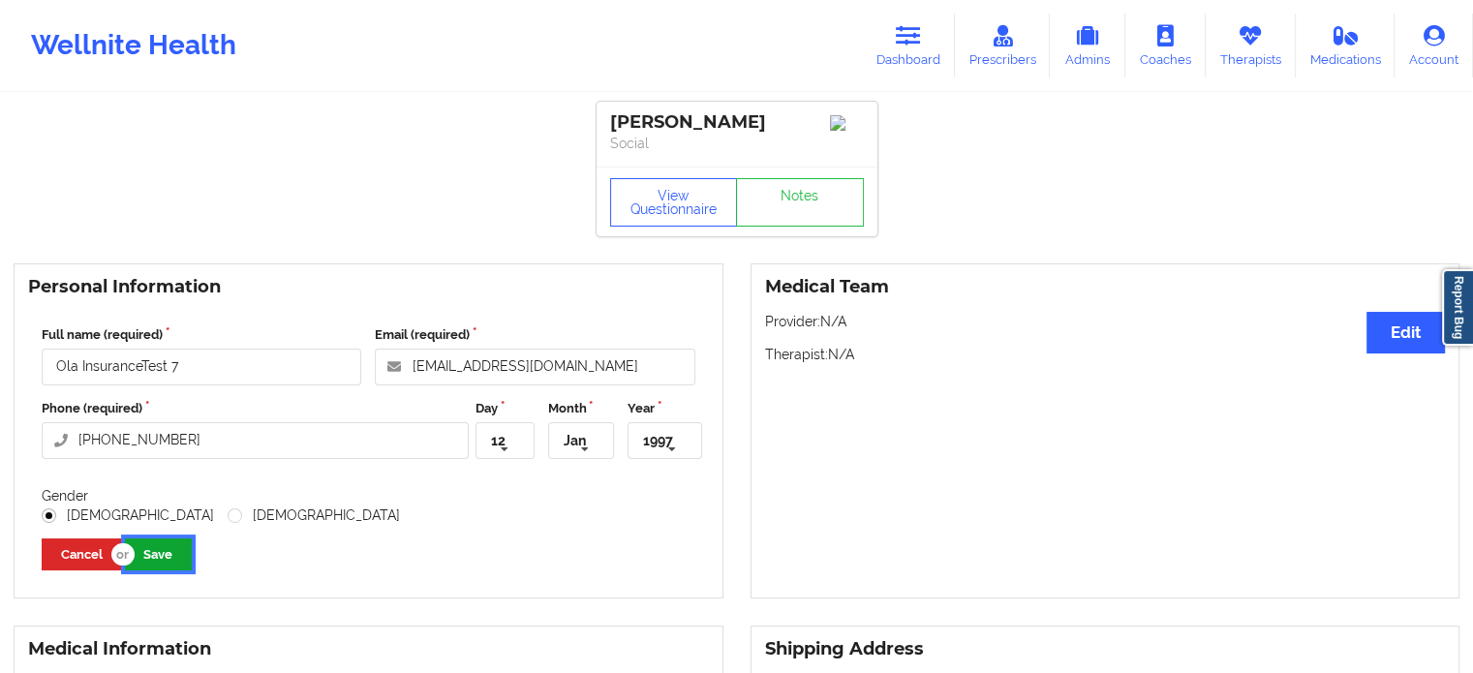
click at [148, 564] on button "Save" at bounding box center [158, 554] width 67 height 32
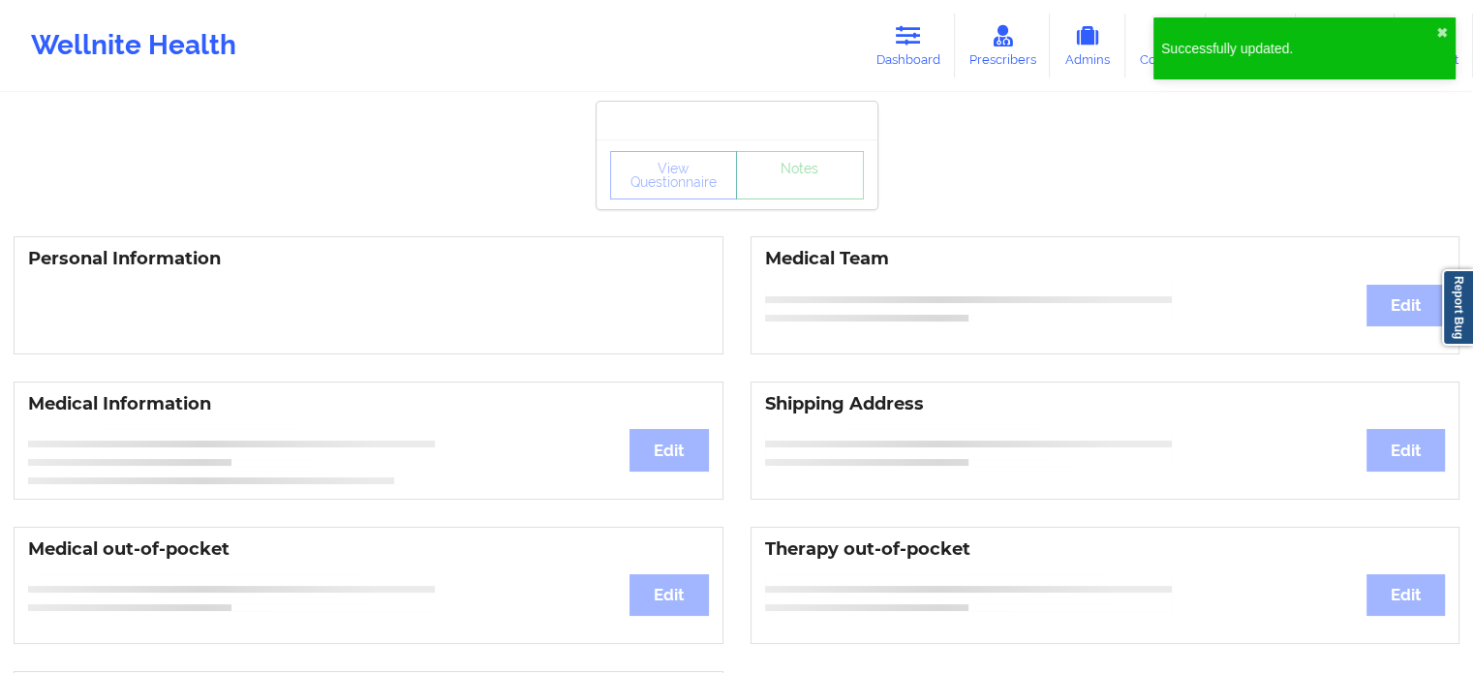
type input "[PERSON_NAME]"
type input "J"
type input "[PERSON_NAME]"
type input "[DATE]"
type input "141 TREETOP CIR"
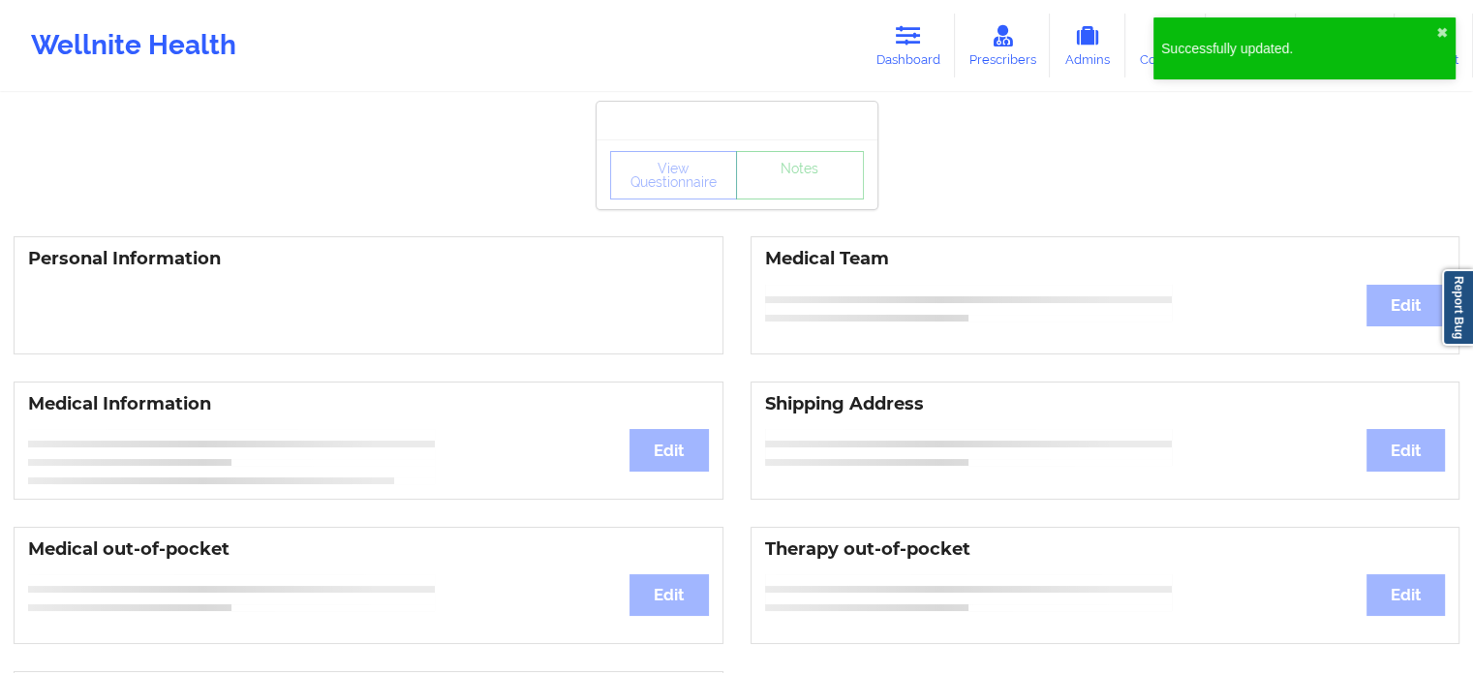
type input "NANUET"
type input "[US_STATE]"
type input "10954"
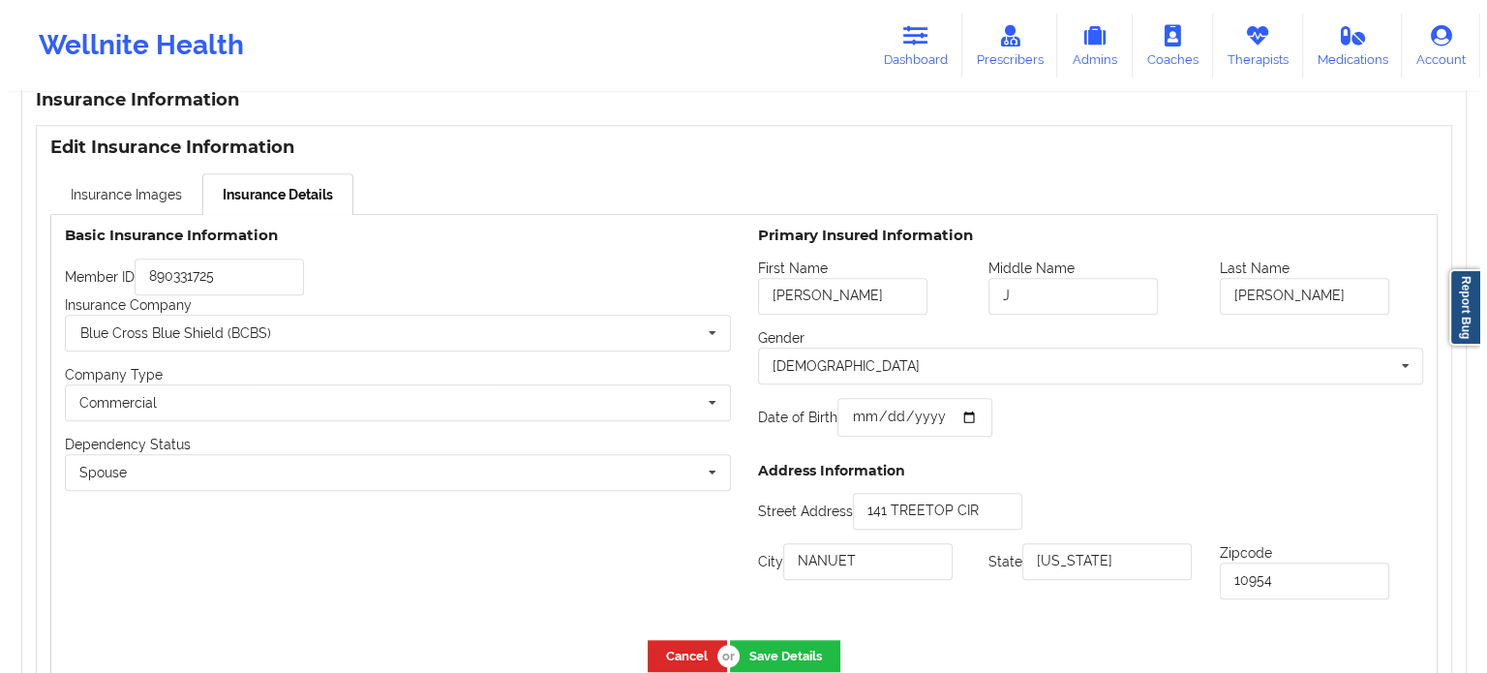
scroll to position [1549, 0]
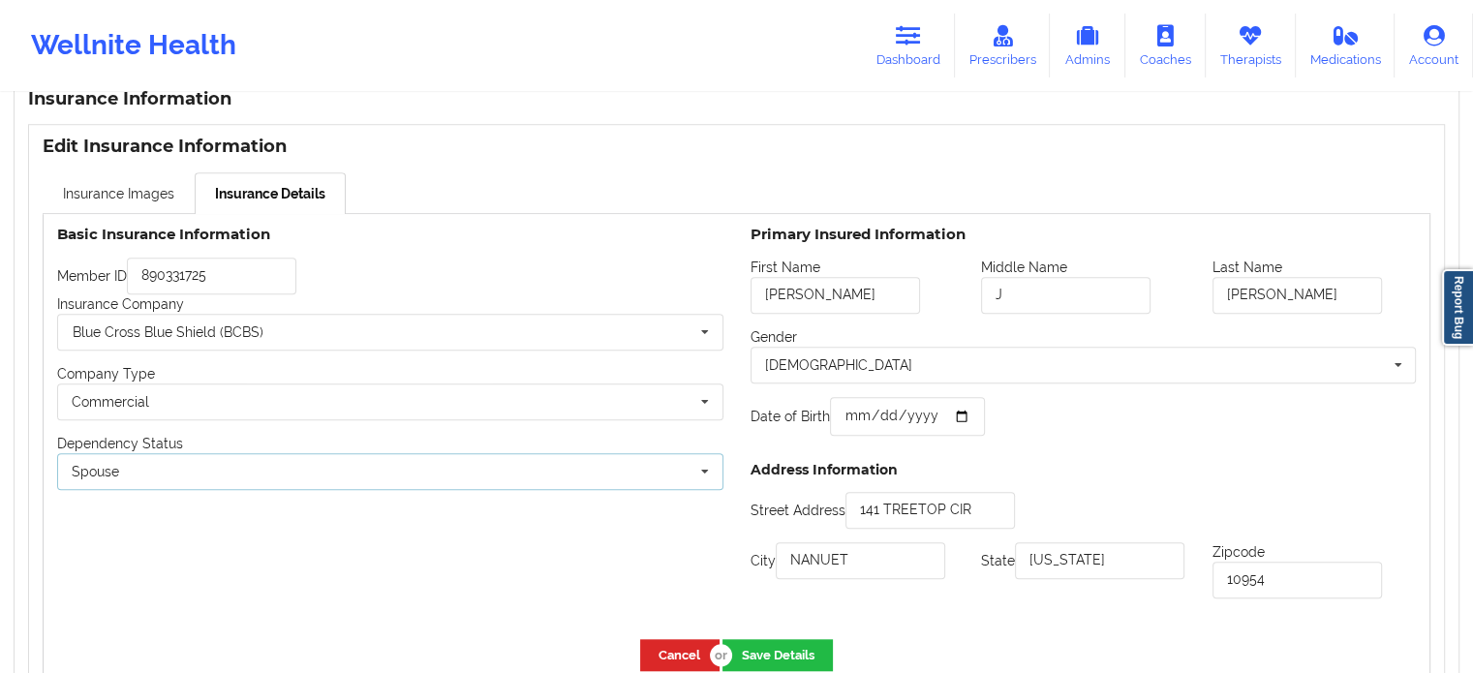
click at [428, 479] on div "Spouse Own coverage Spouse Children" at bounding box center [390, 471] width 666 height 37
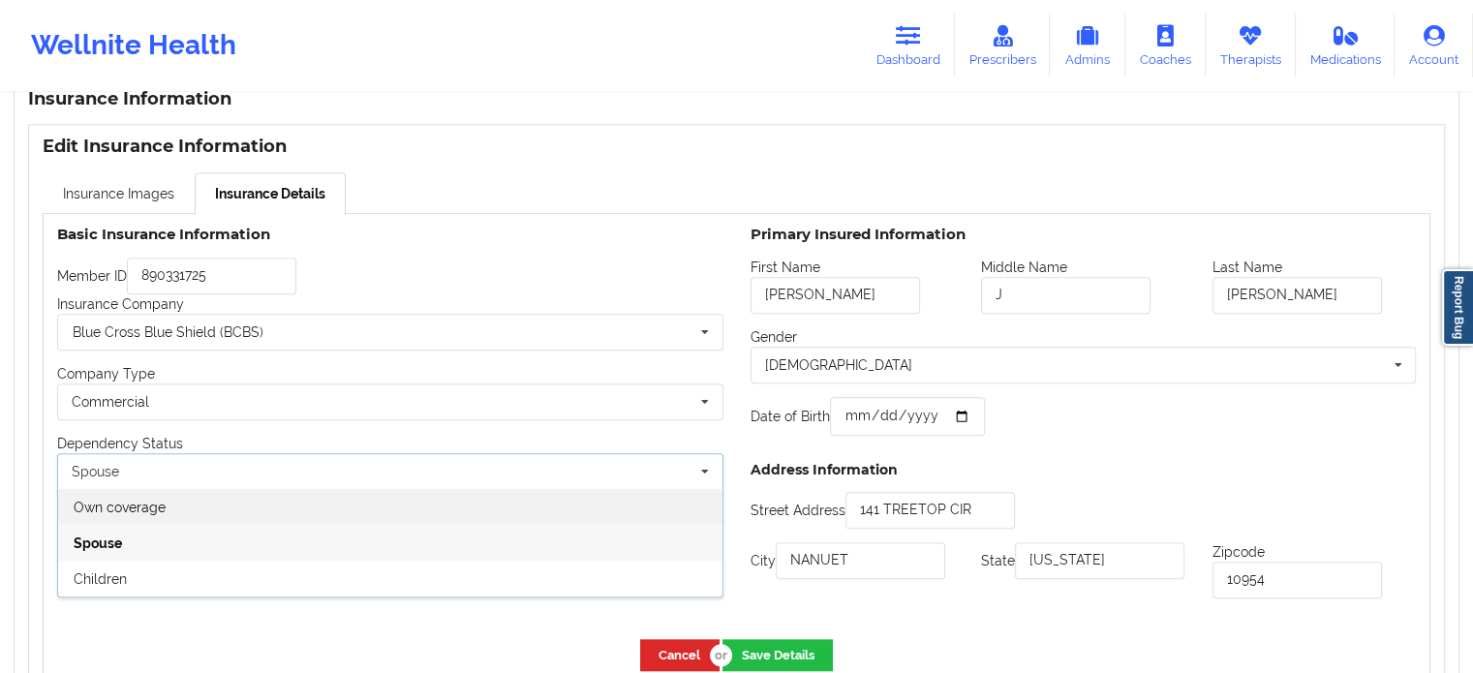
click at [294, 510] on div "Own coverage" at bounding box center [390, 507] width 664 height 36
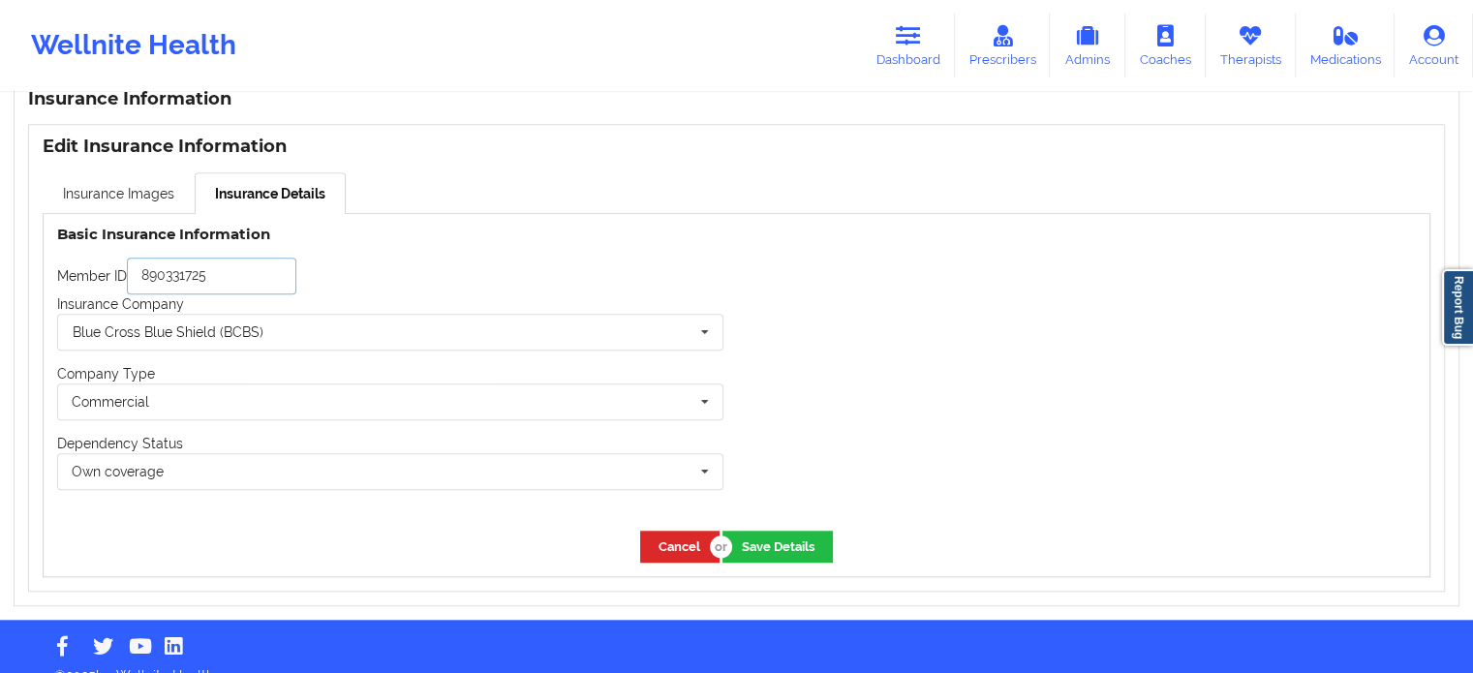
click at [250, 282] on input "890331725" at bounding box center [211, 276] width 169 height 37
type input "8"
type input "74583t503t03"
click at [786, 551] on button "Save Details" at bounding box center [777, 547] width 110 height 32
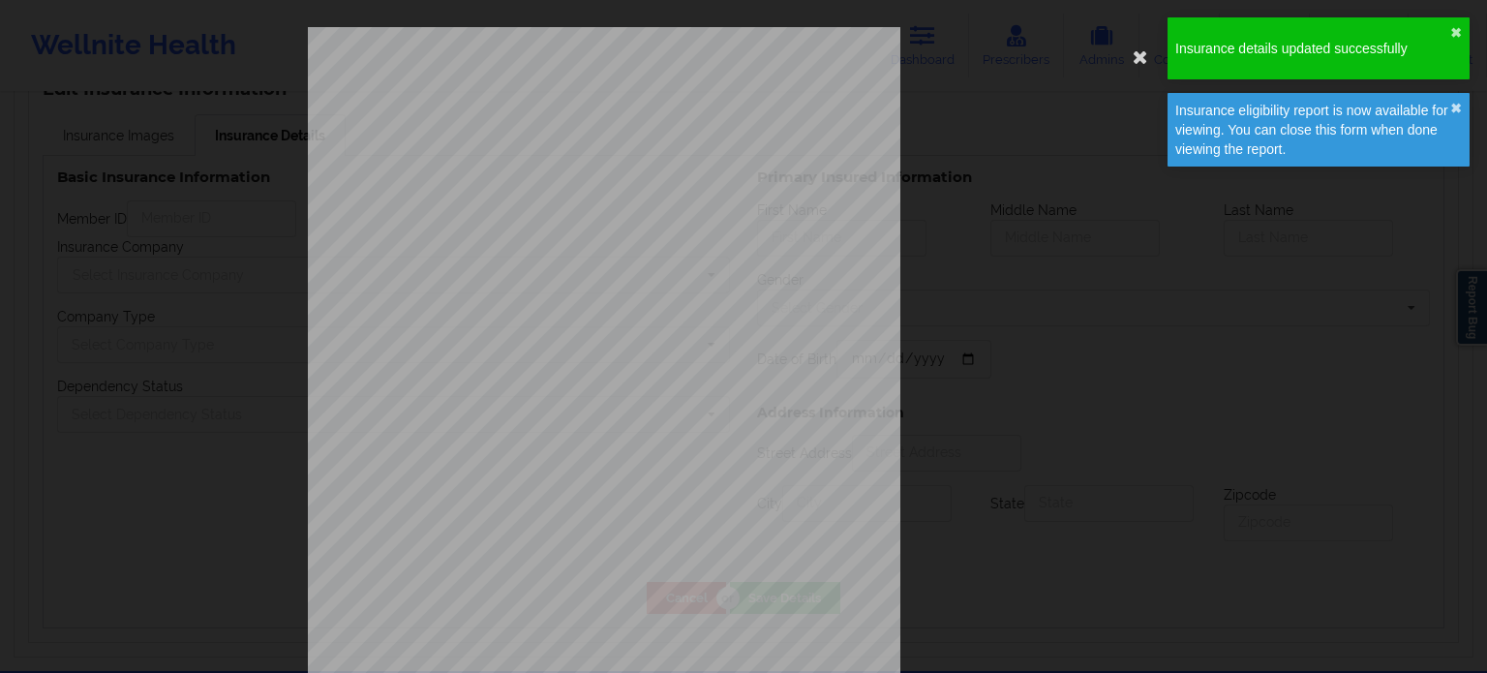
type input "74583t503t03"
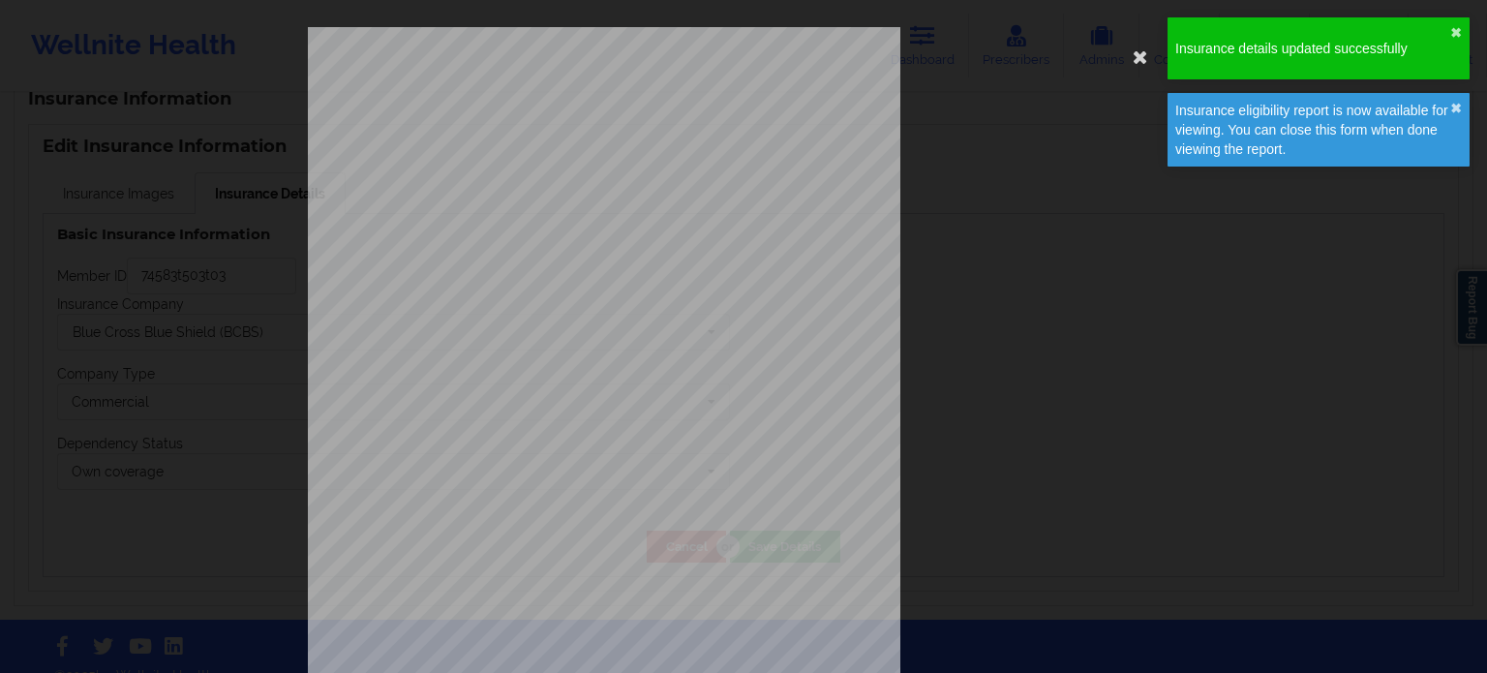
click at [961, 107] on div "ELIGIBILITY INQUIRY REPORT 9/12/2025 QUERY CRITERIA PAYER : DOS : Batch : PROVI…" at bounding box center [743, 410] width 871 height 767
click at [1139, 59] on icon at bounding box center [1140, 56] width 31 height 31
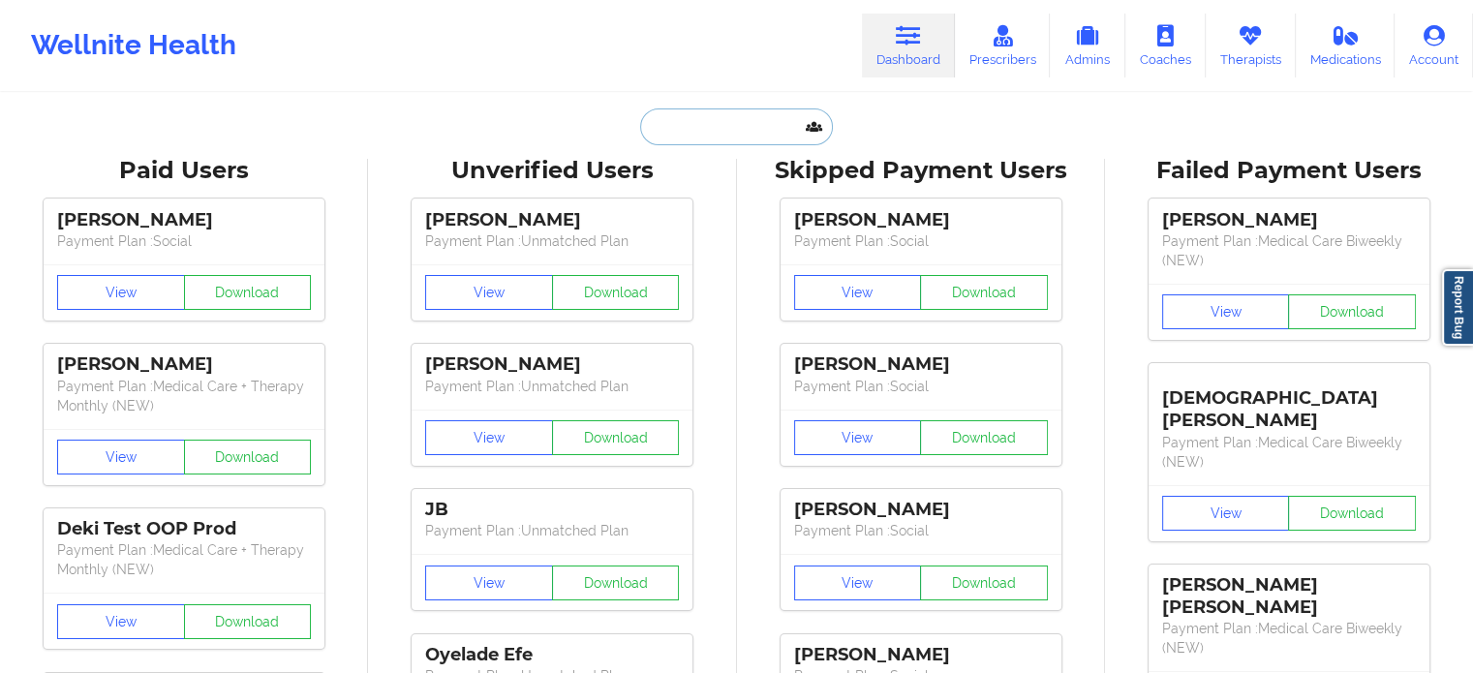
click at [708, 125] on input "text" at bounding box center [736, 126] width 192 height 37
click at [767, 131] on input "text" at bounding box center [736, 126] width 192 height 37
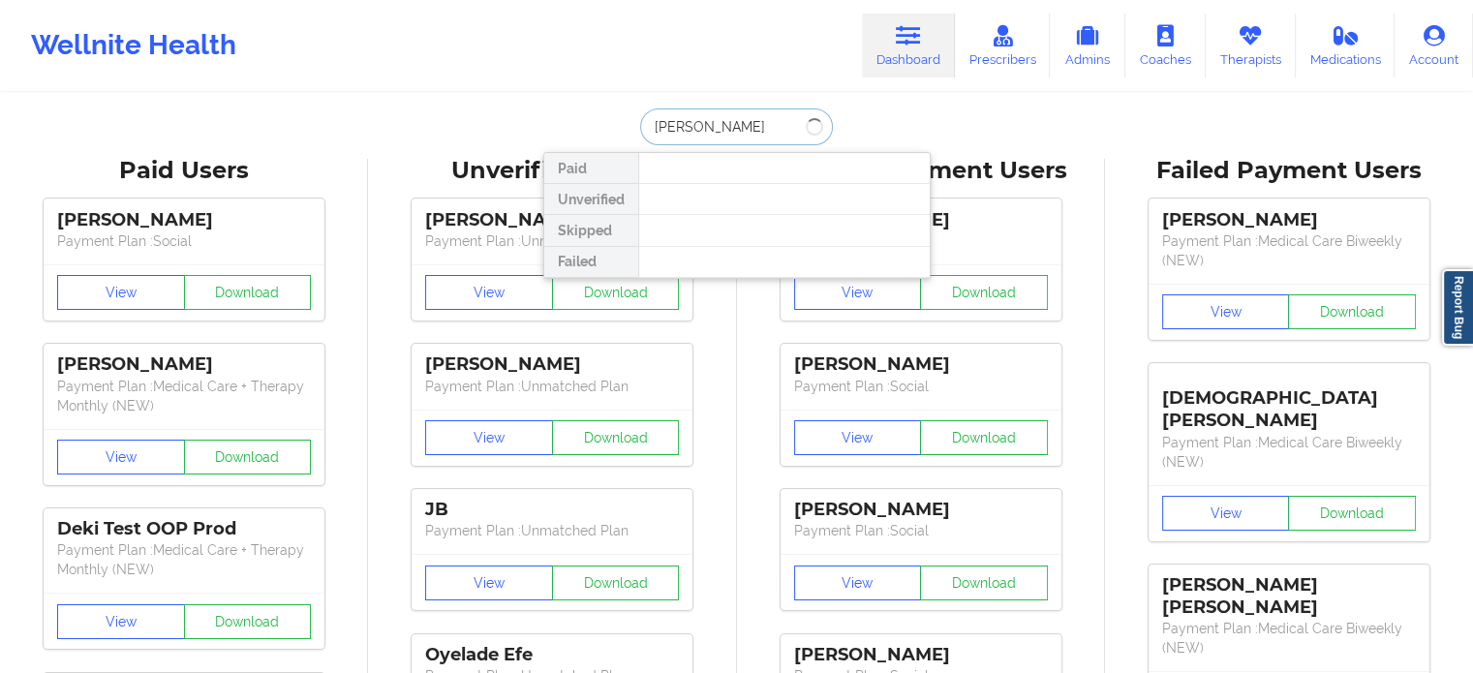
type input "[PERSON_NAME]"
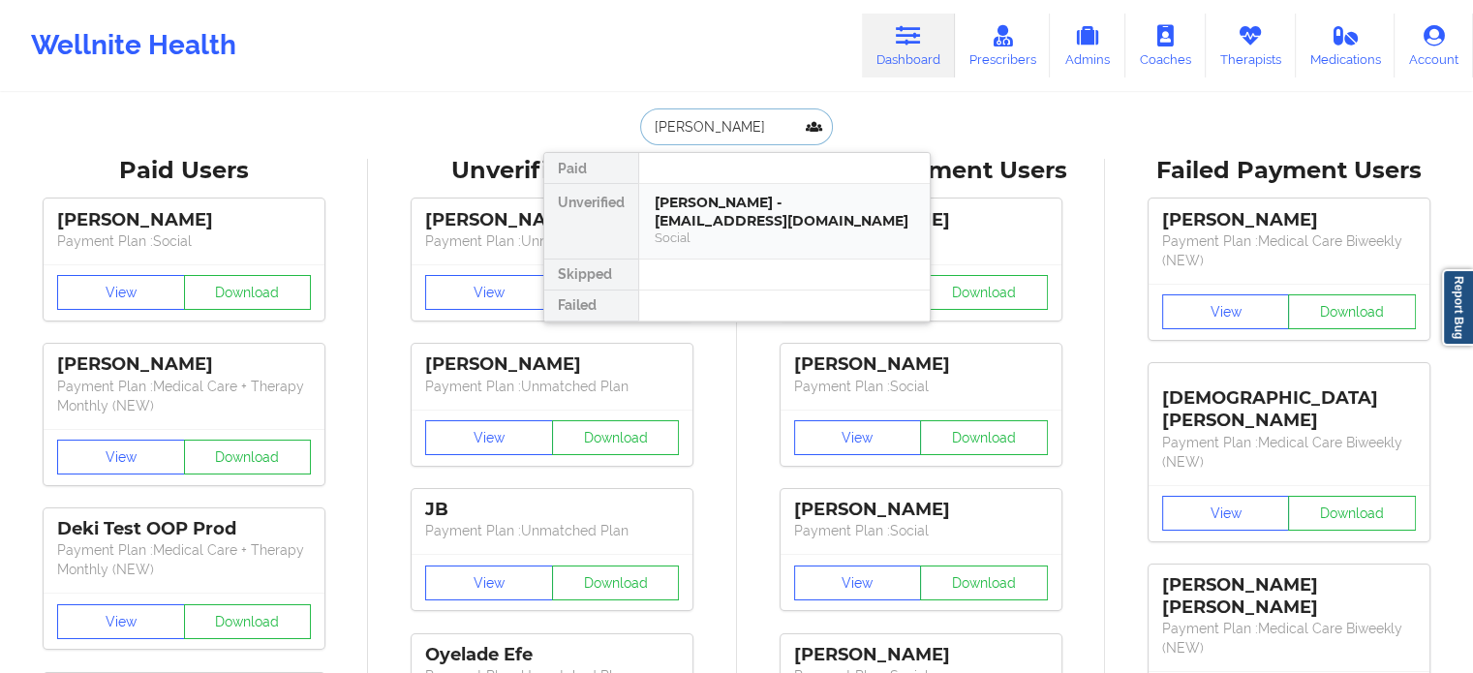
click at [729, 208] on div "[PERSON_NAME] - [EMAIL_ADDRESS][DOMAIN_NAME]" at bounding box center [784, 212] width 259 height 36
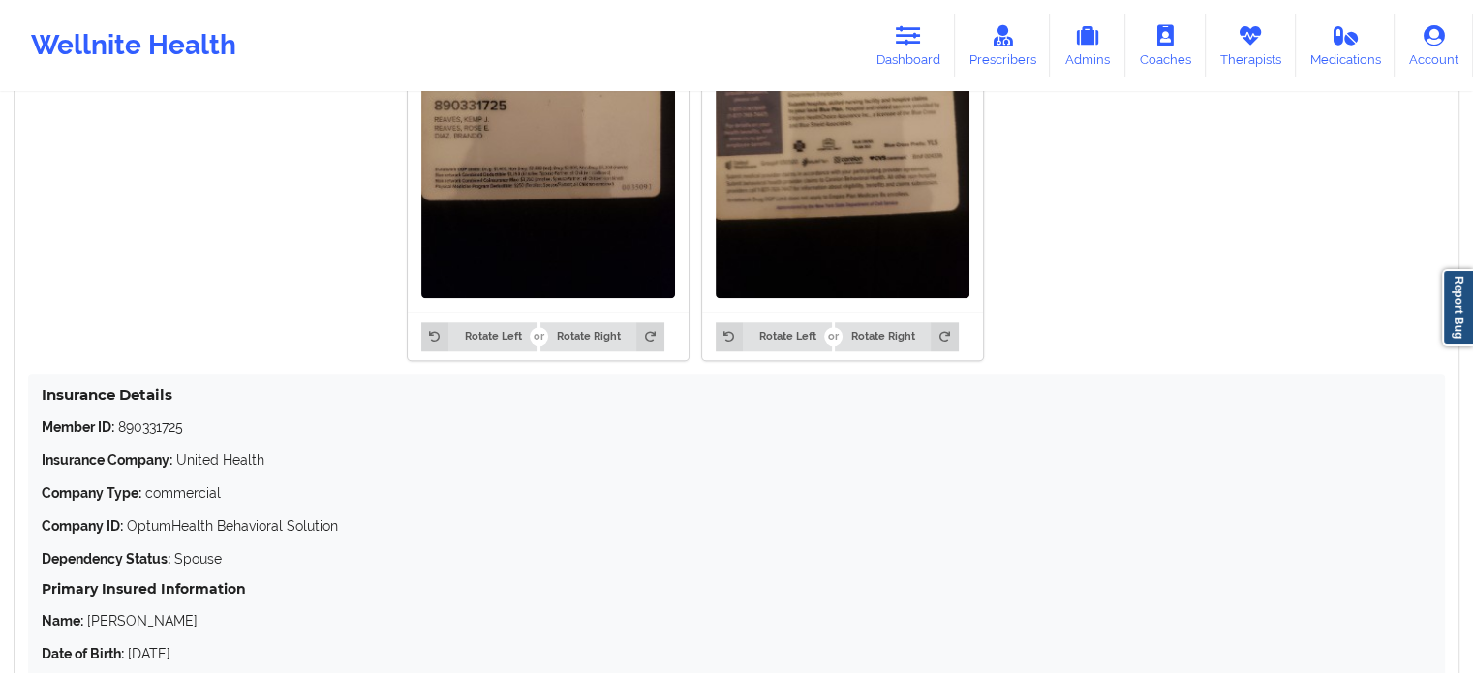
scroll to position [1818, 0]
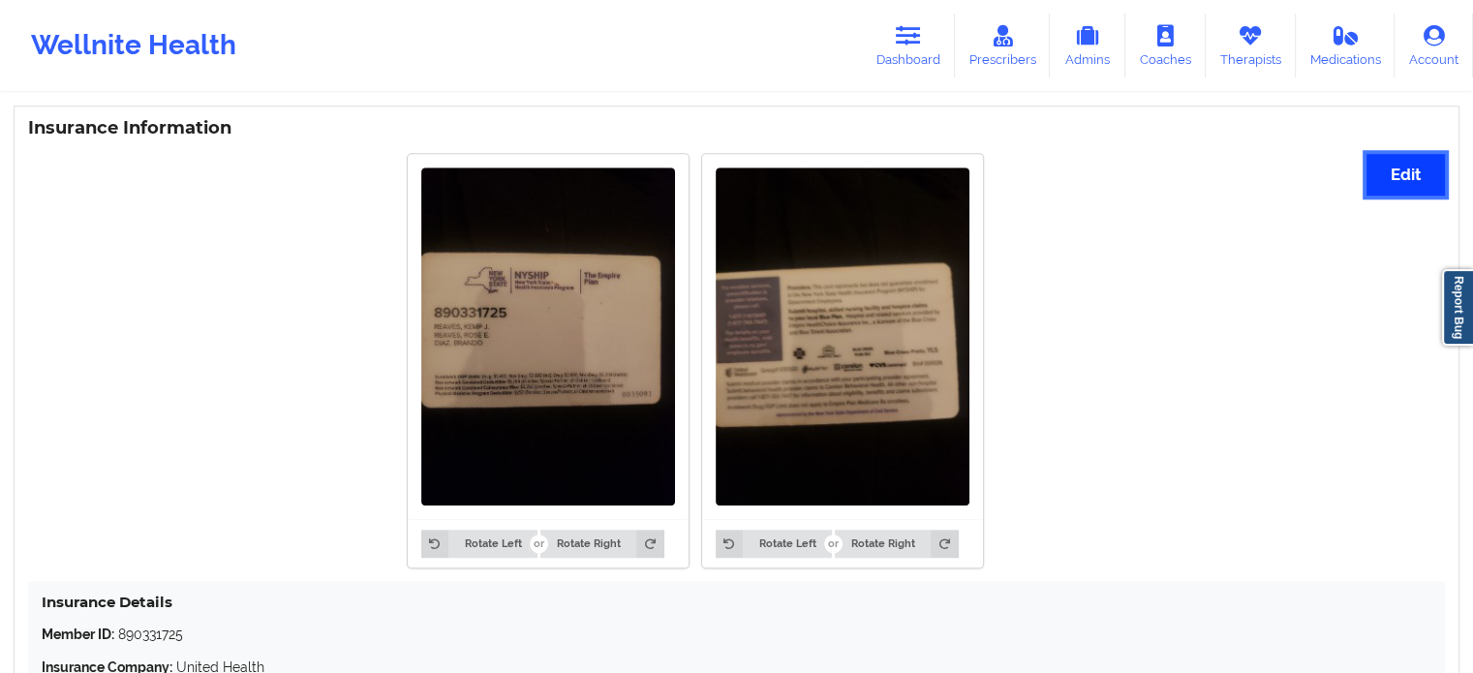
click at [1388, 168] on button "Edit" at bounding box center [1405, 175] width 78 height 42
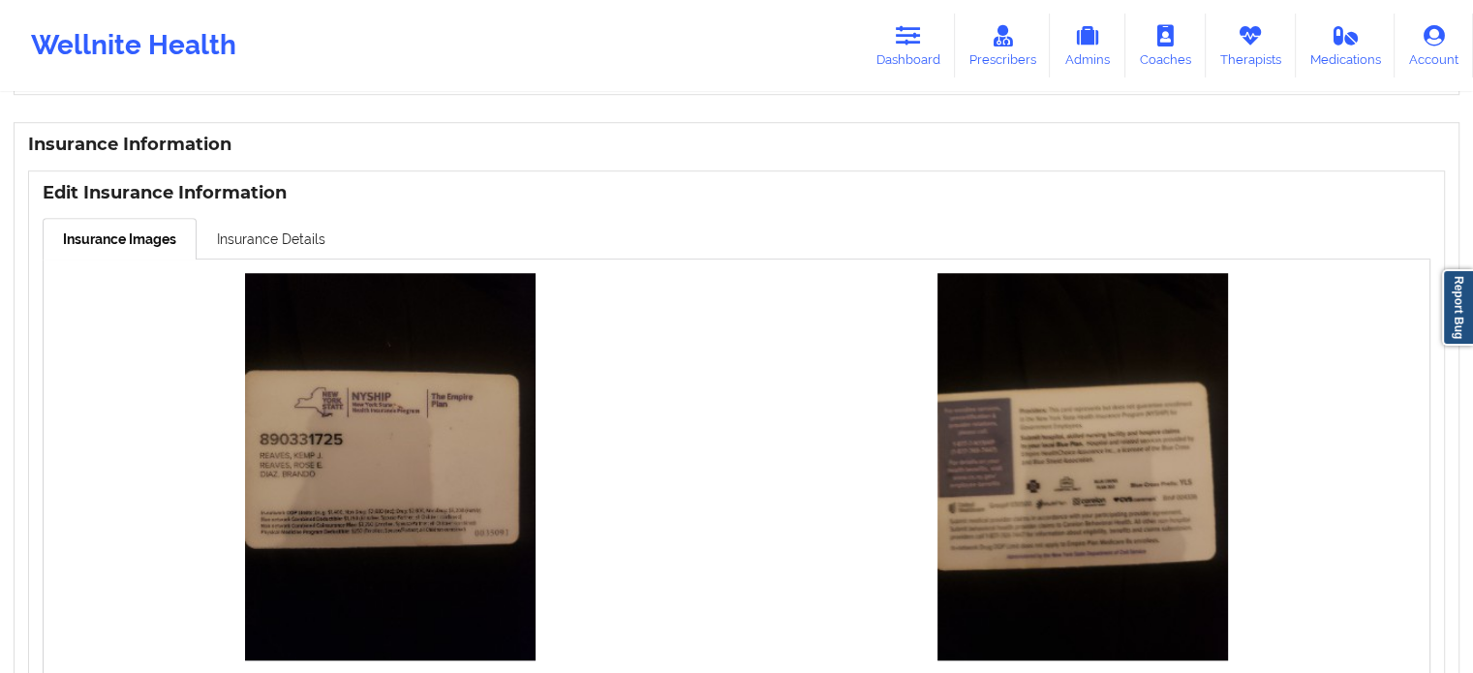
scroll to position [1371, 0]
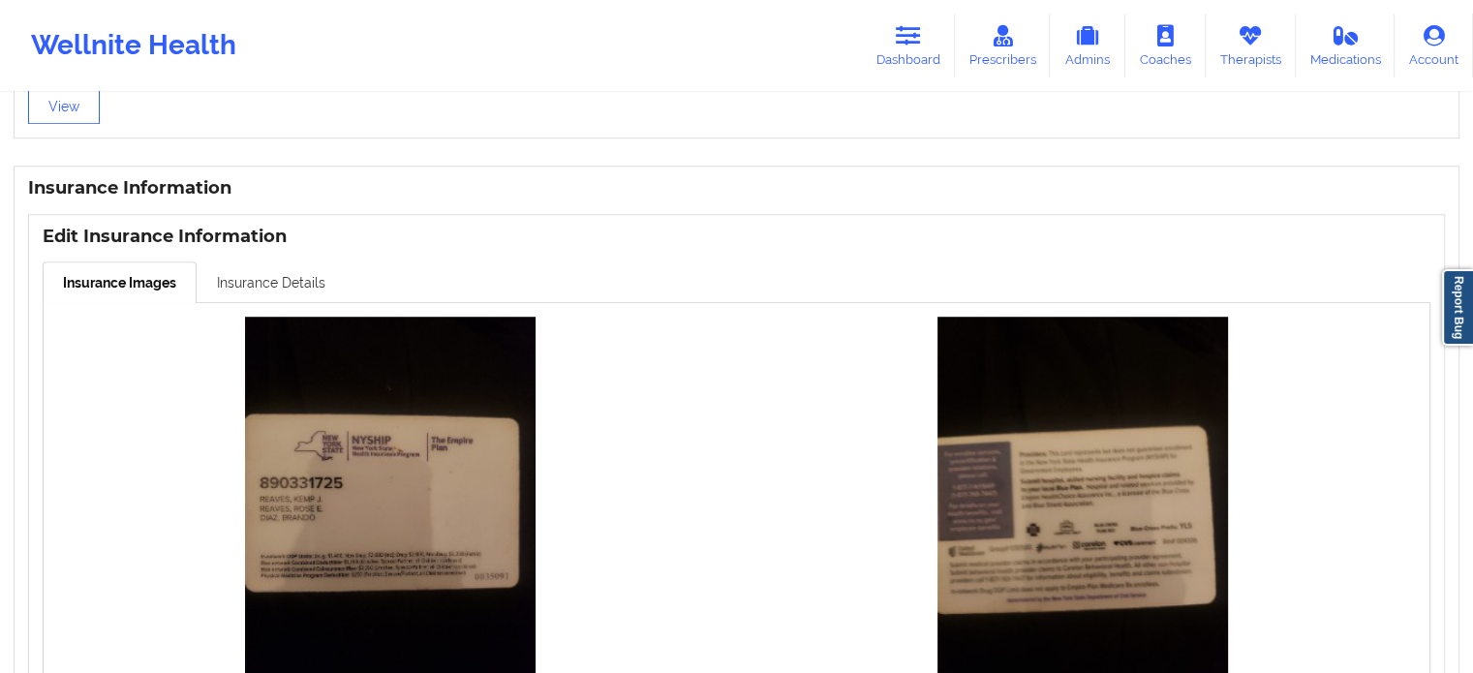
click at [252, 274] on link "Insurance Details" at bounding box center [271, 281] width 149 height 41
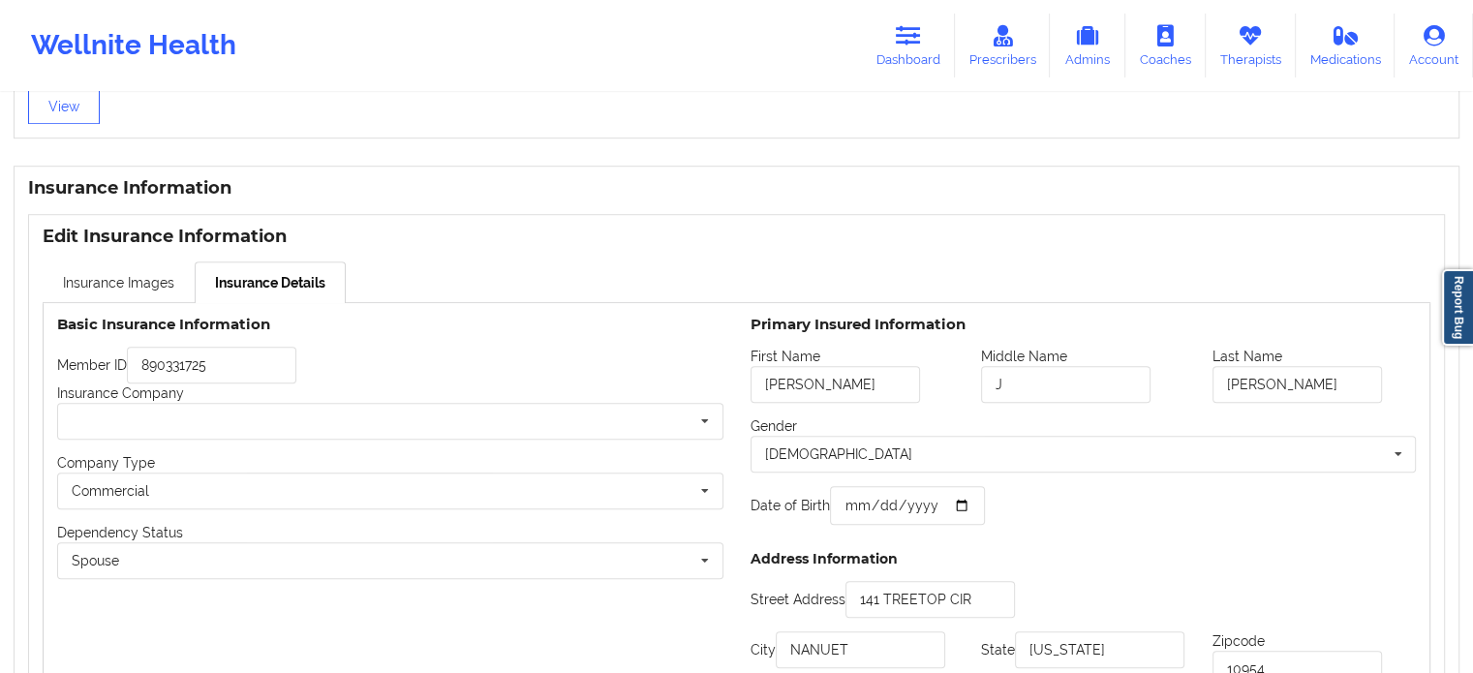
scroll to position [1468, 0]
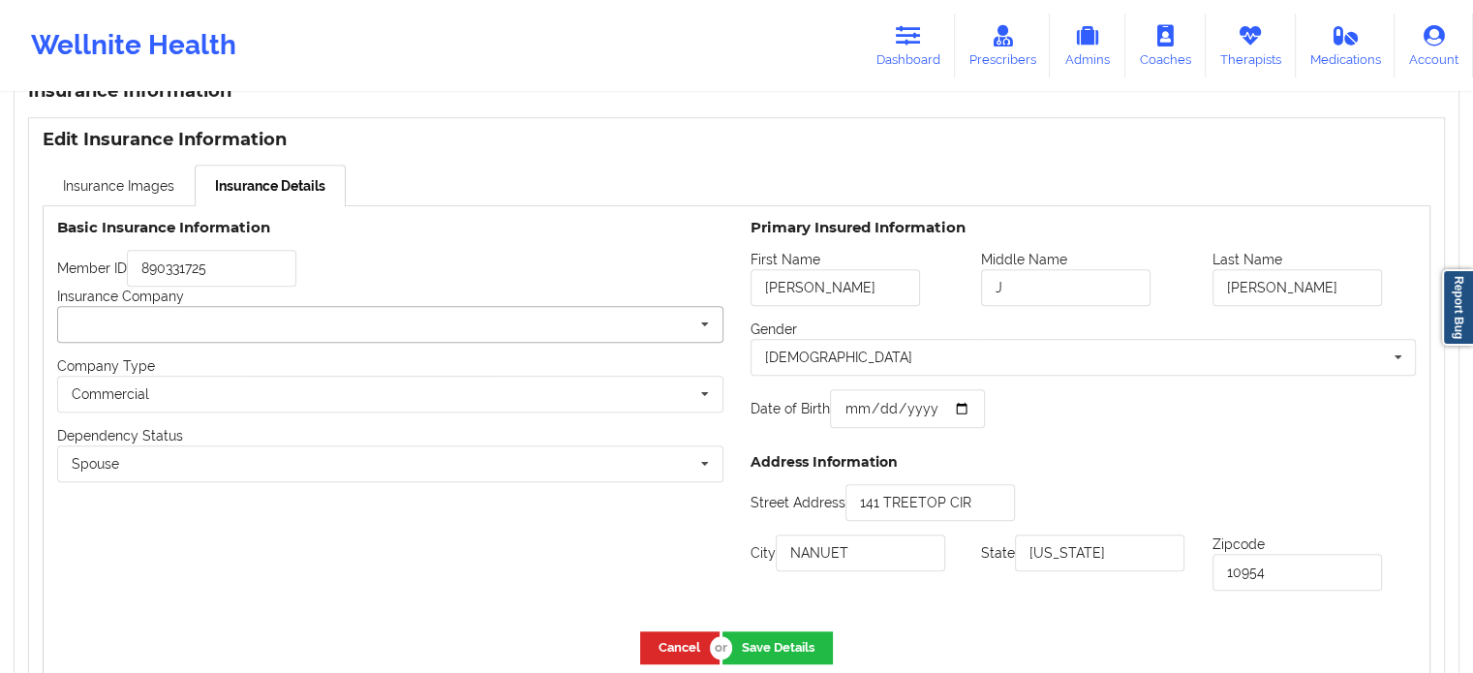
click at [674, 318] on input "text" at bounding box center [391, 324] width 664 height 35
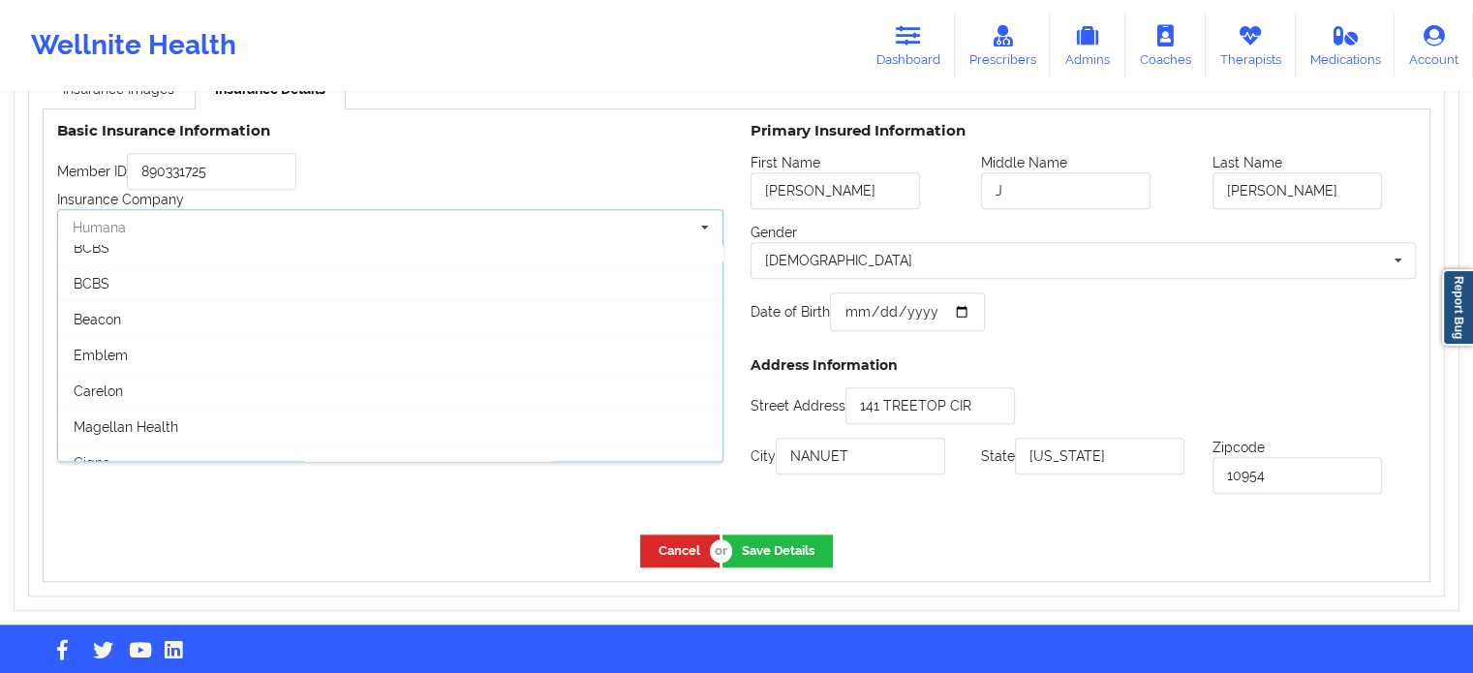
scroll to position [290, 0]
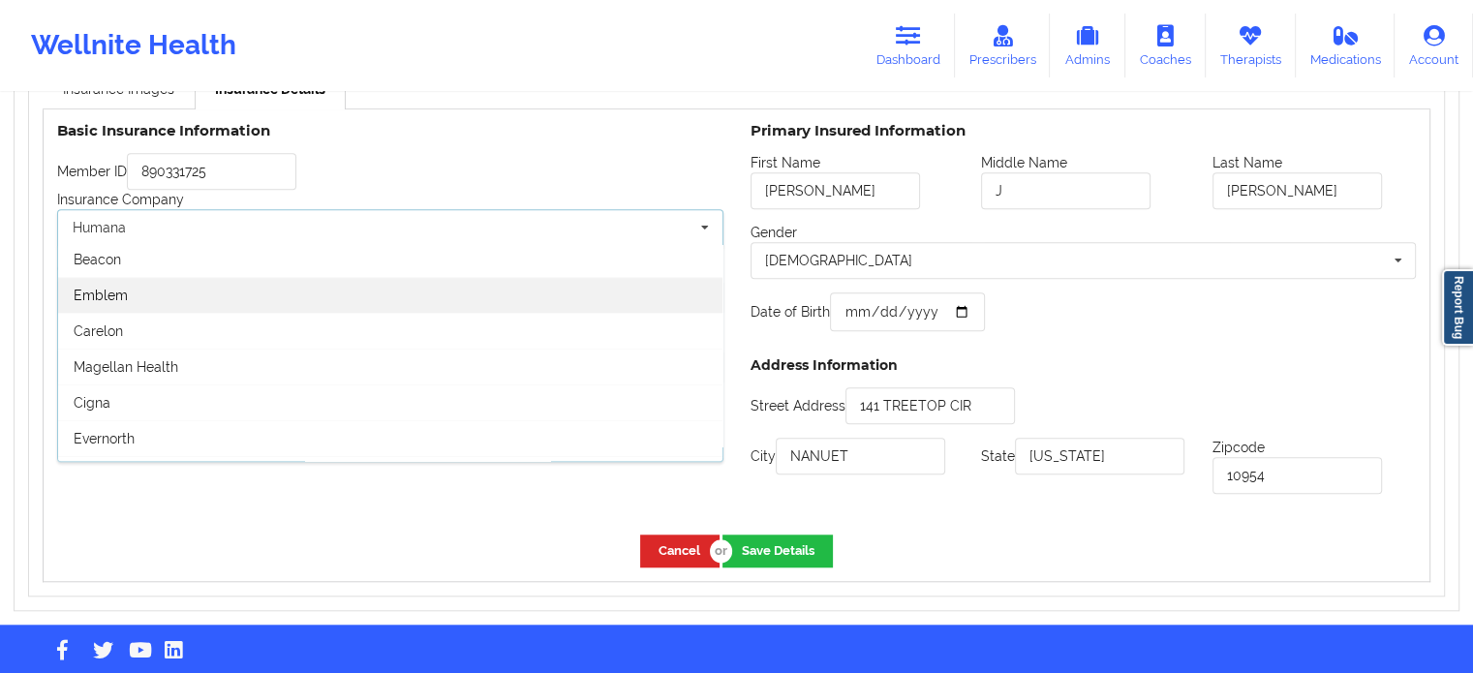
click at [143, 298] on div "Emblem" at bounding box center [390, 295] width 664 height 36
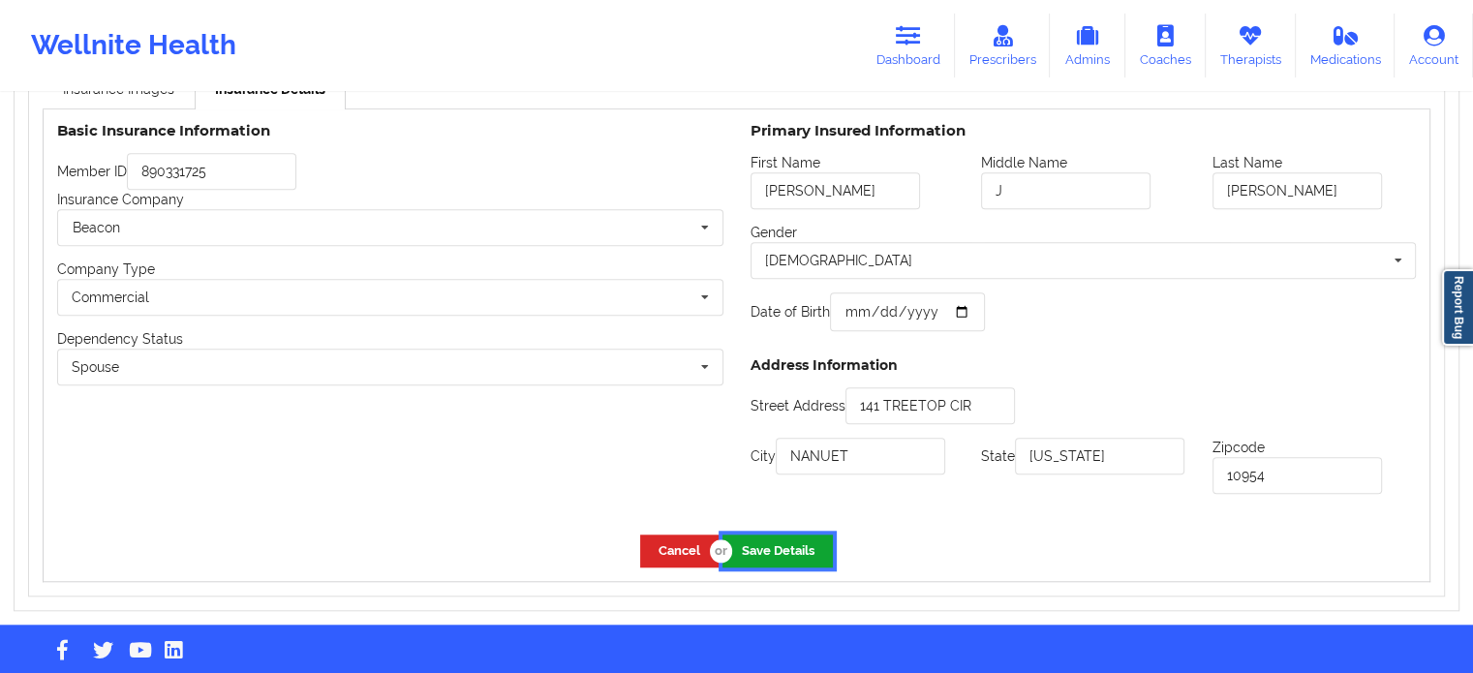
click at [751, 545] on button "Save Details" at bounding box center [777, 550] width 110 height 32
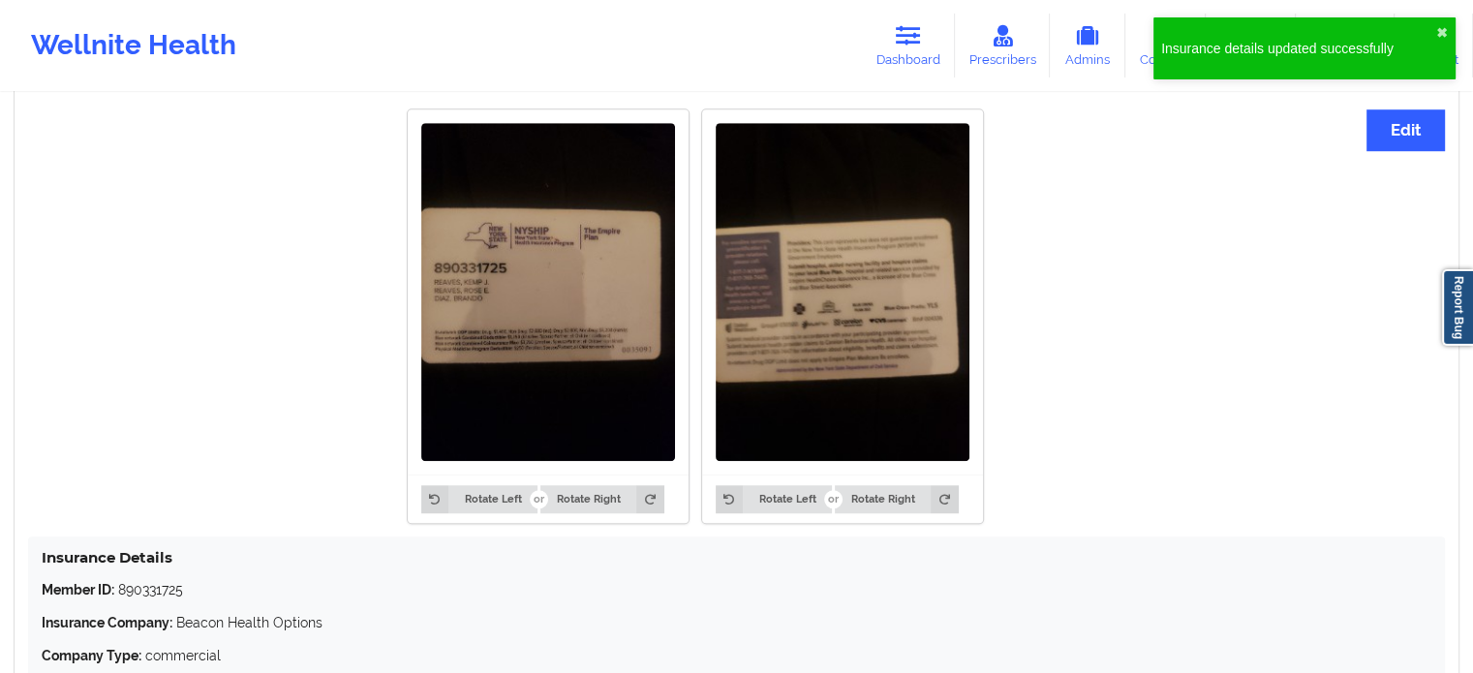
scroll to position [1468, 0]
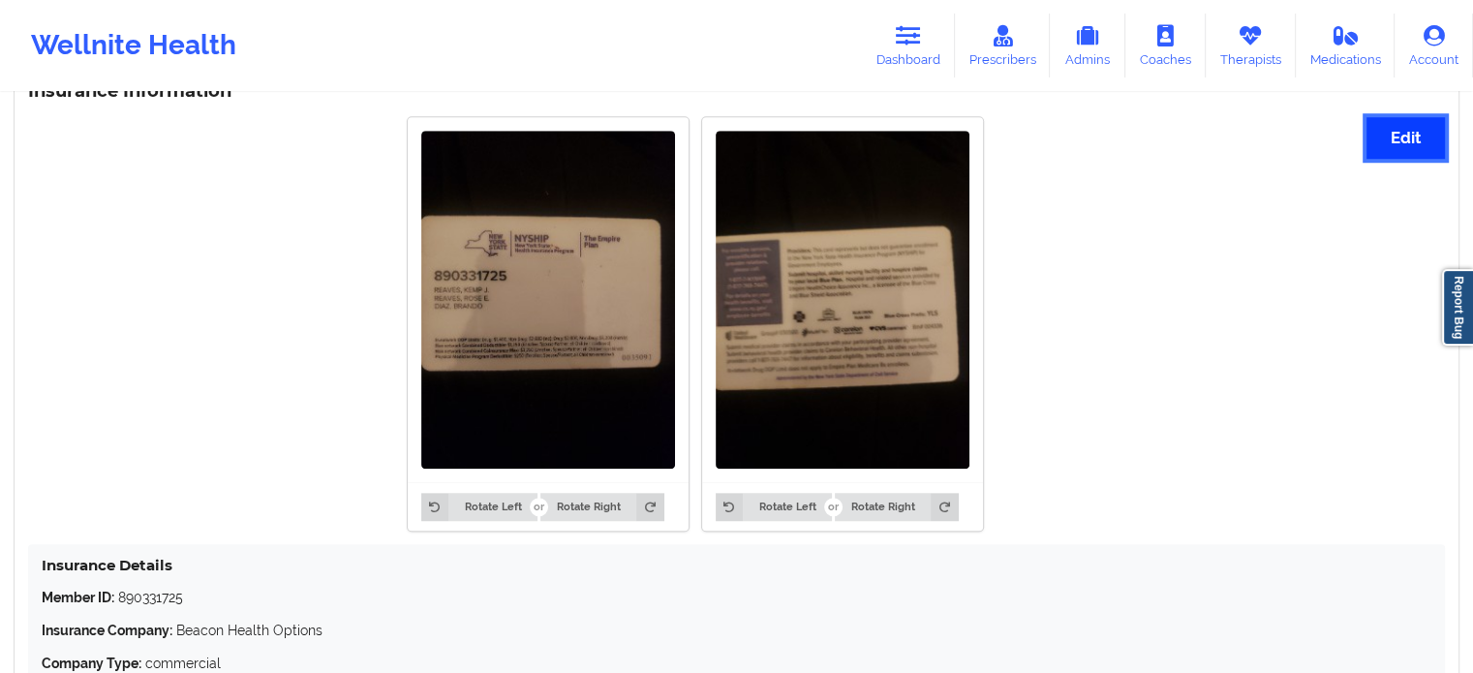
click at [1391, 140] on button "Edit" at bounding box center [1405, 138] width 78 height 42
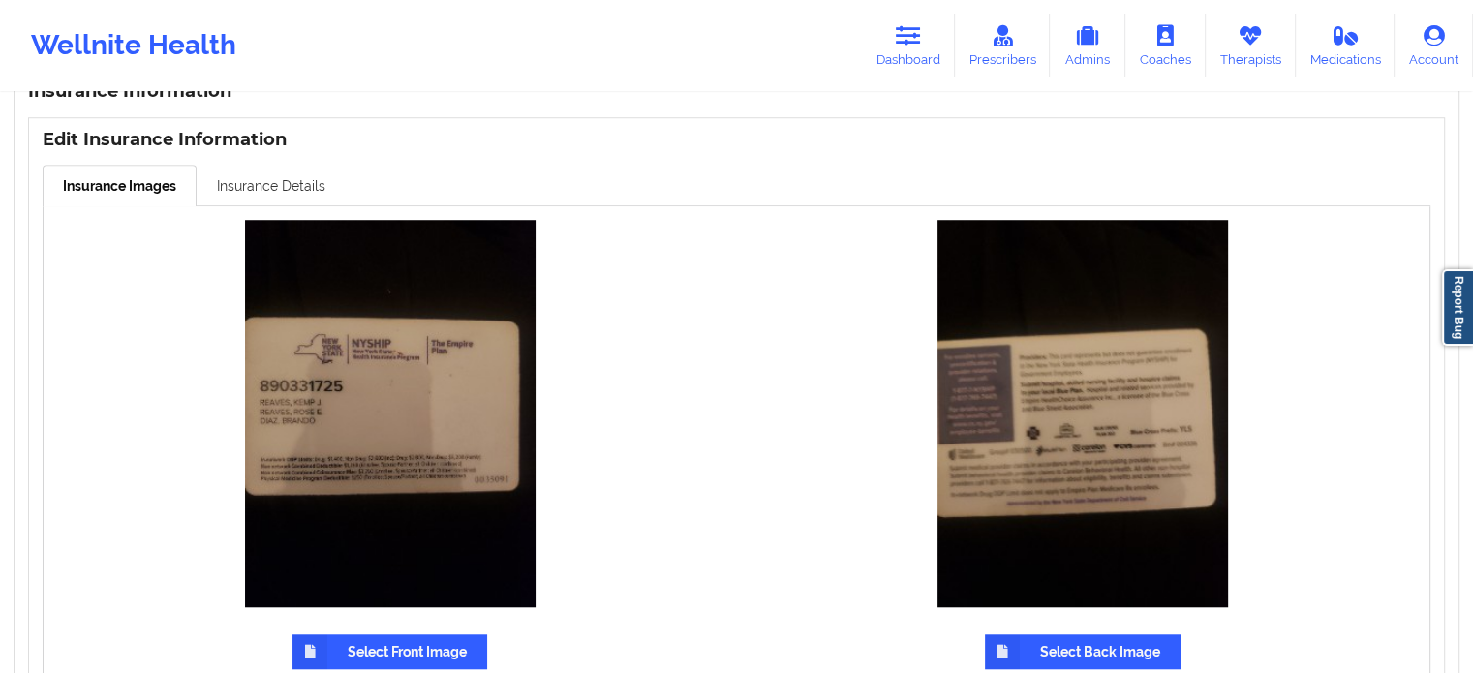
click at [278, 197] on link "Insurance Details" at bounding box center [271, 185] width 149 height 41
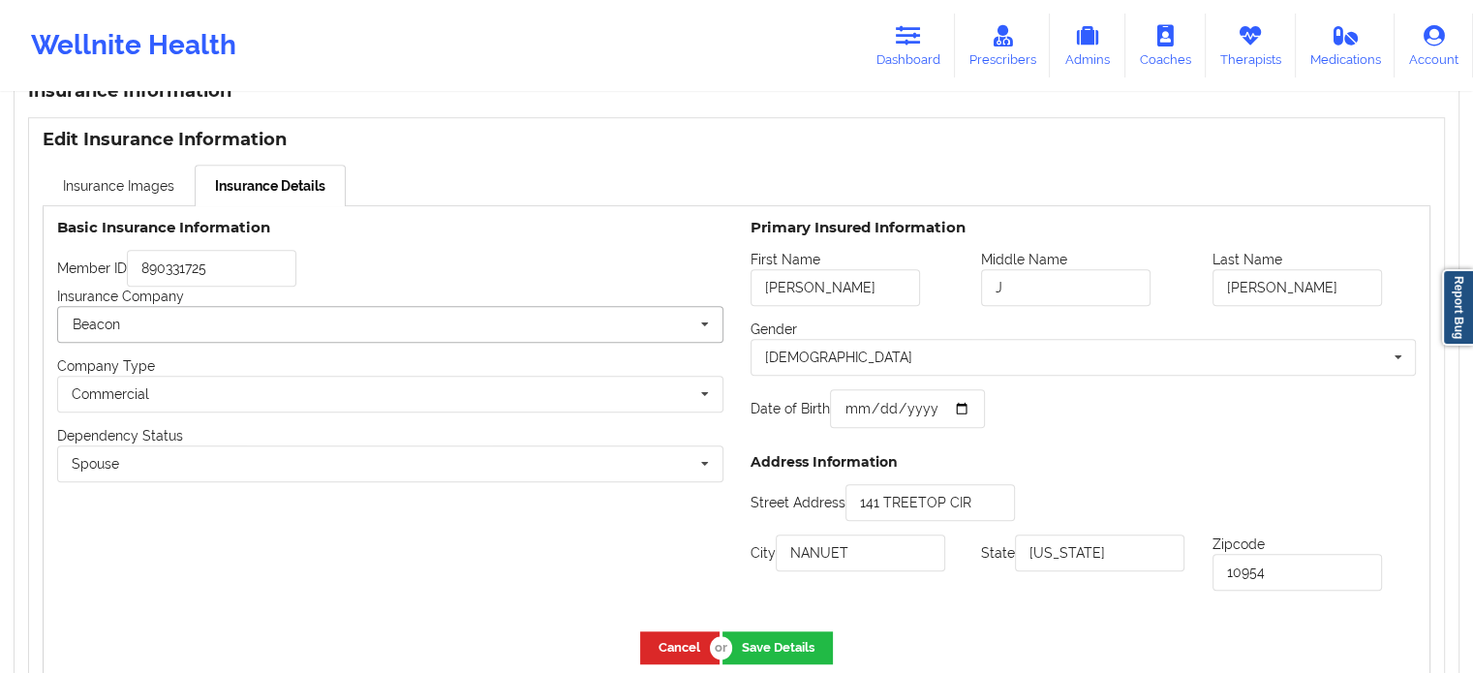
click at [372, 330] on input "text" at bounding box center [391, 324] width 664 height 35
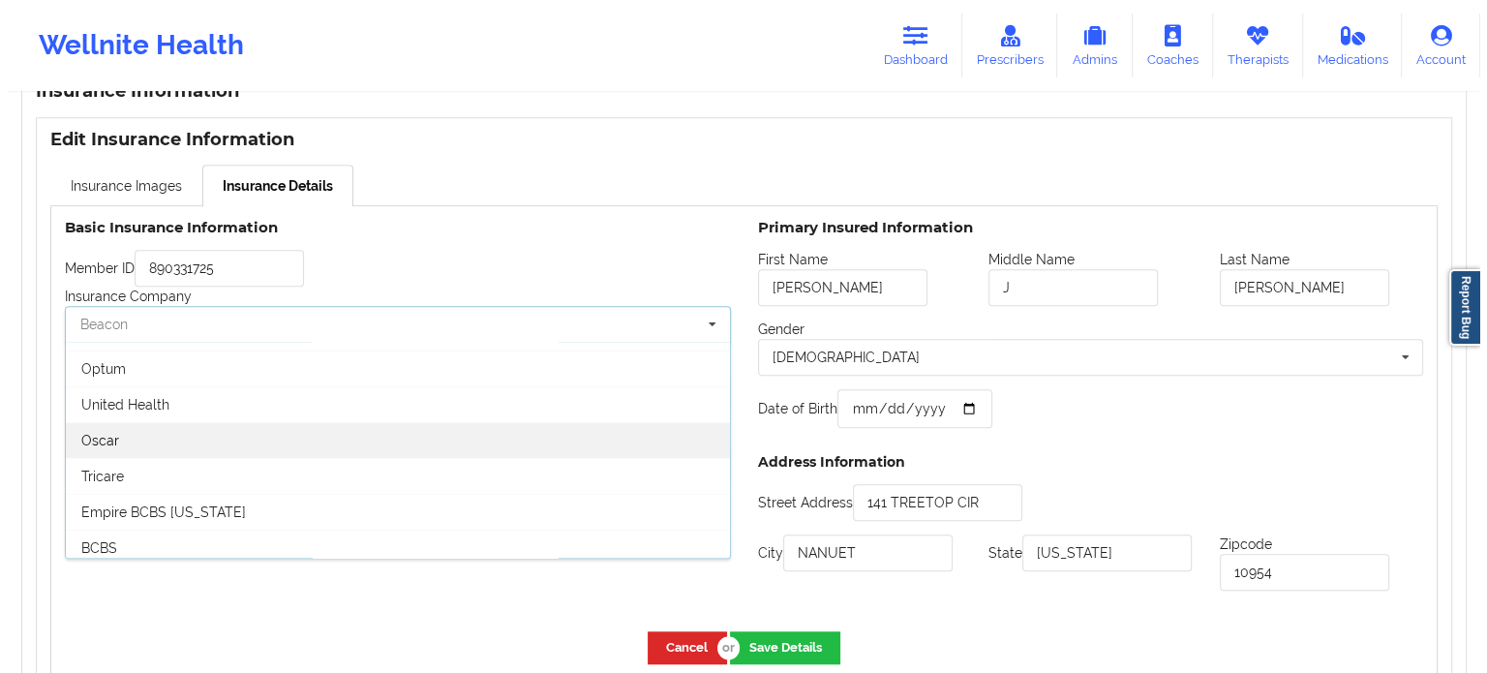
scroll to position [0, 0]
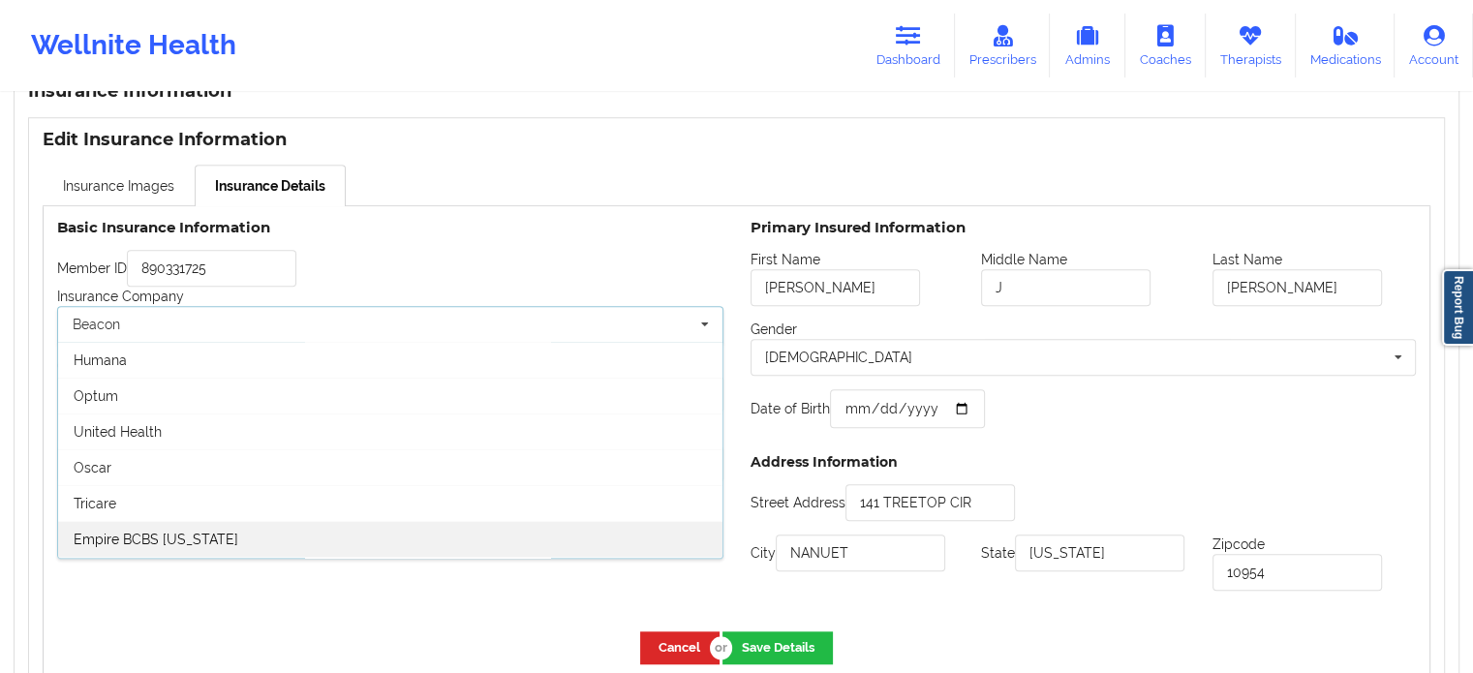
click at [179, 528] on div "Empire BCBS [US_STATE]" at bounding box center [390, 539] width 664 height 36
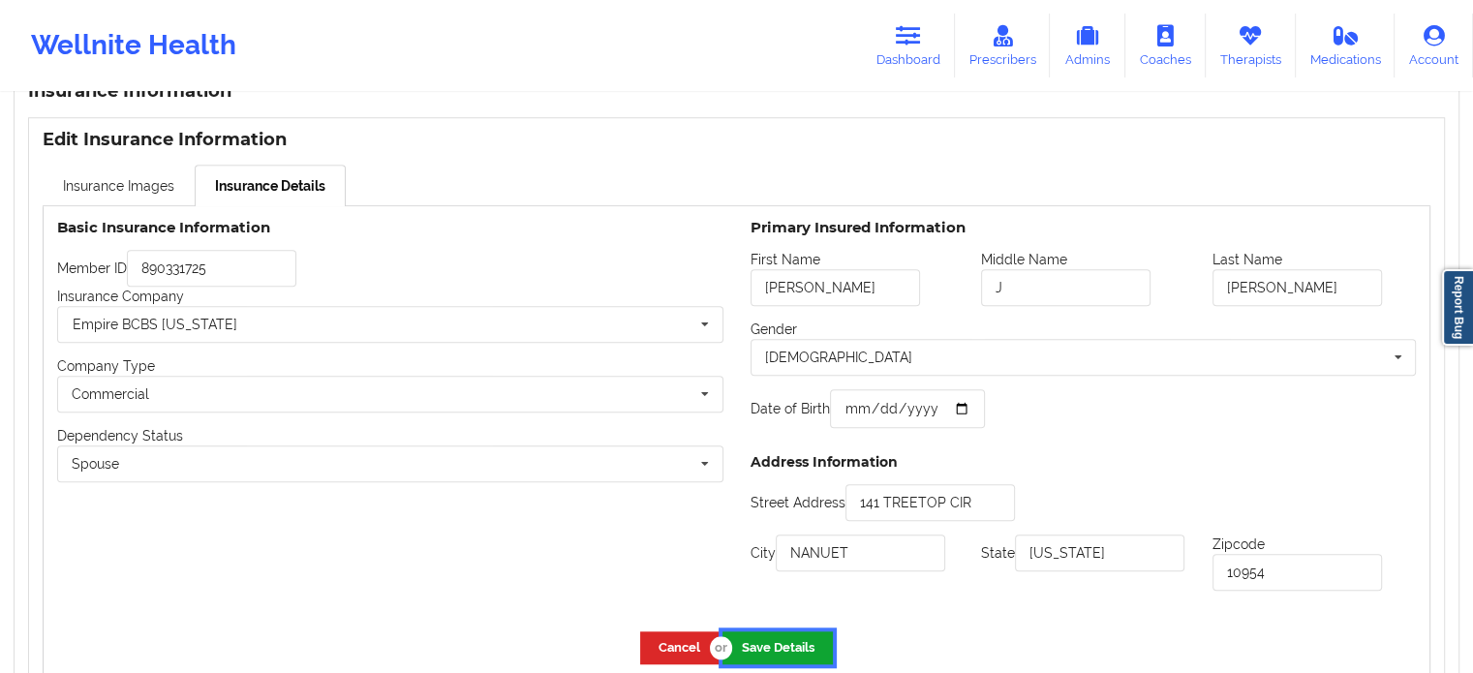
click at [782, 649] on button "Save Details" at bounding box center [777, 647] width 110 height 32
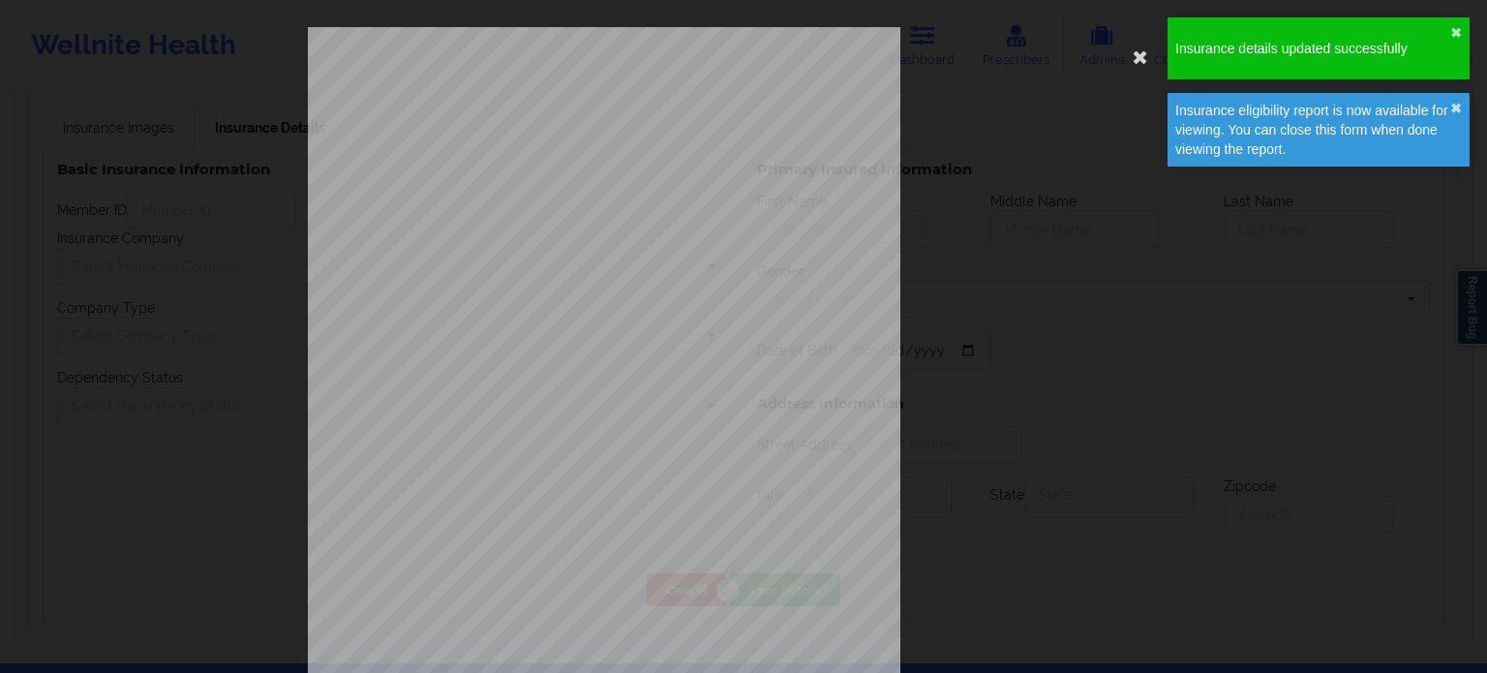
type input "[PERSON_NAME]"
type input "J"
type input "[PERSON_NAME]"
type input "[DATE]"
type input "141 TREETOP CIR"
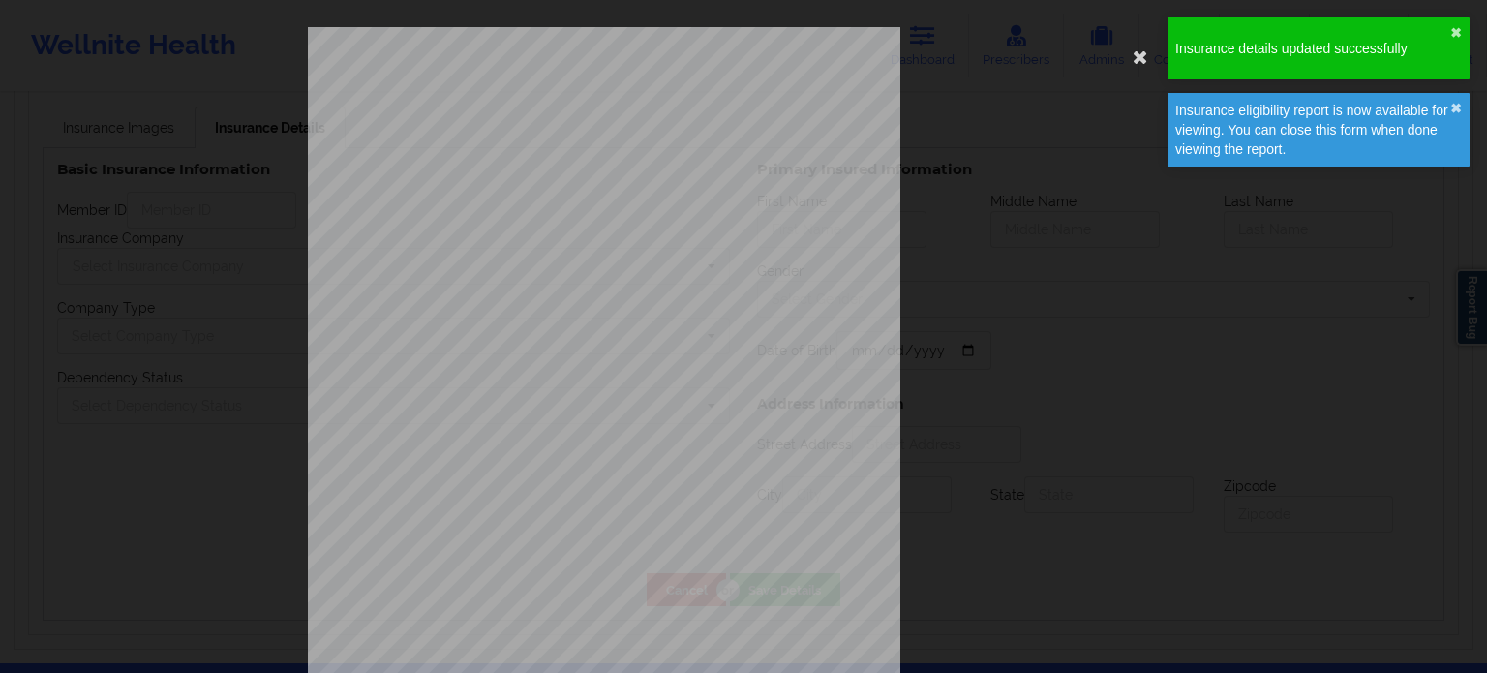
type input "NANUET"
type input "[US_STATE]"
type input "10954"
type input "890331725"
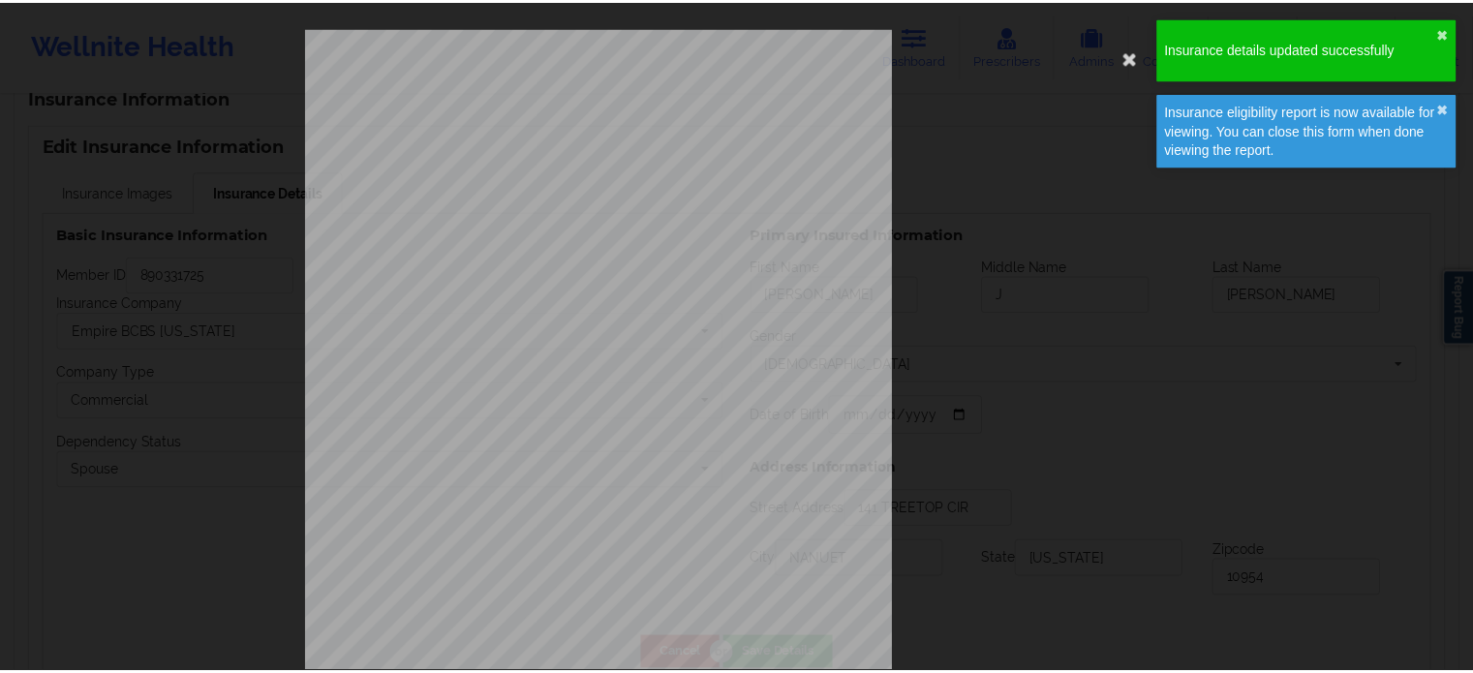
scroll to position [1468, 0]
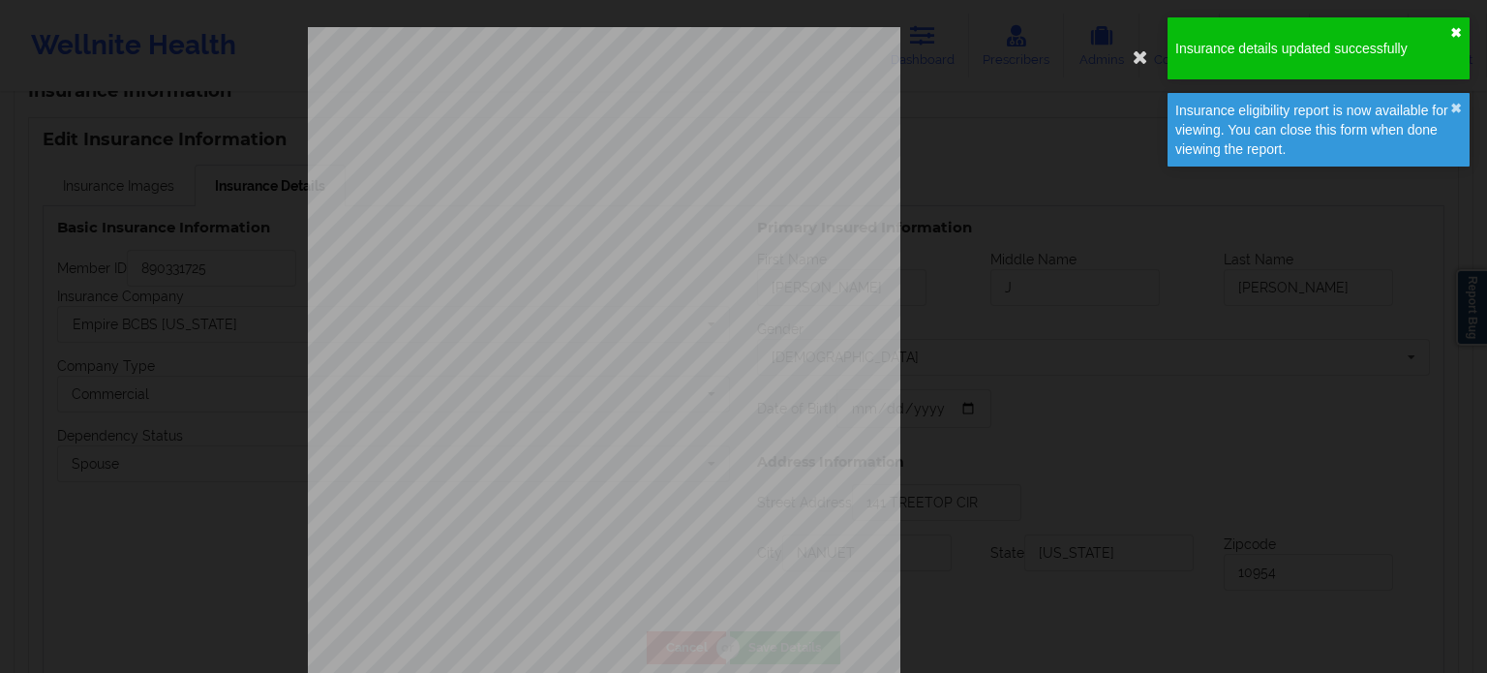
click at [1457, 26] on button "✖︎" at bounding box center [1456, 32] width 12 height 15
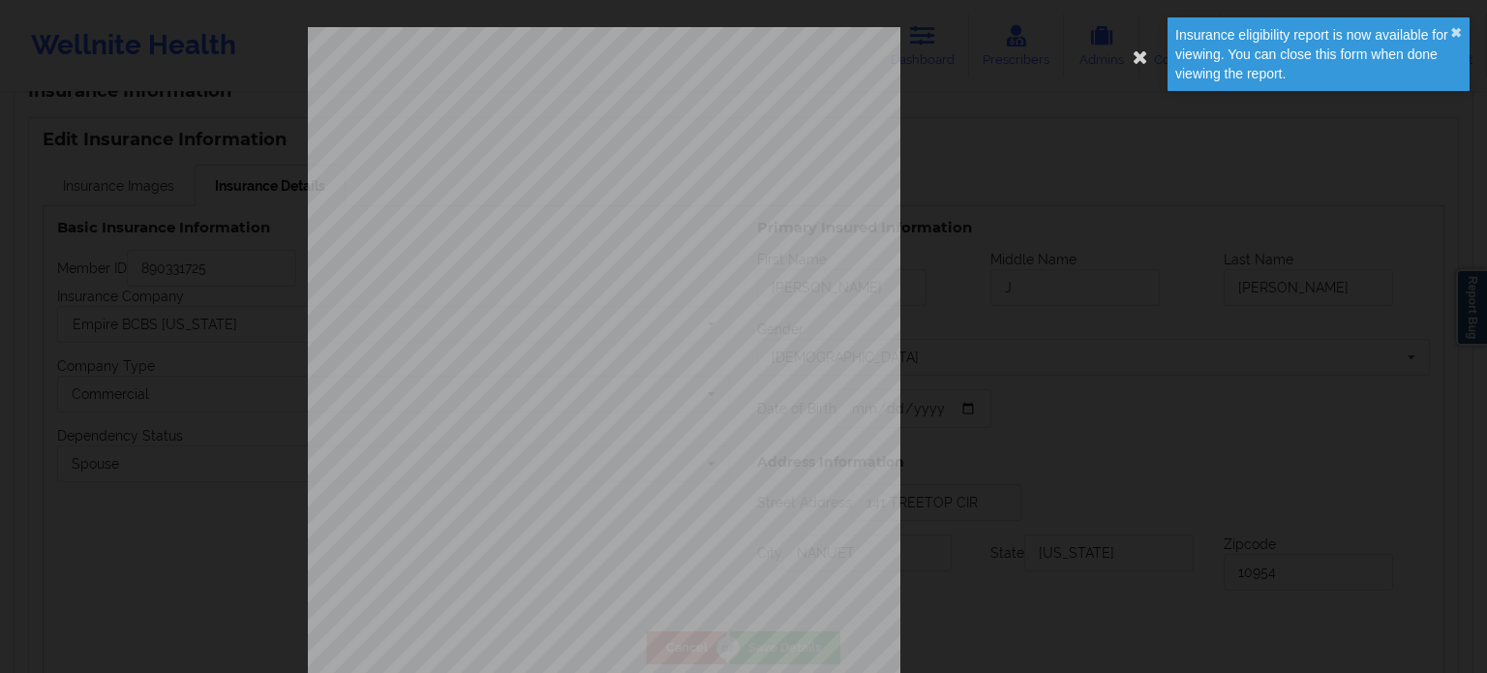
click at [1462, 28] on div "Insurance eligibility report is now available for viewing. You can close this f…" at bounding box center [1319, 54] width 302 height 74
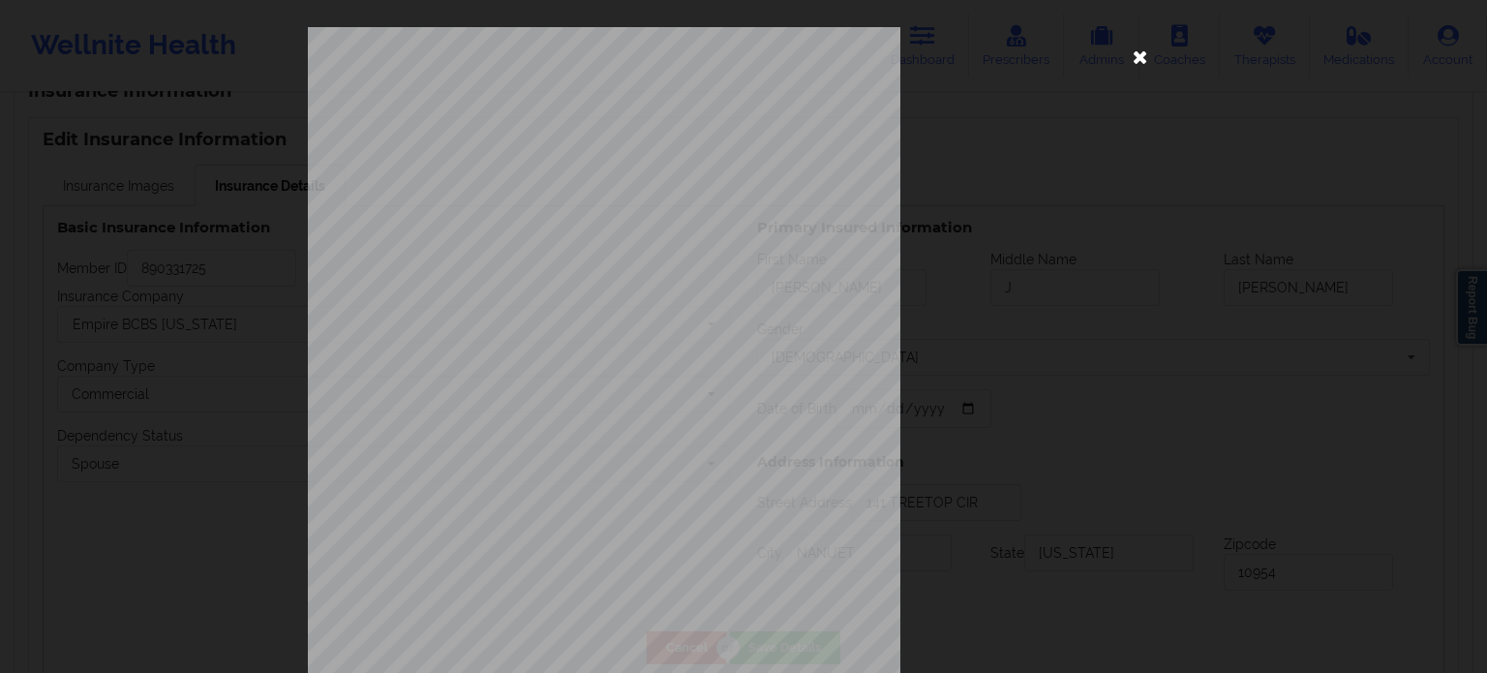
click at [1129, 49] on icon at bounding box center [1140, 56] width 31 height 31
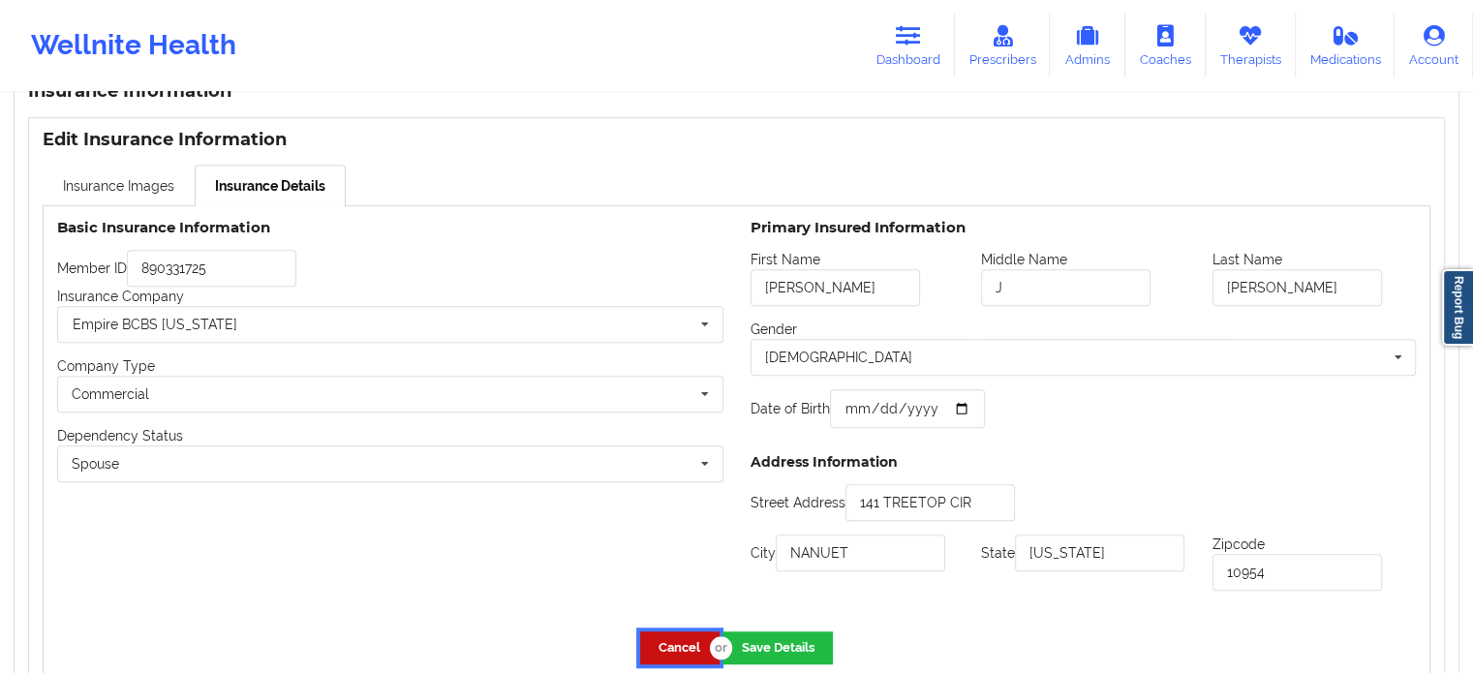
click at [662, 646] on button "Cancel" at bounding box center [679, 647] width 79 height 32
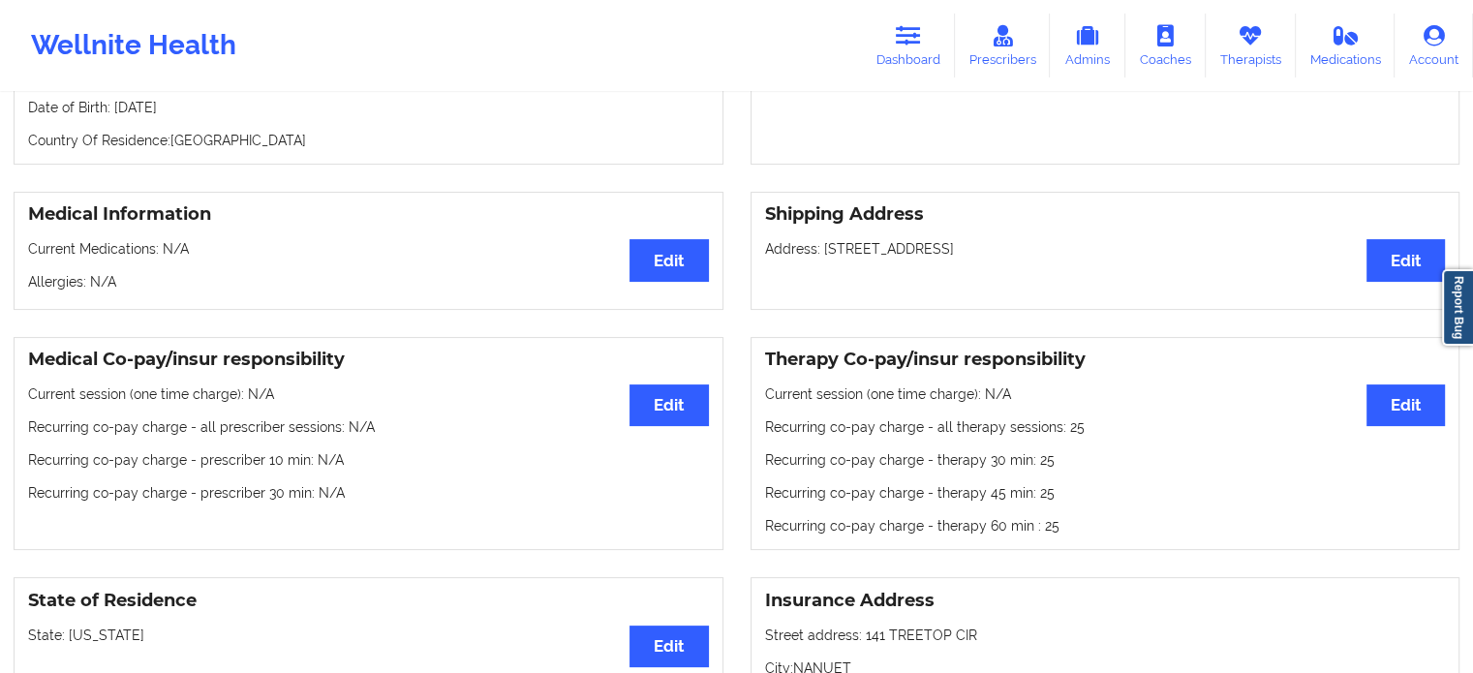
scroll to position [0, 0]
